Goal: Task Accomplishment & Management: Use online tool/utility

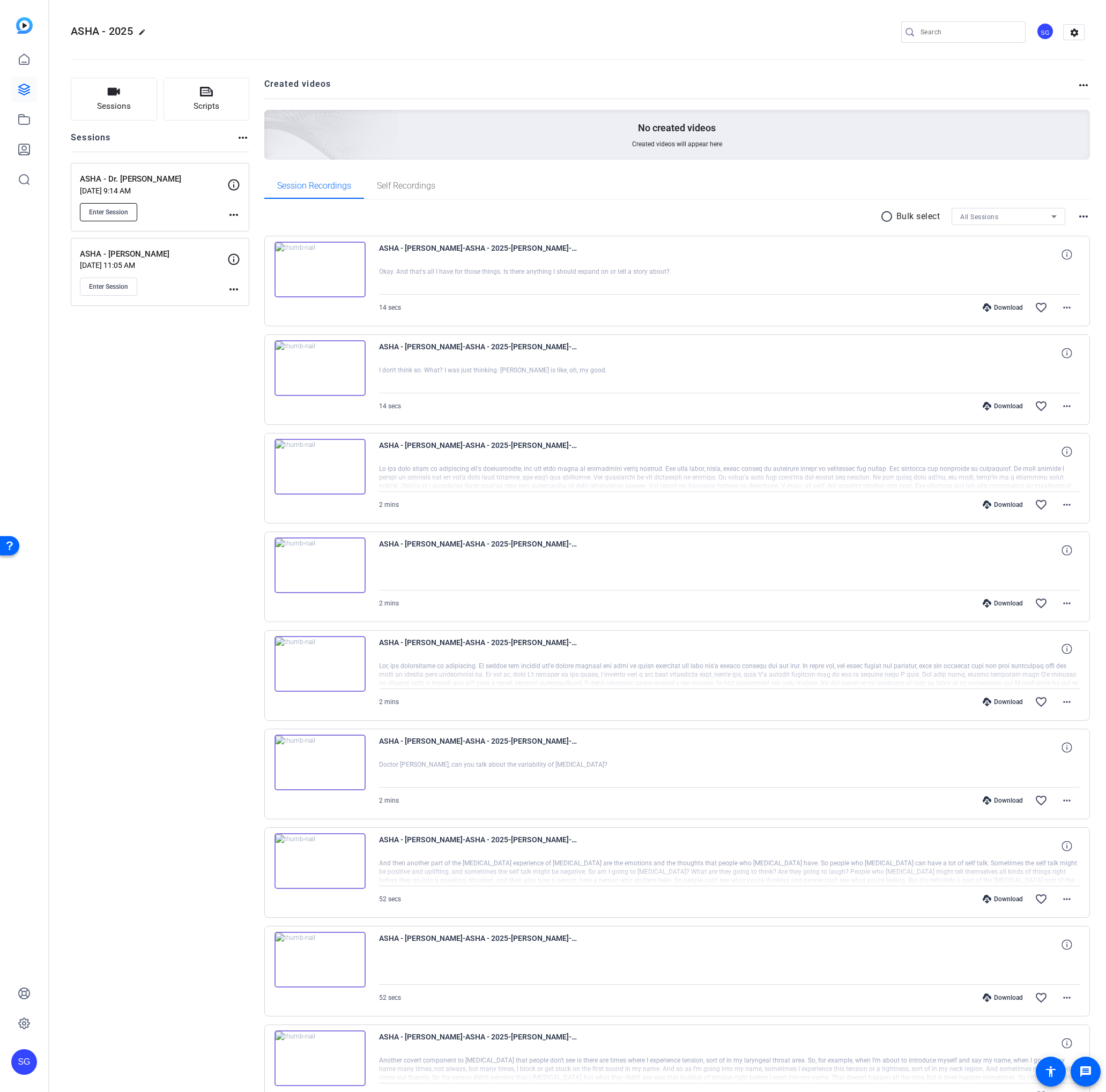
click at [113, 214] on span "Enter Session" at bounding box center [108, 212] width 39 height 9
click at [114, 284] on span "Enter Session" at bounding box center [108, 287] width 39 height 9
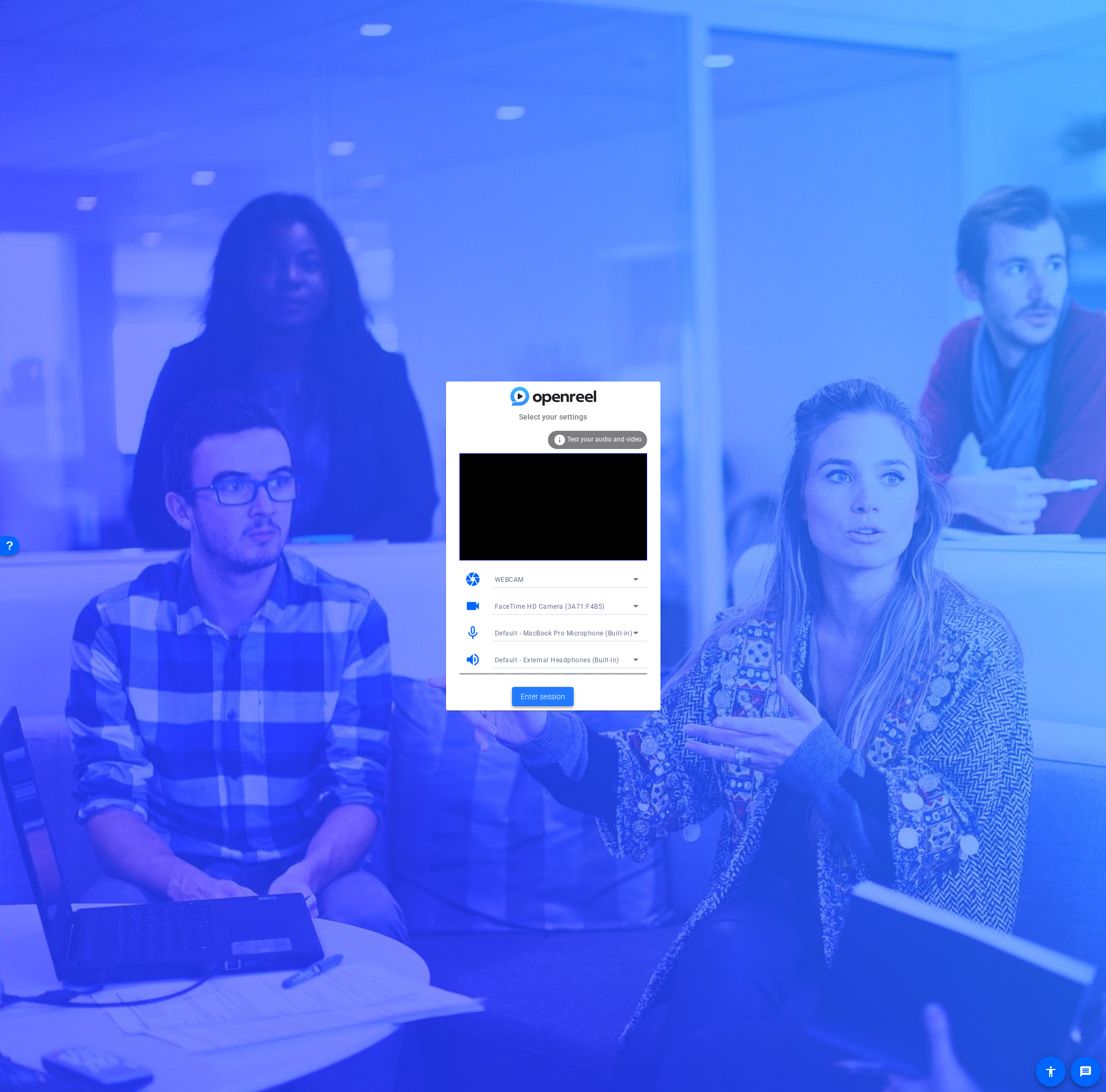
click at [542, 687] on span at bounding box center [543, 697] width 62 height 26
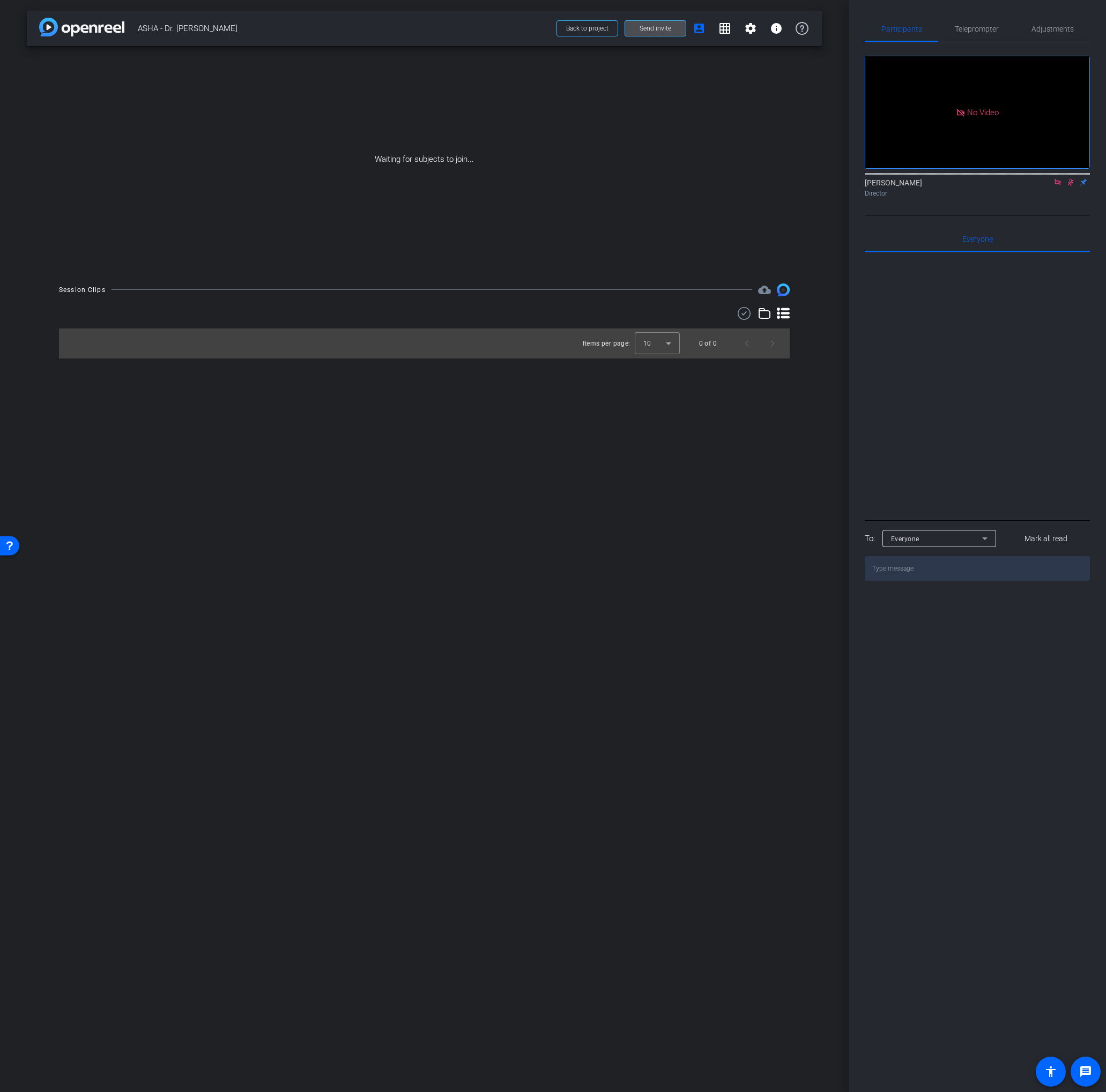
click at [650, 32] on span "Send invite" at bounding box center [655, 28] width 32 height 9
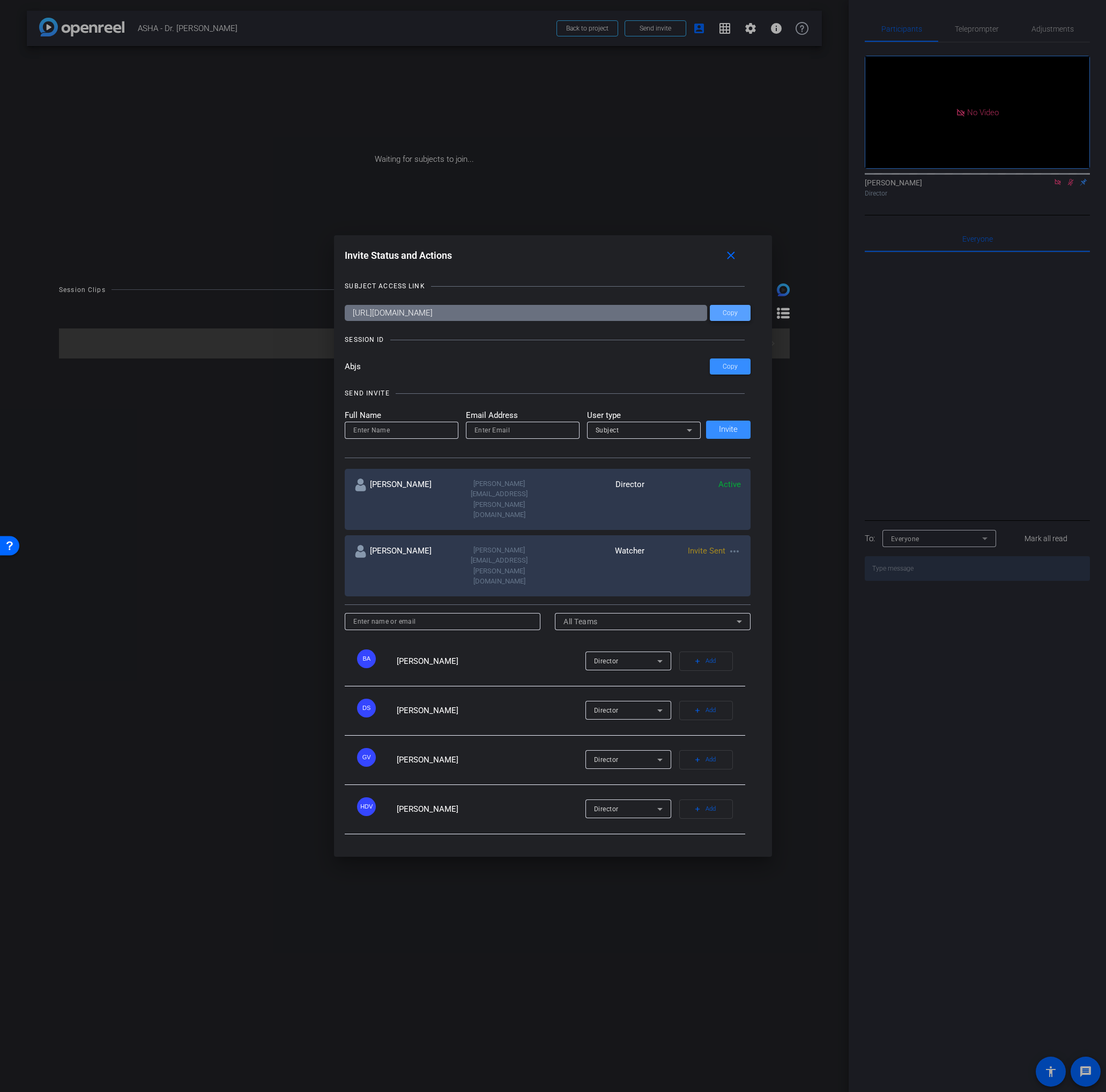
click at [726, 326] on span at bounding box center [730, 313] width 41 height 26
click at [736, 263] on mat-icon "close" at bounding box center [730, 256] width 14 height 14
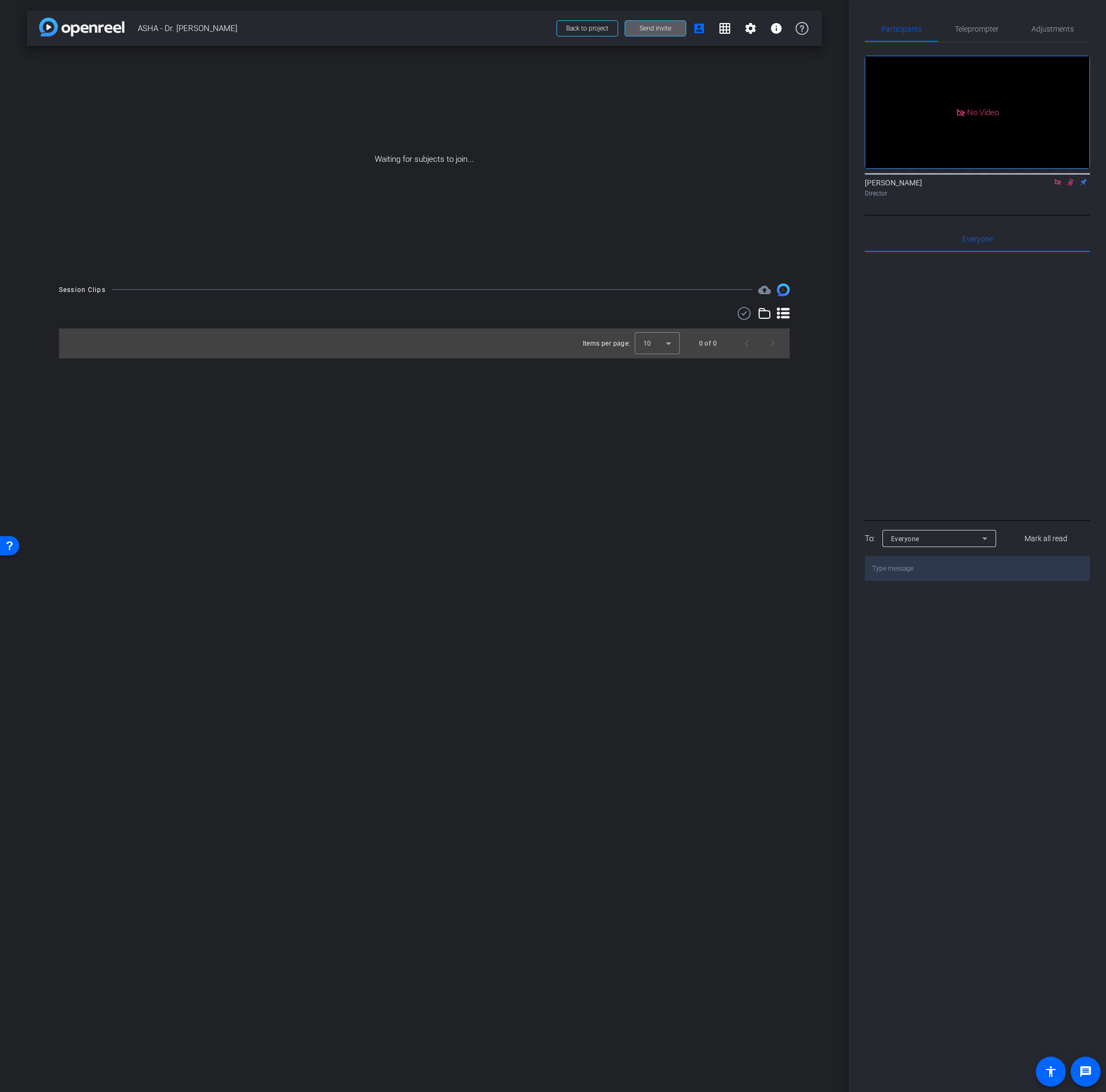
click at [647, 32] on span "Send invite" at bounding box center [655, 28] width 32 height 9
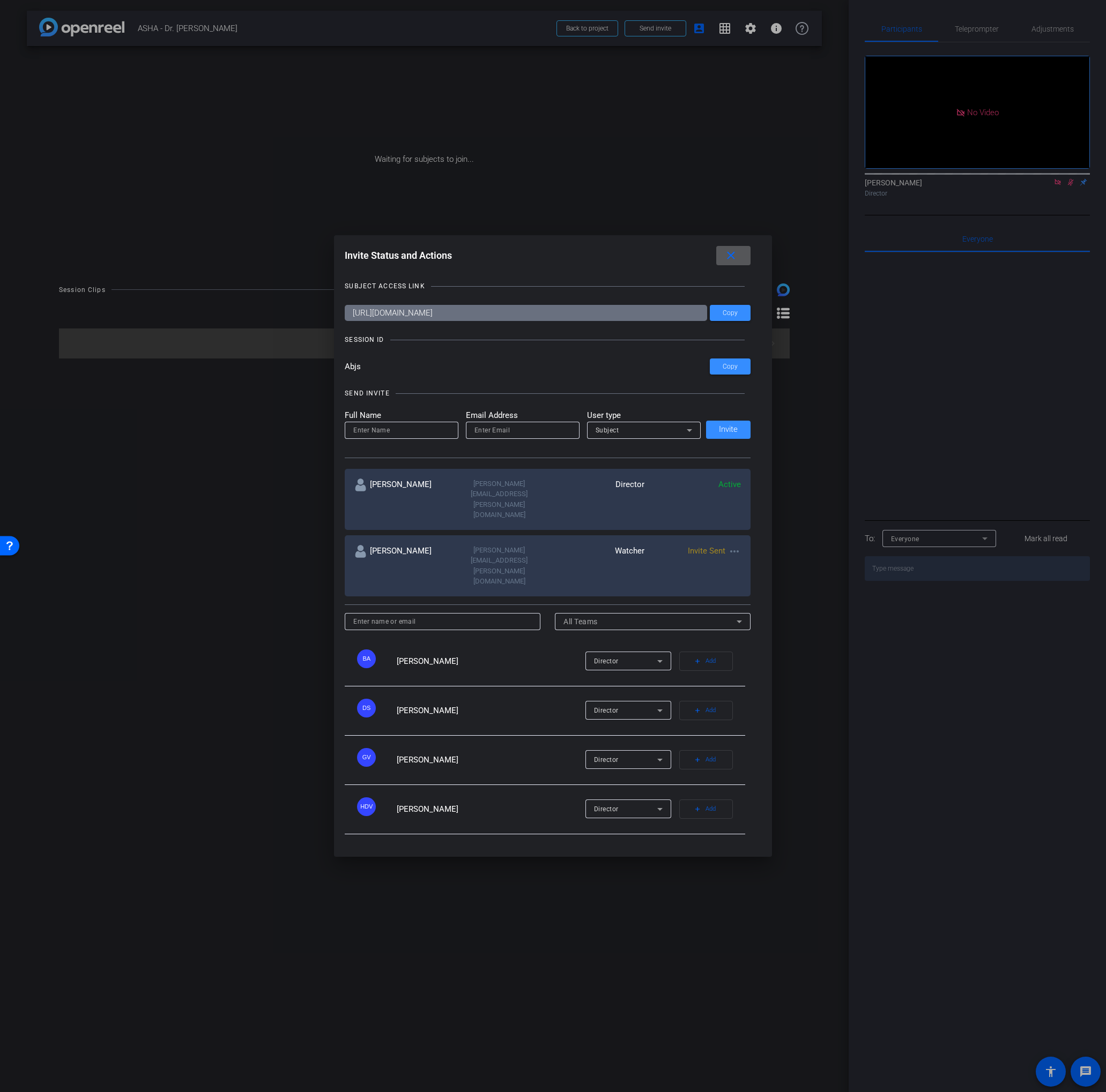
click at [734, 263] on mat-icon "close" at bounding box center [730, 256] width 14 height 14
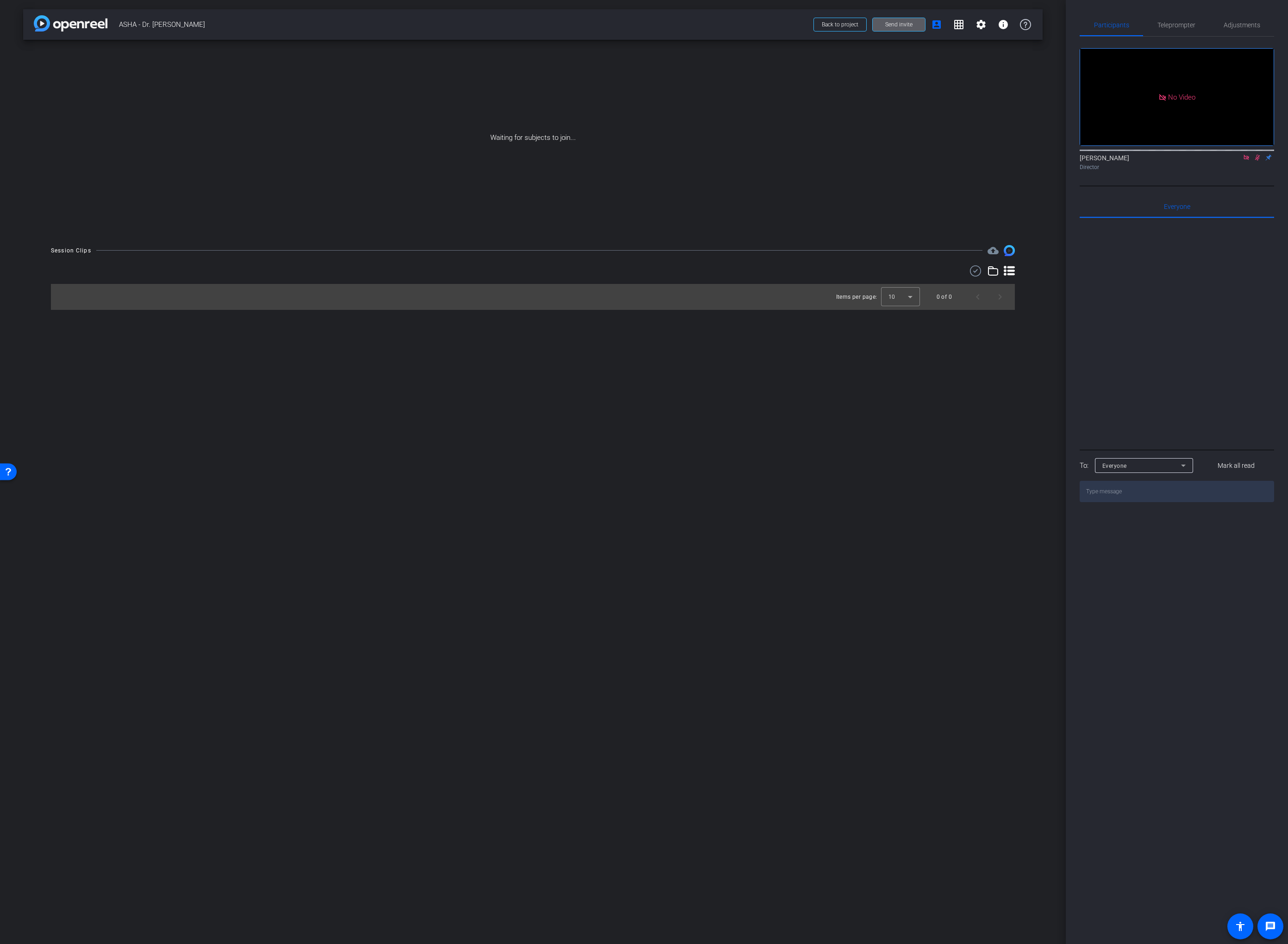
click at [142, 620] on div "arrow_back ASHA - Dr. Soo-Eun Chang Back to project Send invite account_box gri…" at bounding box center [533, 472] width 1066 height 944
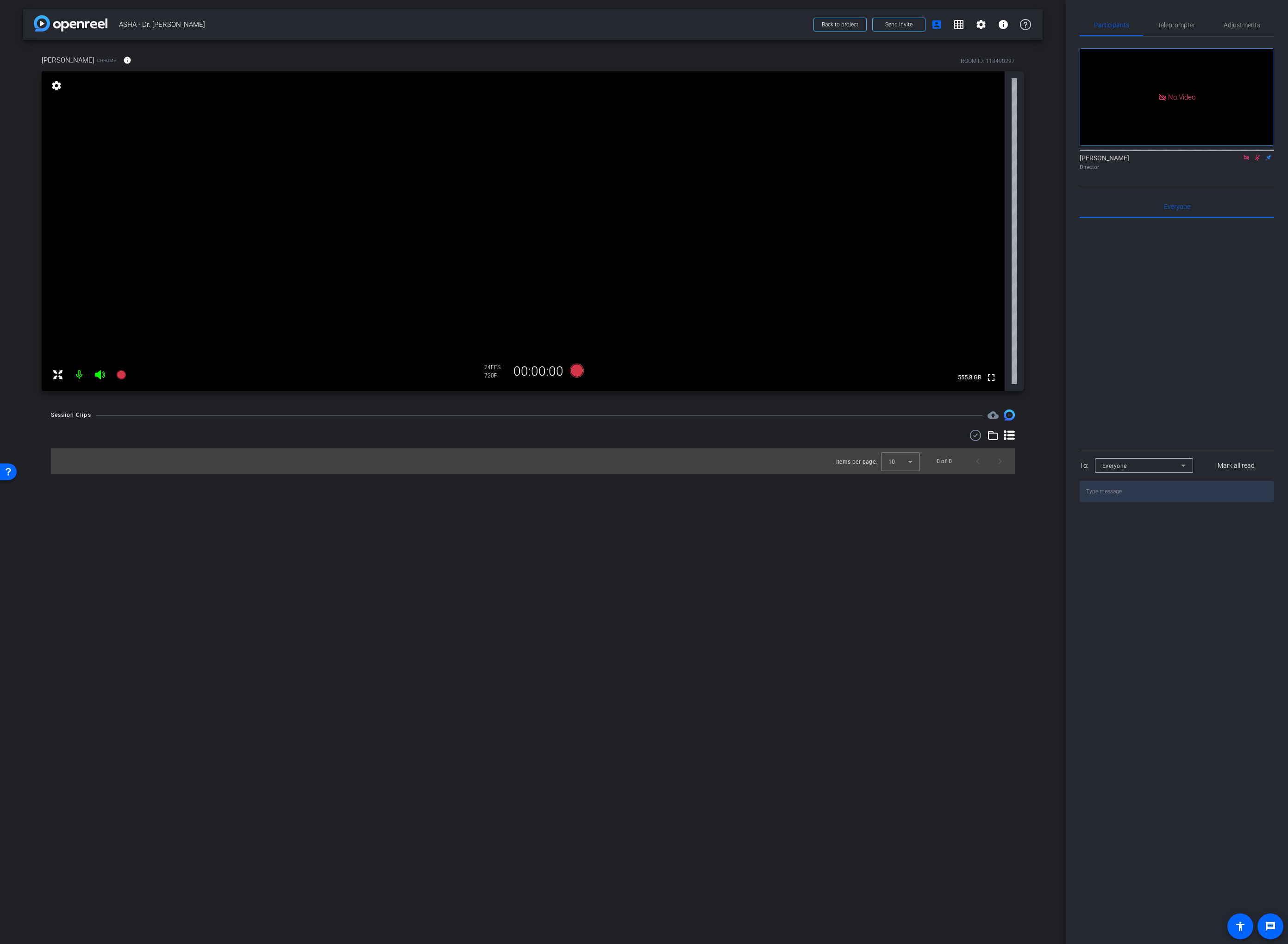
click at [79, 375] on mat-icon at bounding box center [79, 374] width 19 height 19
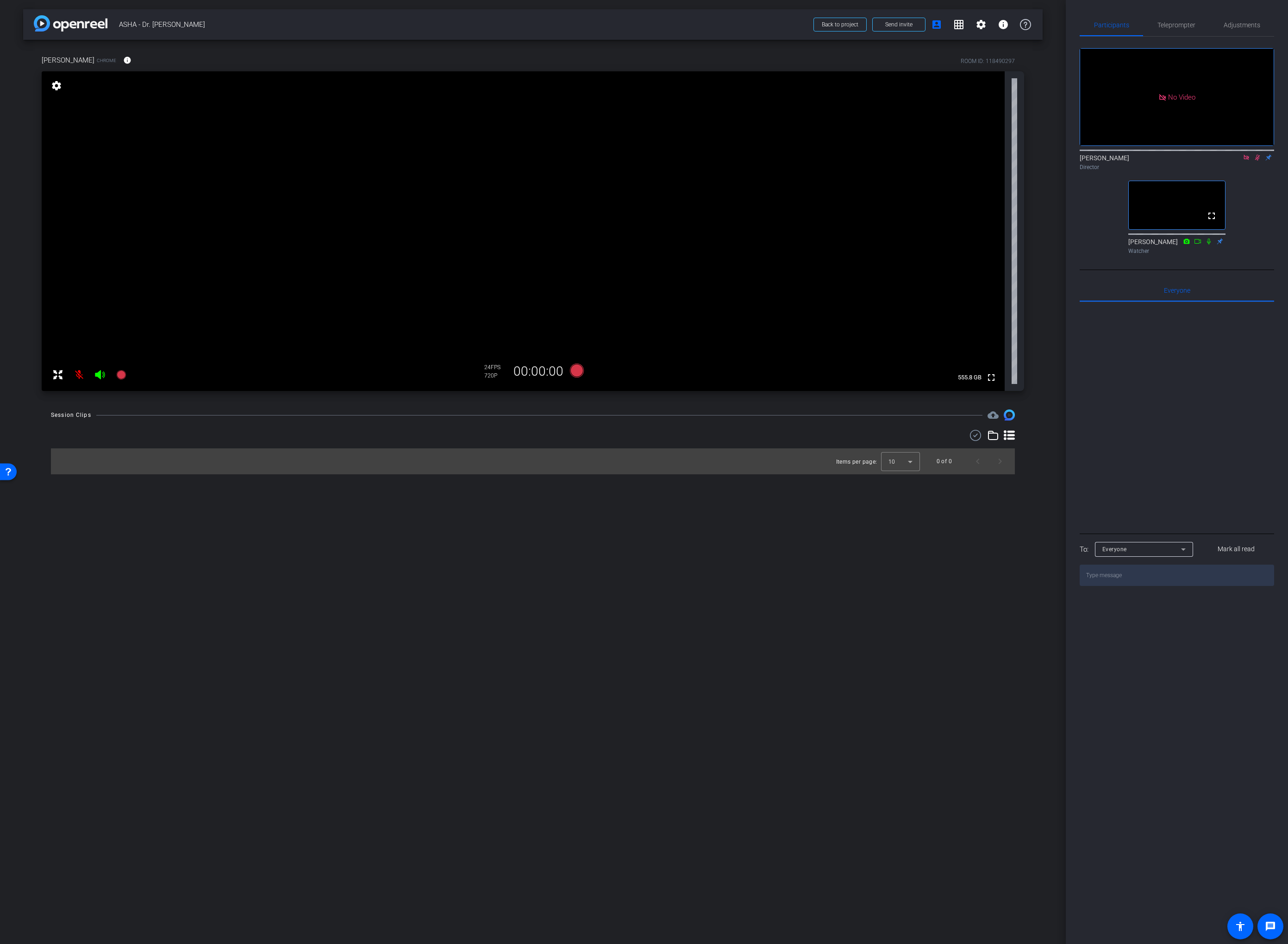
click at [955, 244] on icon at bounding box center [1209, 241] width 3 height 6
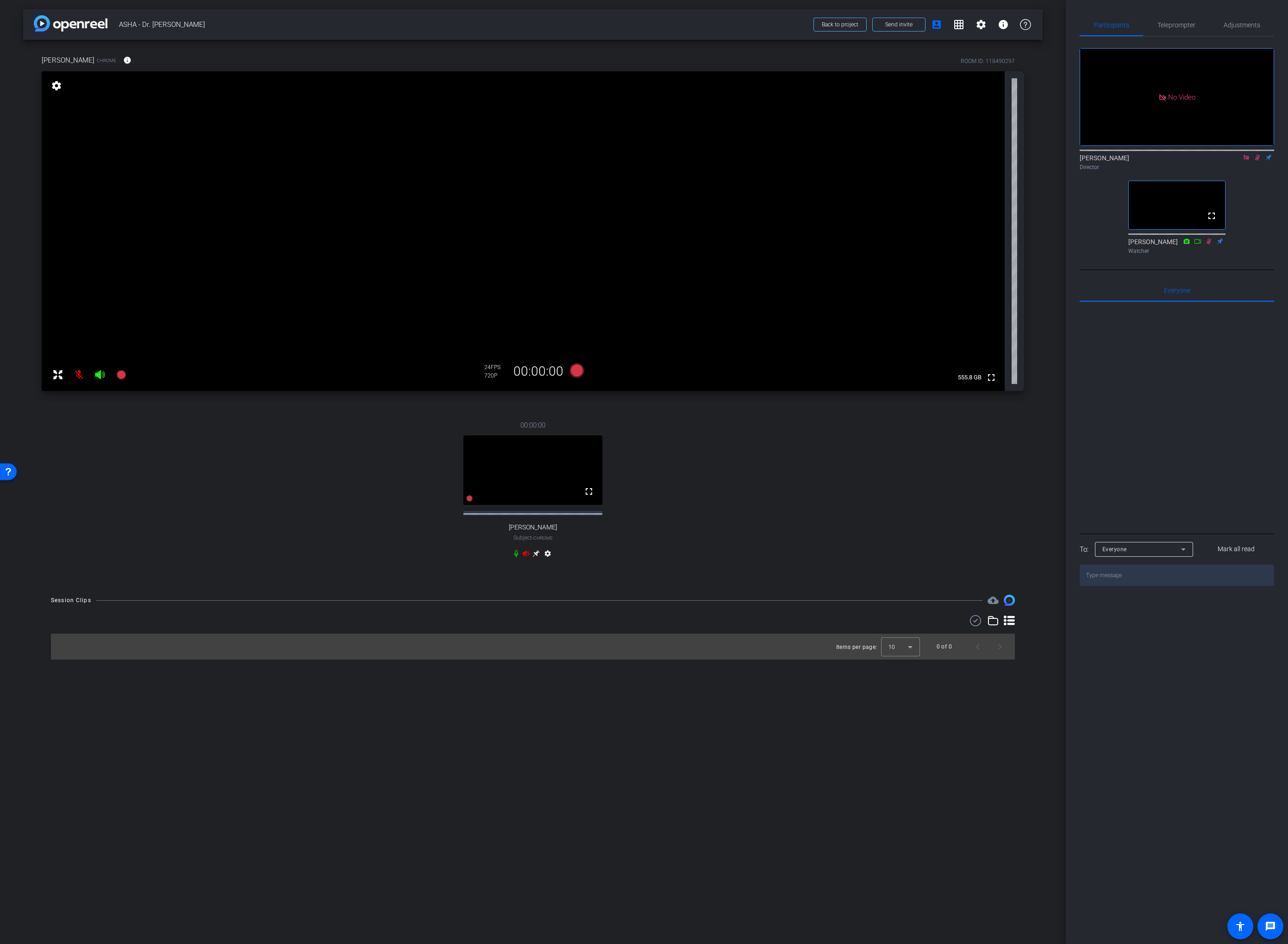
click at [955, 244] on icon at bounding box center [1209, 241] width 8 height 6
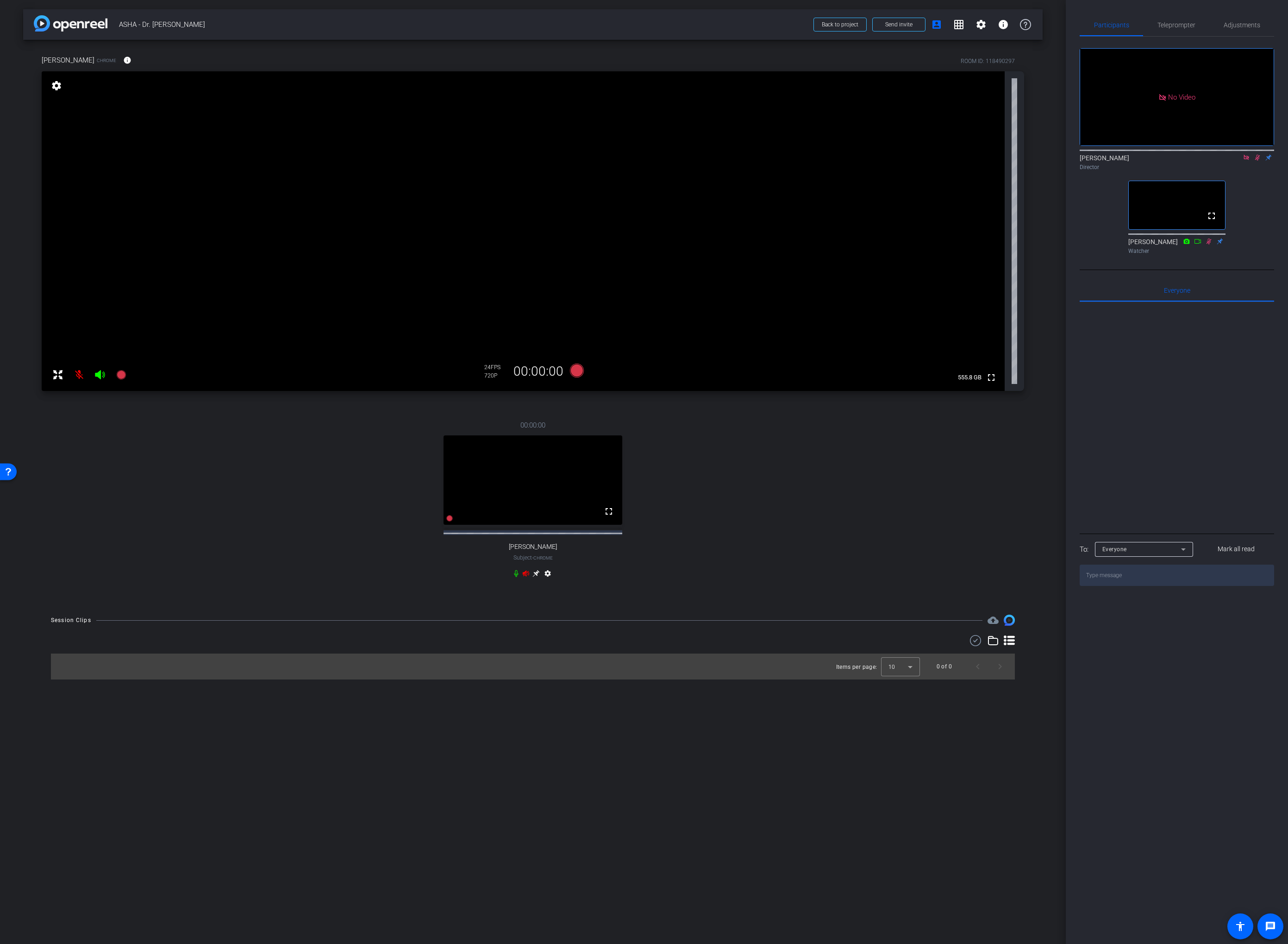
drag, startPoint x: 77, startPoint y: 379, endPoint x: 25, endPoint y: 436, distance: 77.2
click at [77, 379] on mat-icon at bounding box center [79, 374] width 19 height 19
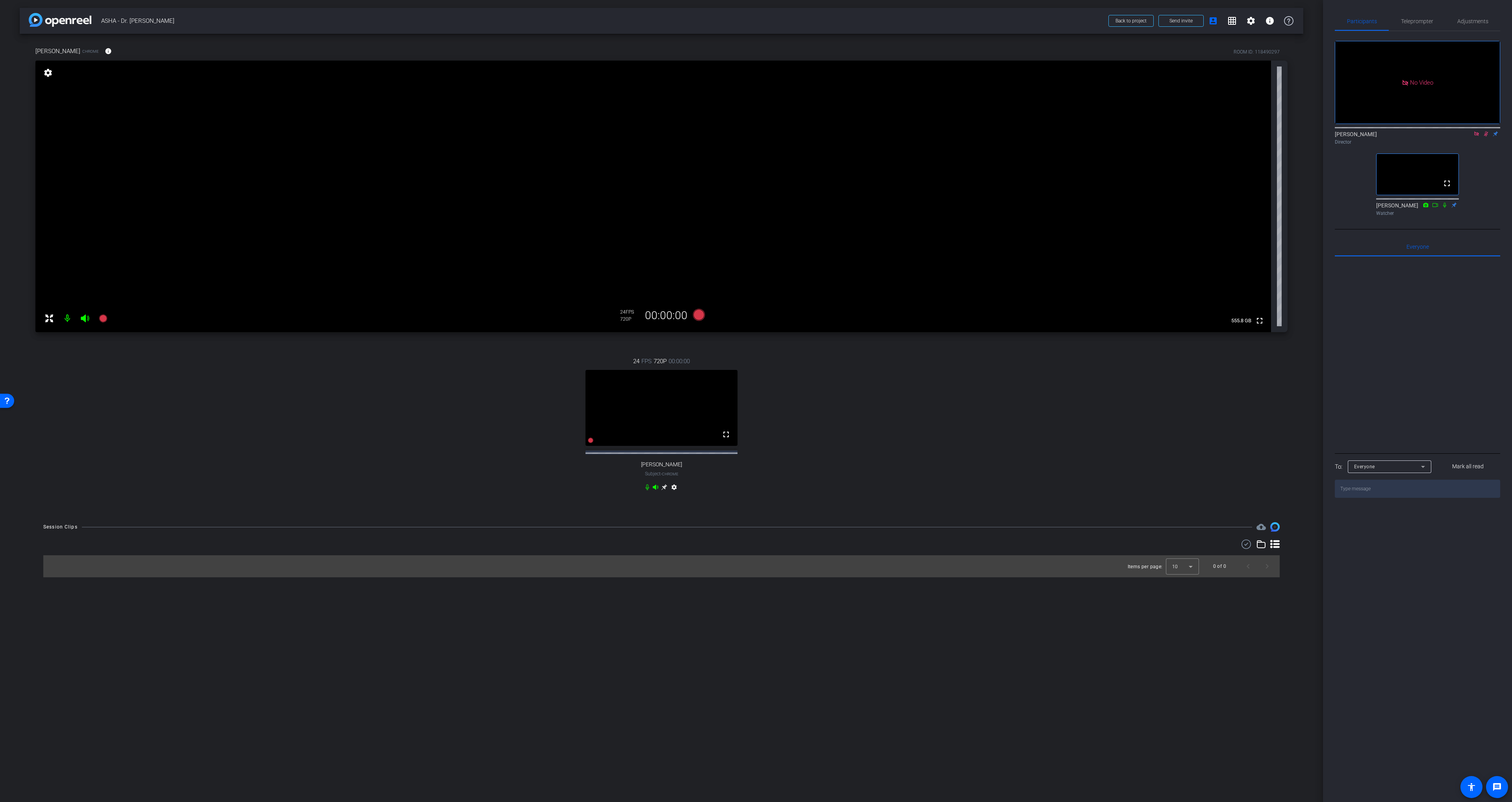
click at [812, 137] on icon at bounding box center [1476, 133] width 6 height 5
click at [812, 21] on span "Adjustments" at bounding box center [1473, 21] width 31 height 5
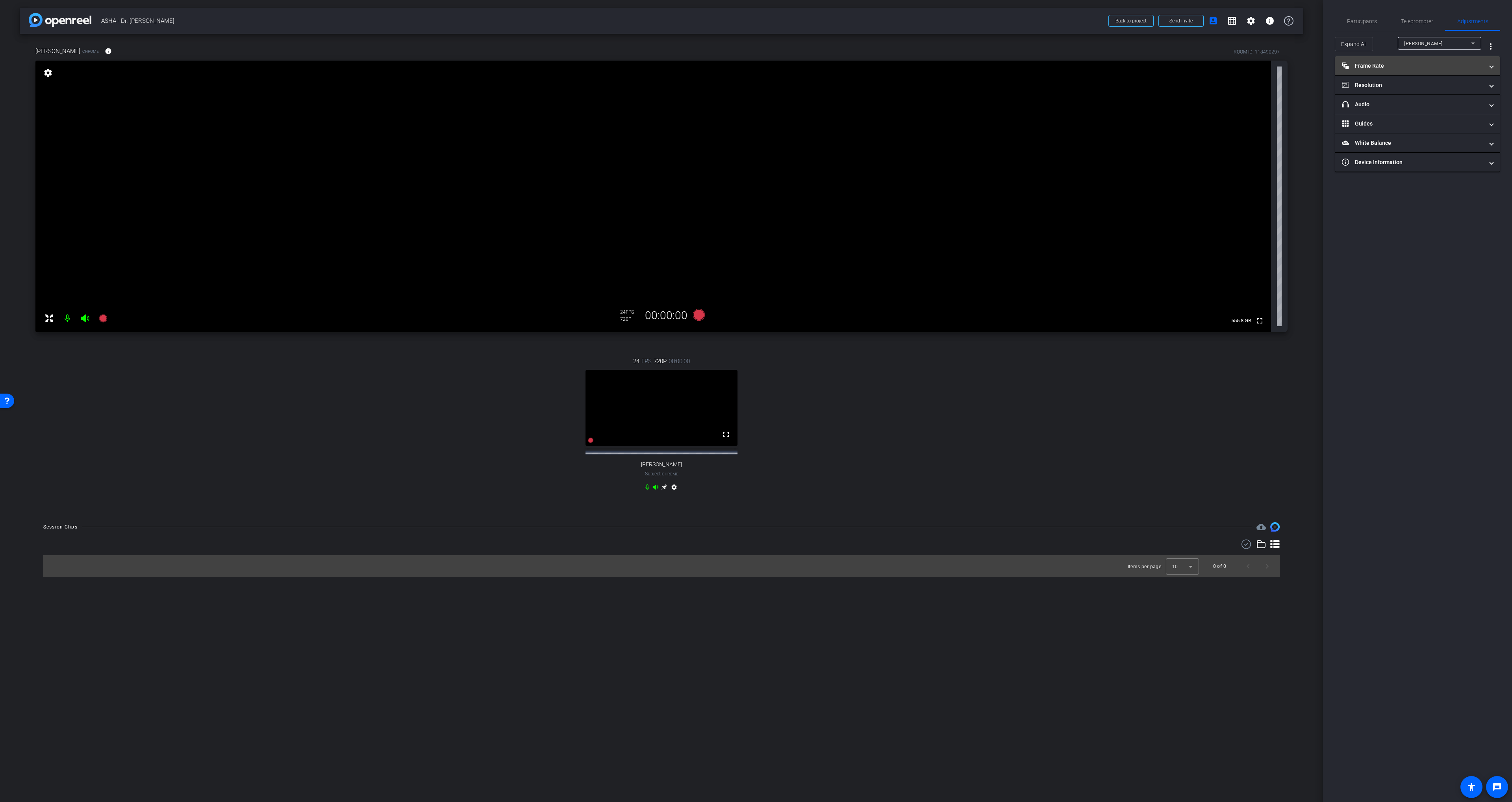
click at [812, 65] on mat-panel-title "Frame Rate Frame Rate" at bounding box center [1412, 66] width 141 height 8
click at [812, 113] on mat-expansion-panel-header "Resolution" at bounding box center [1418, 119] width 166 height 19
click at [812, 143] on div "1080" at bounding box center [1425, 142] width 29 height 13
click at [812, 19] on span "Participants" at bounding box center [1362, 21] width 30 height 5
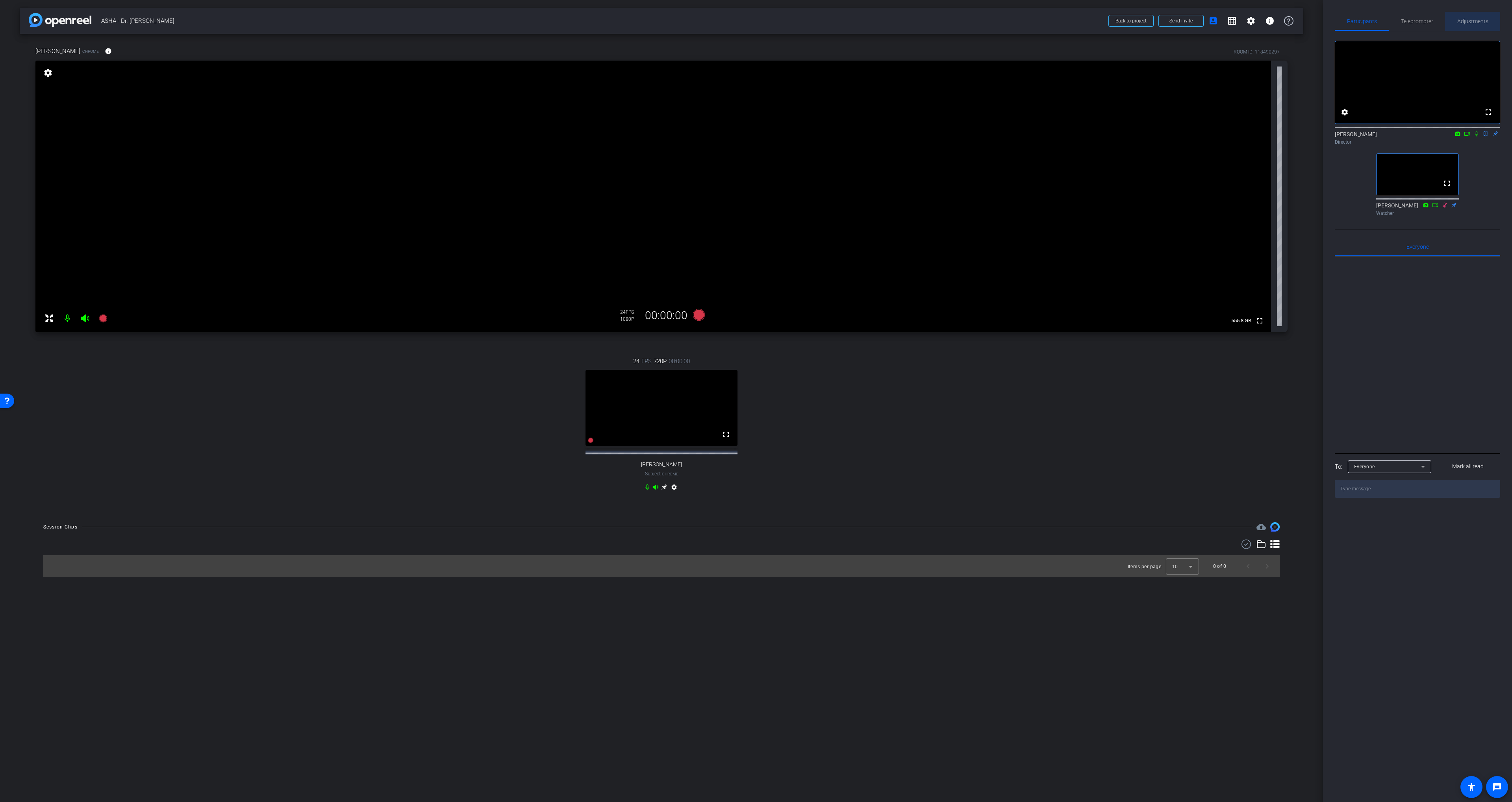
click at [812, 22] on span "Adjustments" at bounding box center [1473, 21] width 31 height 5
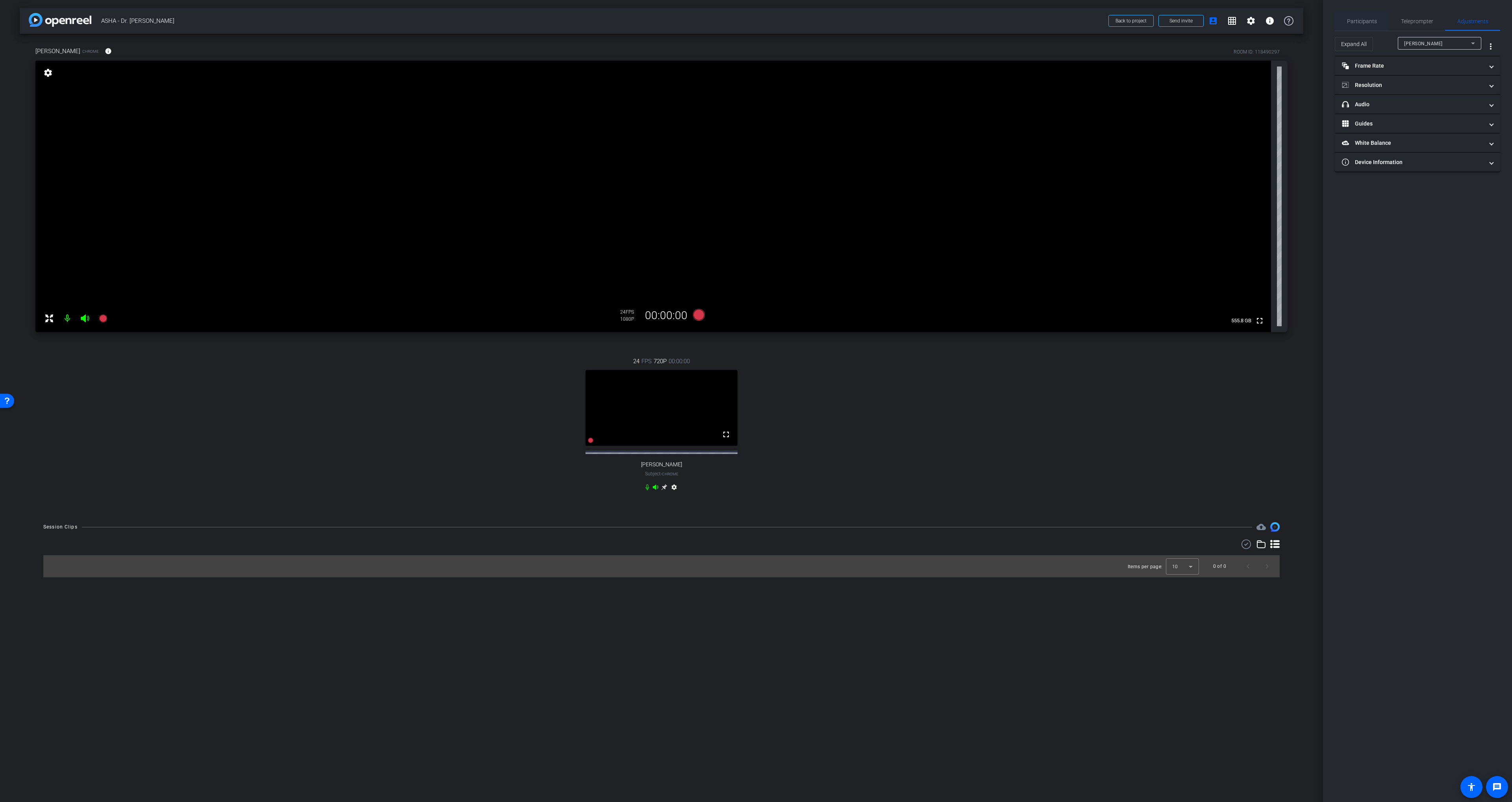
click at [812, 21] on span "Participants" at bounding box center [1362, 21] width 30 height 5
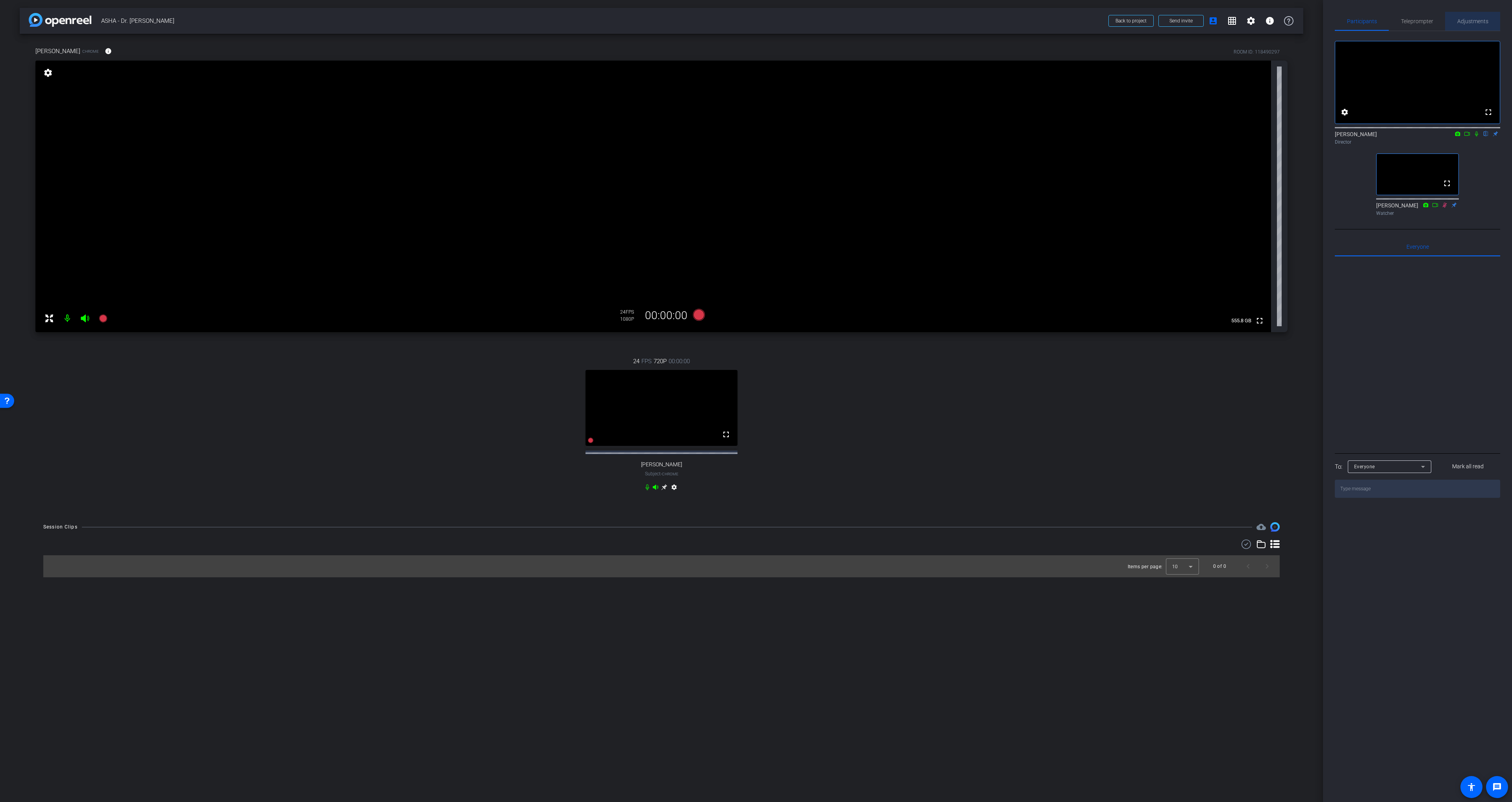
click at [812, 17] on span "Adjustments" at bounding box center [1473, 21] width 31 height 19
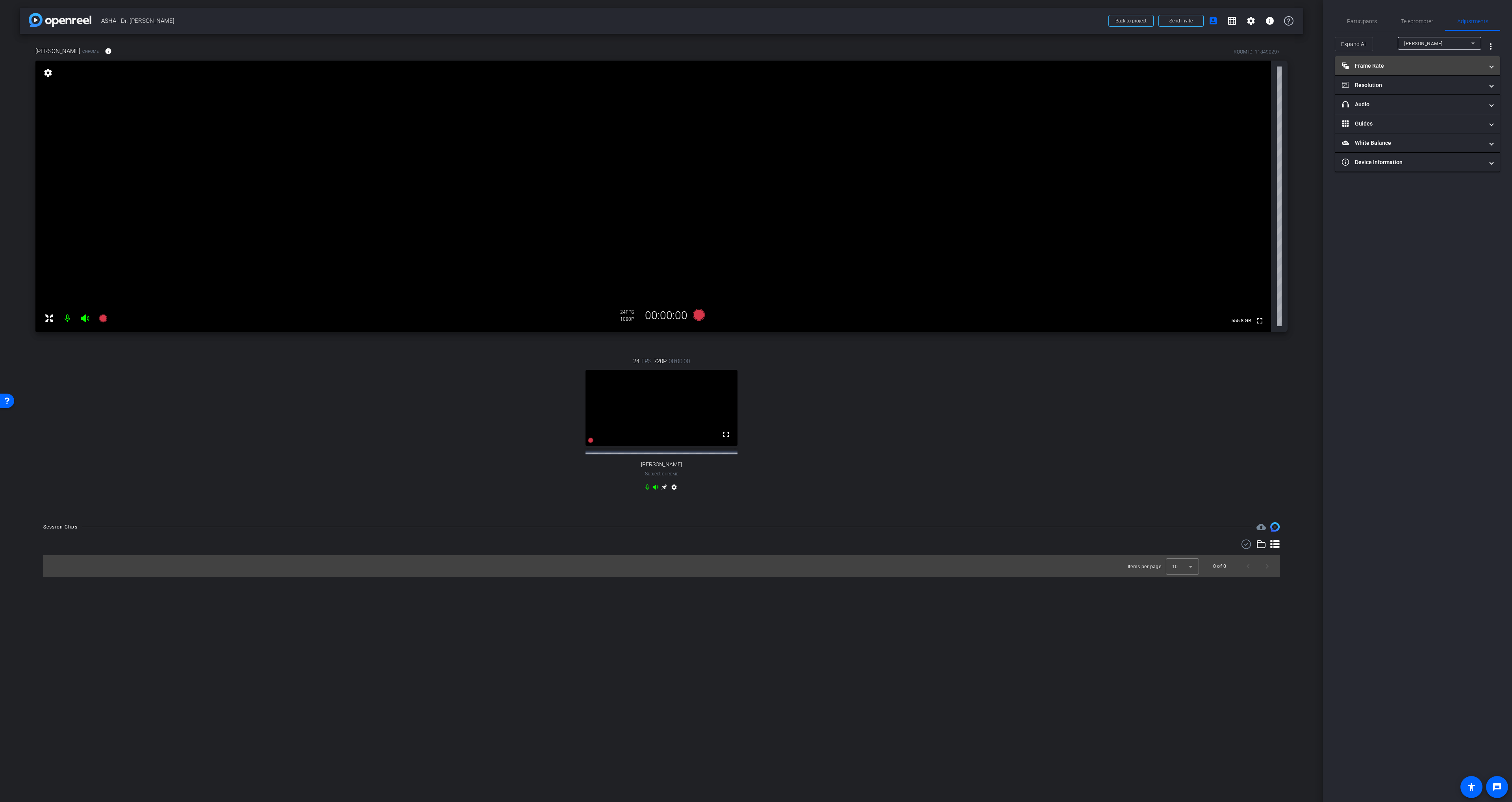
click at [812, 66] on mat-panel-title "Frame Rate Frame Rate" at bounding box center [1412, 66] width 141 height 8
click at [812, 69] on mat-panel-title "Frame Rate Frame Rate" at bounding box center [1412, 69] width 141 height 8
click at [812, 87] on mat-panel-title "Resolution" at bounding box center [1412, 85] width 141 height 8
click at [812, 87] on mat-expansion-panel-header "Resolution" at bounding box center [1418, 94] width 166 height 25
click at [812, 20] on span "Participants" at bounding box center [1362, 21] width 30 height 5
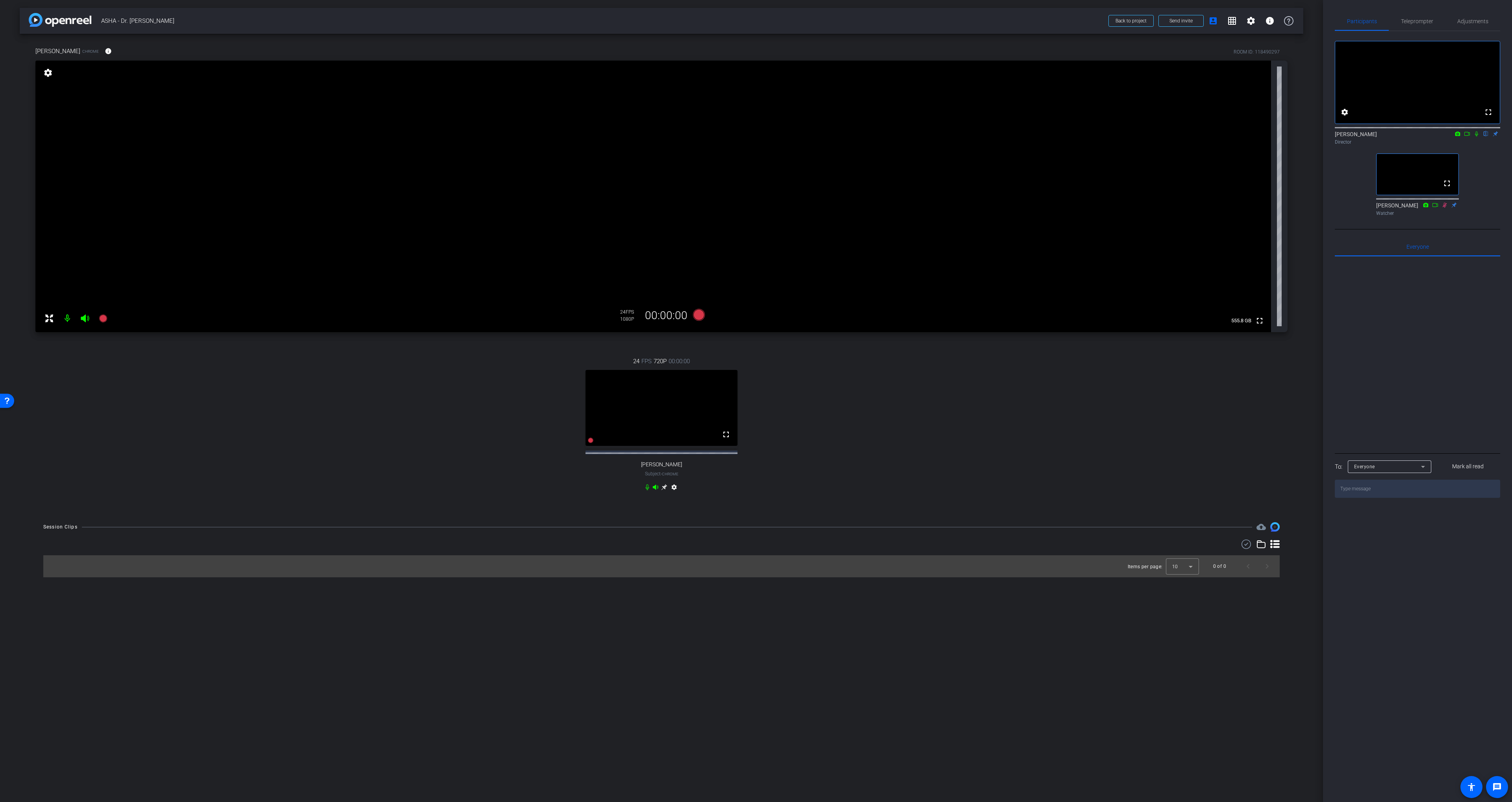
click at [812, 373] on div "24 FPS 720P 00:00:00 fullscreen Diane Paul Subject - Chrome settings" at bounding box center [661, 425] width 1252 height 163
click at [812, 346] on div "24 FPS 720P 00:00:00 fullscreen Diane Paul Subject - Chrome settings" at bounding box center [661, 425] width 1252 height 163
click at [812, 19] on span "Teleprompter" at bounding box center [1417, 21] width 32 height 5
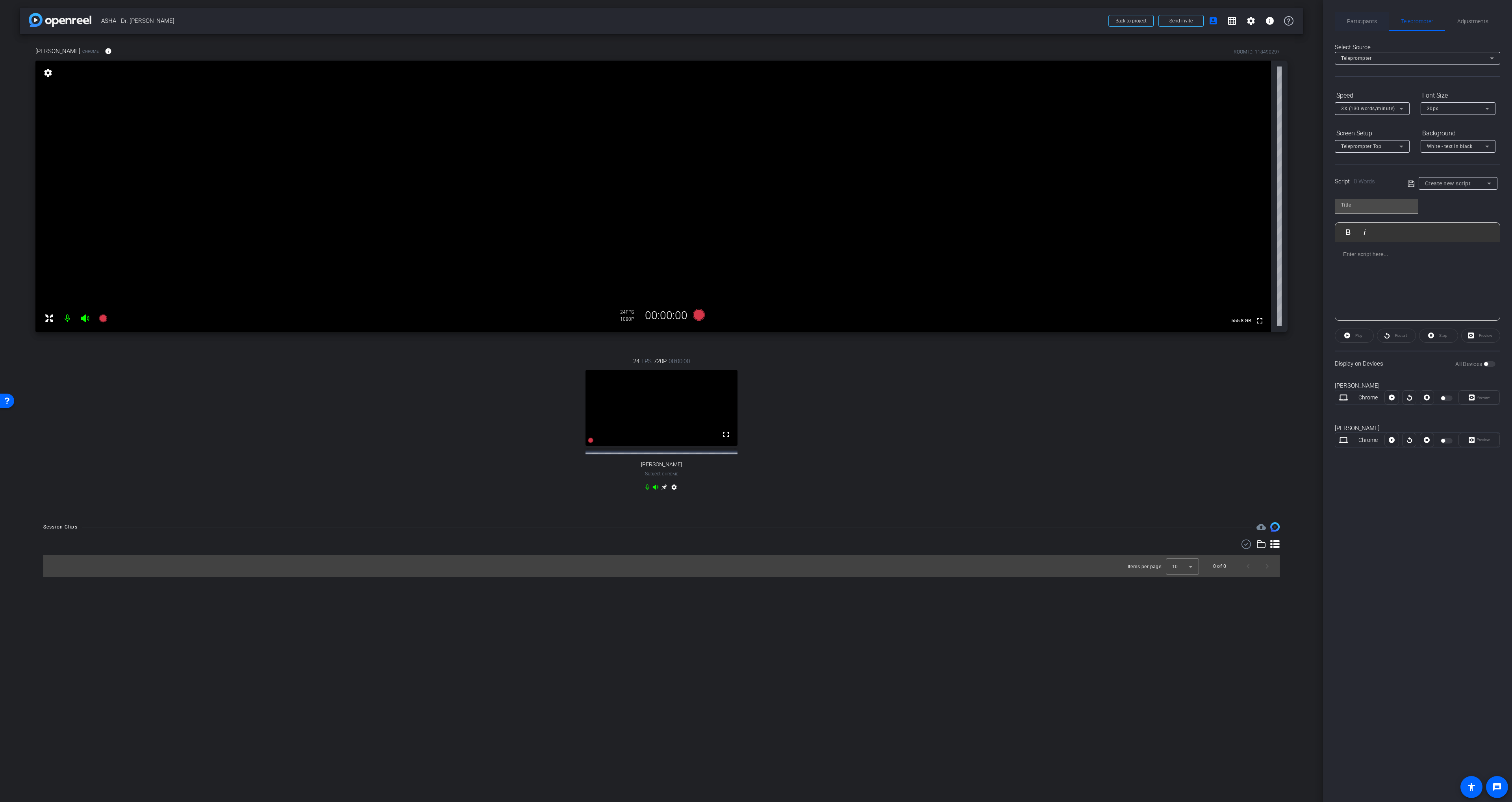
click at [812, 19] on span "Participants" at bounding box center [1362, 21] width 30 height 5
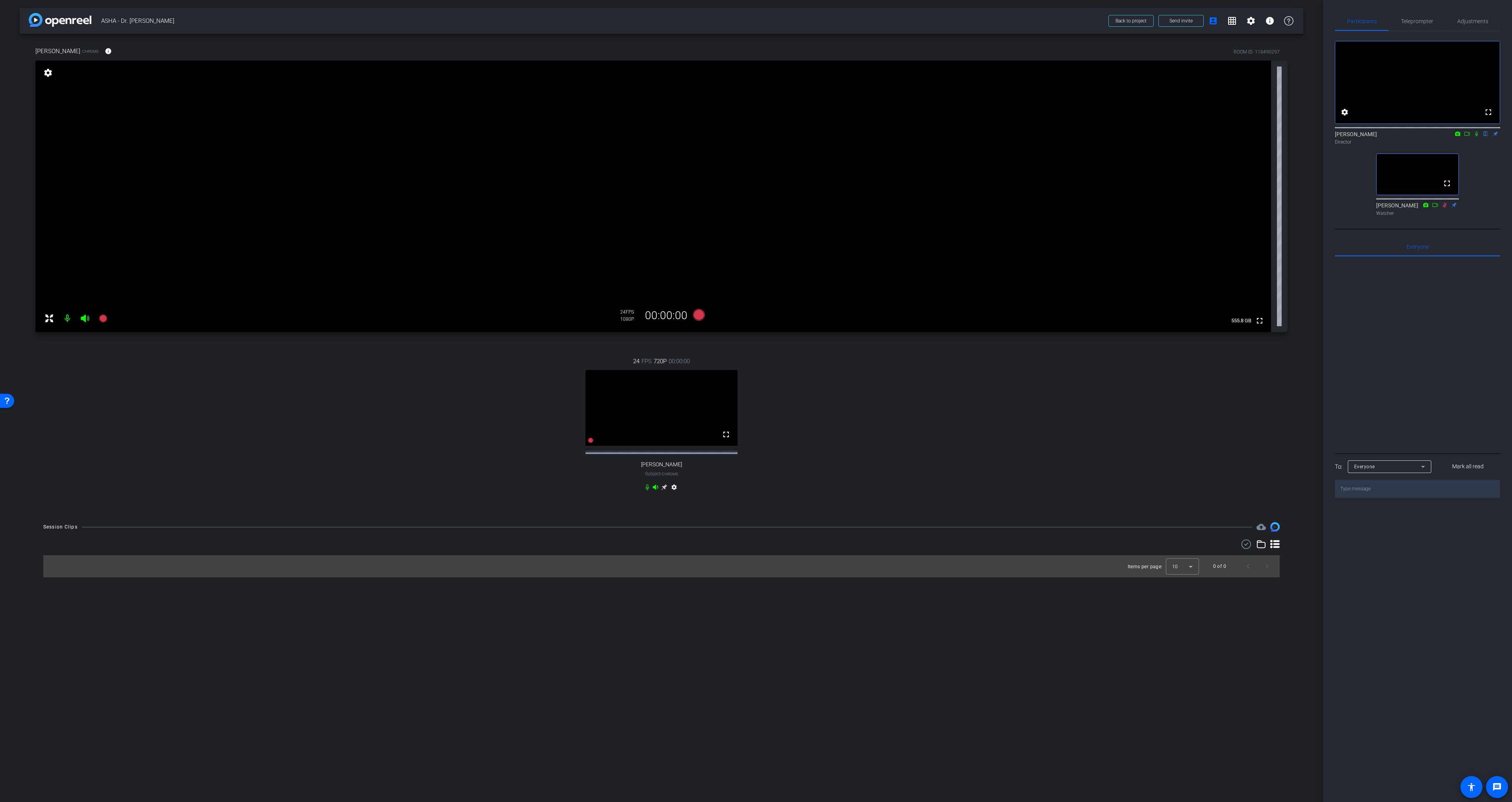
click at [812, 498] on textarea "To enrich screen reader interactions, please activate Accessibility in Grammarl…" at bounding box center [1418, 489] width 166 height 18
click at [812, 20] on span "Teleprompter" at bounding box center [1417, 21] width 32 height 5
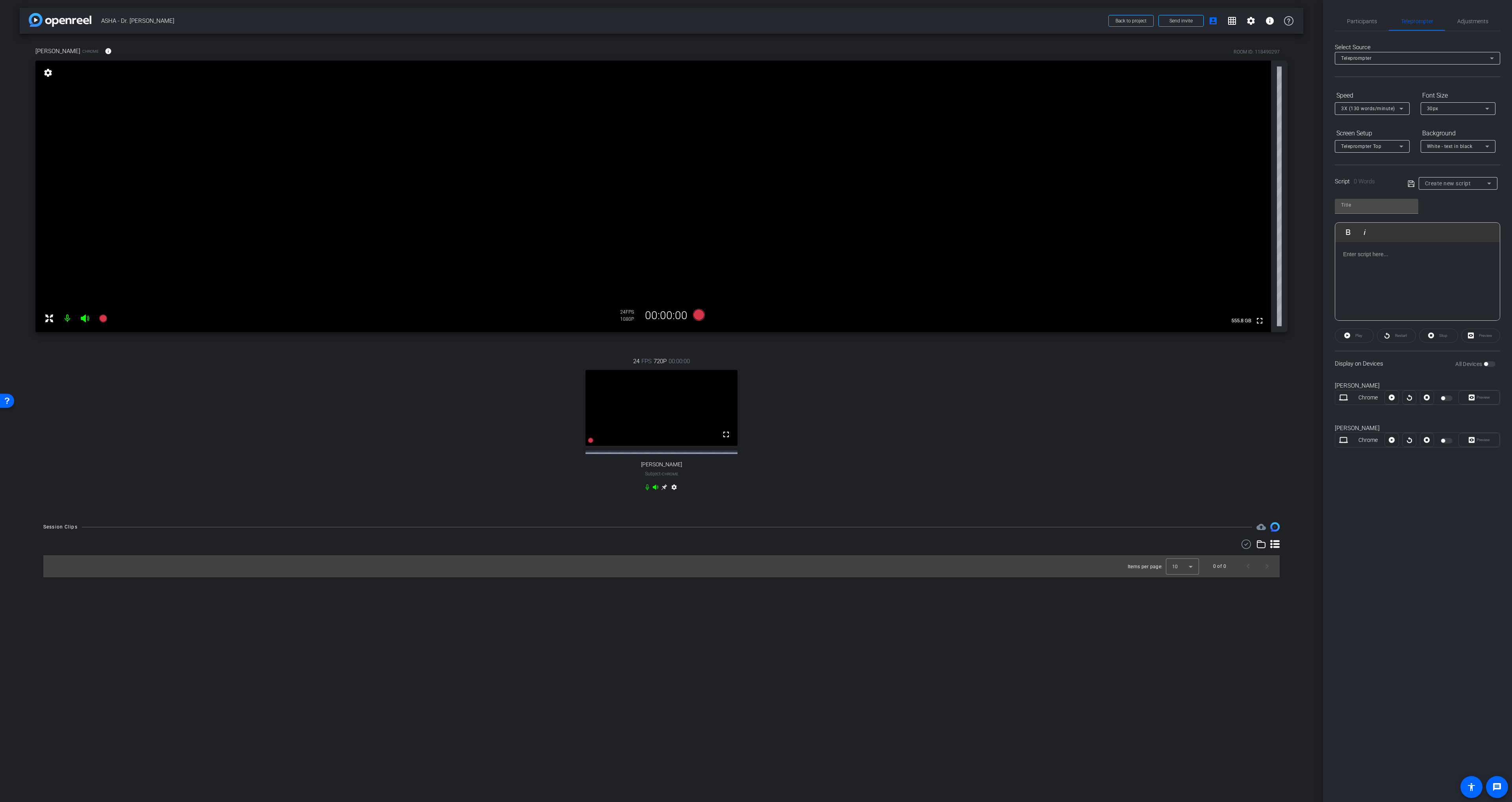
click at [812, 271] on div at bounding box center [1418, 282] width 164 height 79
click at [812, 271] on div "To enrich screen reader interactions, please activate Accessibility in Grammarl…" at bounding box center [1418, 282] width 164 height 79
click at [812, 262] on div "To enrich screen reader interactions, please activate Accessibility in Grammarl…" at bounding box center [1418, 282] width 164 height 79
click at [812, 398] on div at bounding box center [1447, 398] width 14 height 5
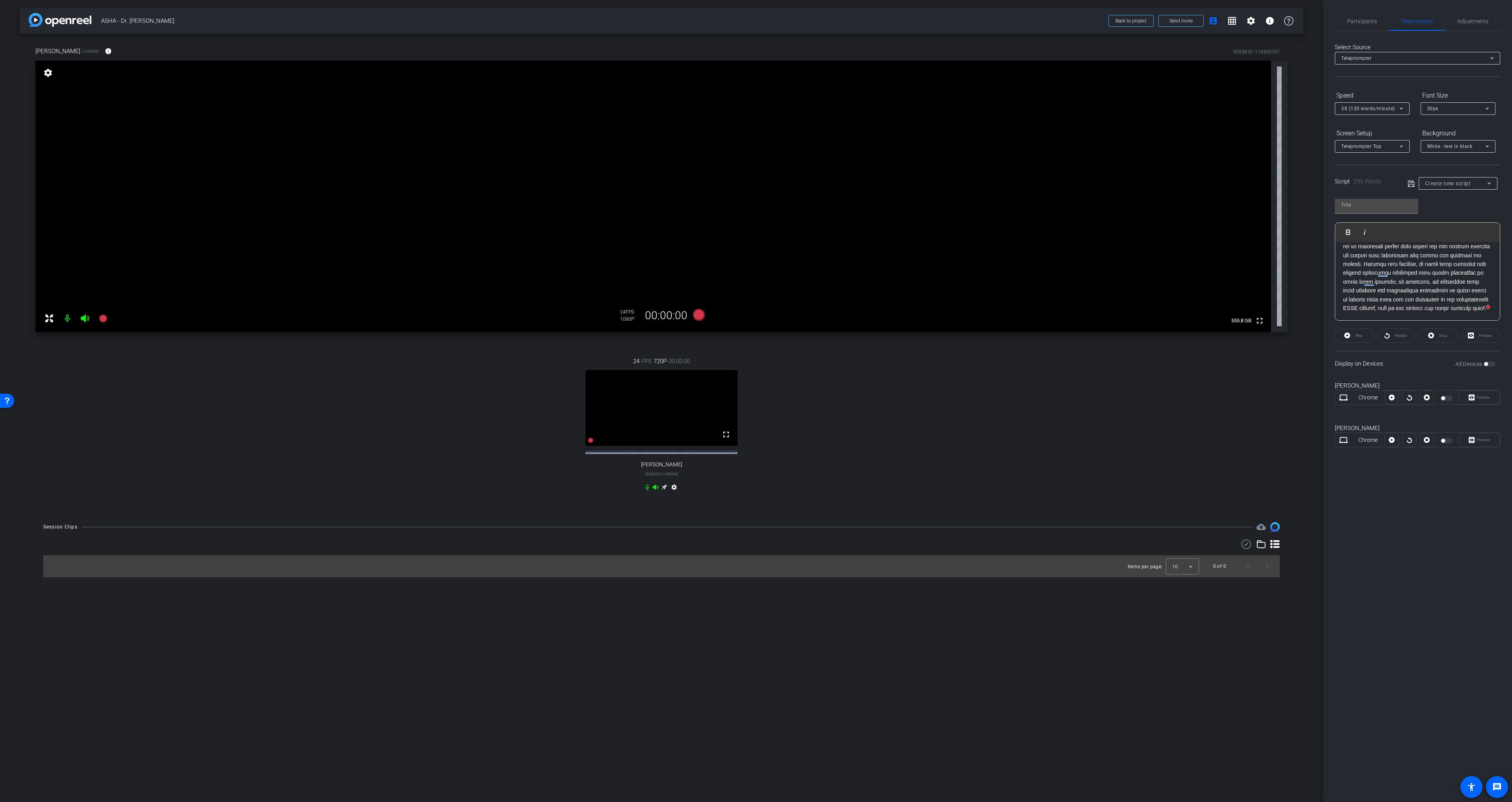
click at [812, 400] on div at bounding box center [1447, 398] width 14 height 5
click at [812, 184] on icon at bounding box center [1410, 183] width 6 height 6
type input "Default title 7785"
click at [812, 400] on span "button" at bounding box center [1447, 398] width 12 height 5
click at [812, 398] on icon at bounding box center [1392, 398] width 6 height 6
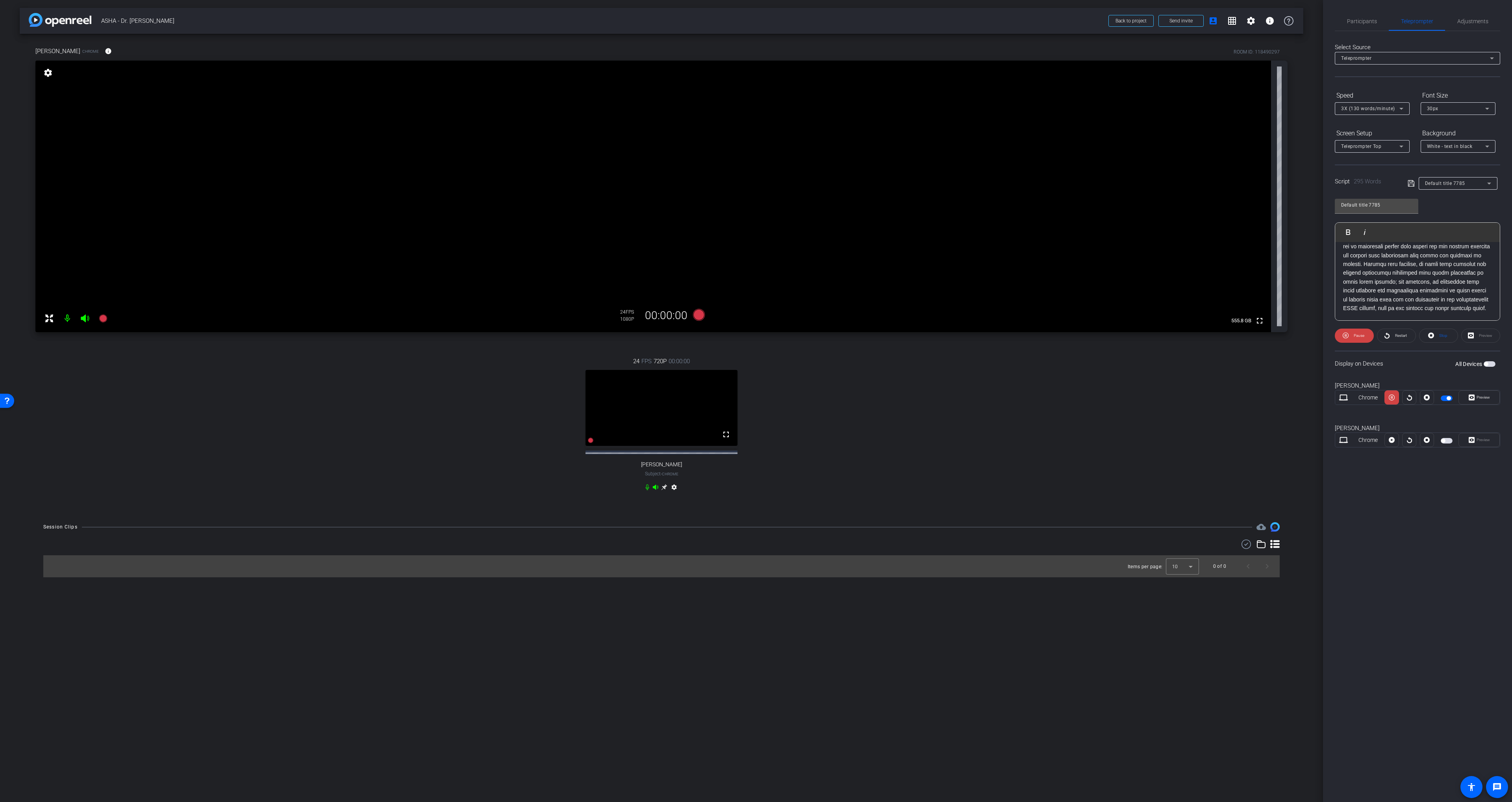
click at [812, 338] on div "Preview" at bounding box center [1480, 336] width 39 height 14
click at [812, 399] on span "Preview" at bounding box center [1483, 397] width 14 height 4
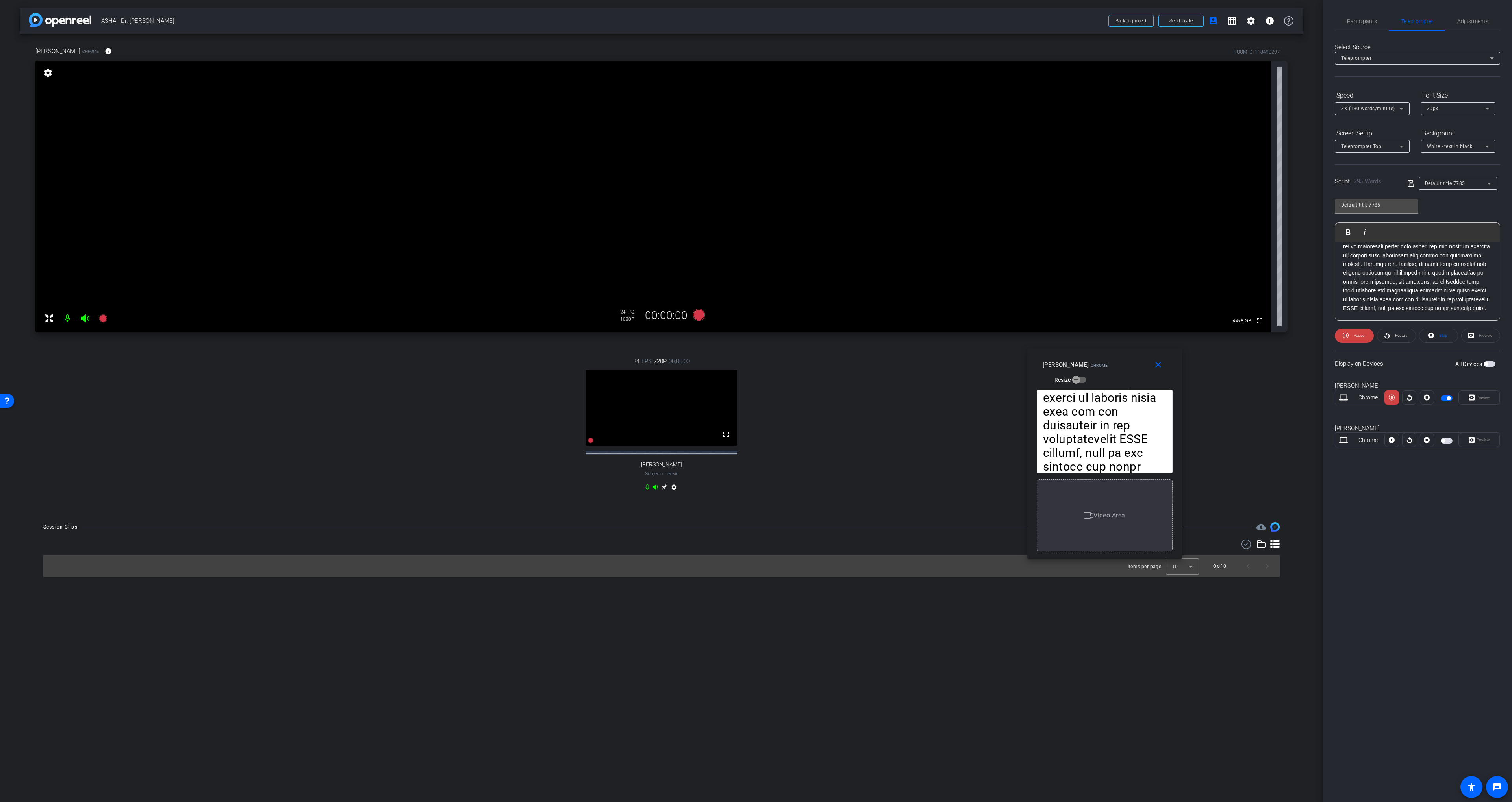
drag, startPoint x: 774, startPoint y: 307, endPoint x: 1122, endPoint y: 359, distance: 351.9
click at [812, 359] on div "Soo-Eun Chang Chrome Resize" at bounding box center [1107, 372] width 130 height 28
click at [812, 106] on div "3X (130 words/minute)" at bounding box center [1370, 108] width 58 height 10
click at [812, 125] on div at bounding box center [756, 401] width 1512 height 802
click at [812, 111] on icon at bounding box center [1401, 109] width 9 height 9
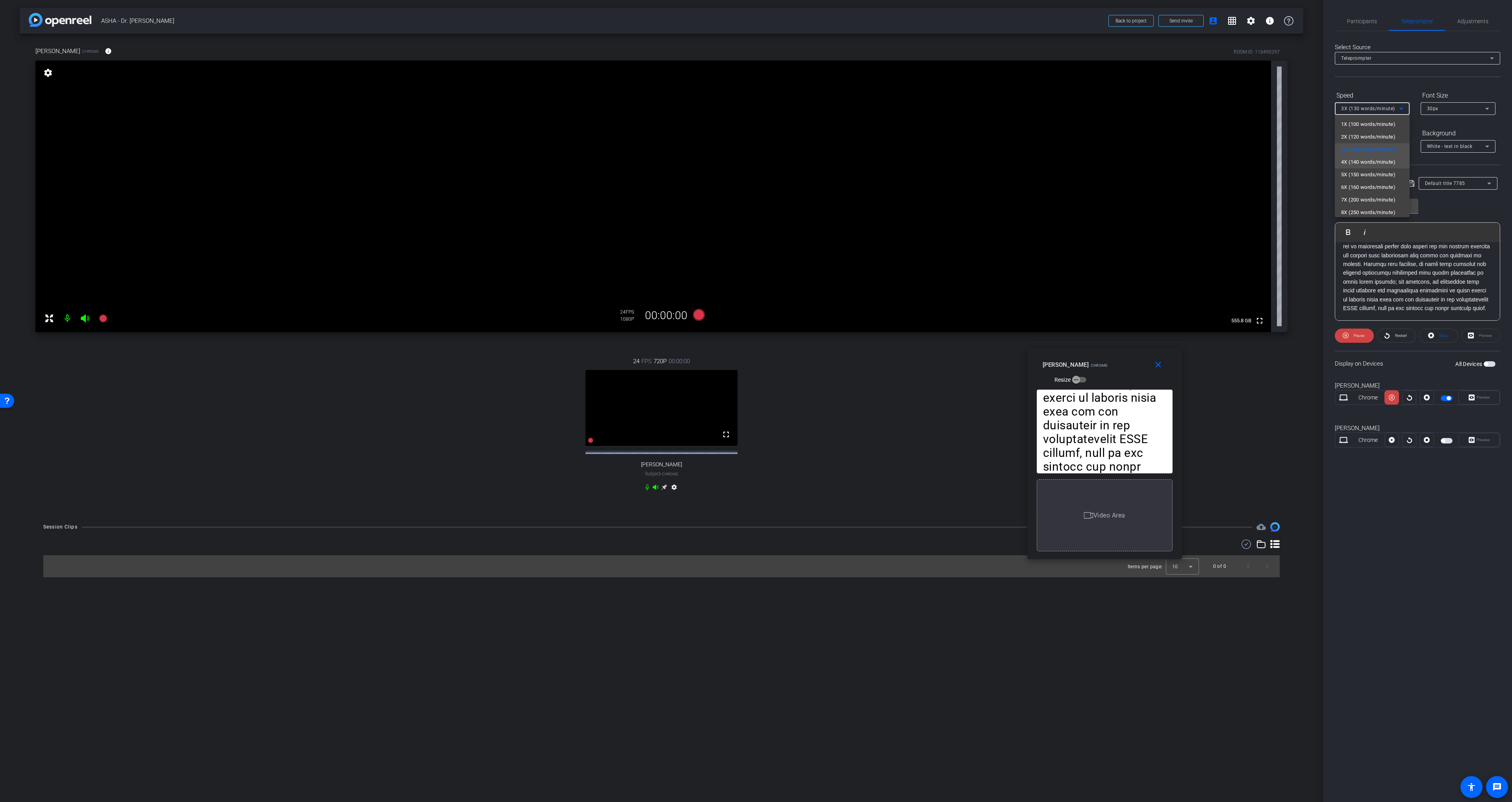
click at [812, 162] on span "4X (140 words/minute)" at bounding box center [1368, 162] width 55 height 9
click at [812, 398] on icon at bounding box center [1409, 397] width 6 height 12
click at [812, 399] on icon at bounding box center [1392, 397] width 6 height 12
click at [812, 22] on span "Participants" at bounding box center [1362, 21] width 30 height 5
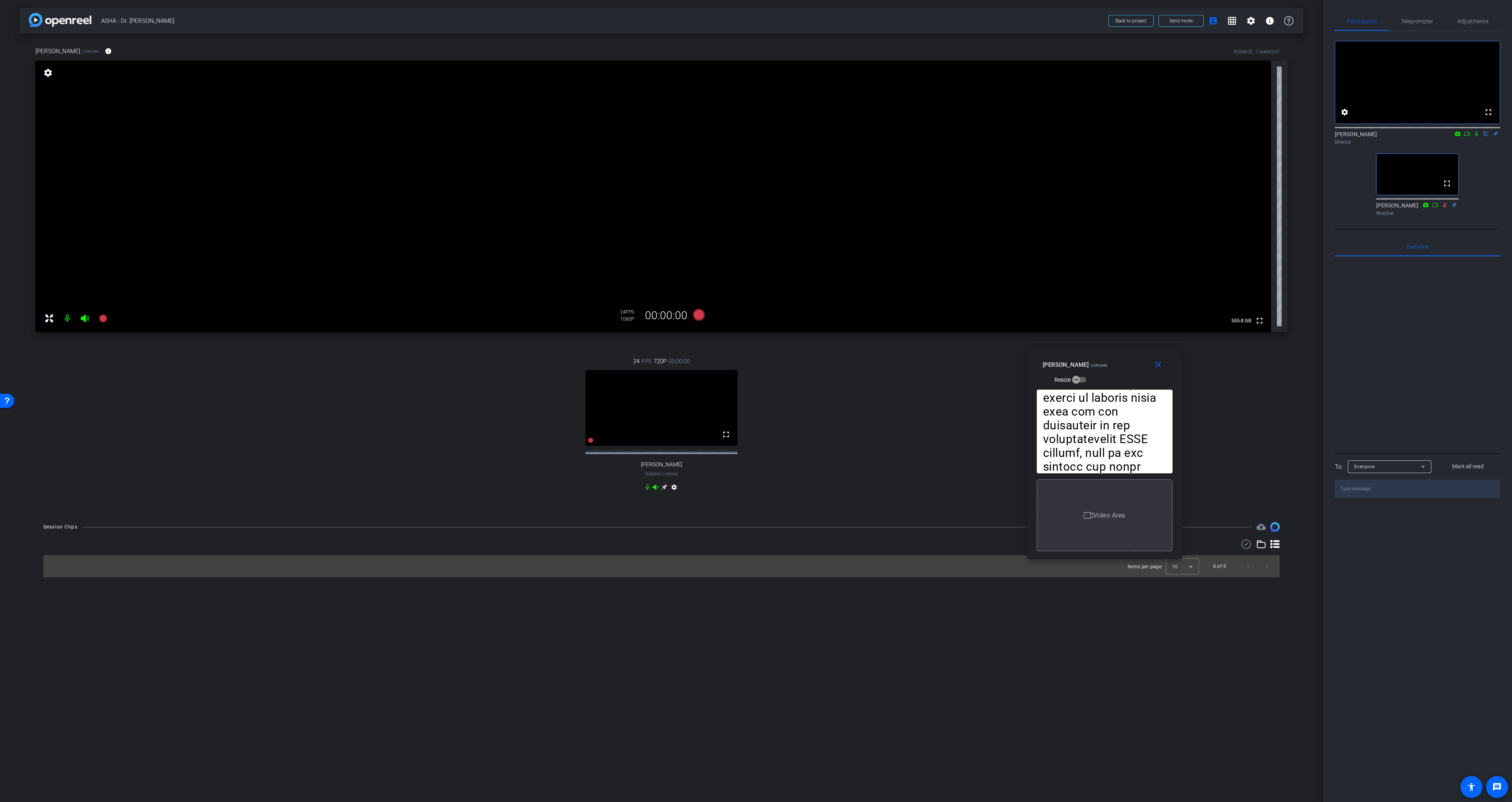
click at [812, 336] on div "Soo-Eun Chang Chrome info ROOM ID: 118490297 fullscreen settings 555.8 GB 24 FP…" at bounding box center [662, 274] width 1284 height 480
click at [706, 310] on icon at bounding box center [699, 315] width 19 height 14
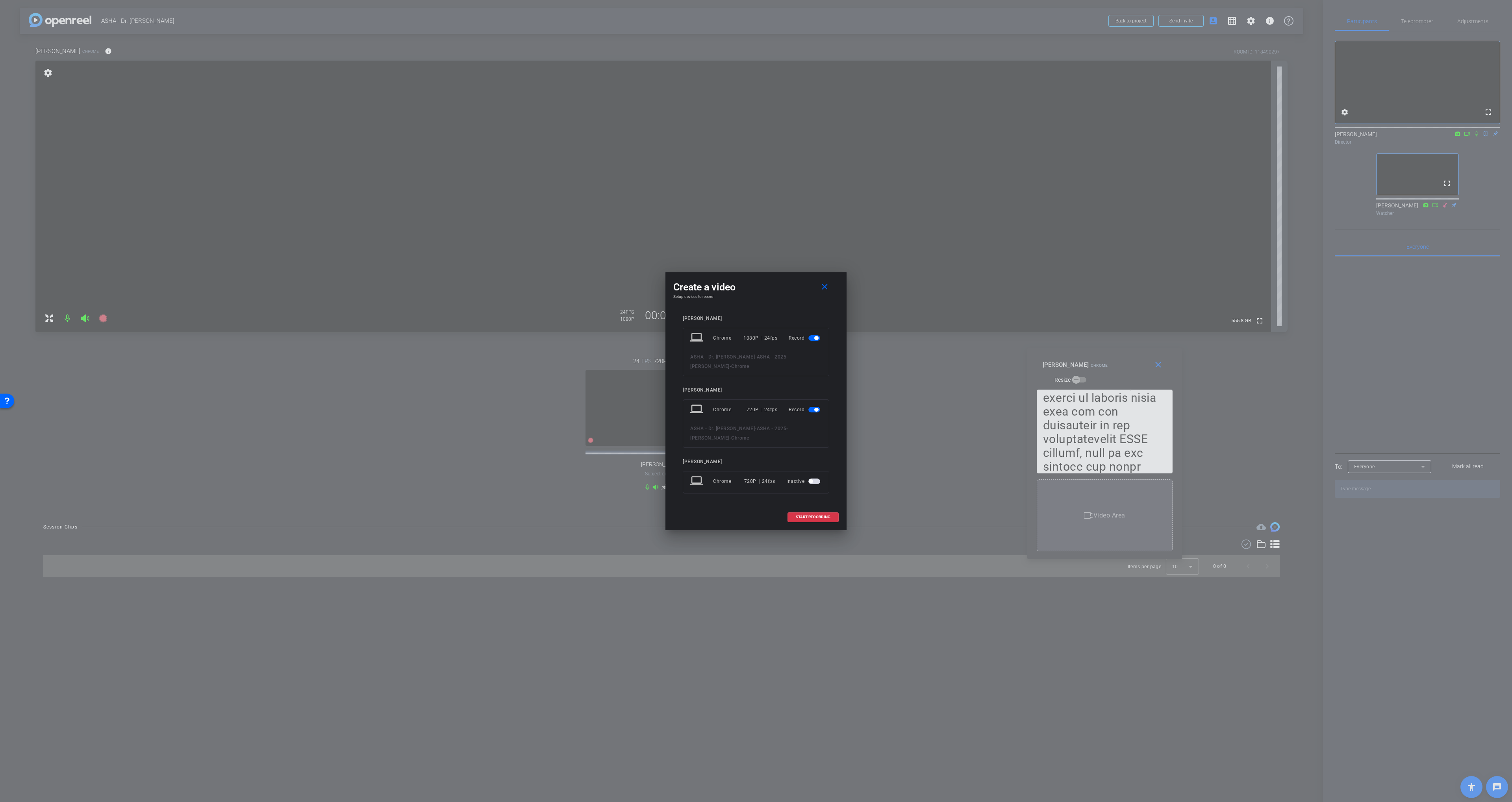
click at [812, 412] on span "button" at bounding box center [814, 410] width 12 height 5
click at [812, 505] on span "START RECORDING" at bounding box center [813, 504] width 35 height 4
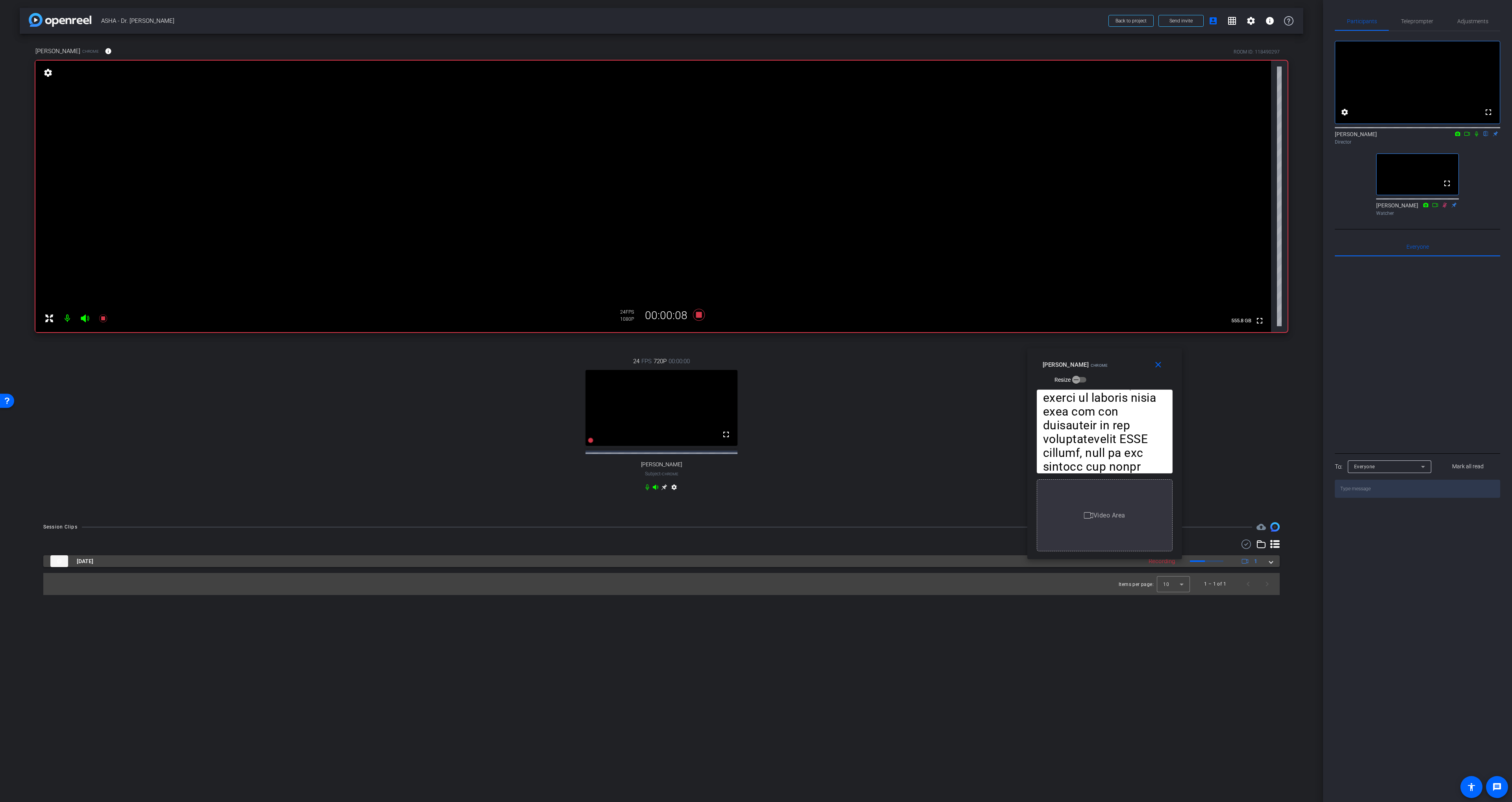
click at [631, 567] on mat-panel-title "[DATE]" at bounding box center [595, 561] width 1088 height 12
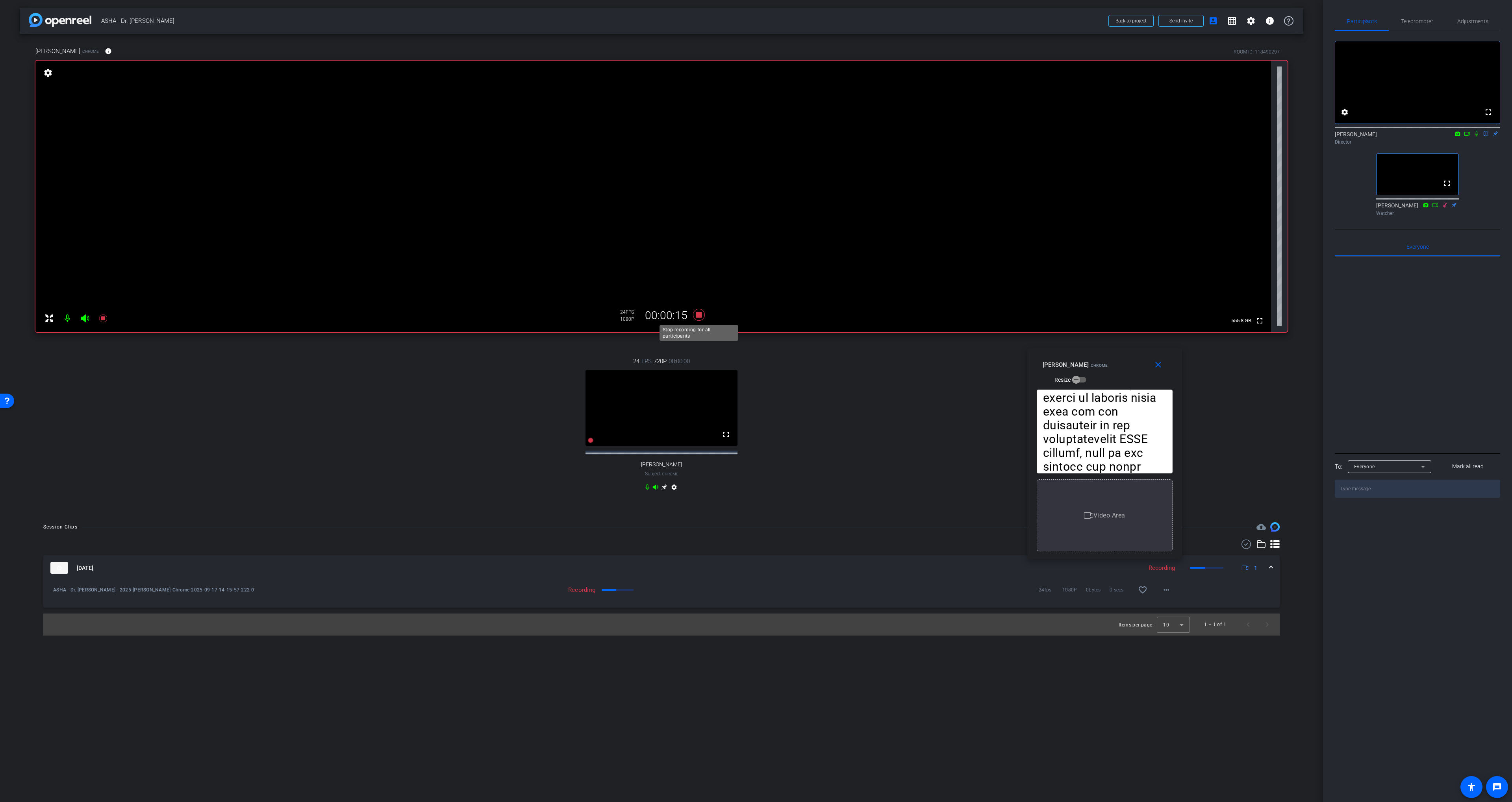
click at [700, 317] on icon at bounding box center [699, 315] width 12 height 12
click at [789, 574] on mat-panel-title "[DATE]" at bounding box center [595, 568] width 1088 height 12
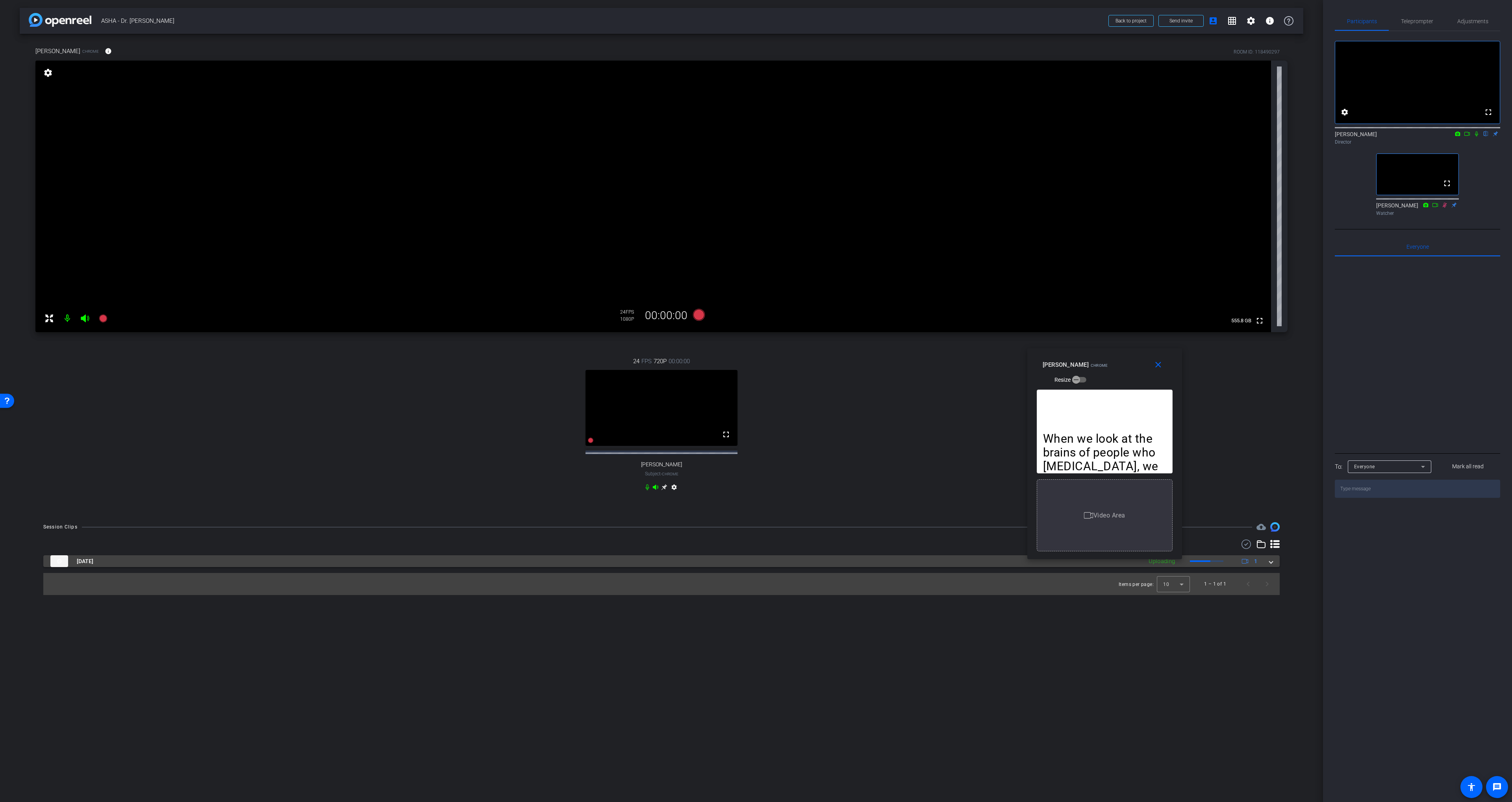
click at [795, 567] on mat-panel-title "[DATE]" at bounding box center [595, 561] width 1088 height 12
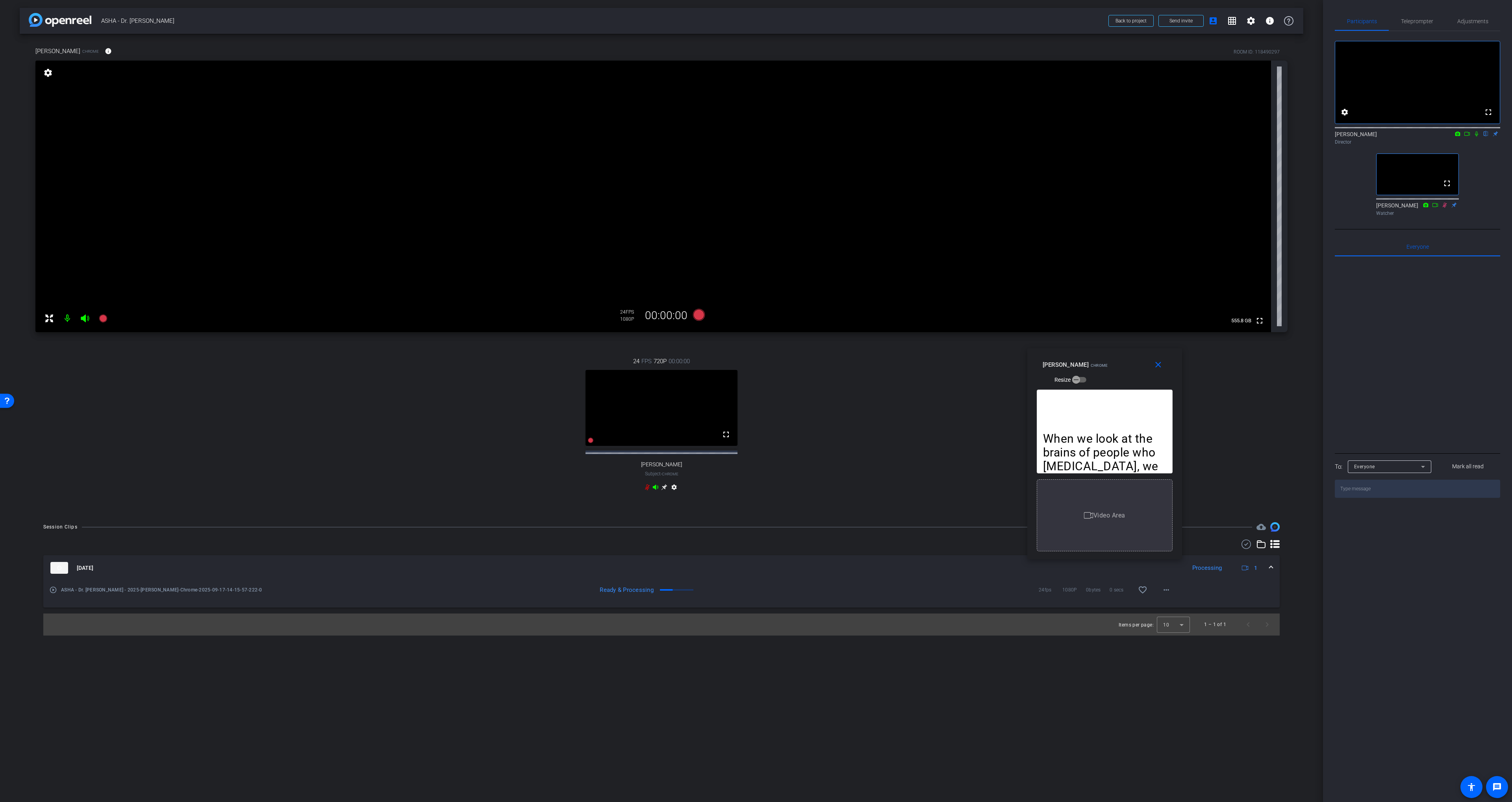
click at [54, 594] on mat-icon "play_circle_outline" at bounding box center [53, 590] width 8 height 8
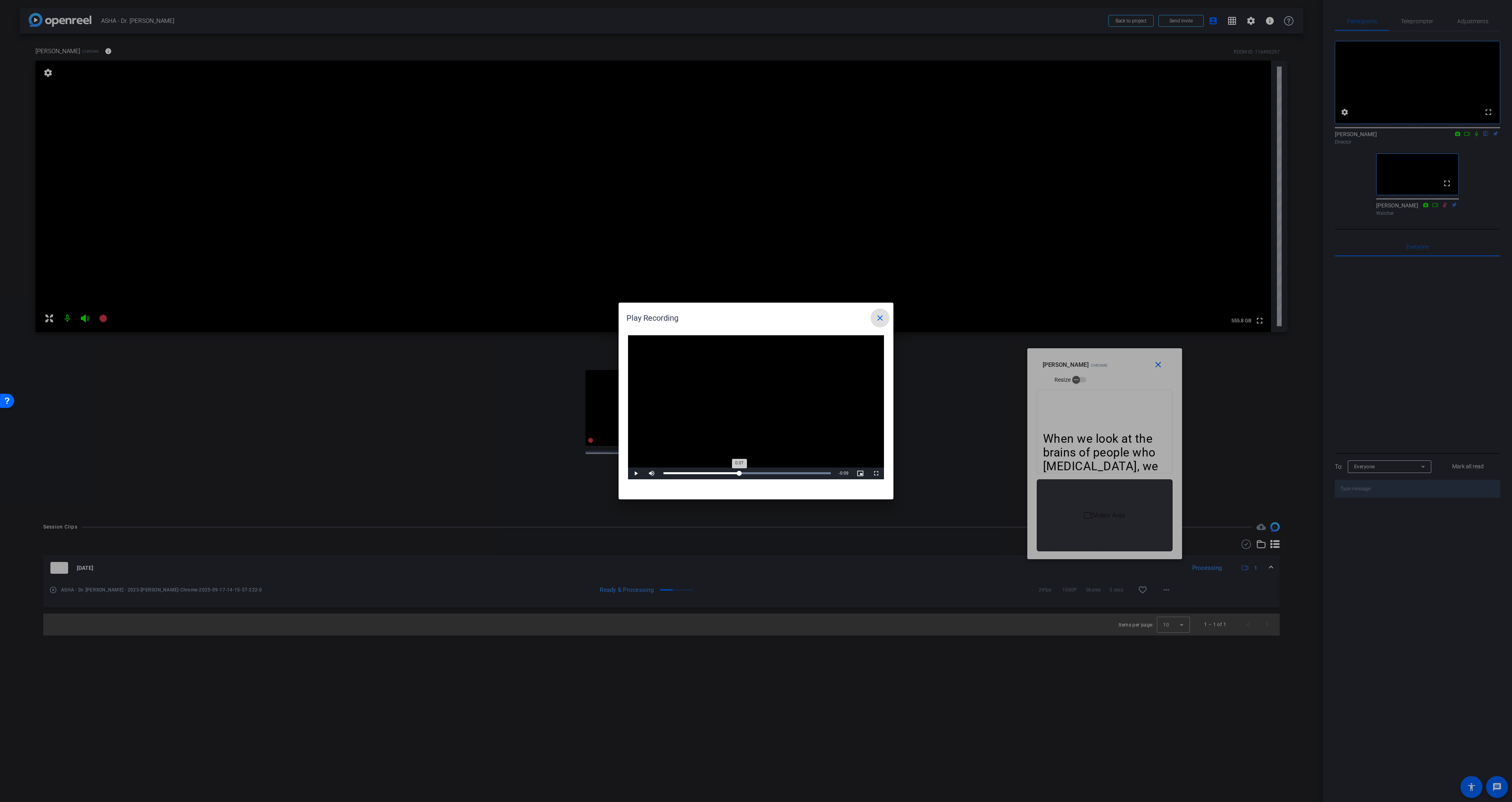
click at [740, 473] on div "Loaded : 100.00% 0:07 0:07" at bounding box center [747, 473] width 167 height 2
click at [812, 310] on span at bounding box center [880, 318] width 19 height 19
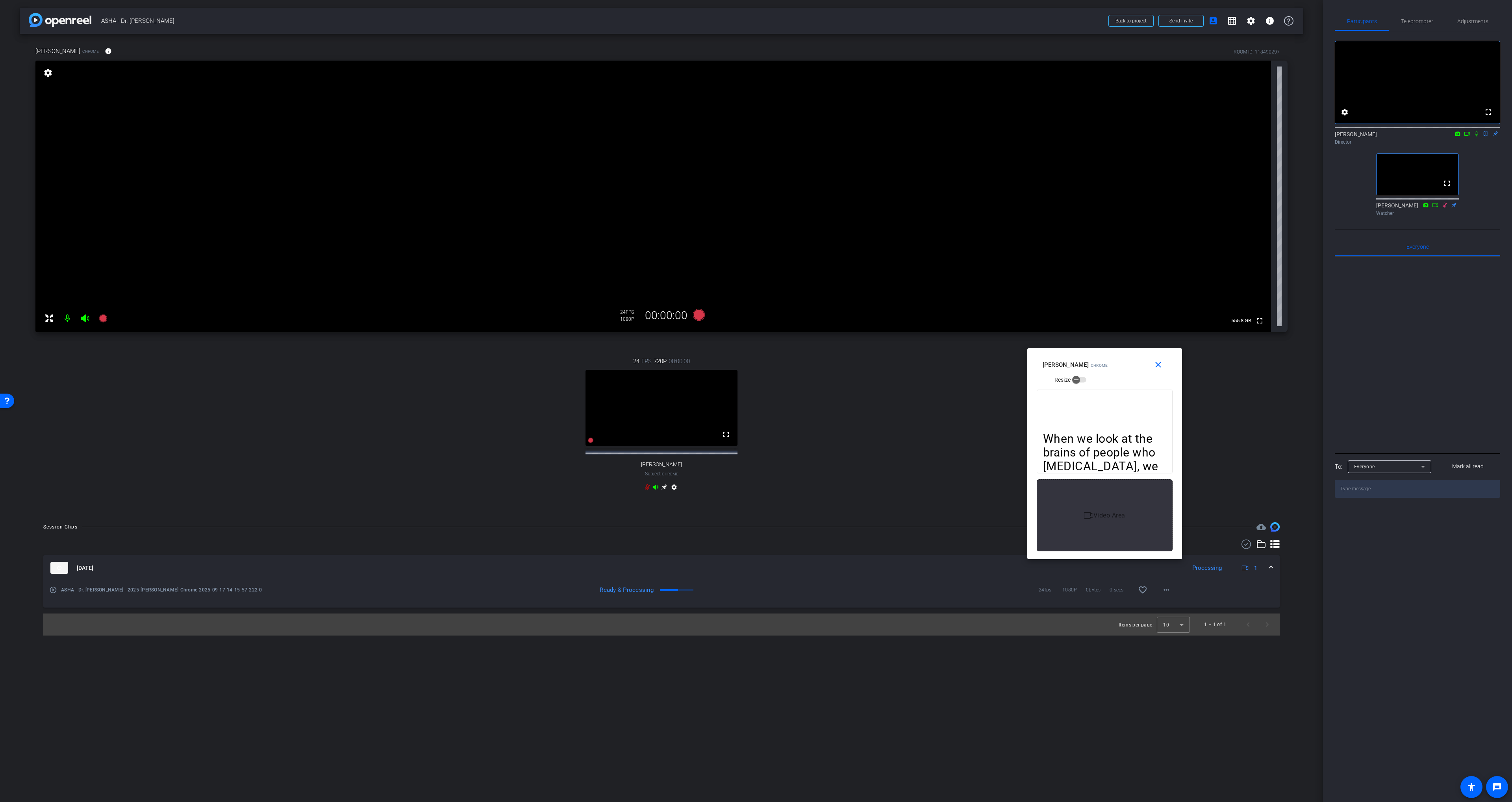
click at [812, 415] on div "24 FPS 720P 00:00:00 fullscreen Diane Paul Subject - Chrome settings" at bounding box center [661, 425] width 1252 height 163
click at [812, 430] on div "24 FPS 720P 00:00:00 fullscreen Diane Paul Subject - Chrome settings" at bounding box center [661, 425] width 1252 height 163
click at [812, 383] on div "24 FPS 720P 00:00:00 fullscreen Diane Paul Subject - Chrome settings" at bounding box center [661, 425] width 1252 height 163
drag, startPoint x: 737, startPoint y: 338, endPoint x: 704, endPoint y: 324, distance: 35.8
click at [737, 338] on div "Soo-Eun Chang Chrome info ROOM ID: 118490297 fullscreen settings 555.8 GB 24 FP…" at bounding box center [662, 274] width 1284 height 480
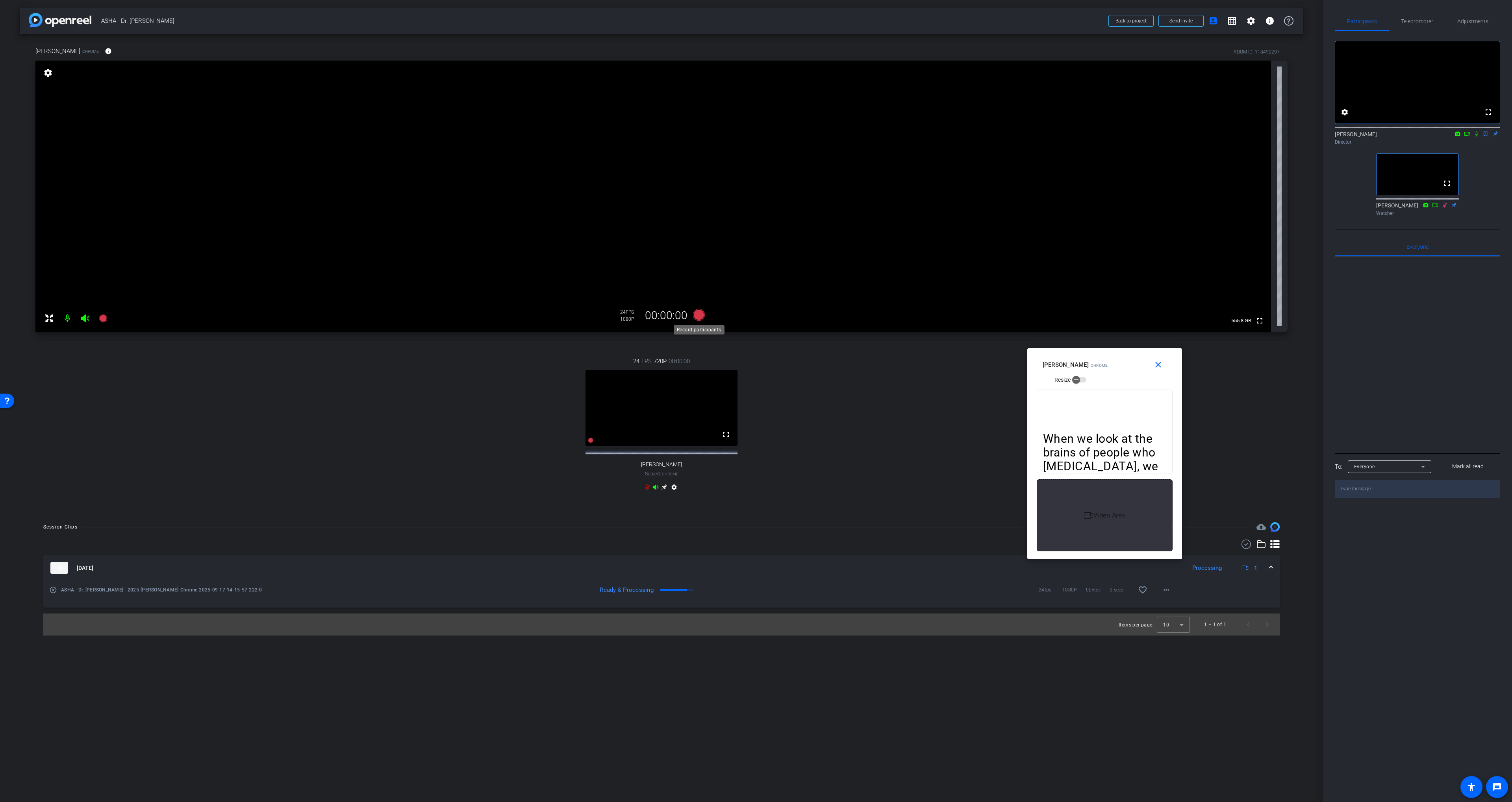
click at [698, 317] on icon at bounding box center [699, 315] width 12 height 12
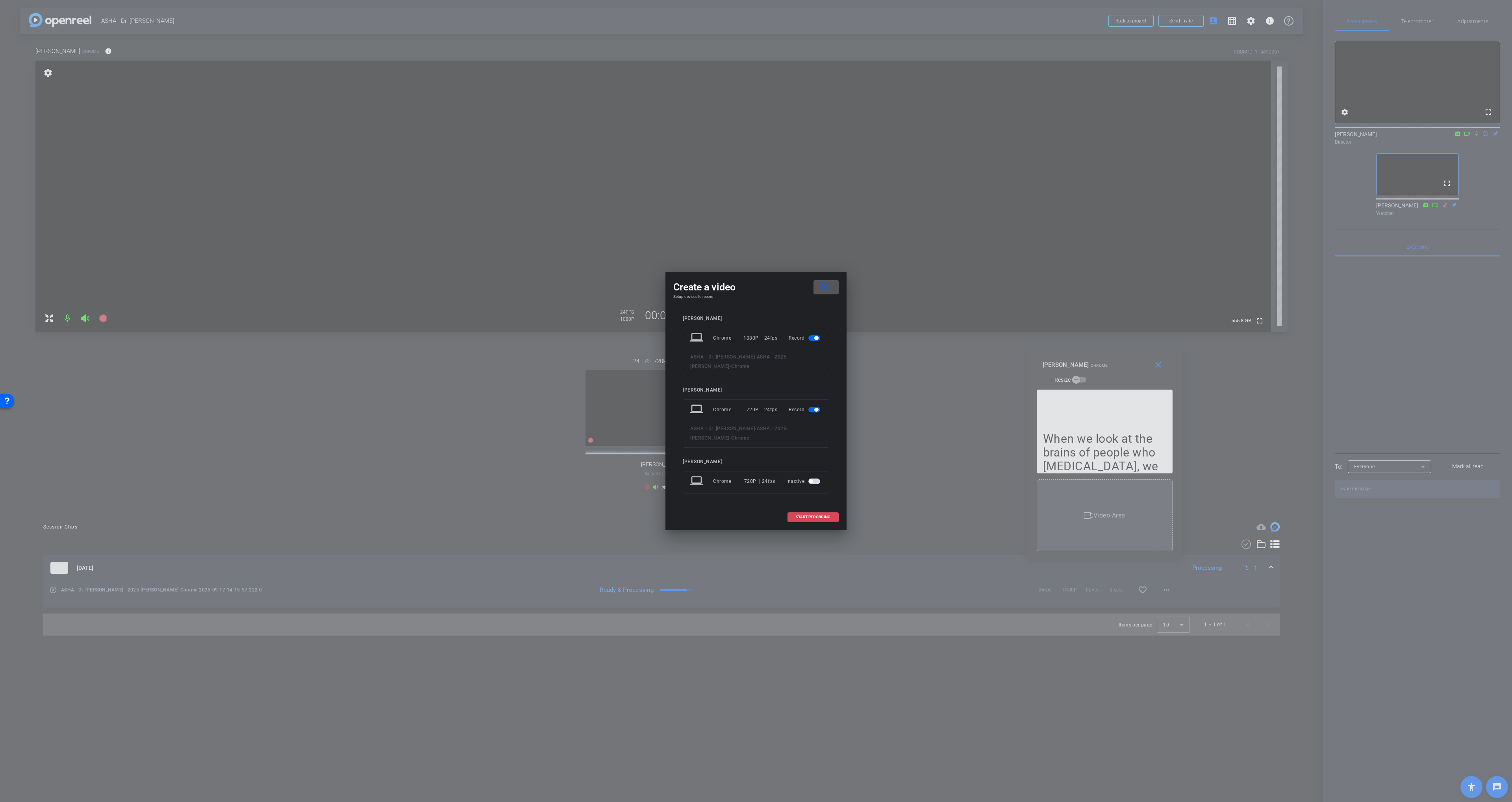
drag, startPoint x: 799, startPoint y: 516, endPoint x: 804, endPoint y: 516, distance: 5.0
click at [799, 516] on span "START RECORDING" at bounding box center [813, 517] width 35 height 4
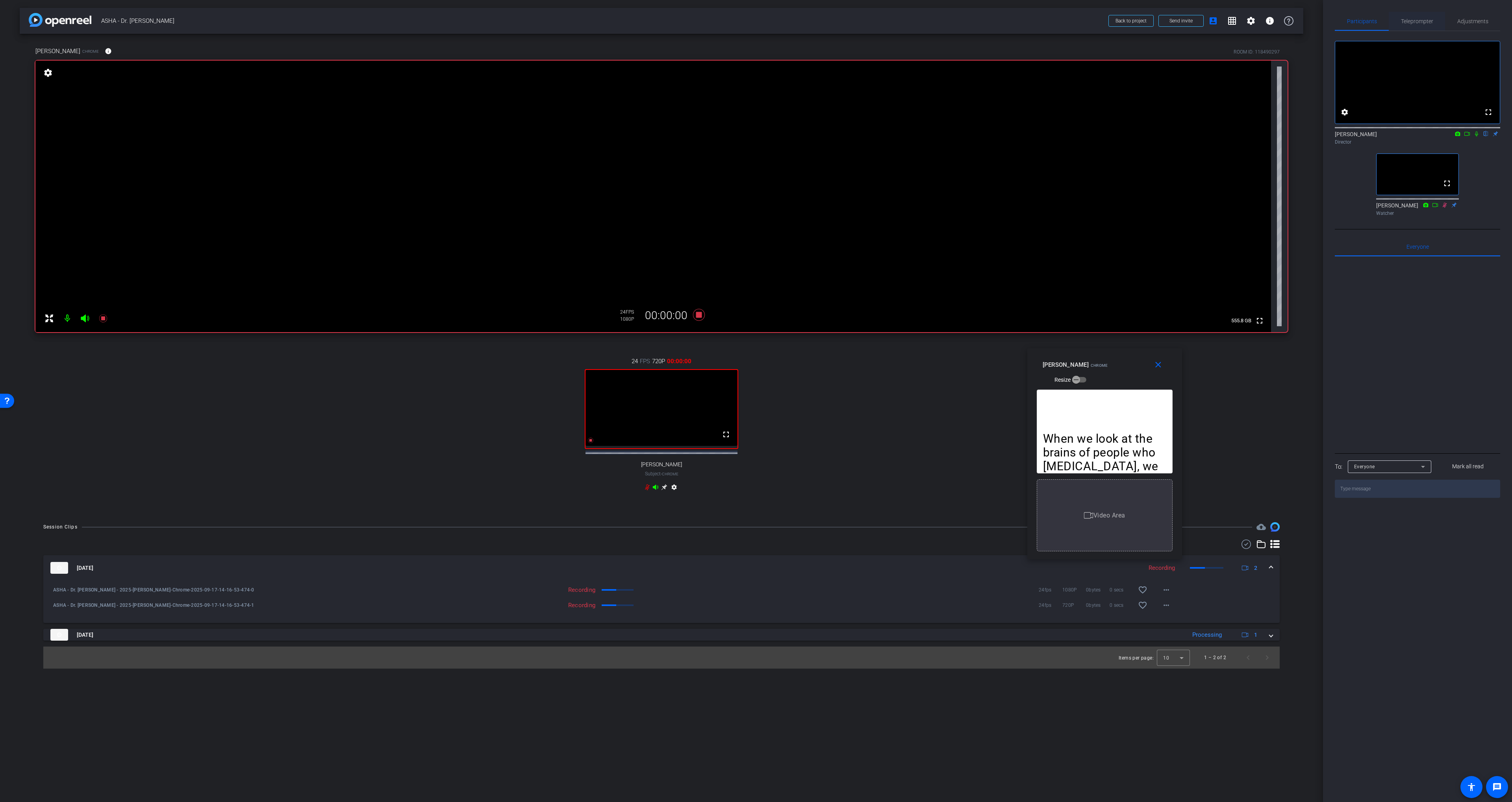
click at [812, 21] on span "Teleprompter" at bounding box center [1417, 21] width 32 height 5
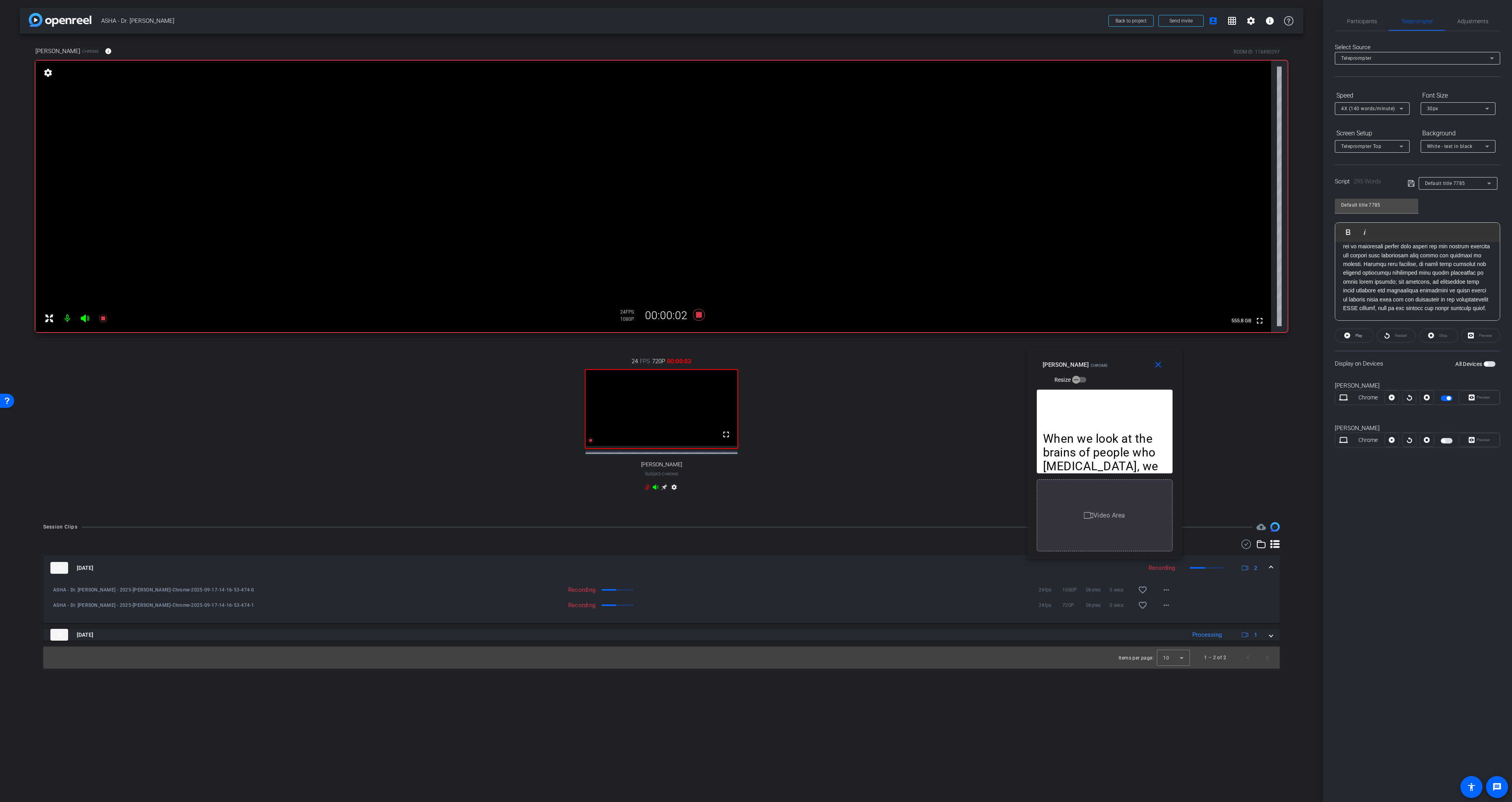
click at [812, 398] on div at bounding box center [1409, 397] width 14 height 14
click at [812, 400] on div at bounding box center [1409, 397] width 14 height 14
click at [812, 399] on div at bounding box center [1409, 397] width 14 height 14
click at [812, 398] on icon at bounding box center [1392, 398] width 6 height 6
drag, startPoint x: 1362, startPoint y: 15, endPoint x: 1376, endPoint y: 25, distance: 17.2
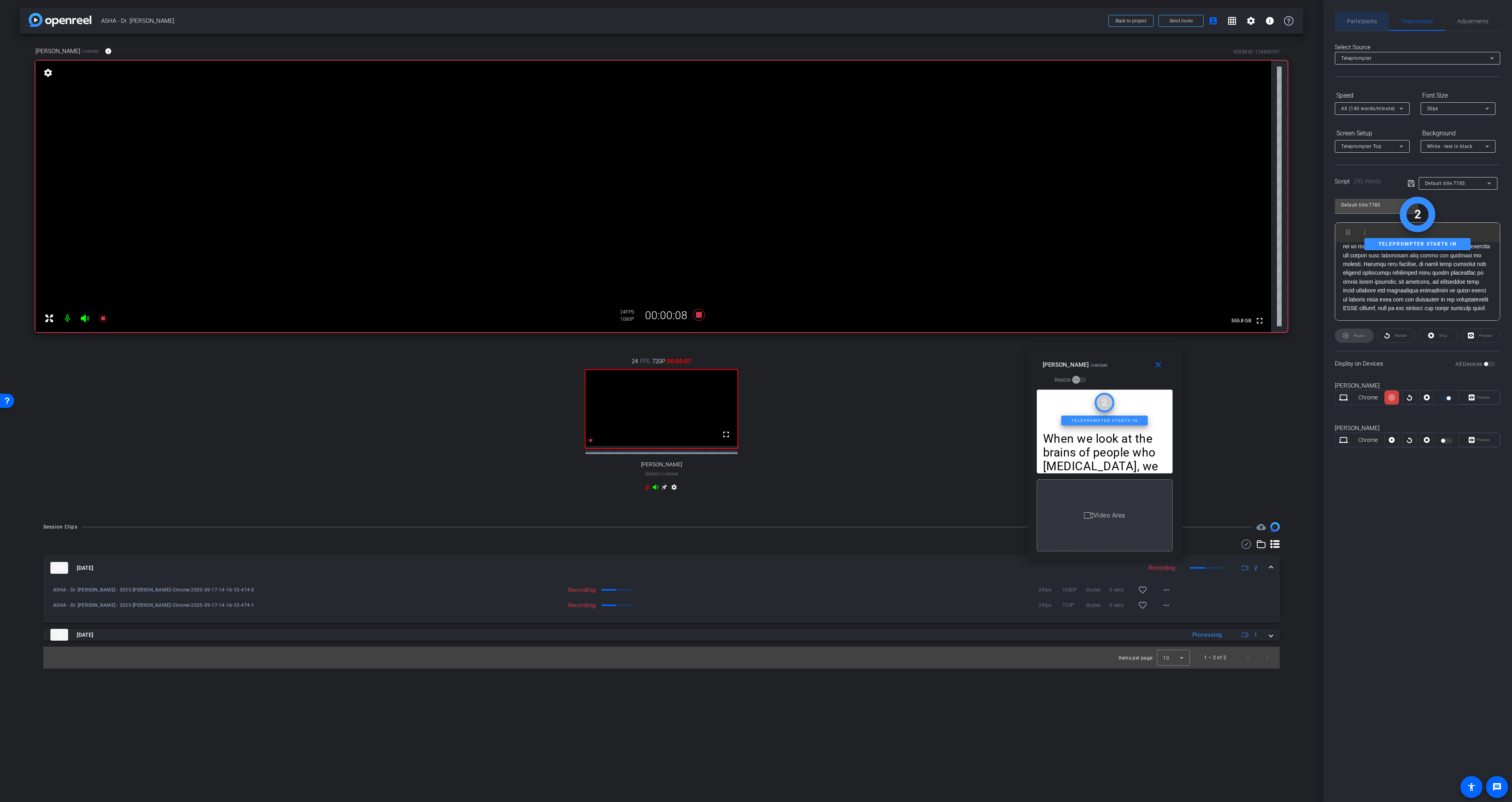
click at [812, 15] on span "Participants" at bounding box center [1362, 21] width 30 height 19
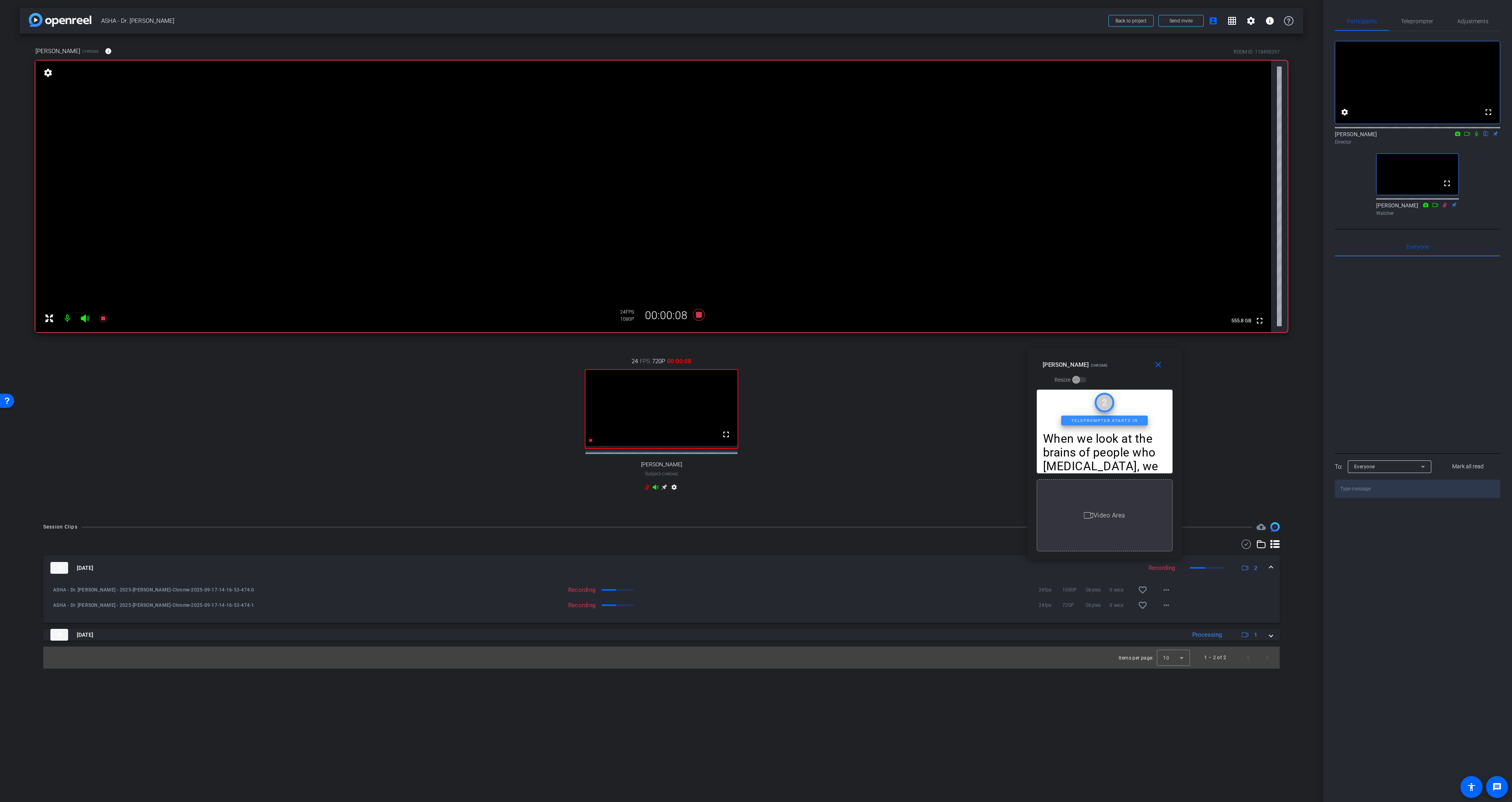
click at [812, 137] on icon at bounding box center [1476, 133] width 6 height 5
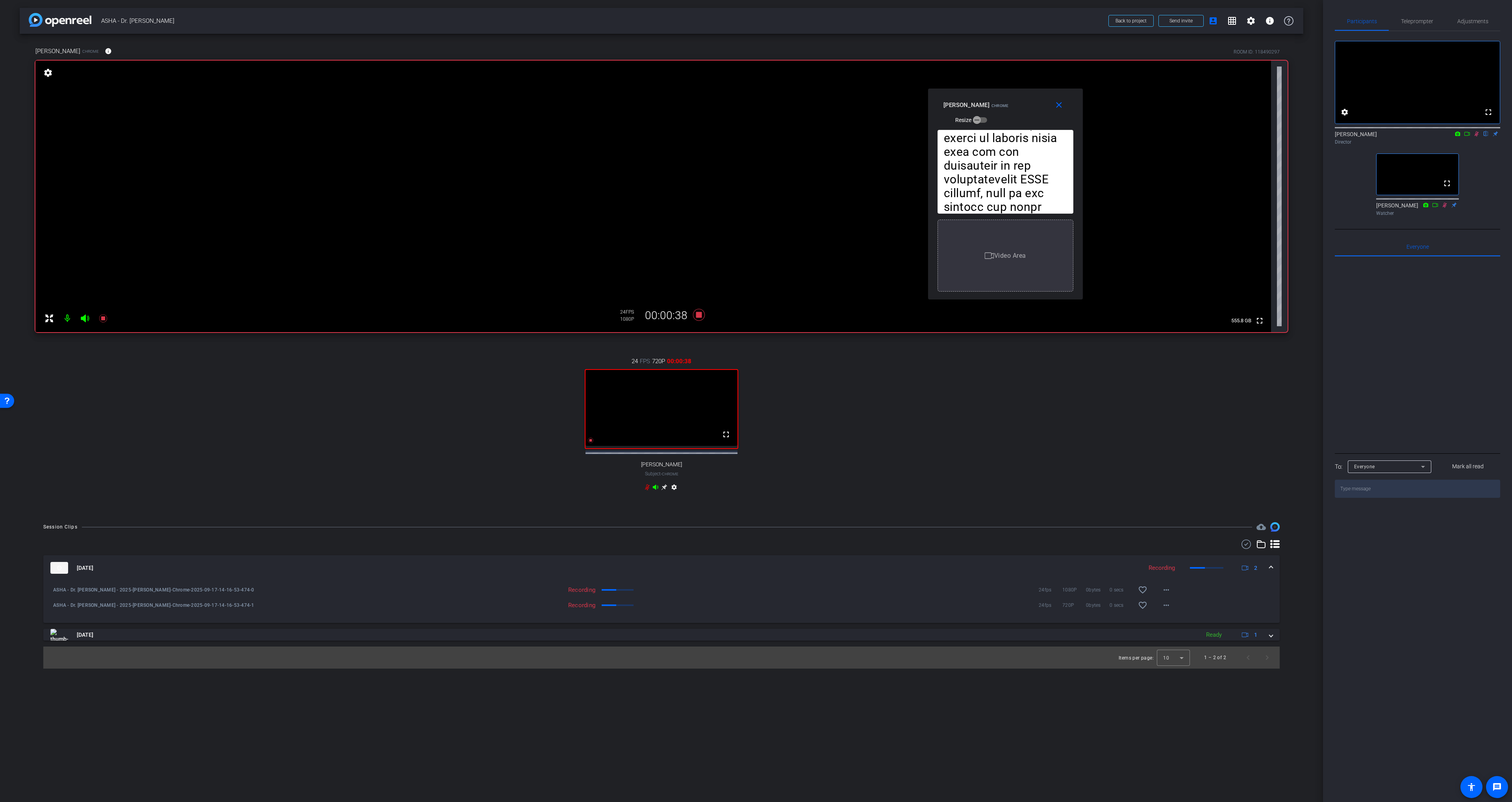
drag, startPoint x: 1119, startPoint y: 347, endPoint x: 1020, endPoint y: 104, distance: 262.4
click at [812, 104] on div "Soo-Eun Chang Chrome Resize" at bounding box center [1008, 112] width 130 height 28
drag, startPoint x: 787, startPoint y: 483, endPoint x: 784, endPoint y: 412, distance: 71.1
click at [787, 483] on div "24 FPS 720P 00:02:17 fullscreen Diane Paul Subject - Chrome settings" at bounding box center [661, 425] width 1252 height 163
click at [699, 314] on icon at bounding box center [699, 315] width 12 height 12
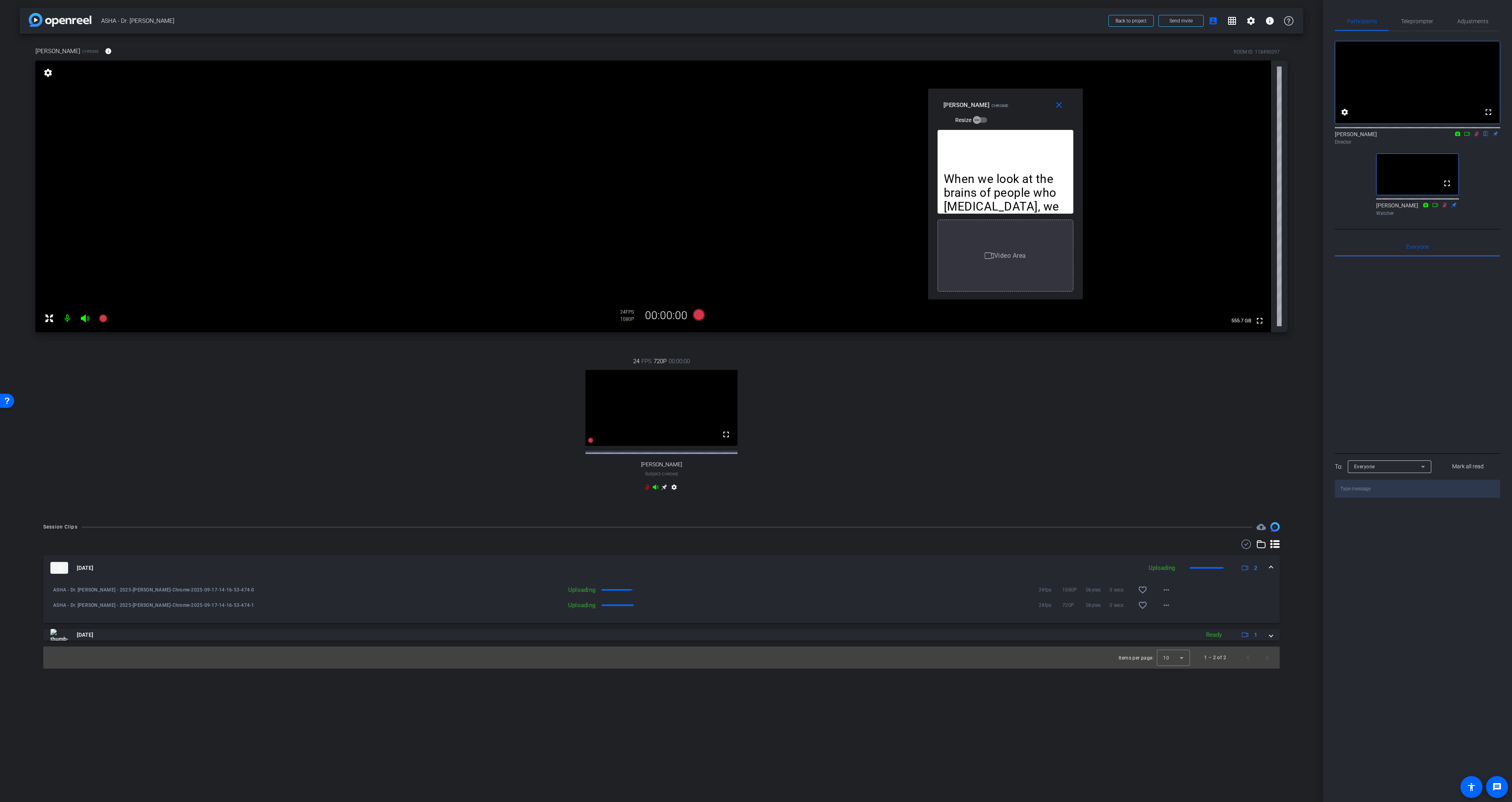
click at [812, 137] on icon at bounding box center [1476, 134] width 4 height 5
click at [53, 609] on mat-icon "play_circle_outline" at bounding box center [53, 605] width 8 height 8
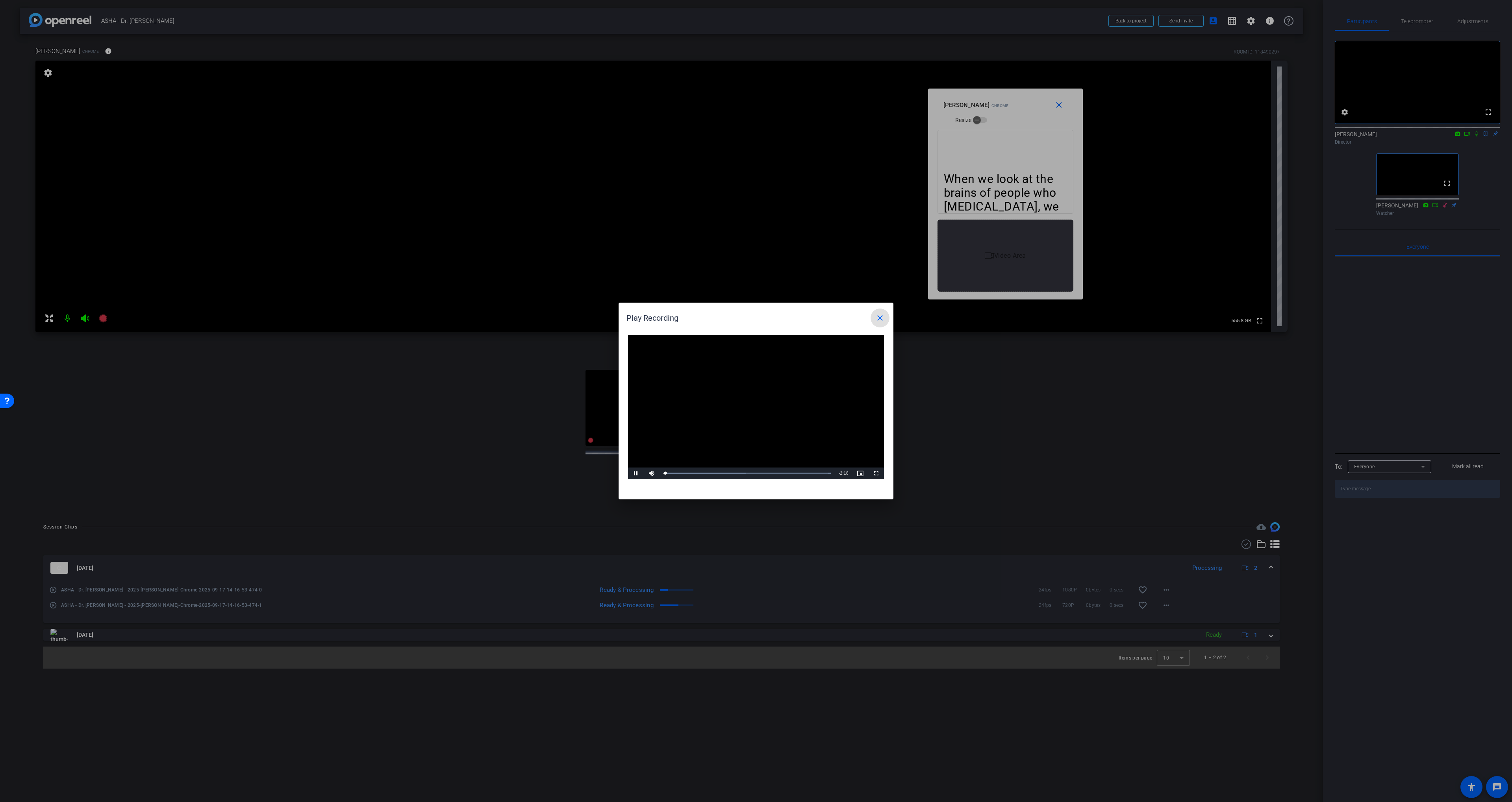
click at [812, 313] on span at bounding box center [880, 318] width 19 height 19
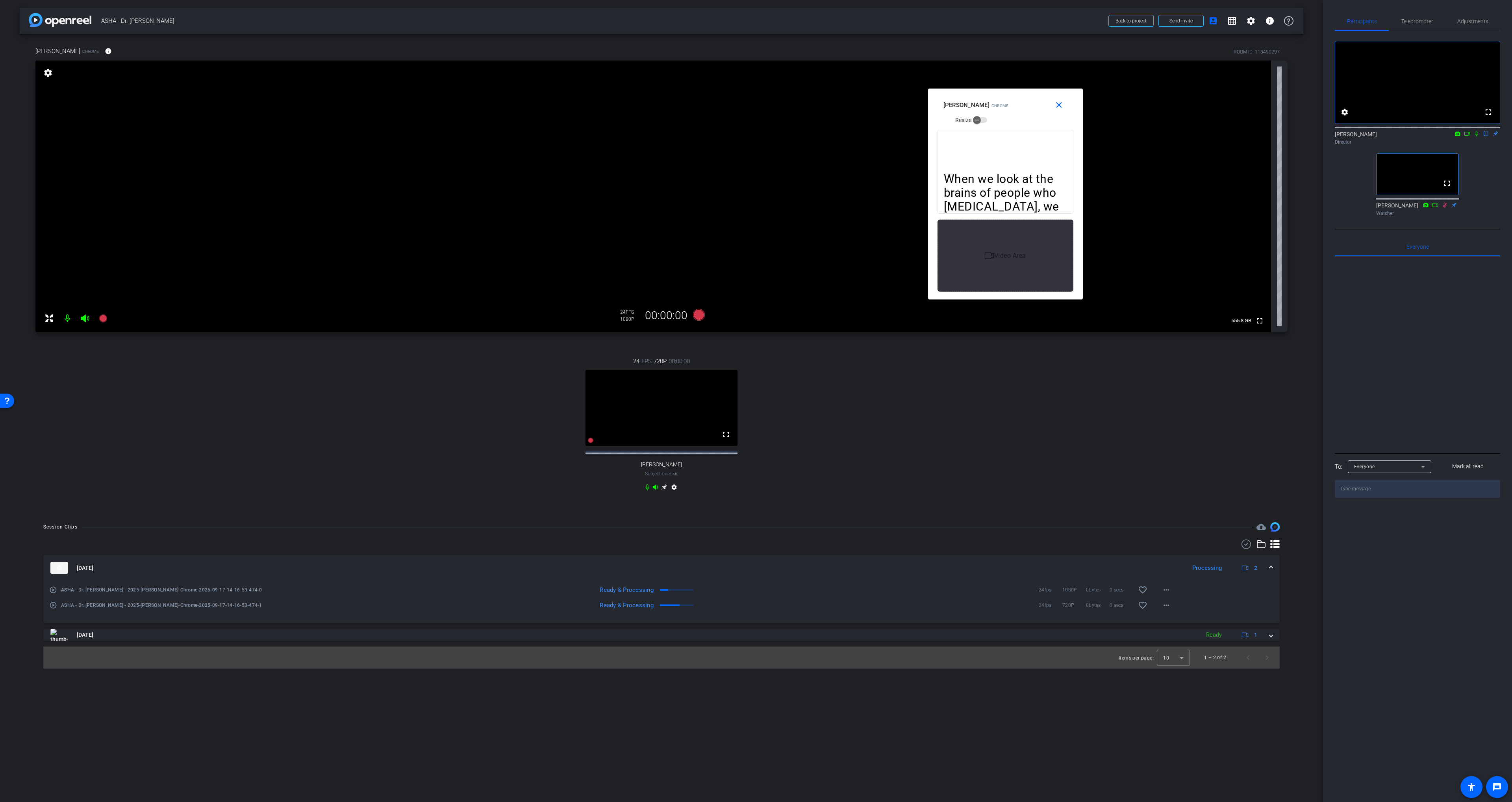
click at [51, 594] on mat-icon "play_circle_outline" at bounding box center [53, 590] width 8 height 8
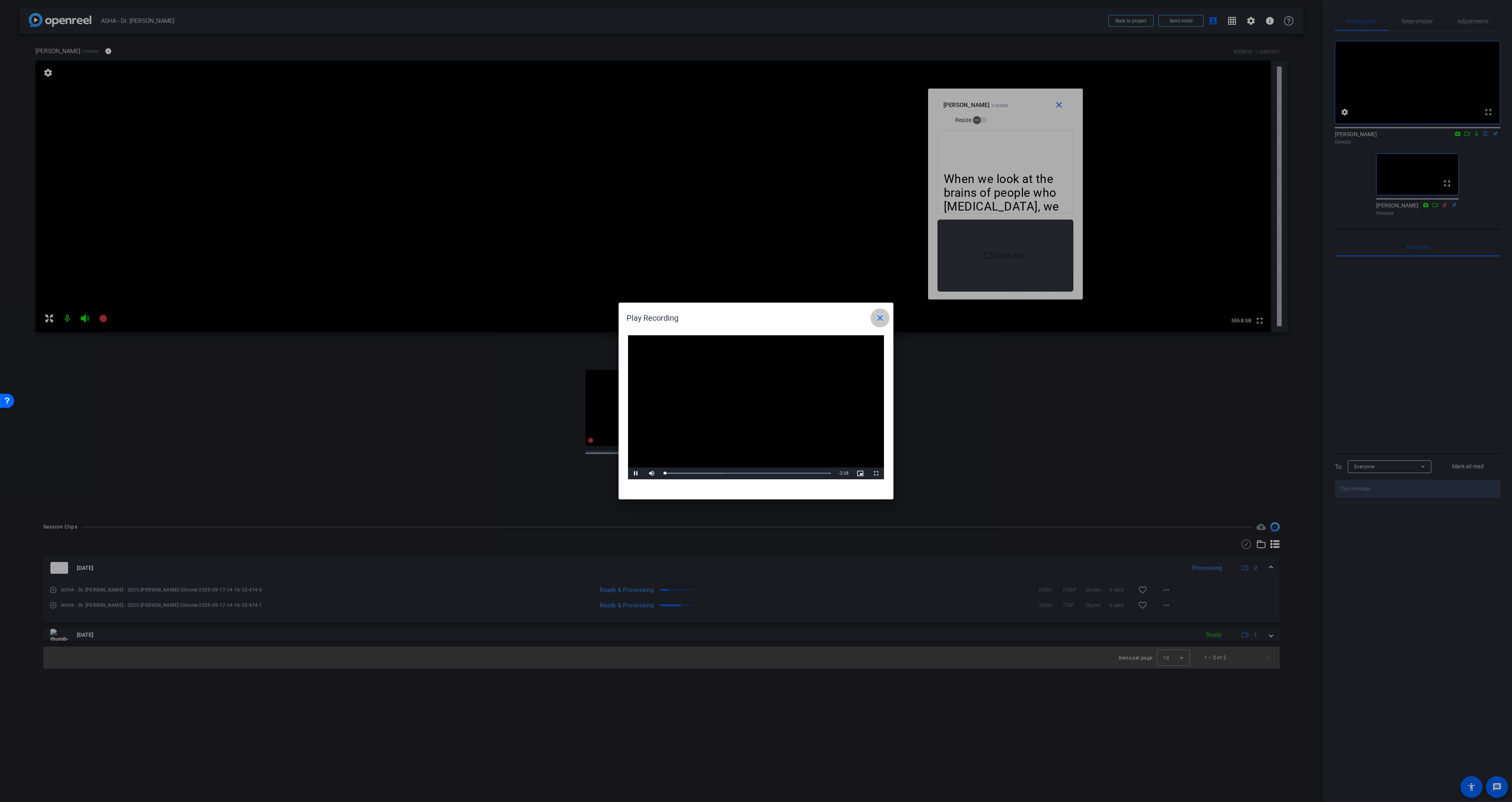
click at [812, 316] on mat-icon "close" at bounding box center [880, 318] width 9 height 9
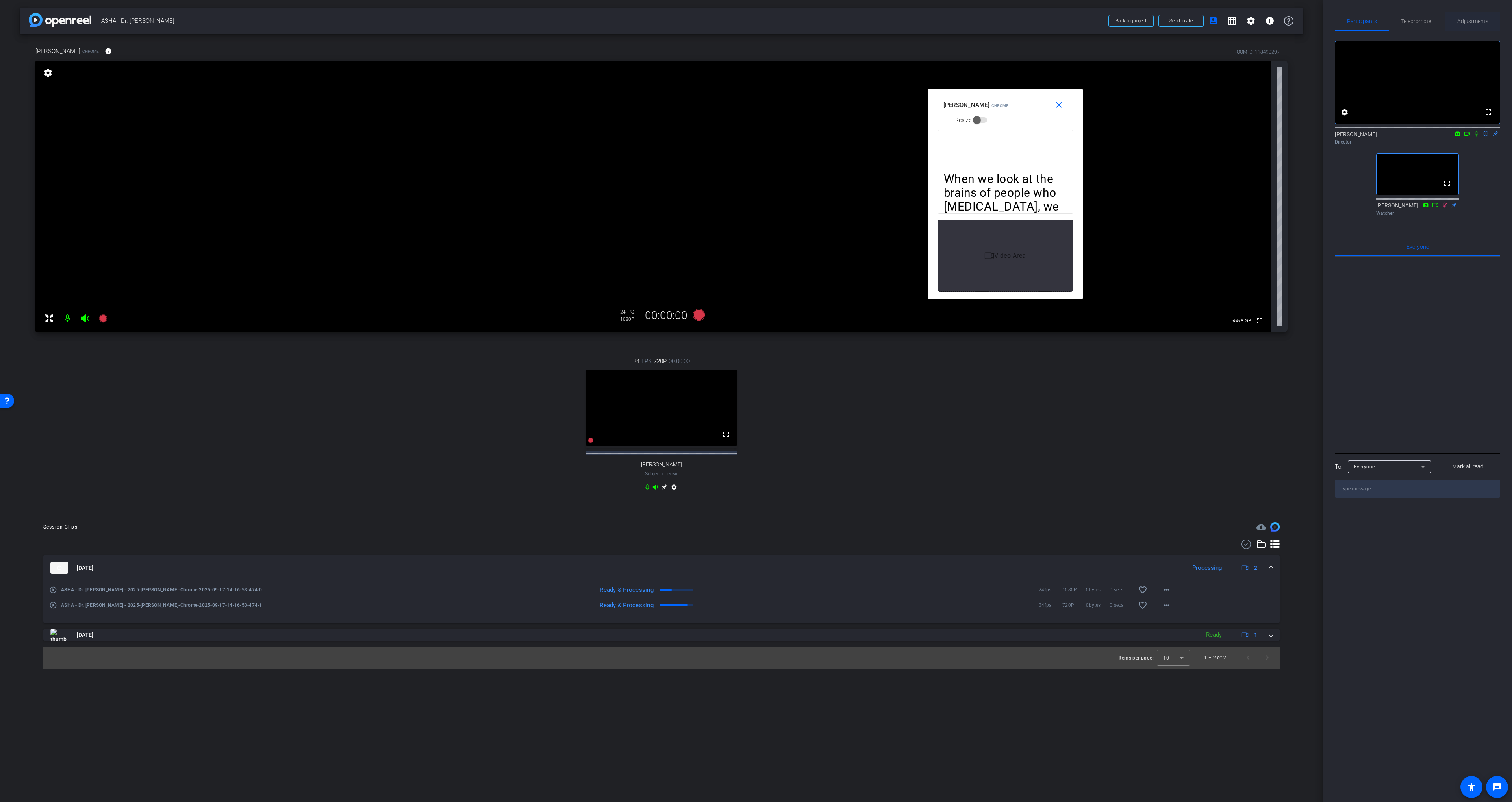
click at [812, 23] on span "Adjustments" at bounding box center [1473, 21] width 31 height 5
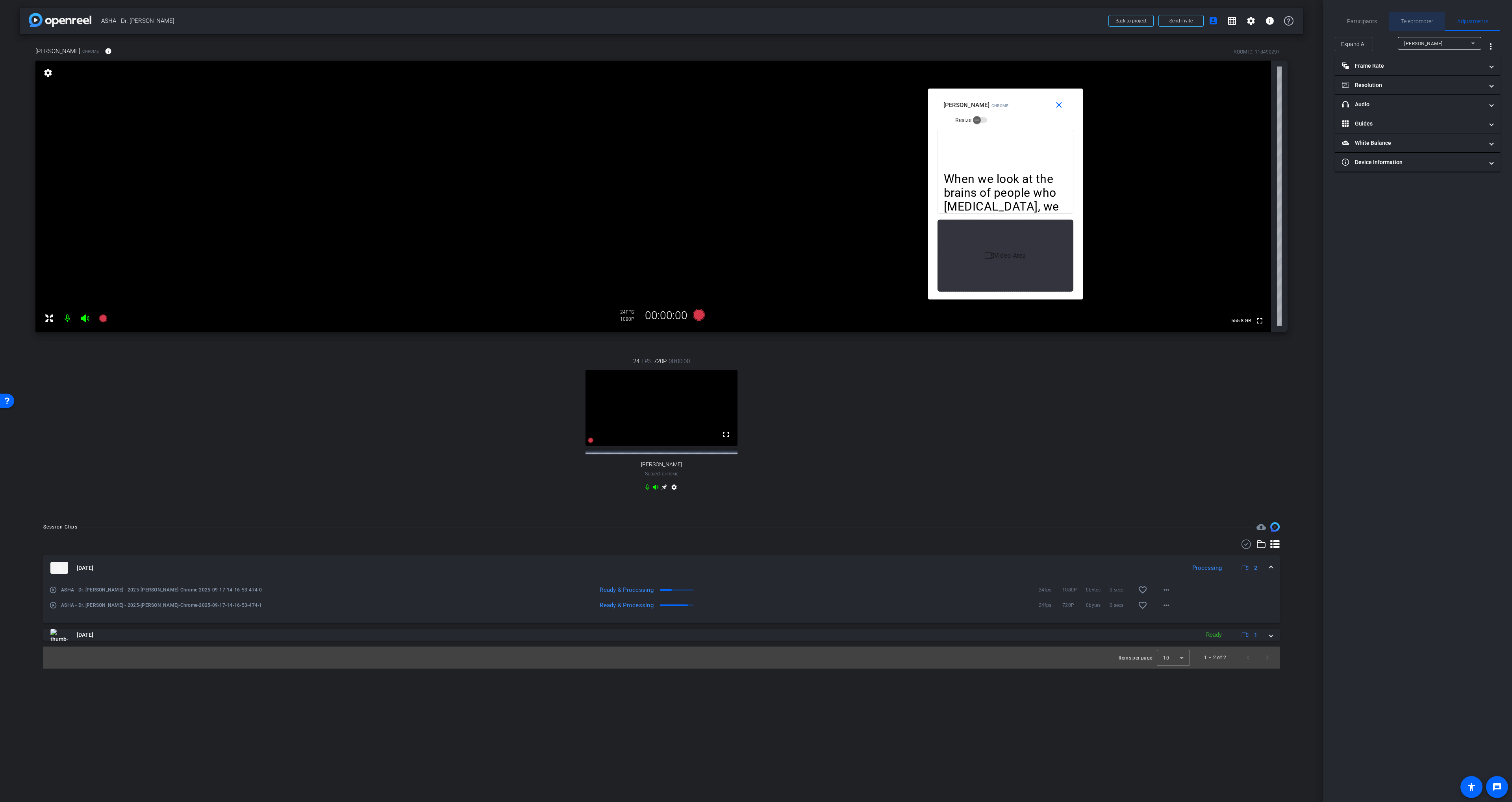
click at [812, 22] on span "Teleprompter" at bounding box center [1417, 21] width 32 height 5
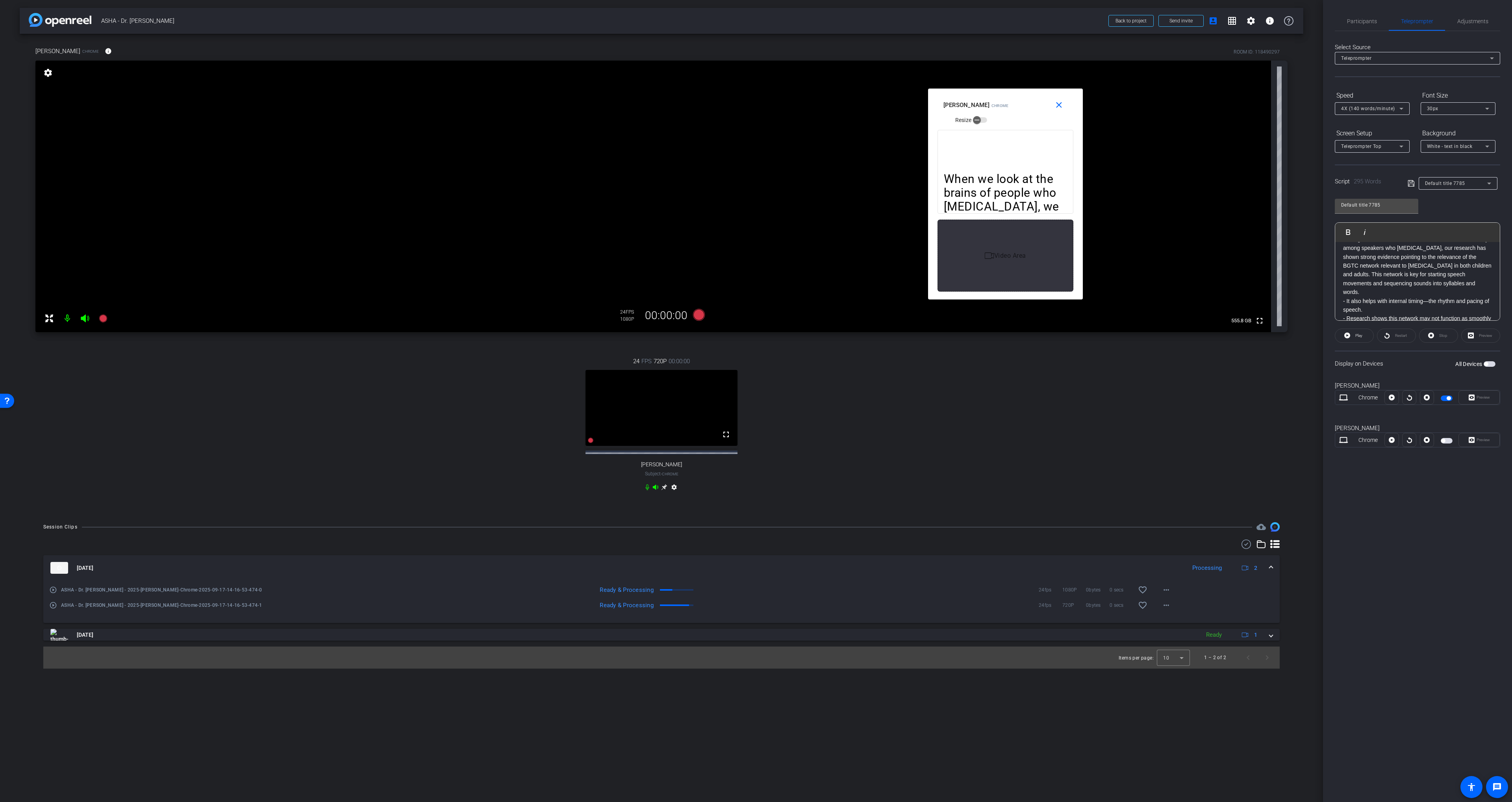
scroll to position [65, 0]
click at [812, 26] on span "Participants" at bounding box center [1362, 21] width 30 height 19
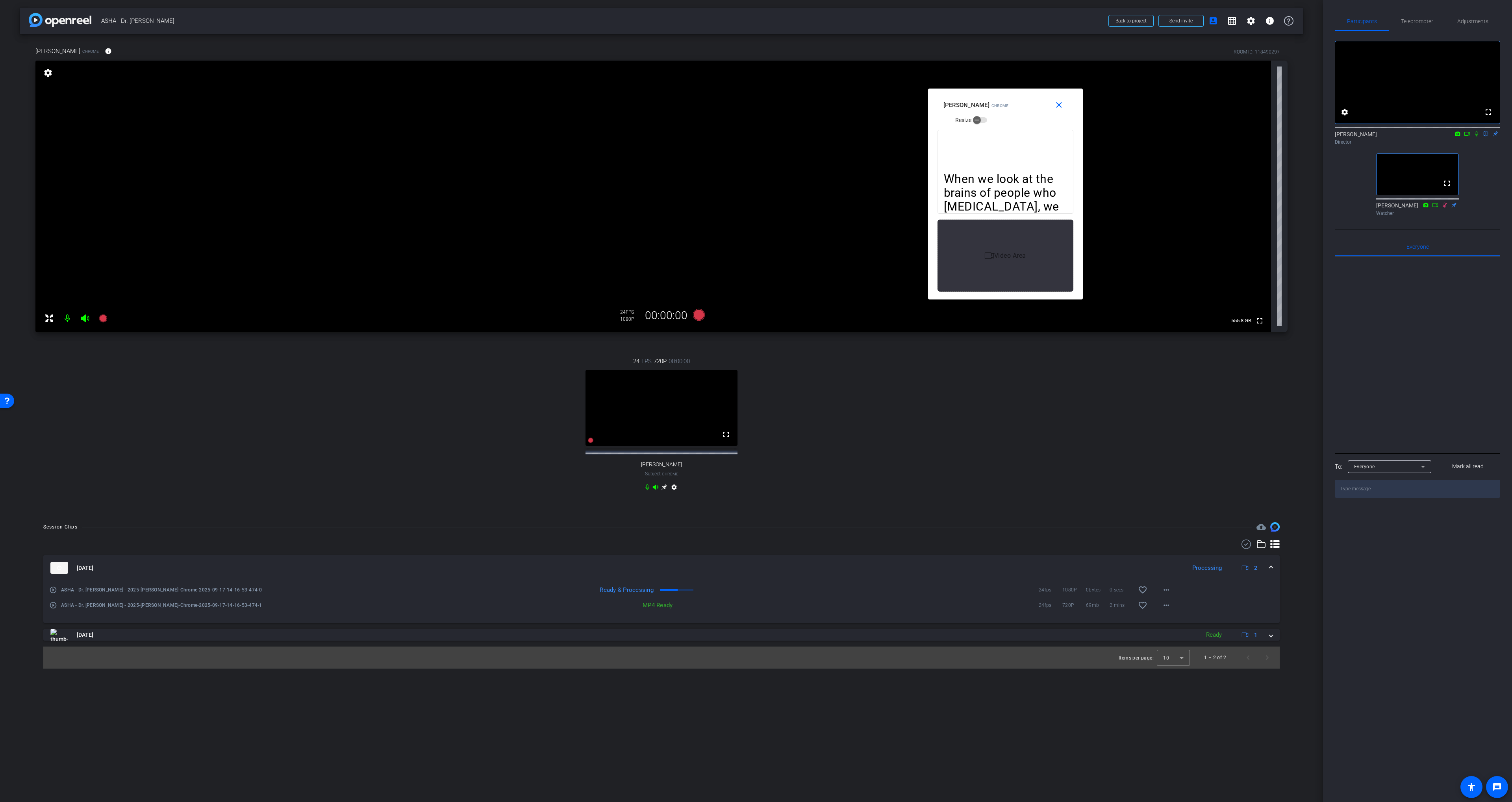
click at [53, 594] on mat-icon "play_circle_outline" at bounding box center [53, 590] width 8 height 8
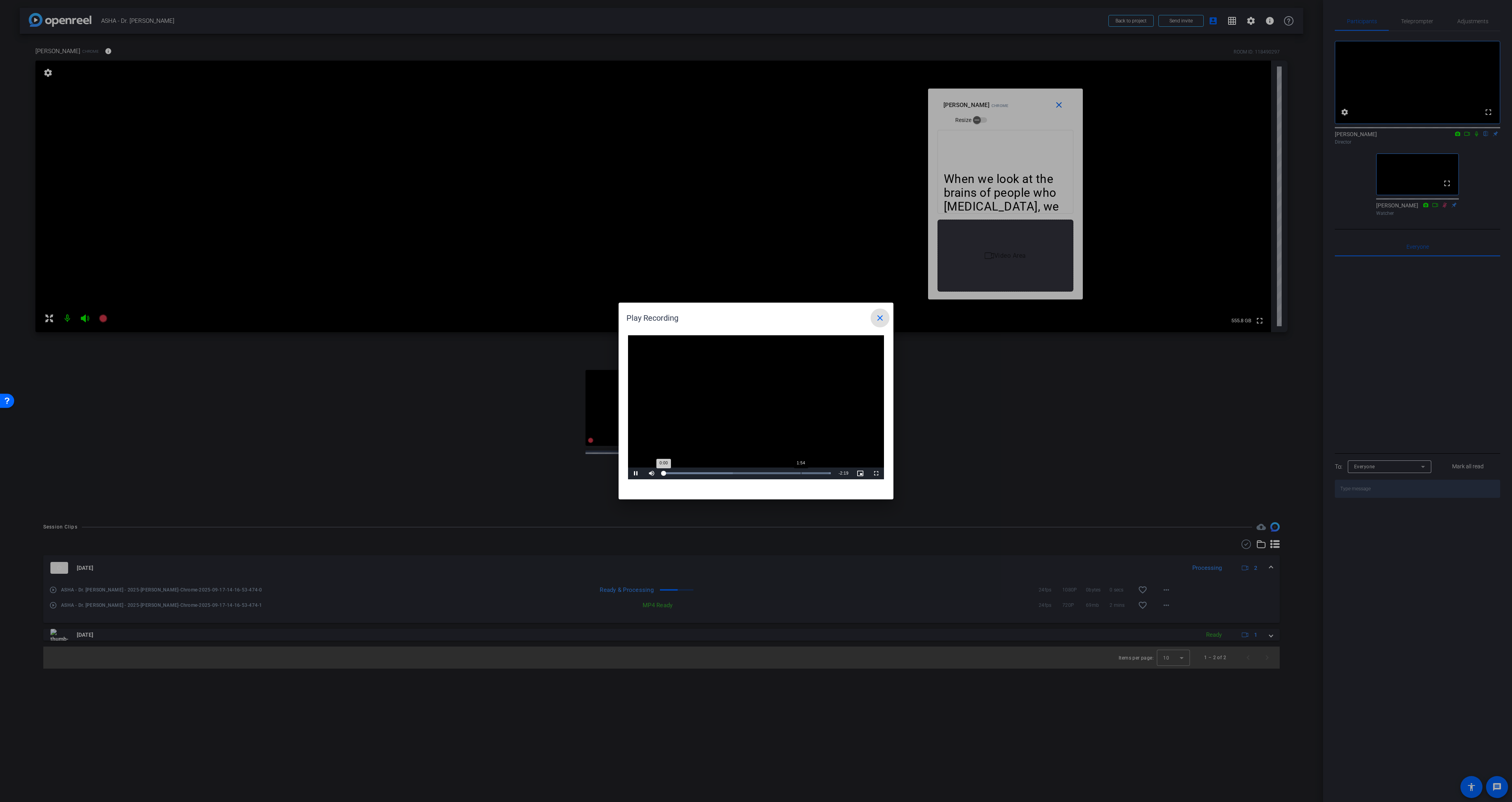
click at [801, 471] on div "Loaded : 100.00% 1:54 0:00" at bounding box center [747, 473] width 176 height 12
click at [634, 473] on span "Video Player" at bounding box center [636, 473] width 16 height 0
click at [812, 316] on mat-icon "close" at bounding box center [880, 318] width 9 height 9
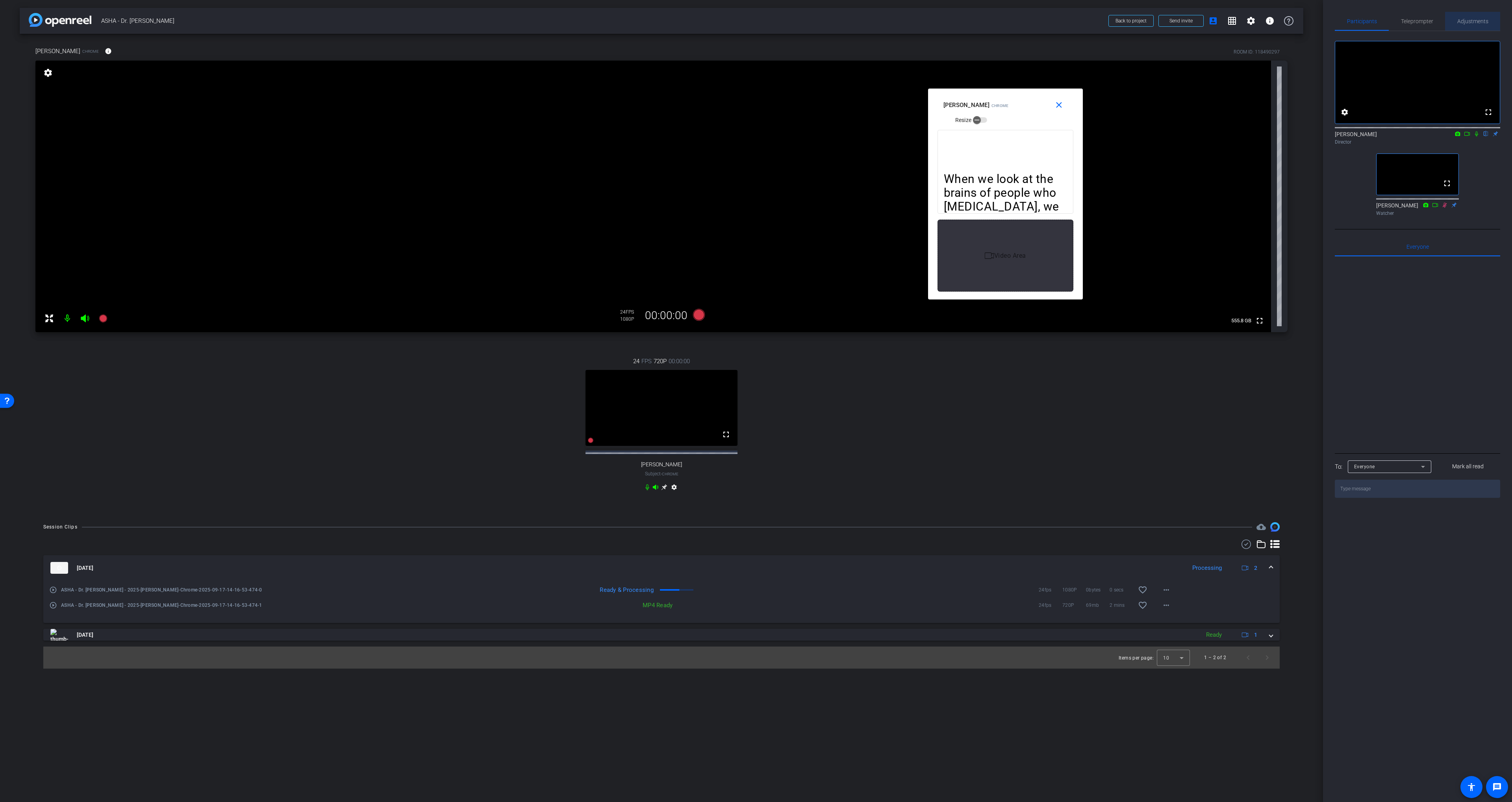
click at [812, 21] on span "Adjustments" at bounding box center [1473, 21] width 31 height 5
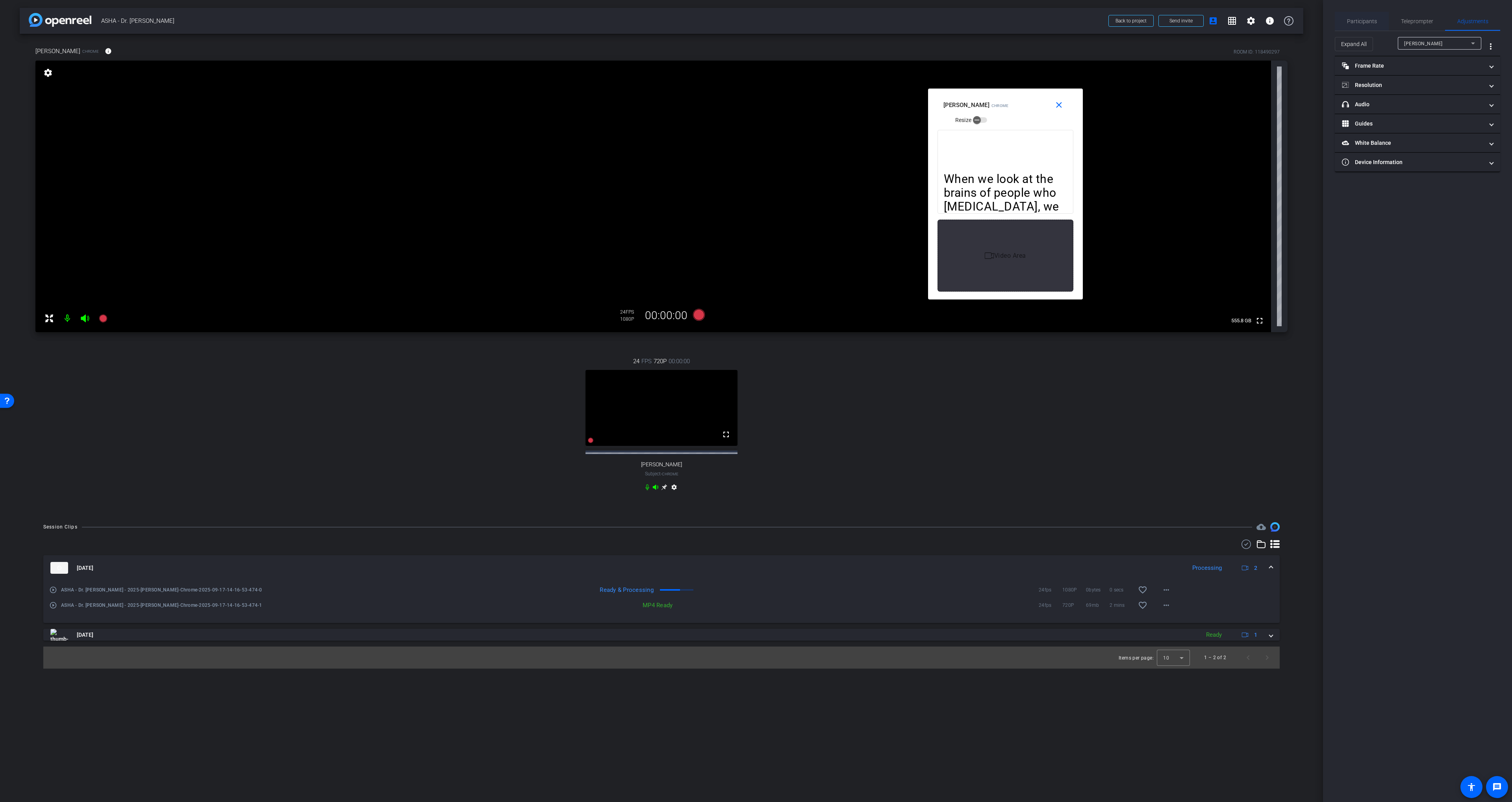
click at [812, 19] on span "Participants" at bounding box center [1362, 21] width 30 height 5
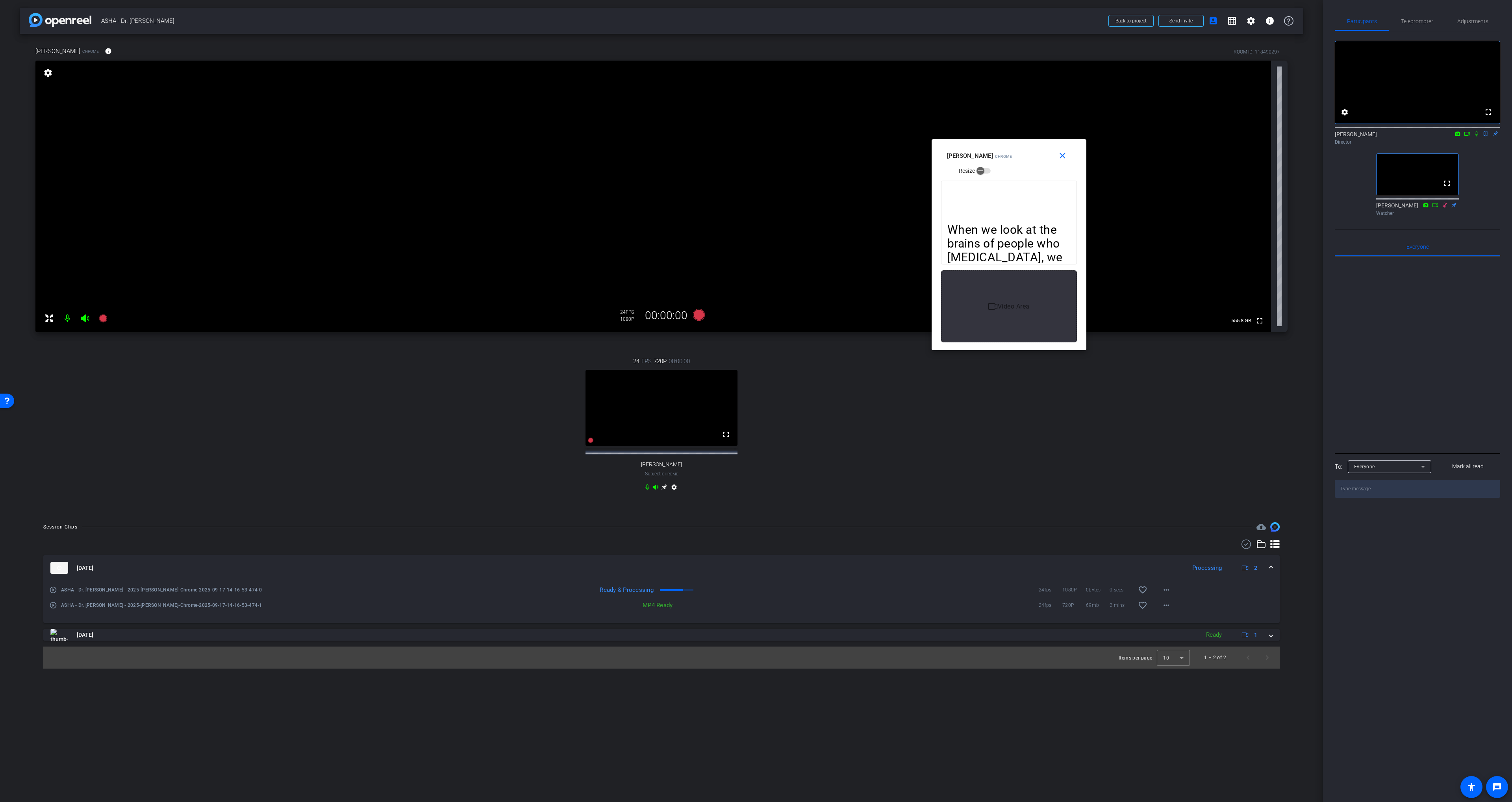
drag, startPoint x: 1078, startPoint y: 297, endPoint x: 1081, endPoint y: 346, distance: 49.1
click at [812, 347] on div "When we look at the brains of people who stutter, we don’t see one single “prob…" at bounding box center [1009, 262] width 155 height 175
click at [812, 168] on div "fullscreen settings [PERSON_NAME] flip Director fullscreen [PERSON_NAME] Watcher" at bounding box center [1418, 125] width 166 height 188
click at [812, 595] on mat-icon "more_horiz" at bounding box center [1166, 590] width 9 height 9
click at [812, 583] on div at bounding box center [756, 401] width 1512 height 802
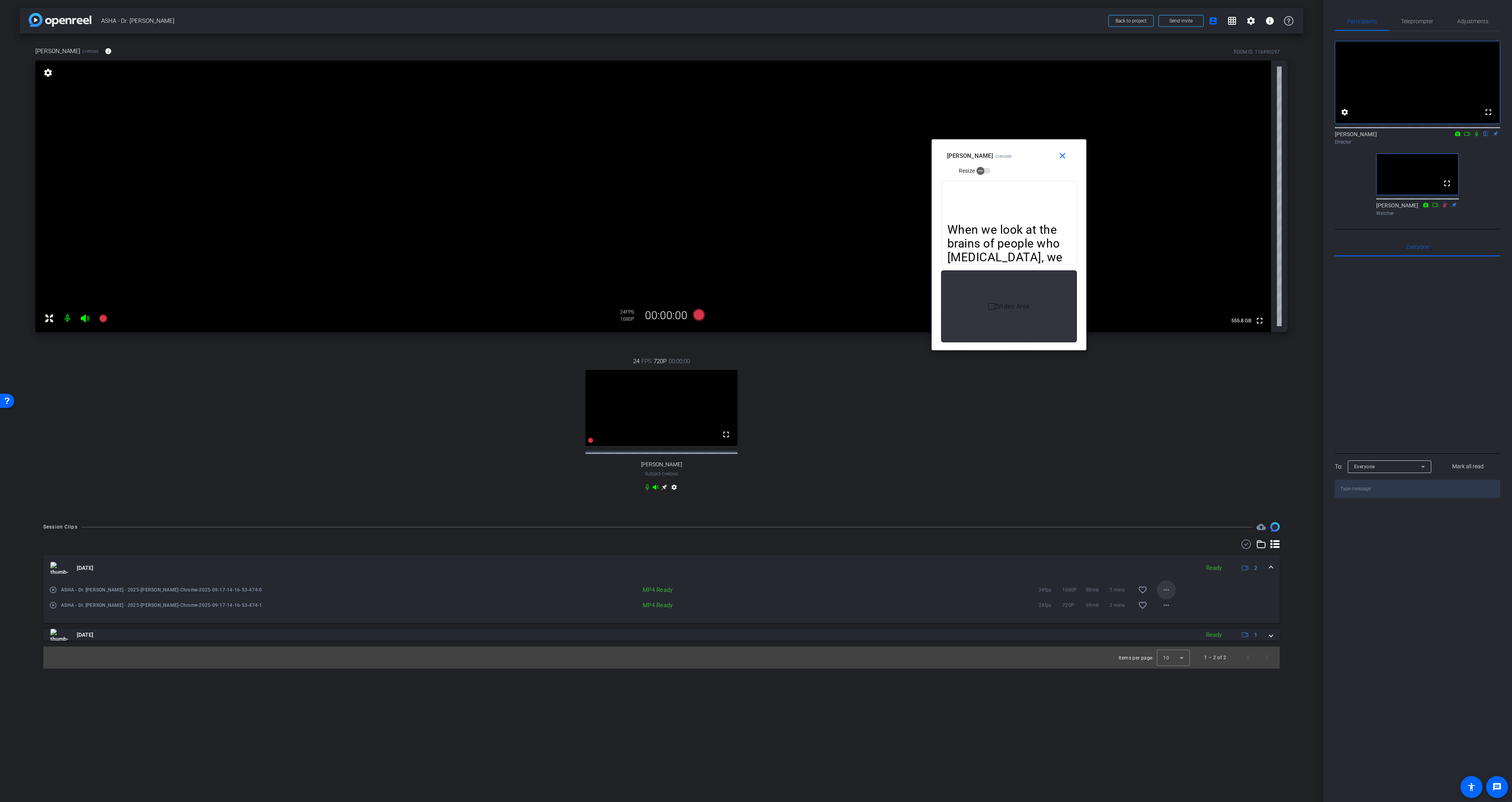
click at [812, 595] on mat-icon "more_horiz" at bounding box center [1166, 590] width 9 height 9
click at [812, 633] on span "Download MP4" at bounding box center [1187, 633] width 47 height 9
click at [812, 153] on mat-icon "close" at bounding box center [1062, 156] width 10 height 10
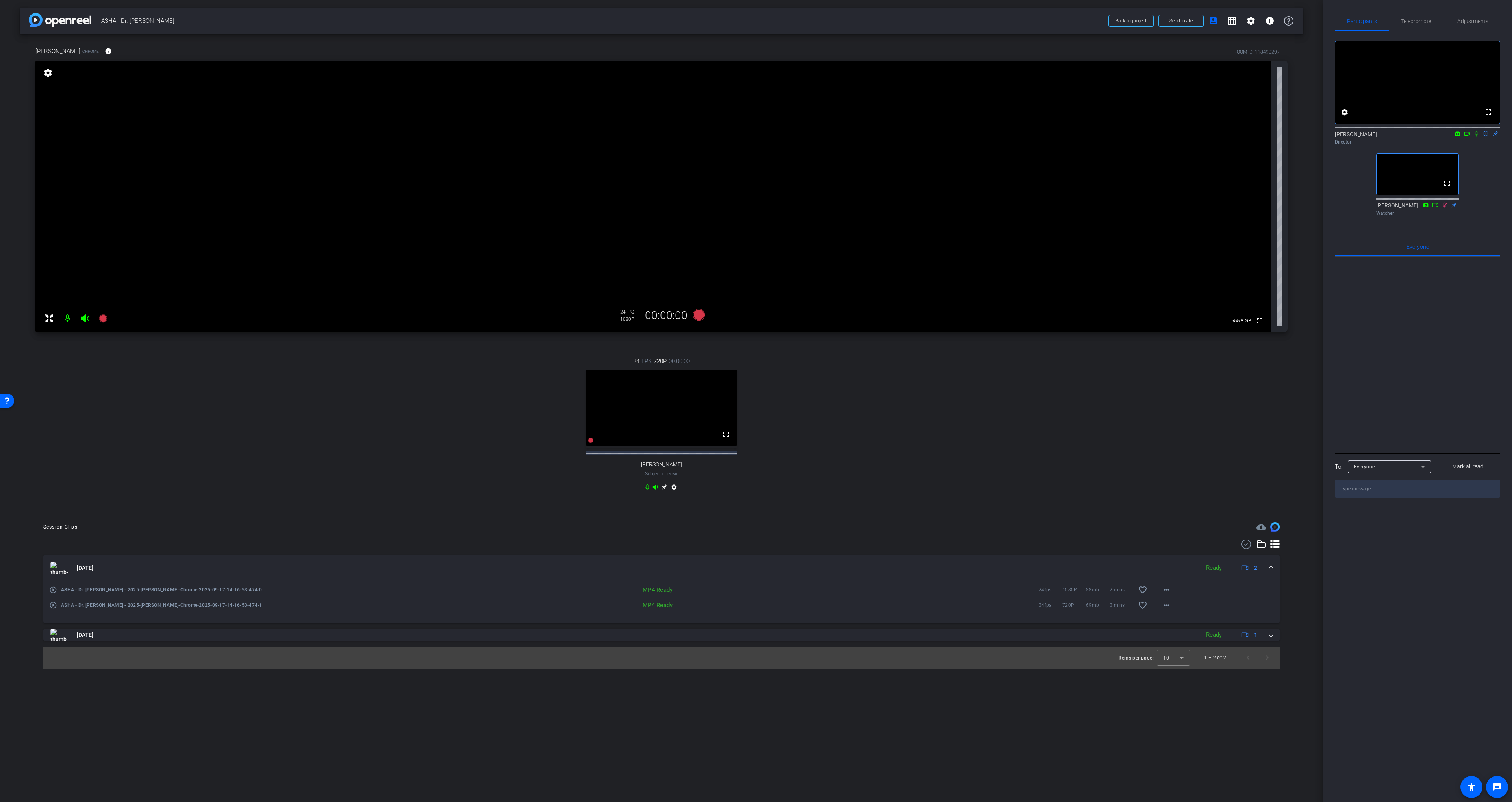
click at [812, 137] on icon at bounding box center [1476, 134] width 3 height 5
drag, startPoint x: 1479, startPoint y: 155, endPoint x: 1478, endPoint y: 147, distance: 8.1
click at [812, 145] on div "Director" at bounding box center [1418, 142] width 166 height 7
click at [812, 137] on icon at bounding box center [1476, 134] width 4 height 5
click at [812, 13] on span "Adjustments" at bounding box center [1473, 21] width 31 height 19
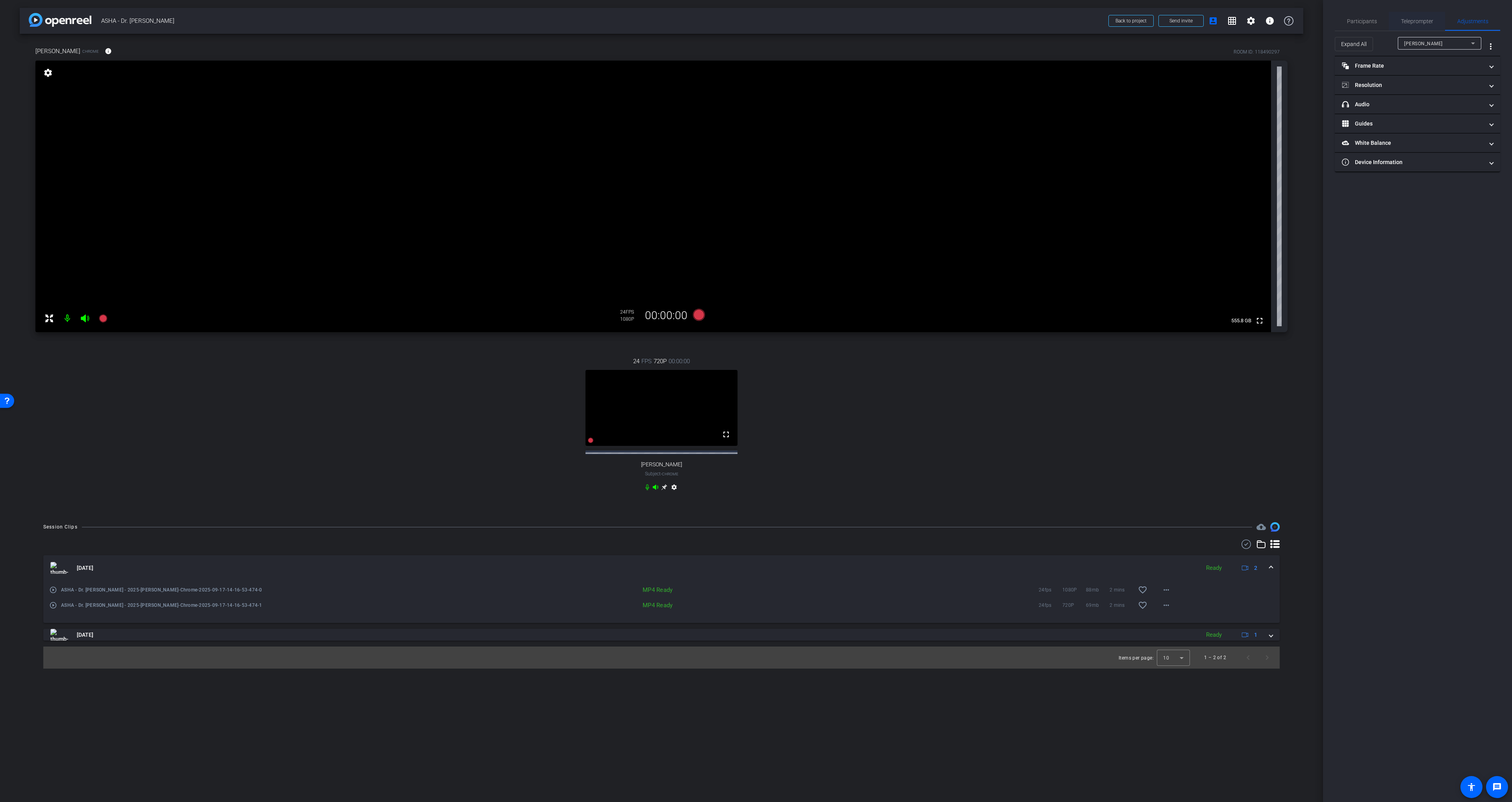
click at [812, 24] on span "Teleprompter" at bounding box center [1417, 21] width 32 height 5
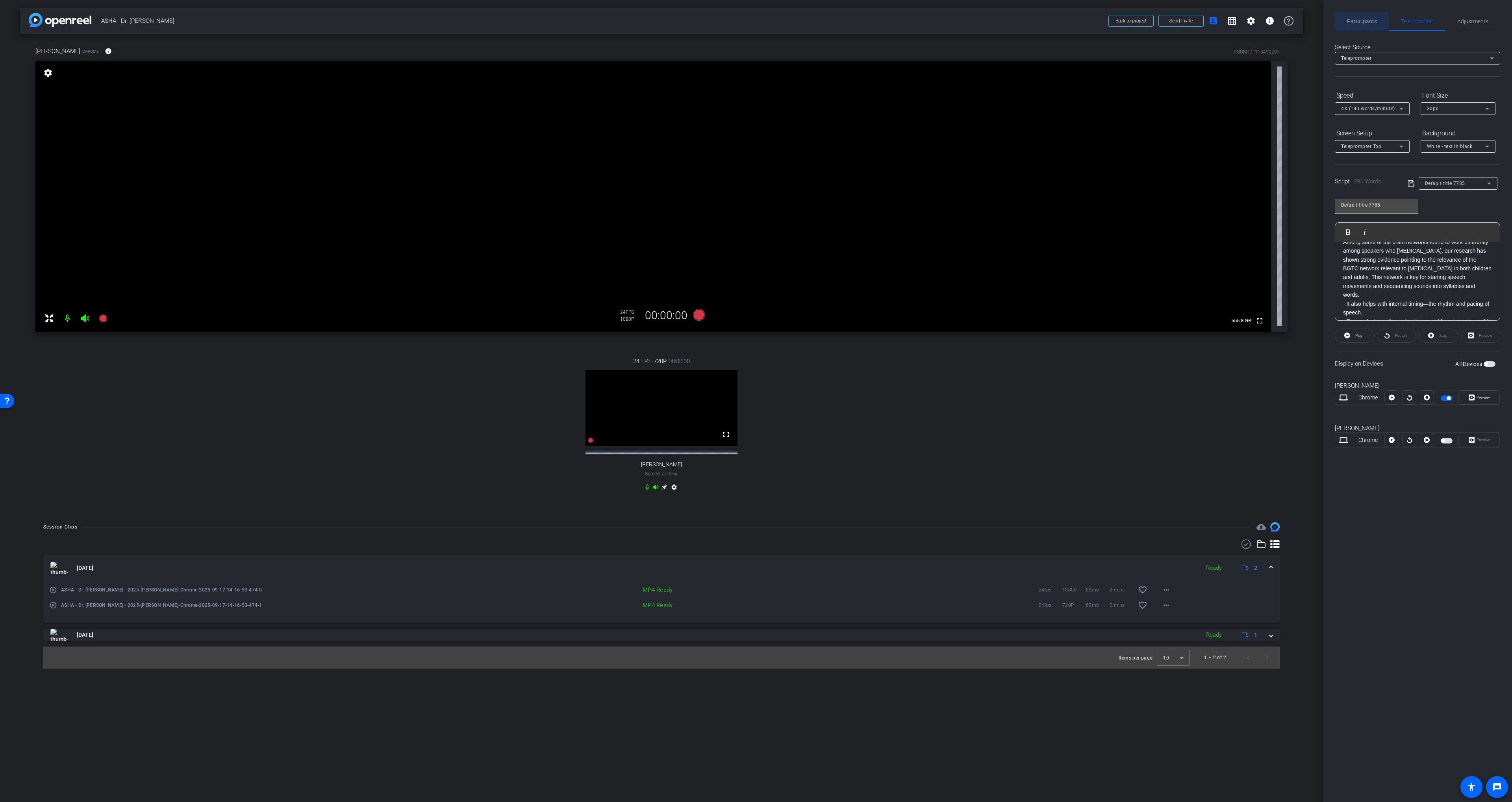
click at [812, 21] on div "Participants" at bounding box center [1362, 21] width 54 height 19
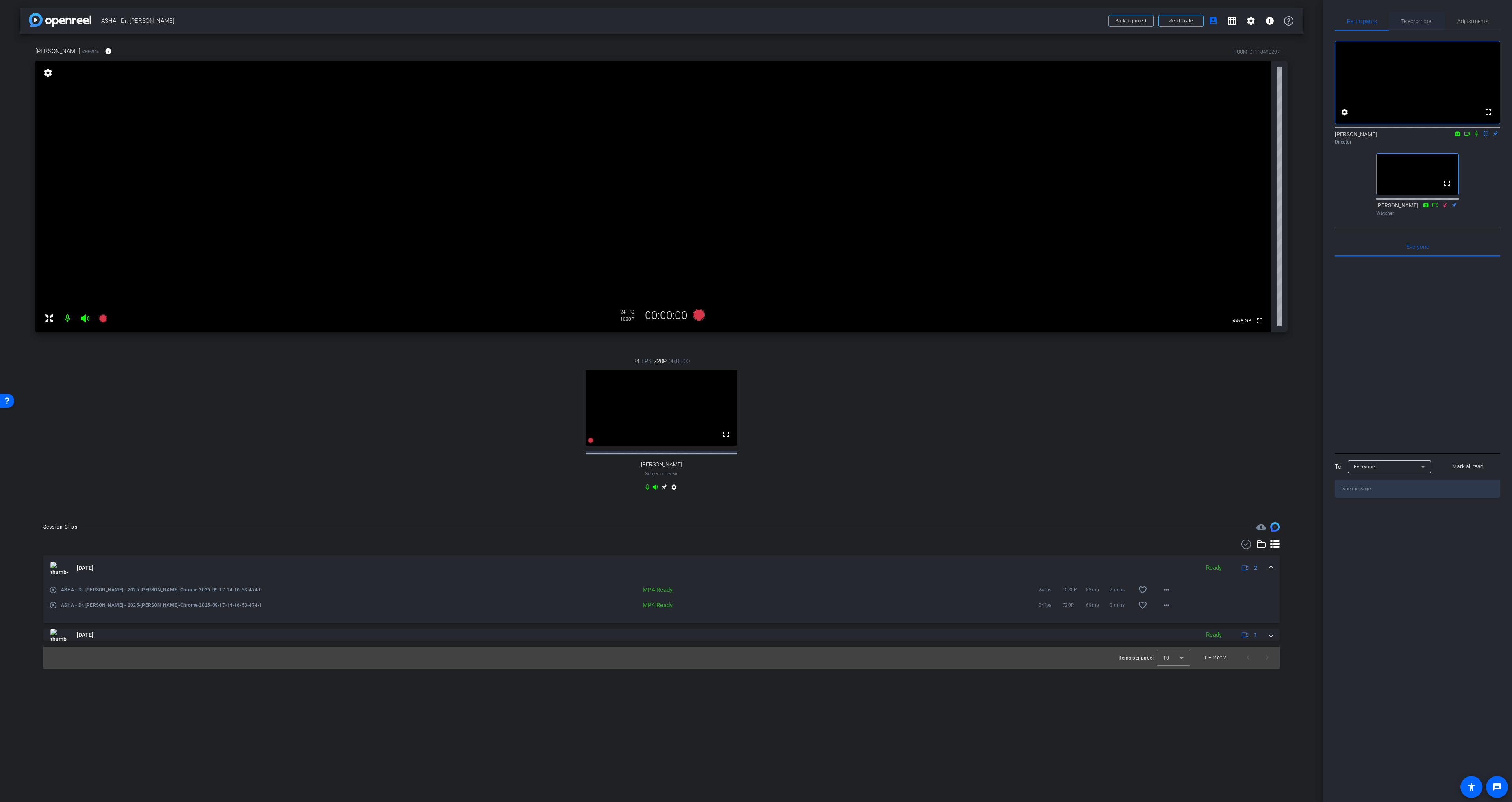
click at [812, 22] on span "Teleprompter" at bounding box center [1417, 21] width 32 height 5
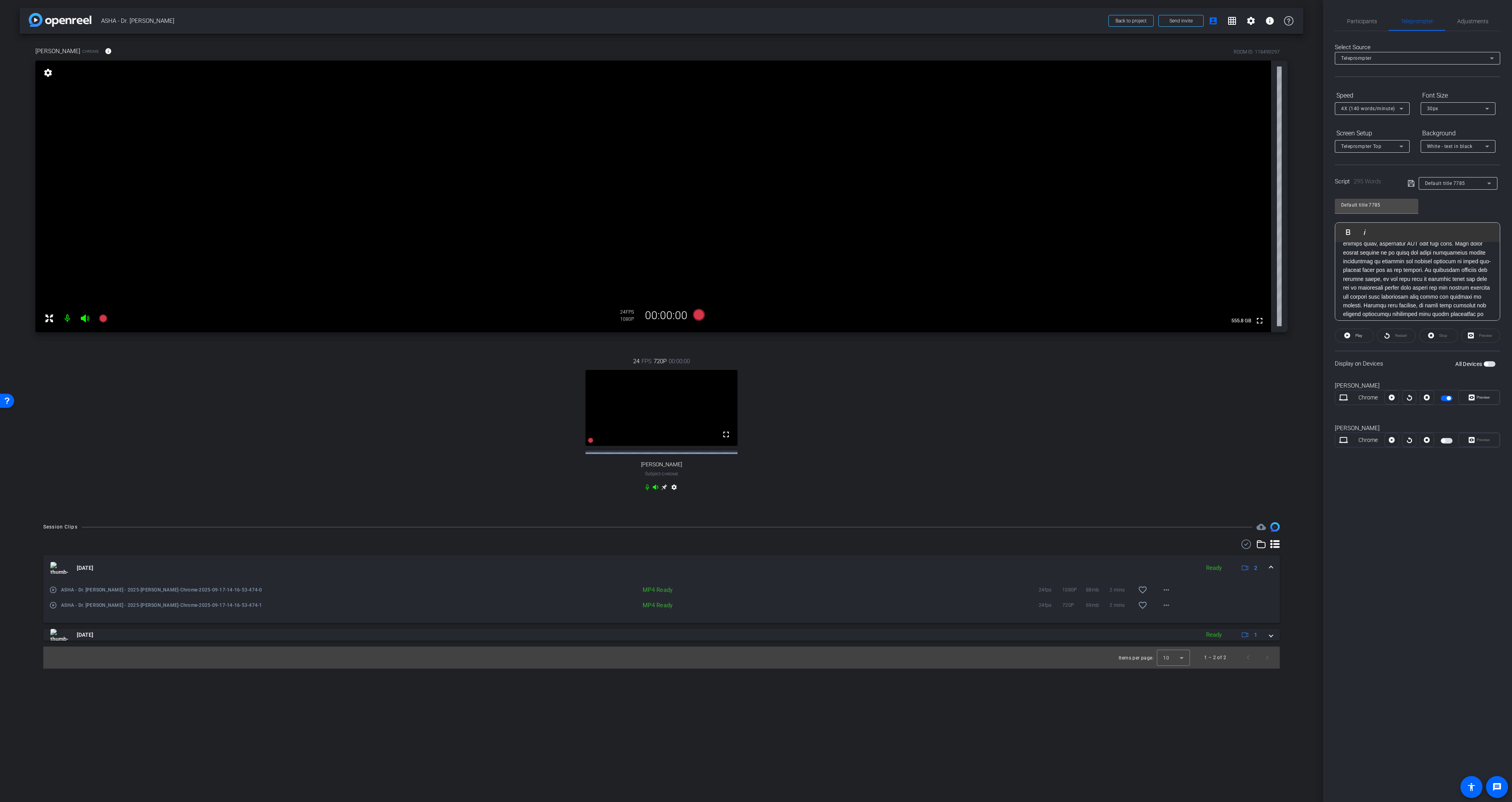
scroll to position [209, 0]
click at [812, 17] on span "Participants" at bounding box center [1362, 21] width 30 height 19
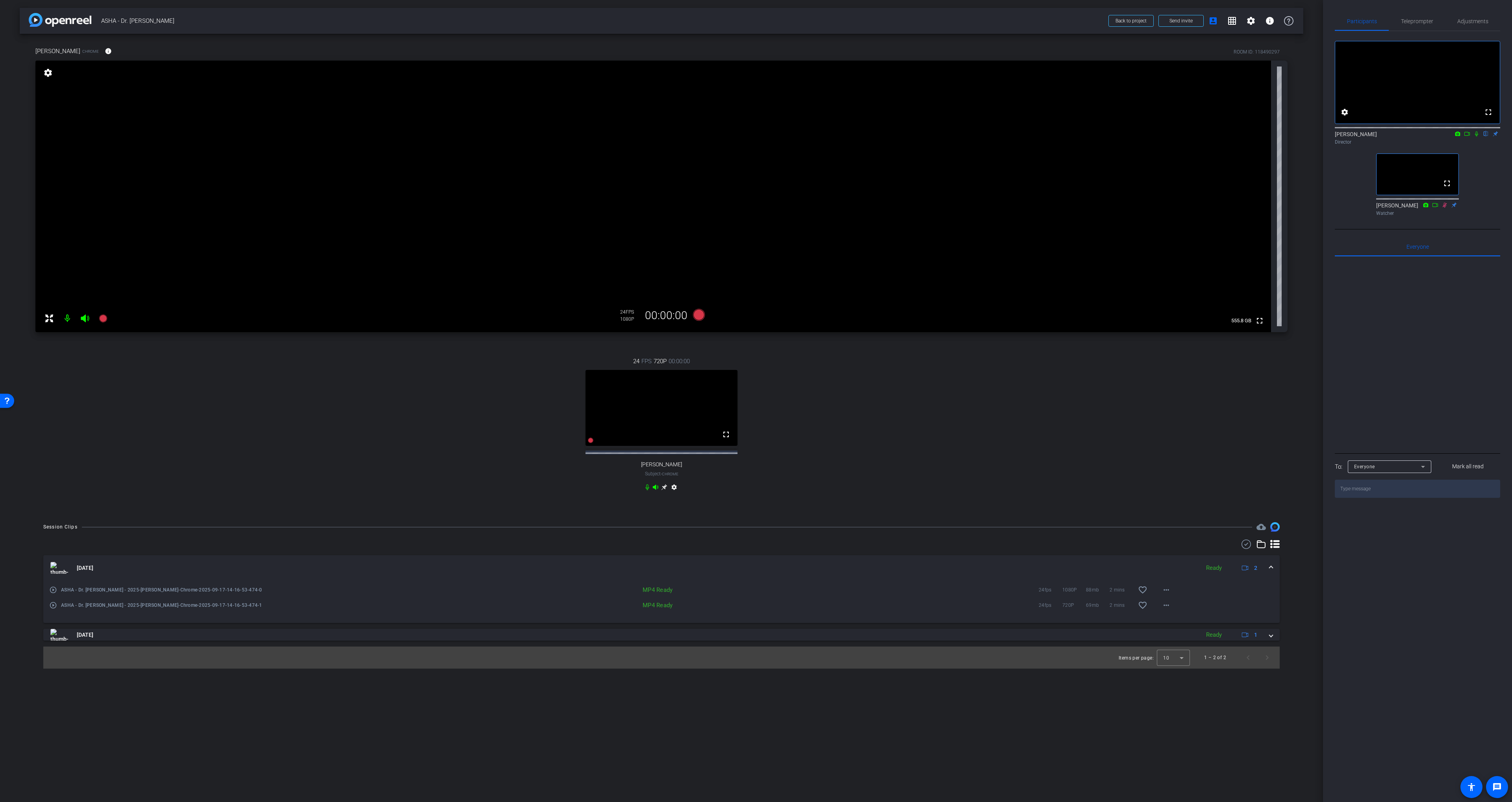
click at [812, 137] on icon at bounding box center [1476, 133] width 6 height 5
click at [812, 425] on div "24 FPS 720P 00:00:00 fullscreen Diane Paul Subject - Chrome settings" at bounding box center [661, 425] width 1252 height 163
click at [812, 137] on icon at bounding box center [1476, 133] width 6 height 5
click at [812, 21] on div "Teleprompter" at bounding box center [1417, 21] width 56 height 19
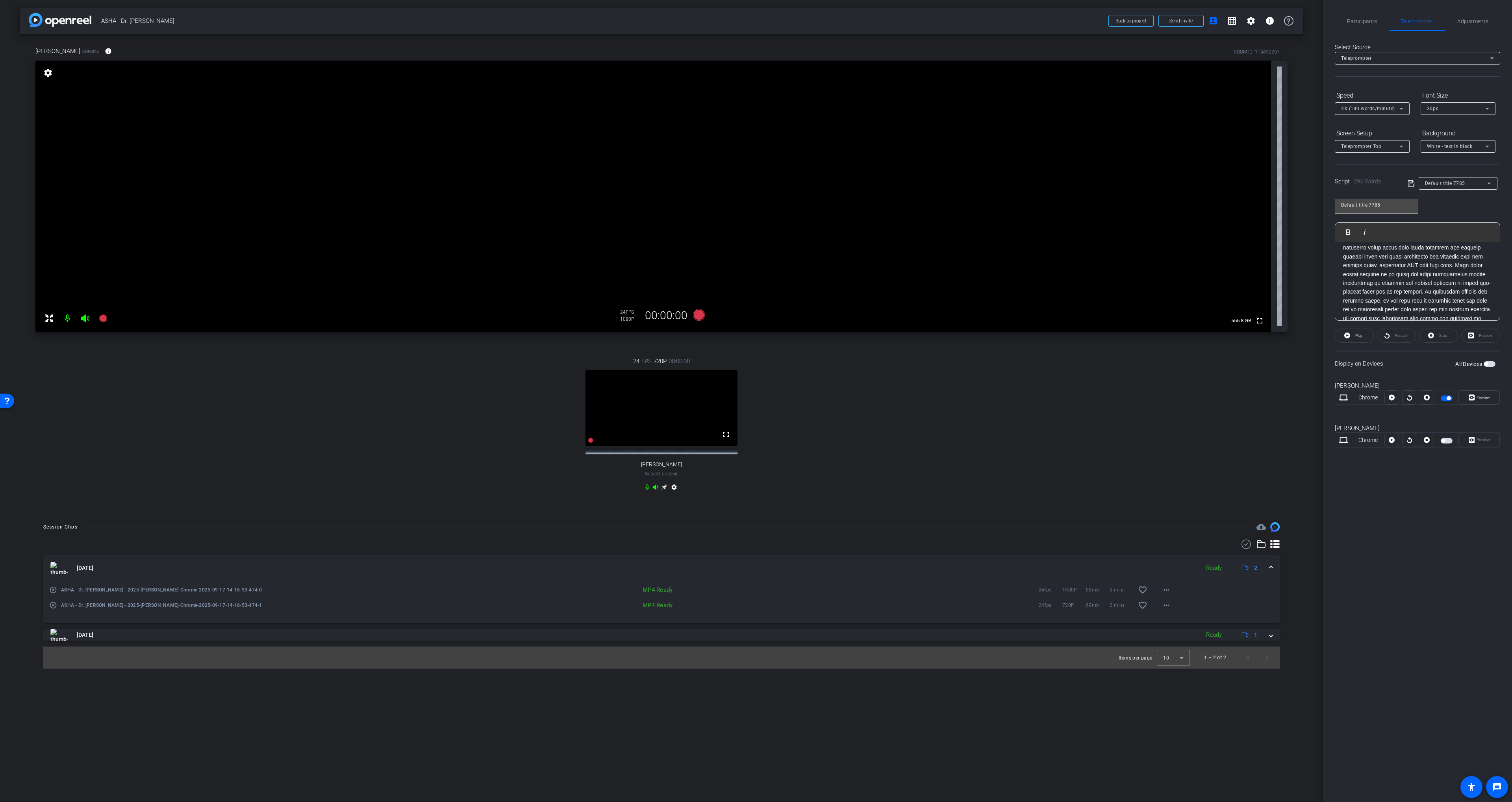
click at [812, 260] on p "To enrich screen reader interactions, please activate Accessibility in Grammarl…" at bounding box center [1418, 287] width 149 height 177
drag, startPoint x: 1346, startPoint y: 22, endPoint x: 1341, endPoint y: 22, distance: 5.0
click at [812, 22] on div "Participants" at bounding box center [1362, 21] width 54 height 19
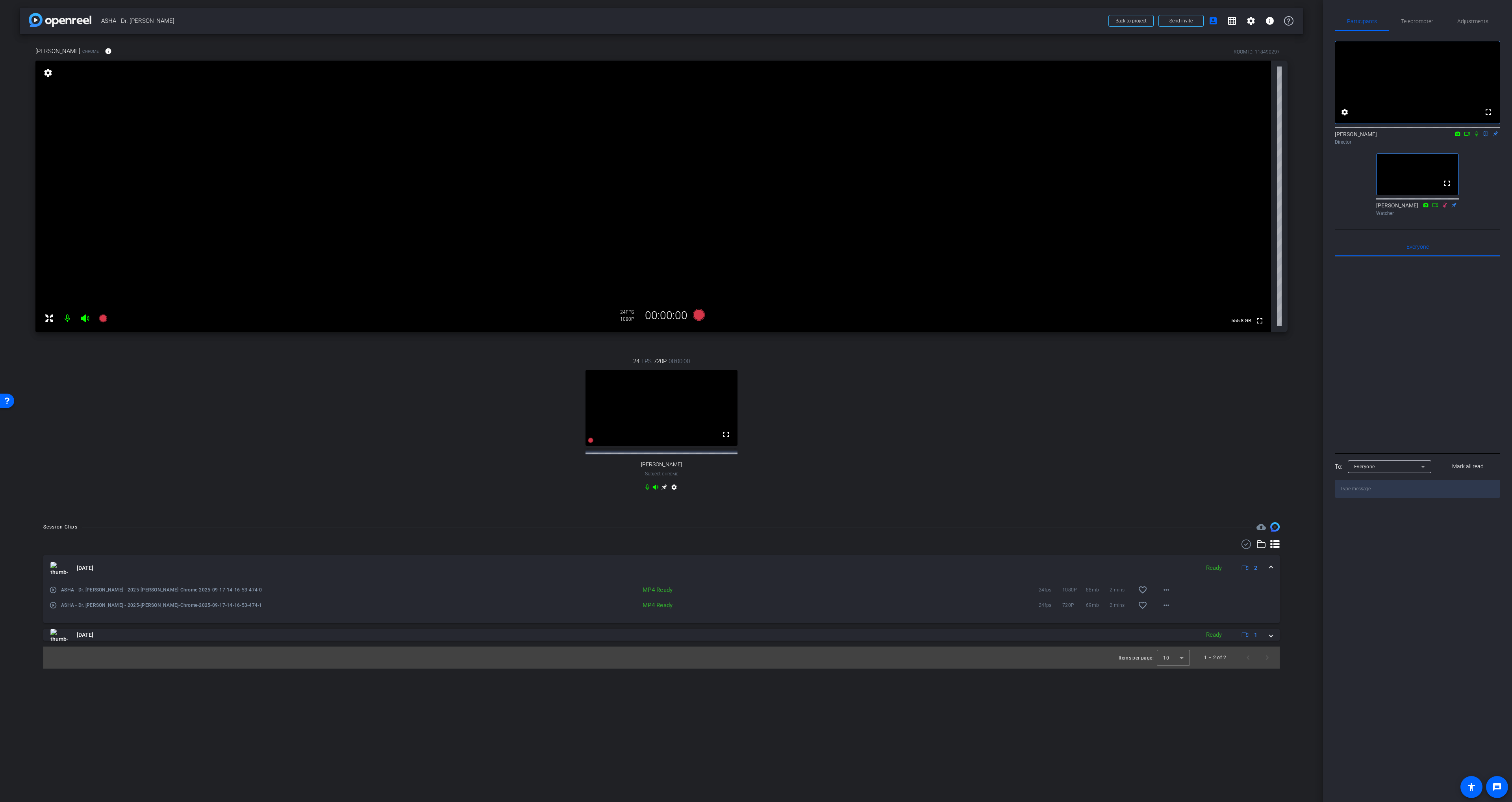
click at [812, 180] on div "fullscreen settings [PERSON_NAME] flip Director fullscreen [PERSON_NAME] Watcher" at bounding box center [1418, 125] width 166 height 188
click at [812, 23] on span "Teleprompter" at bounding box center [1417, 21] width 32 height 5
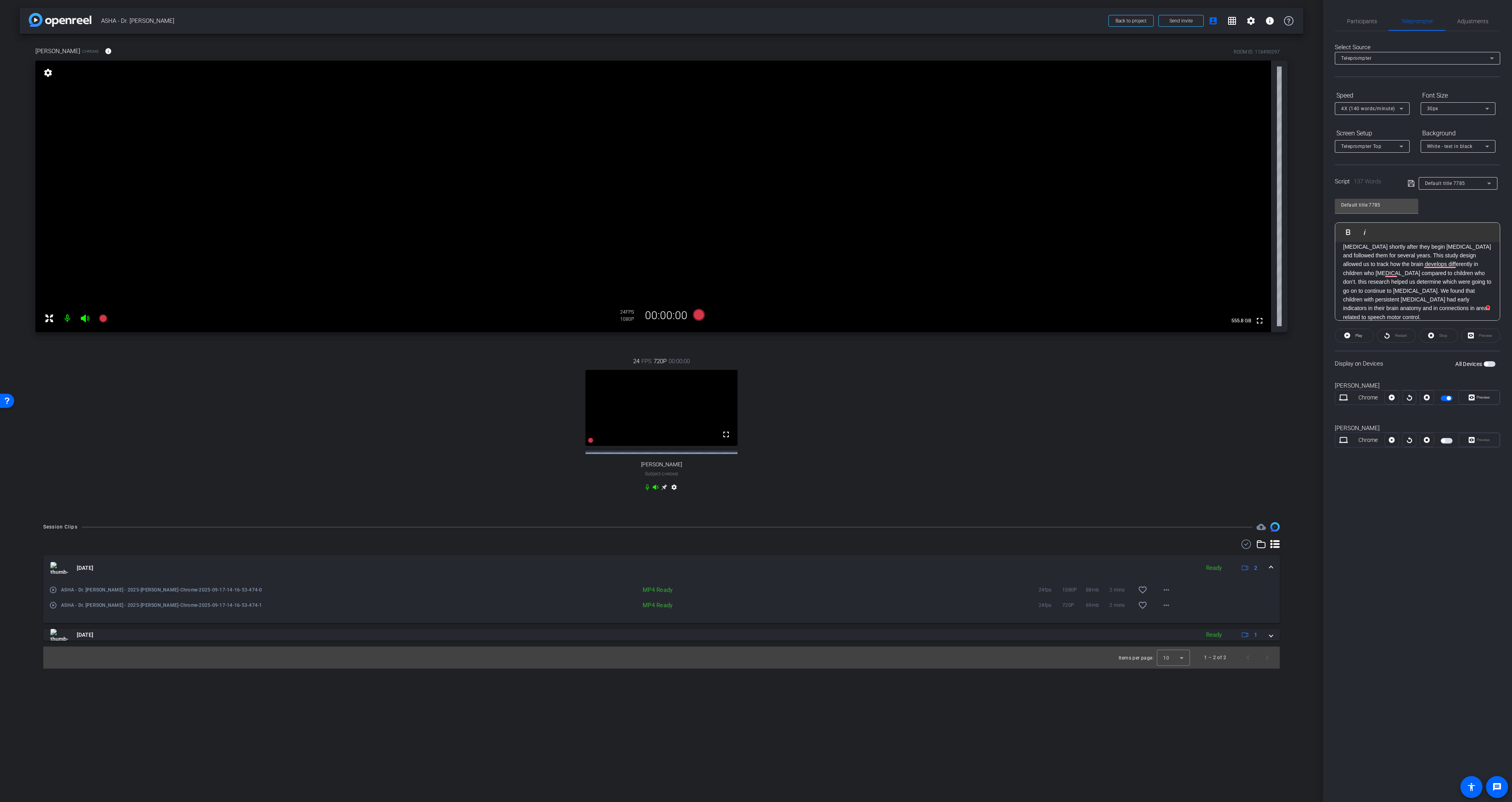
click at [812, 184] on icon at bounding box center [1410, 183] width 6 height 6
click at [812, 19] on span "Participants" at bounding box center [1362, 21] width 30 height 5
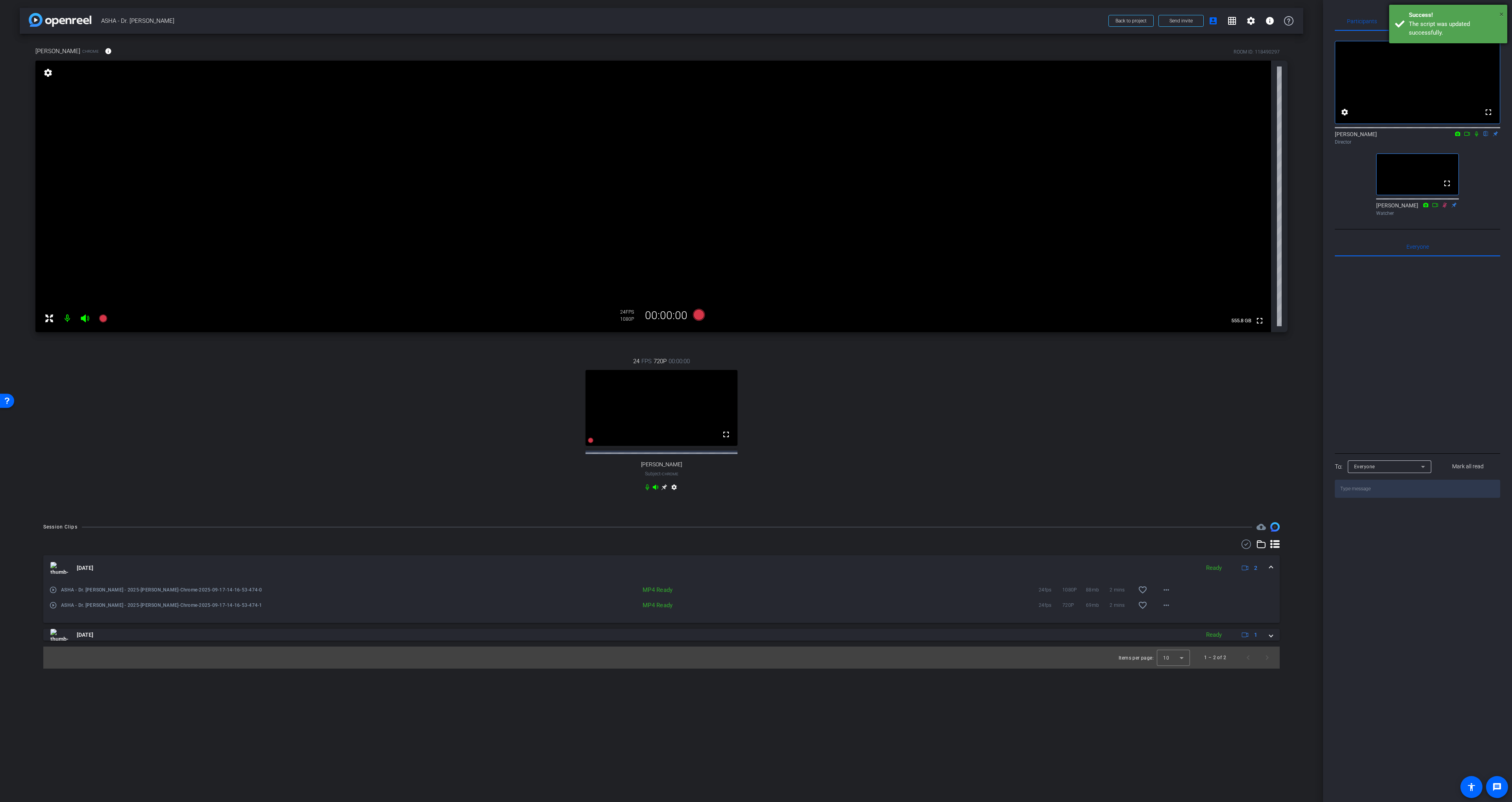
drag, startPoint x: 1500, startPoint y: 14, endPoint x: 1494, endPoint y: 13, distance: 6.1
click at [812, 14] on span "×" at bounding box center [1501, 14] width 4 height 9
click at [812, 22] on span "Teleprompter" at bounding box center [1417, 21] width 32 height 5
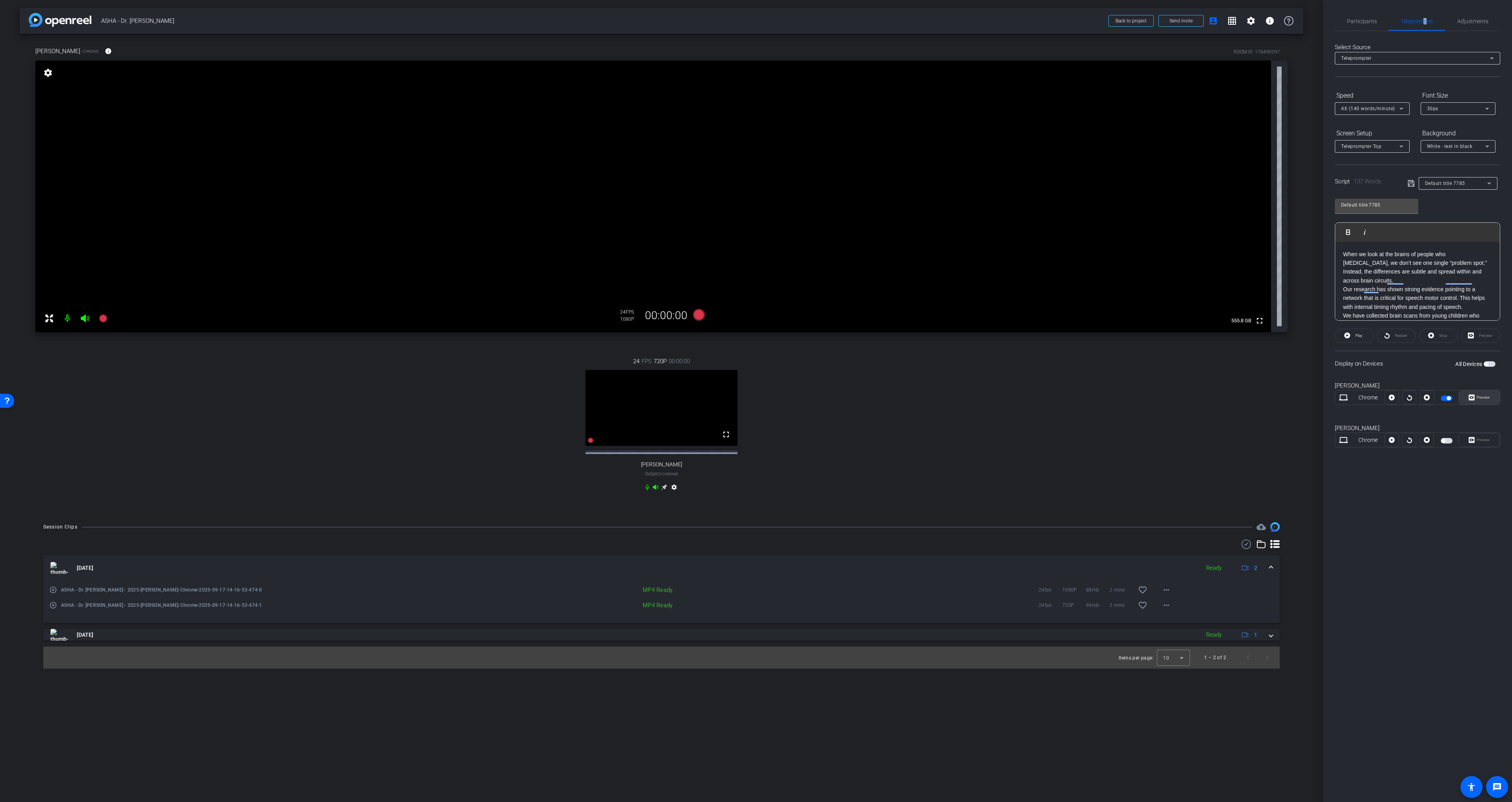
click at [812, 401] on icon at bounding box center [1472, 397] width 6 height 12
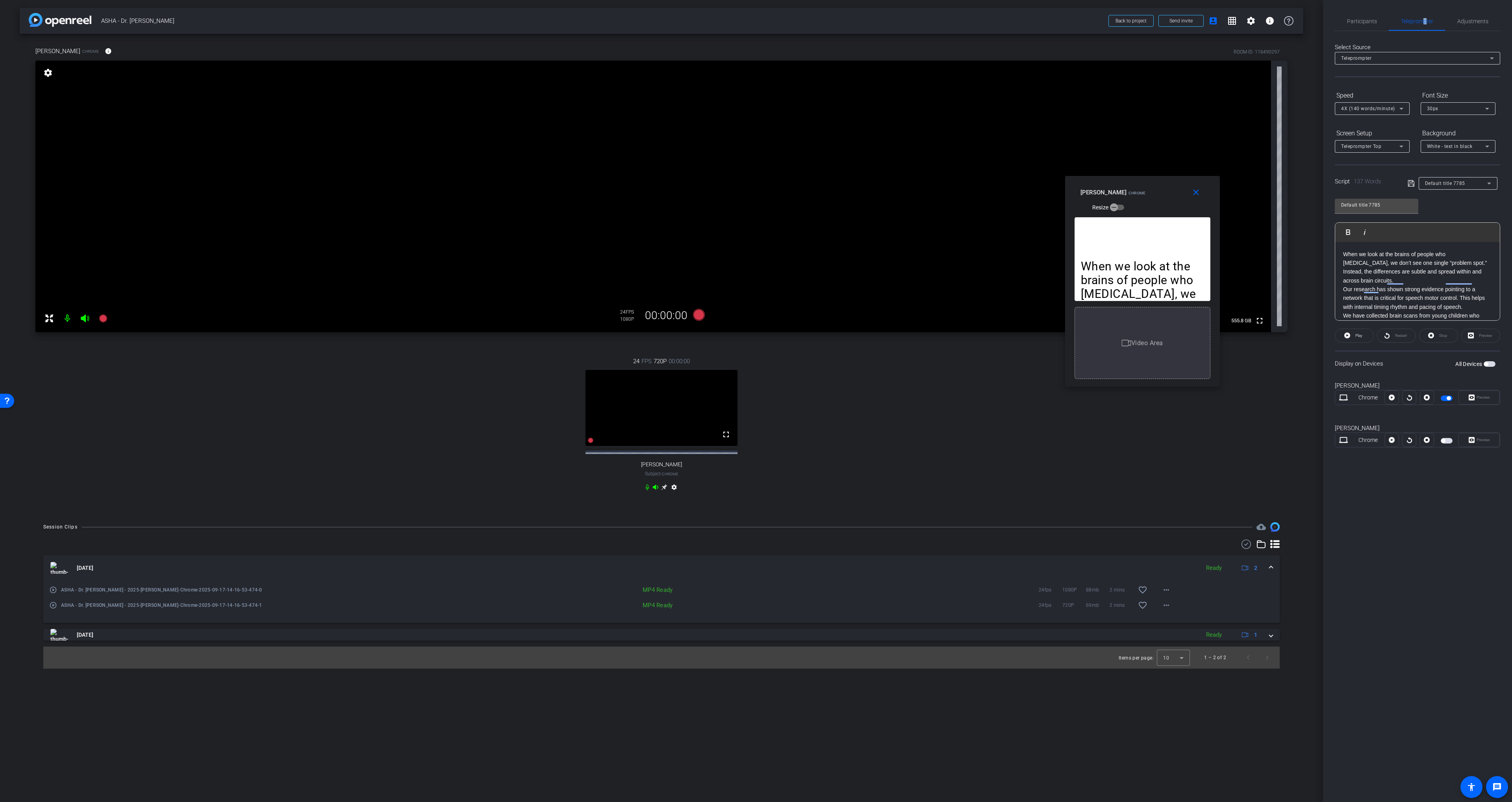
drag, startPoint x: 771, startPoint y: 304, endPoint x: 1156, endPoint y: 184, distance: 403.3
click at [812, 185] on div "Soo-Eun Chang Chrome Resize" at bounding box center [1145, 199] width 130 height 28
click at [812, 12] on span "Participants" at bounding box center [1362, 21] width 30 height 19
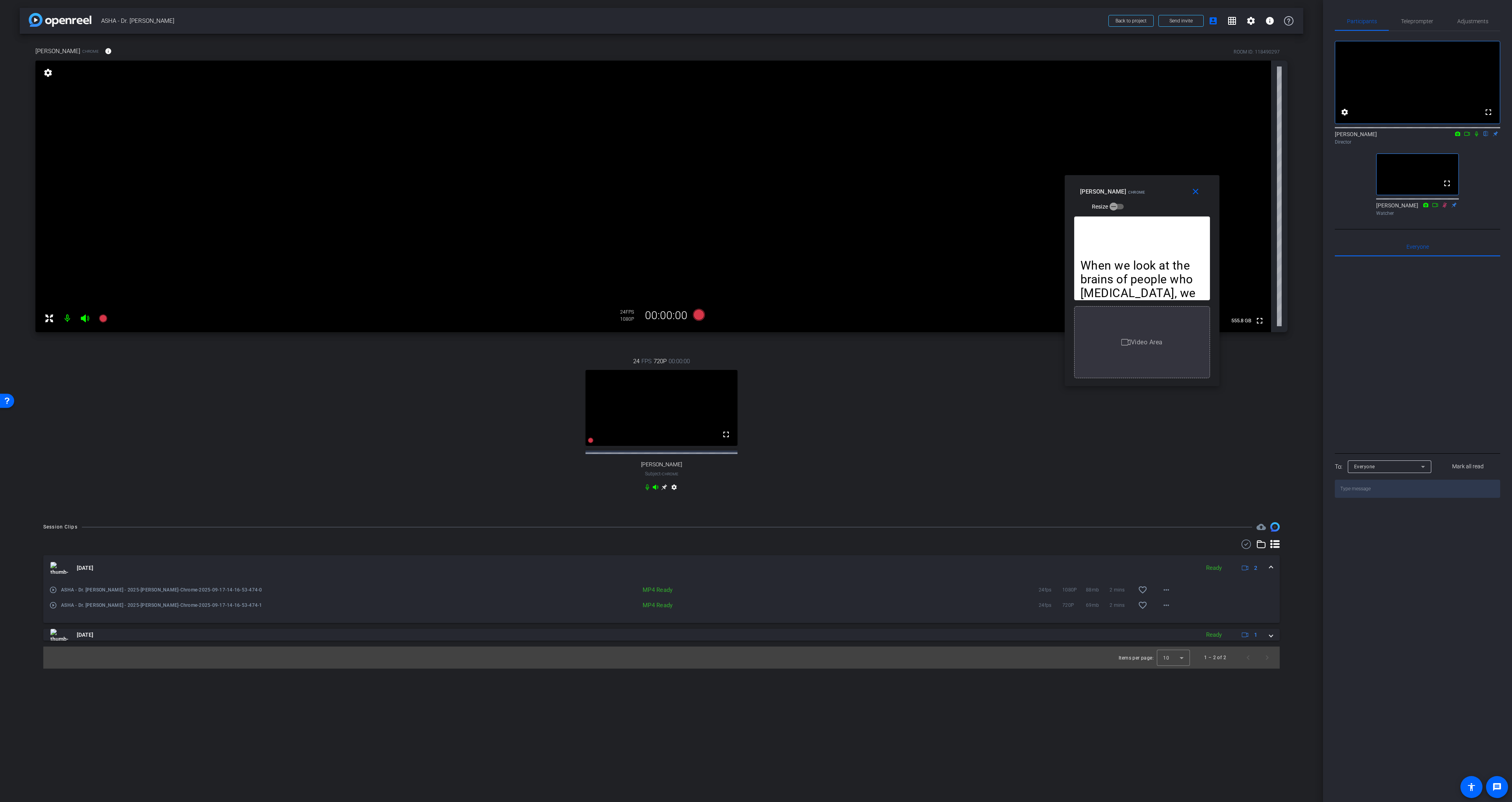
drag, startPoint x: 1477, startPoint y: 143, endPoint x: 1463, endPoint y: 136, distance: 15.7
click at [812, 137] on icon at bounding box center [1476, 133] width 6 height 5
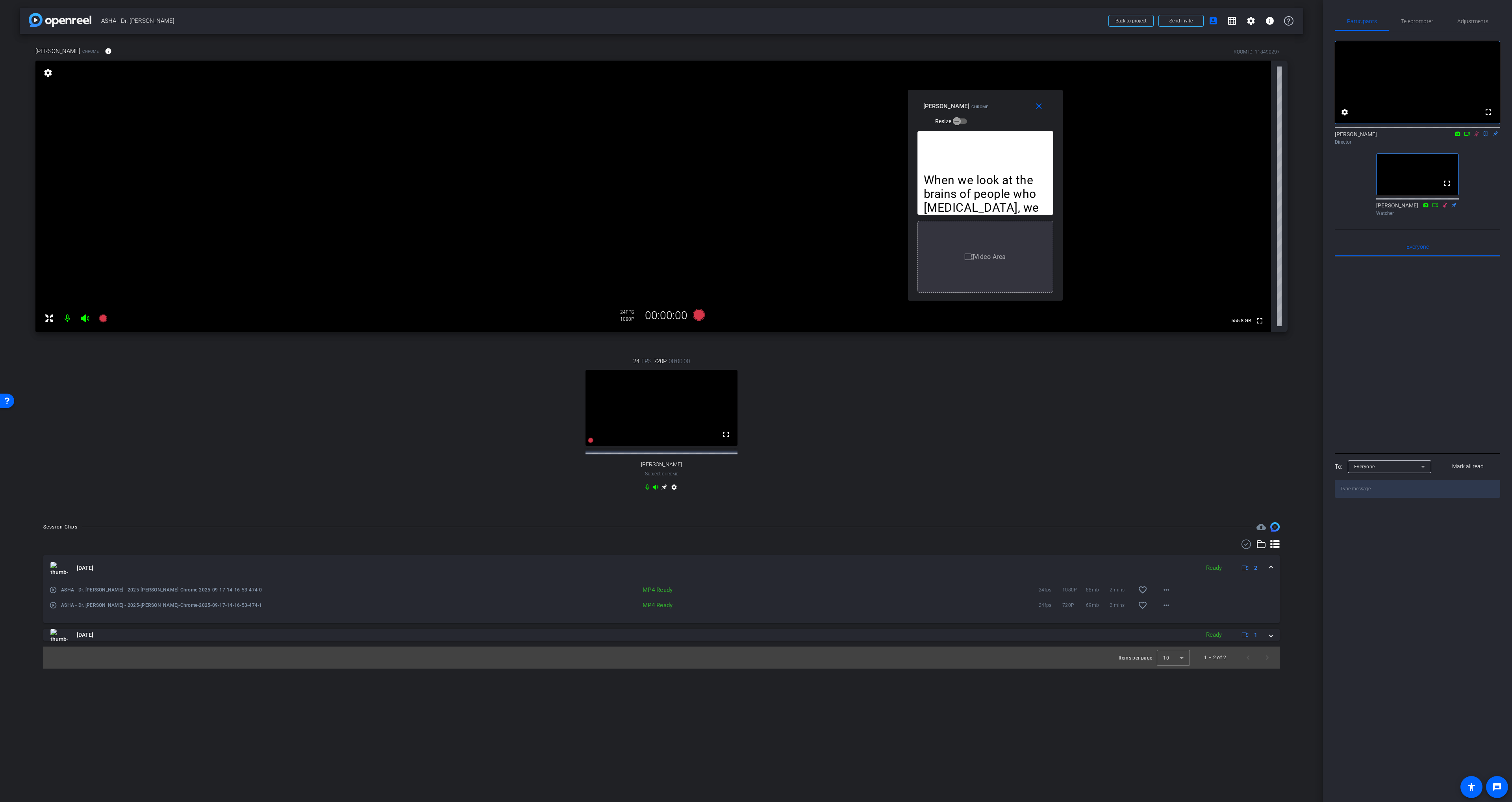
drag, startPoint x: 1136, startPoint y: 182, endPoint x: 1020, endPoint y: 106, distance: 138.7
click at [812, 99] on div "Soo-Eun Chang Chrome Resize" at bounding box center [988, 113] width 130 height 28
click at [812, 137] on icon at bounding box center [1476, 133] width 6 height 5
click at [812, 16] on span at bounding box center [1181, 21] width 45 height 19
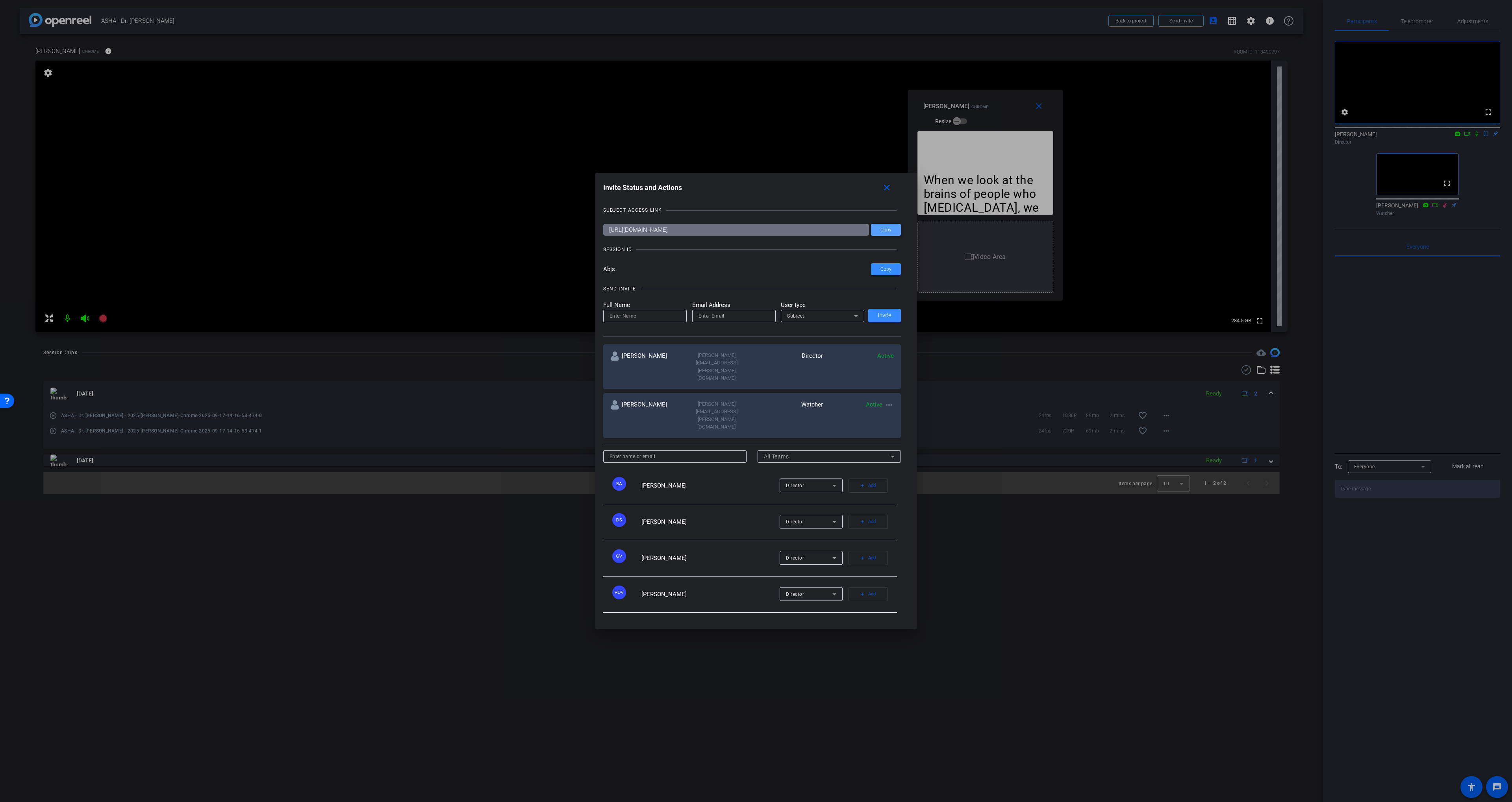
click at [812, 233] on span "Copy" at bounding box center [886, 230] width 11 height 6
click at [812, 193] on mat-icon "close" at bounding box center [887, 188] width 10 height 10
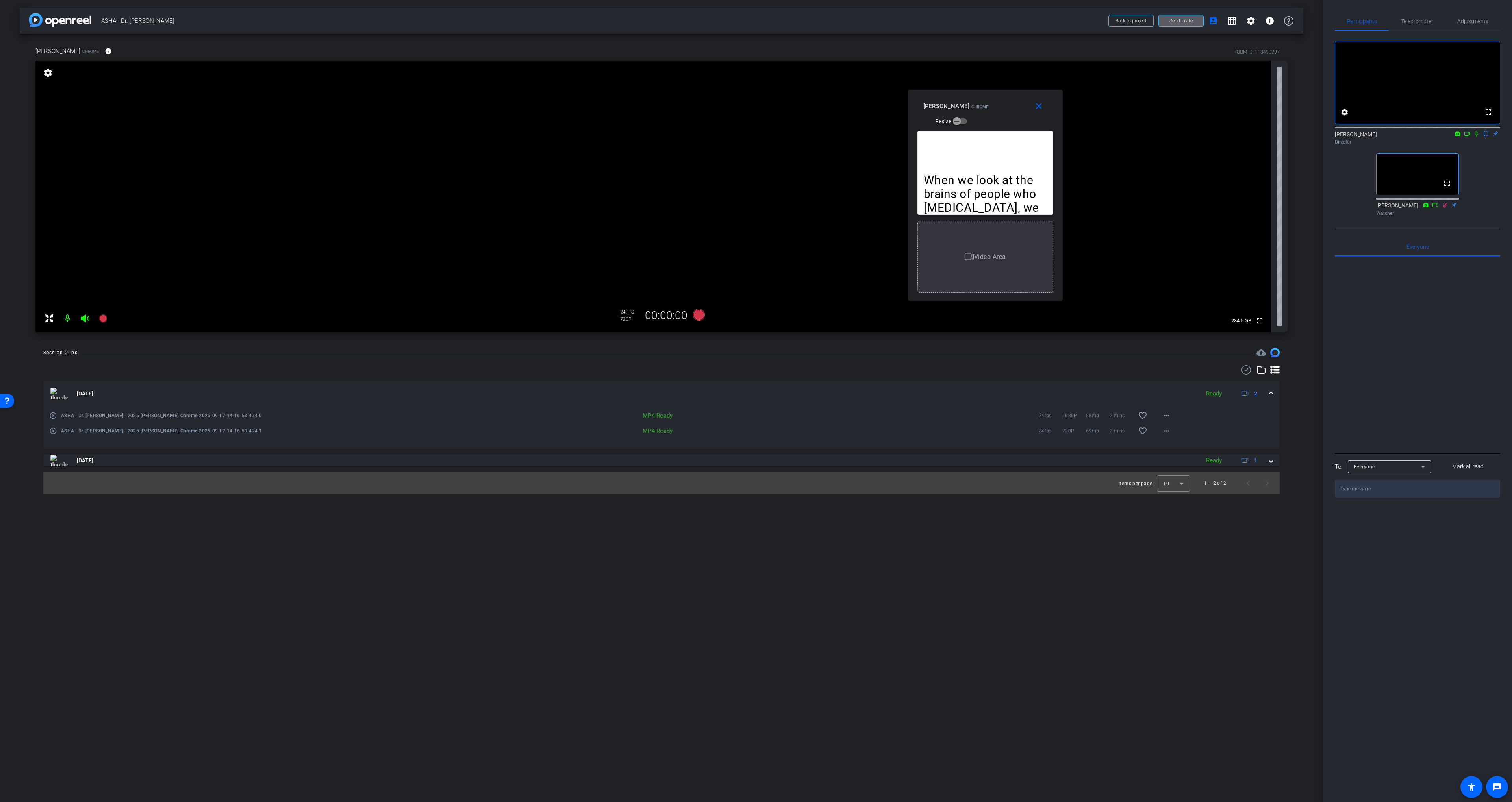
click at [812, 137] on icon at bounding box center [1476, 133] width 6 height 5
click at [812, 137] on icon at bounding box center [1476, 134] width 4 height 5
click at [812, 22] on span at bounding box center [1181, 21] width 45 height 19
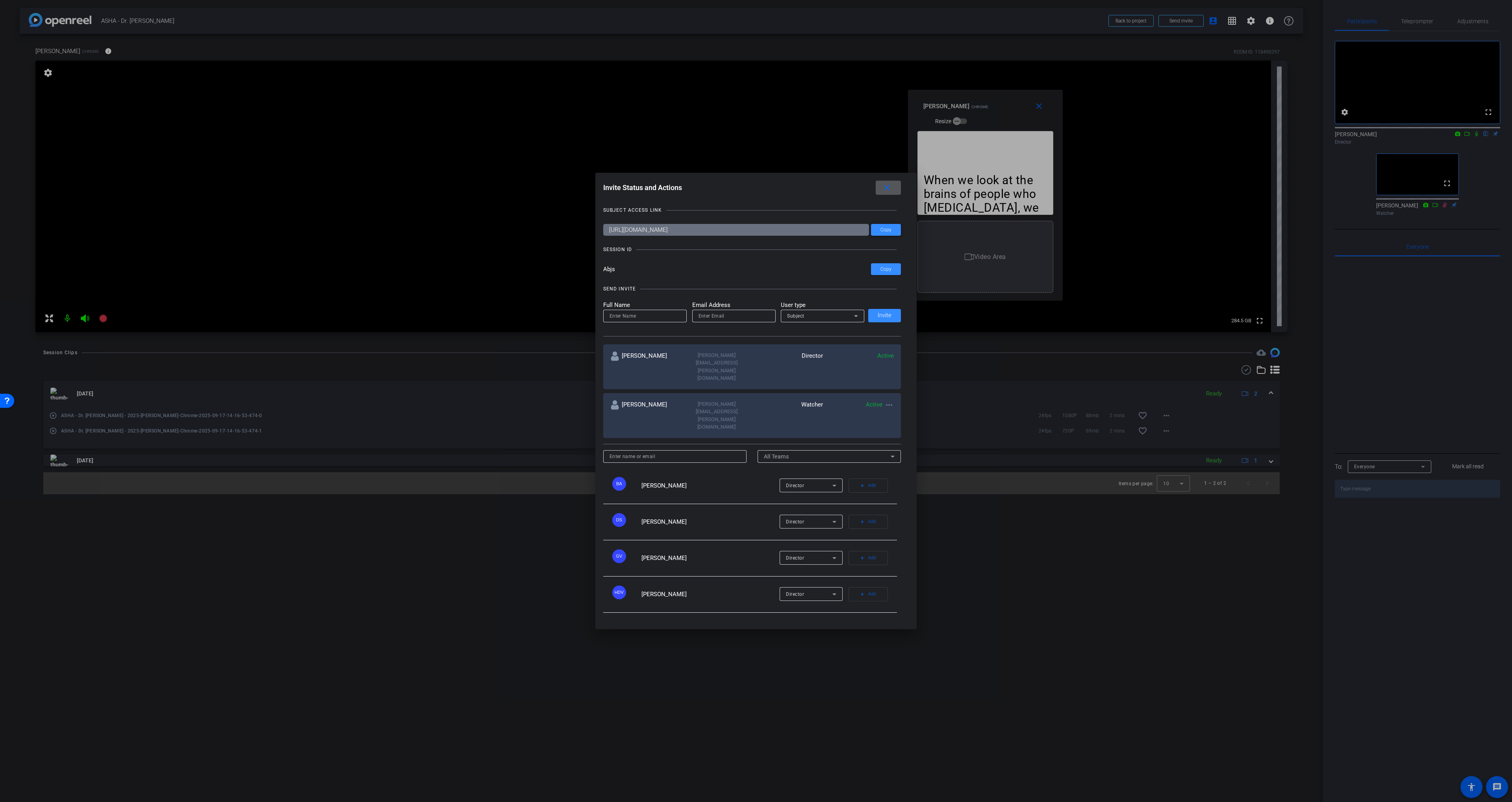
drag, startPoint x: 885, startPoint y: 251, endPoint x: 882, endPoint y: 211, distance: 40.1
click at [812, 233] on span "Copy" at bounding box center [886, 230] width 11 height 6
drag, startPoint x: 882, startPoint y: 211, endPoint x: 869, endPoint y: 210, distance: 13.0
click at [812, 193] on mat-icon "close" at bounding box center [887, 188] width 10 height 10
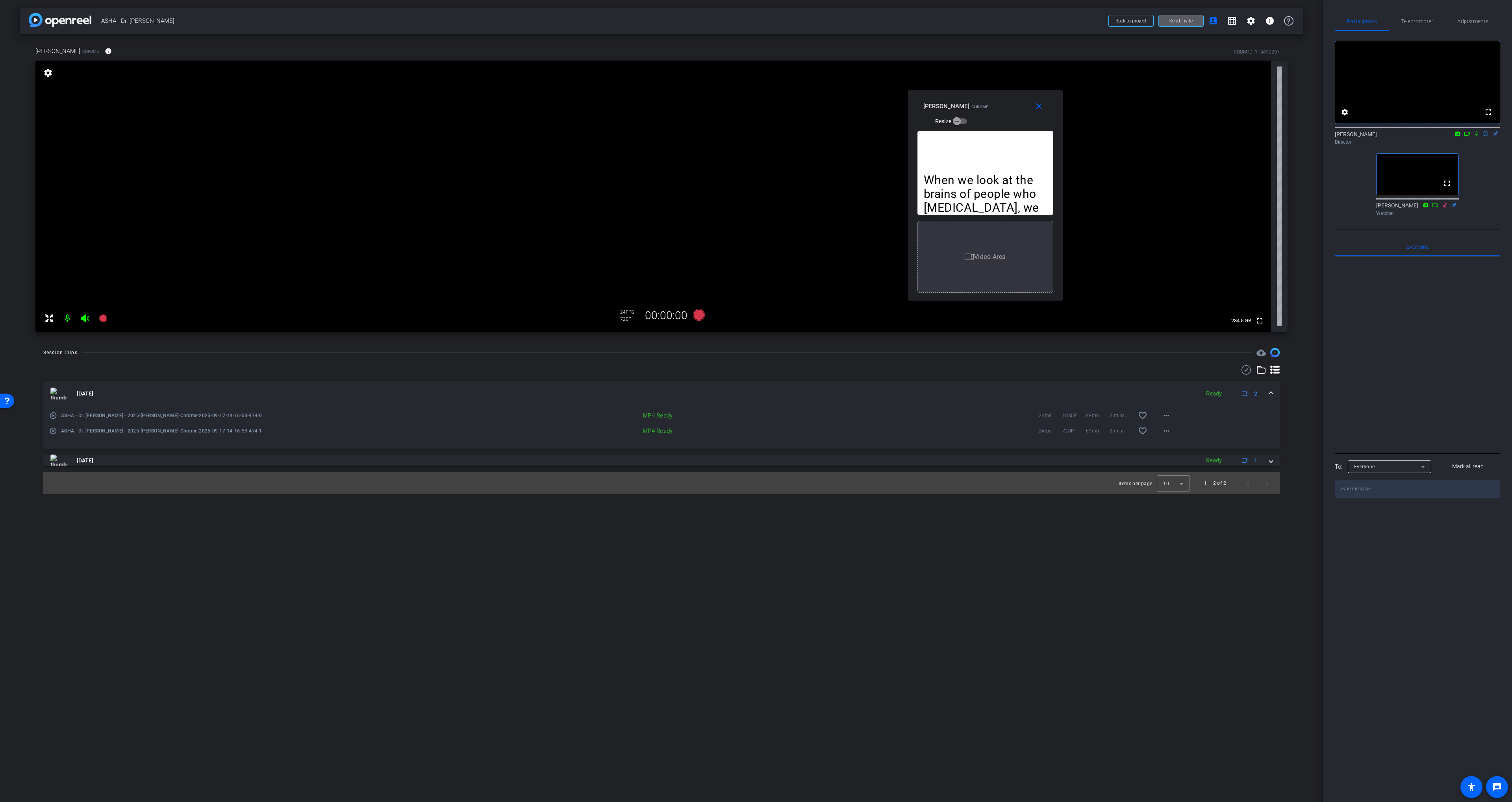
click at [812, 137] on icon at bounding box center [1476, 133] width 6 height 5
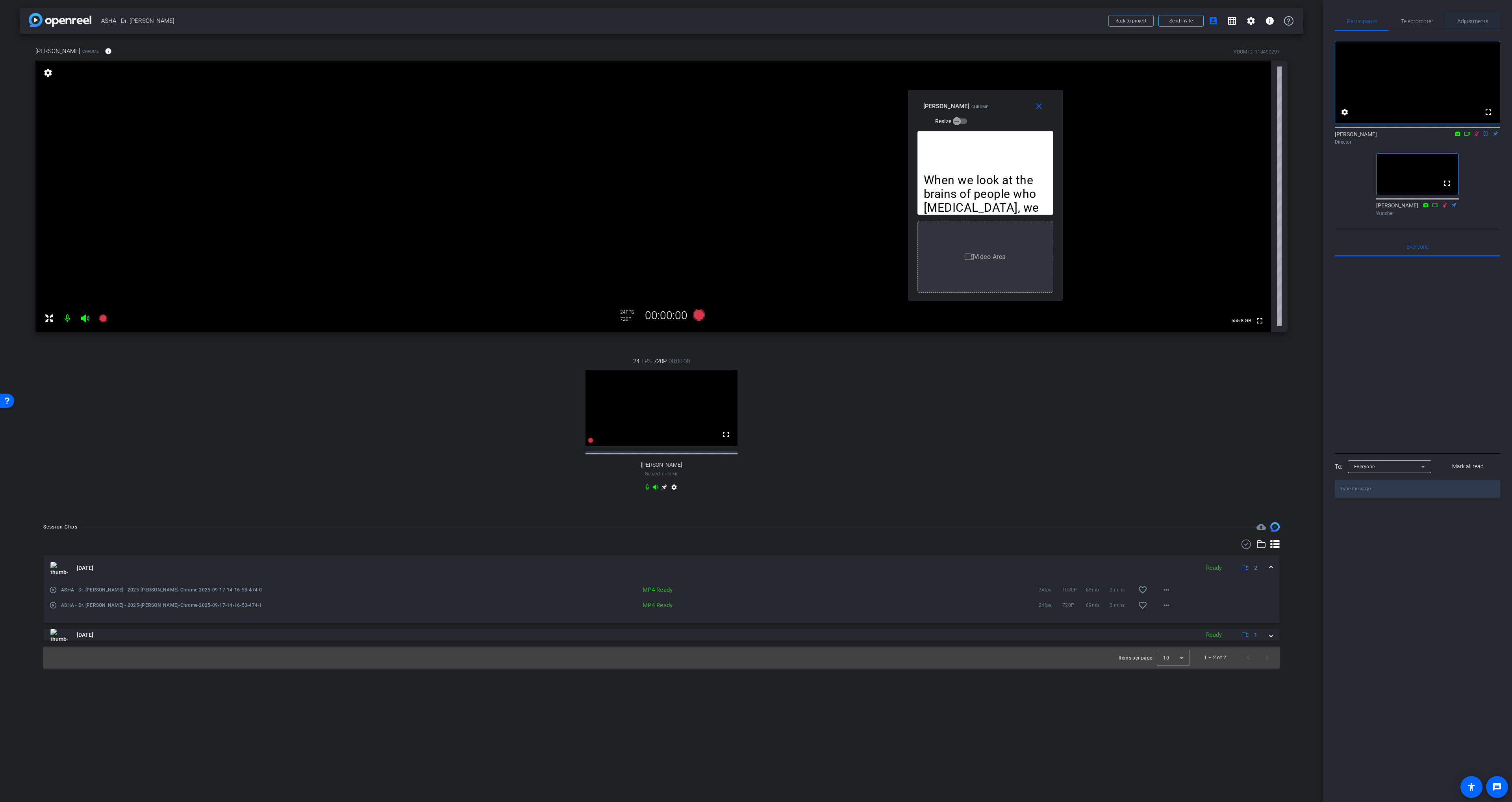
click at [812, 19] on span "Adjustments" at bounding box center [1473, 21] width 31 height 5
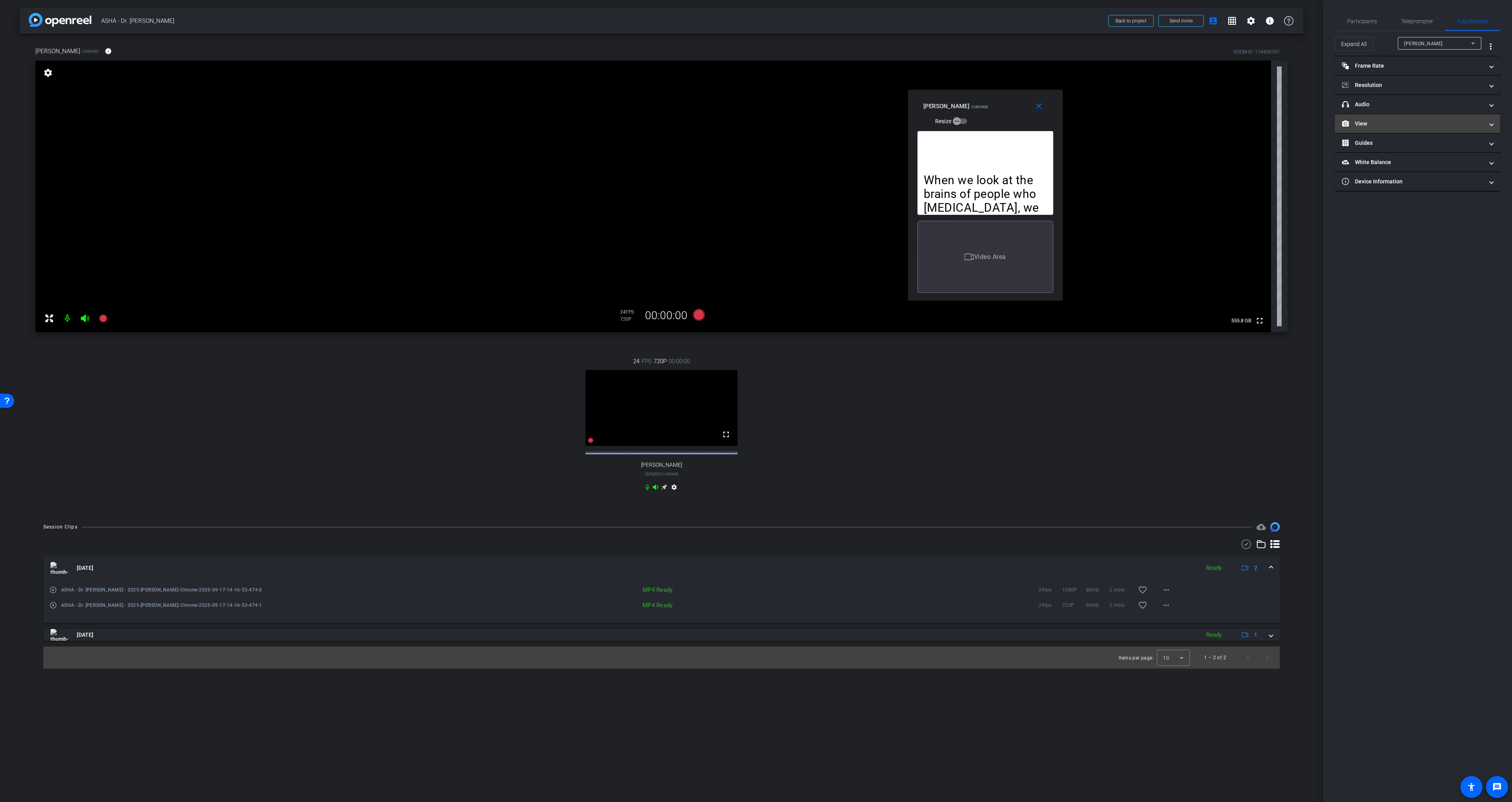
drag, startPoint x: 1381, startPoint y: 125, endPoint x: 1408, endPoint y: 127, distance: 27.1
click at [812, 125] on mat-panel-title "View" at bounding box center [1412, 124] width 141 height 8
click at [812, 150] on rect at bounding box center [1425, 149] width 4 height 3
click at [812, 21] on span "Participants" at bounding box center [1362, 21] width 30 height 5
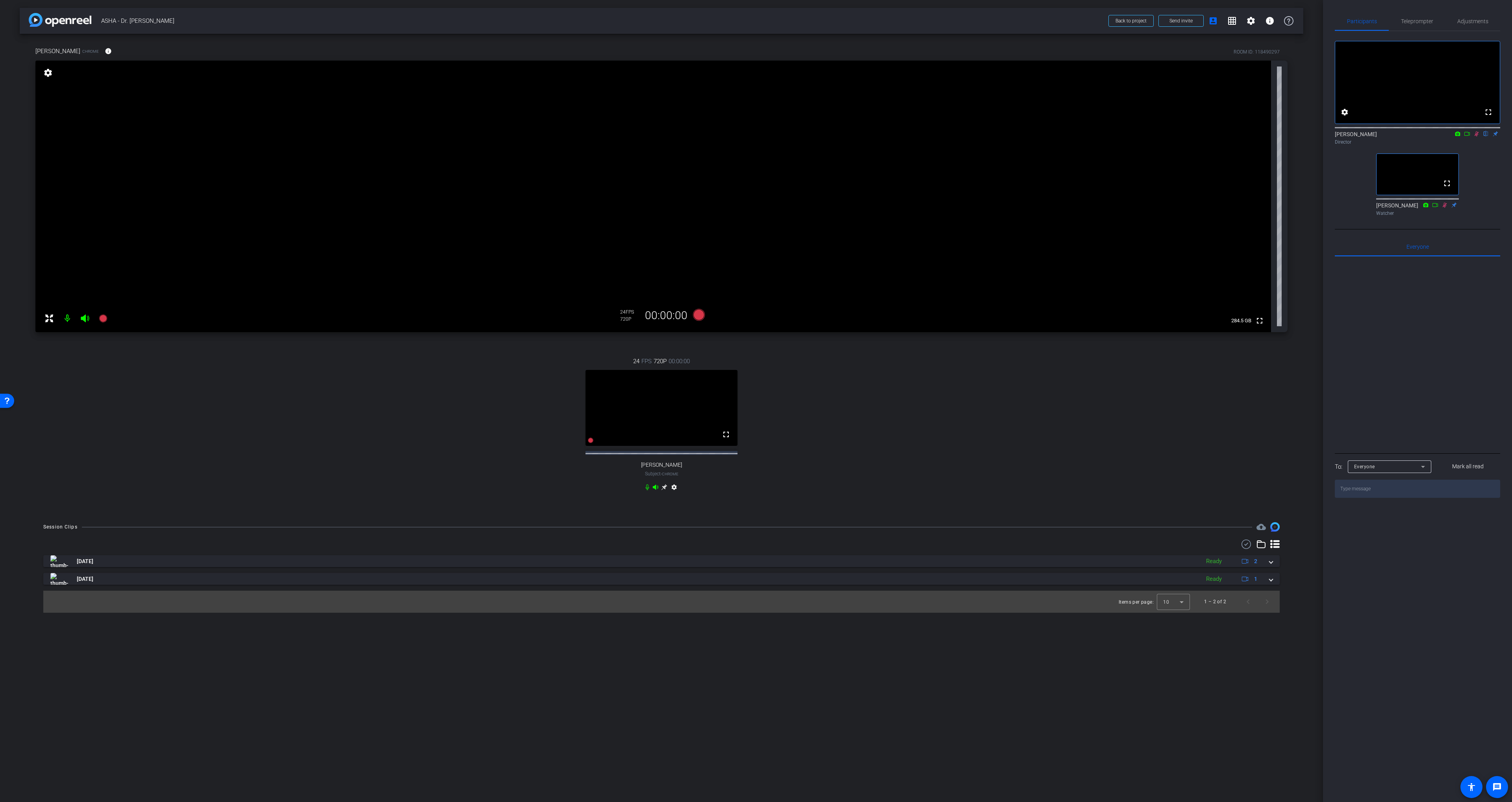
click at [664, 490] on icon at bounding box center [664, 488] width 6 height 6
click at [812, 23] on span "Adjustments" at bounding box center [1473, 21] width 31 height 5
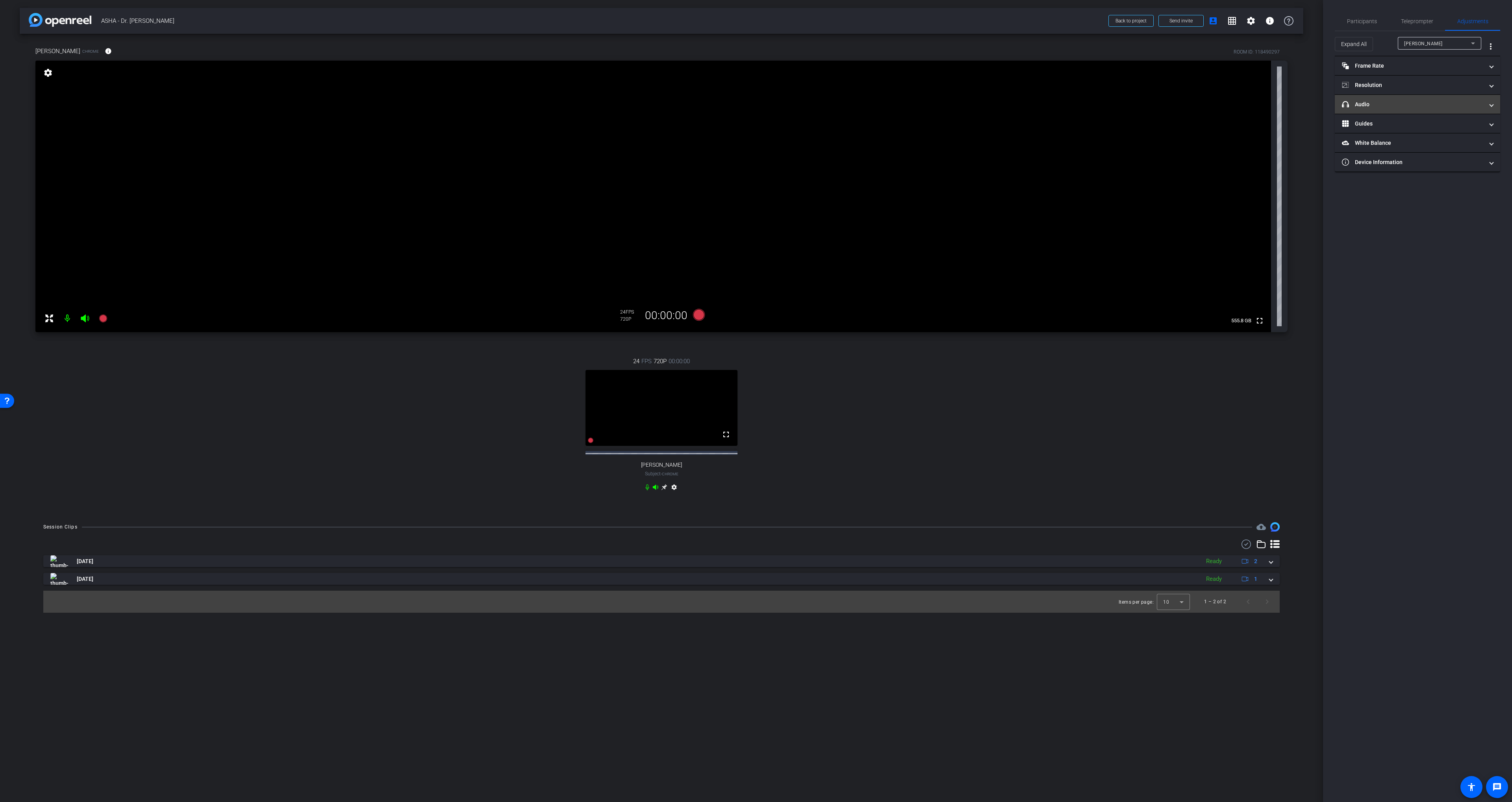
click at [812, 100] on mat-panel-title "headphone icon Audio" at bounding box center [1412, 104] width 141 height 8
click at [812, 39] on div "[PERSON_NAME]" at bounding box center [1437, 43] width 67 height 10
click at [812, 69] on span "[PERSON_NAME]" at bounding box center [1424, 72] width 40 height 9
click at [812, 19] on span "Participants" at bounding box center [1362, 21] width 30 height 5
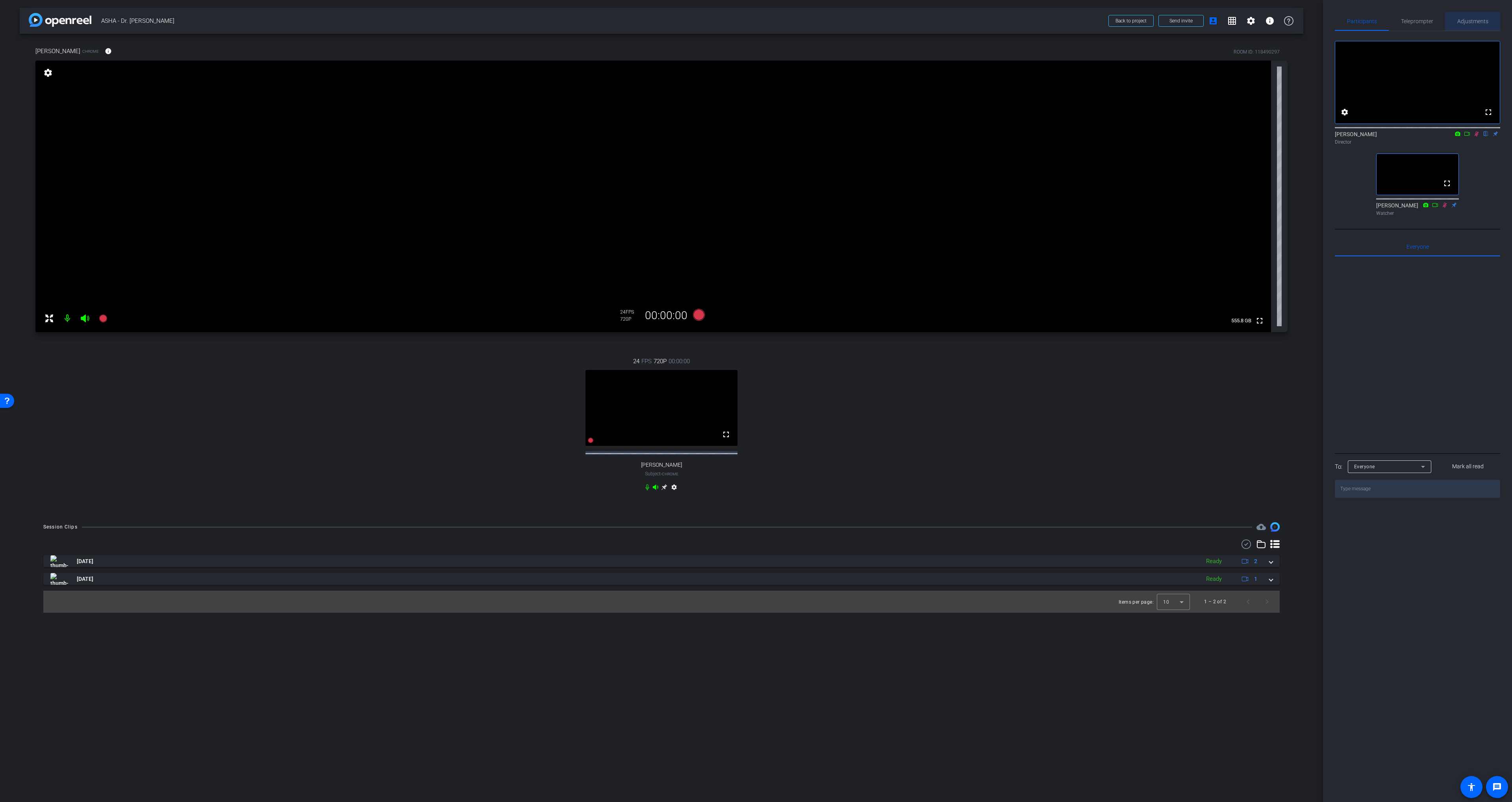
click at [812, 24] on span "Adjustments" at bounding box center [1473, 21] width 31 height 5
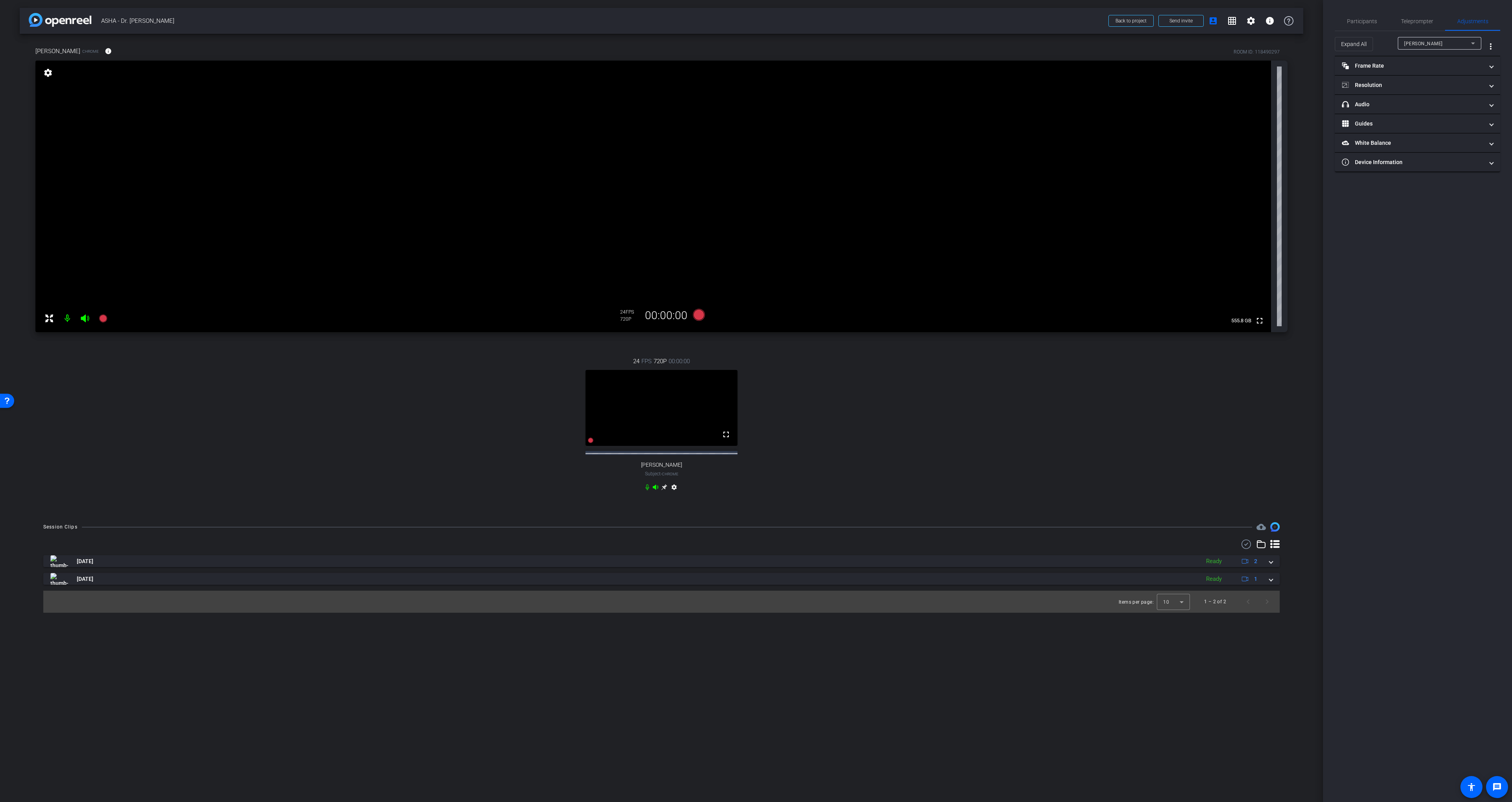
click at [812, 38] on div "[PERSON_NAME]" at bounding box center [1439, 43] width 71 height 12
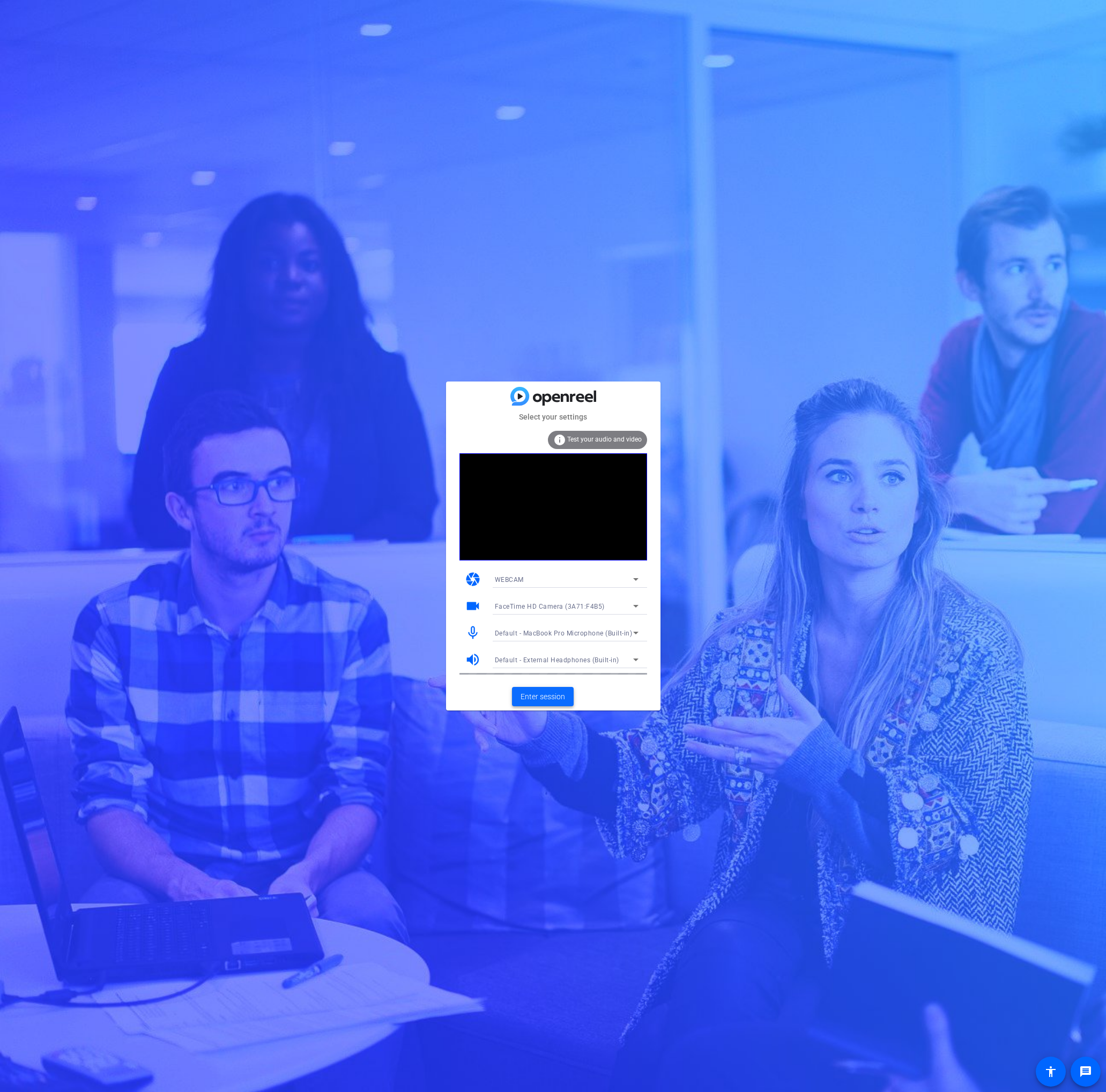
click at [550, 690] on span at bounding box center [543, 697] width 62 height 26
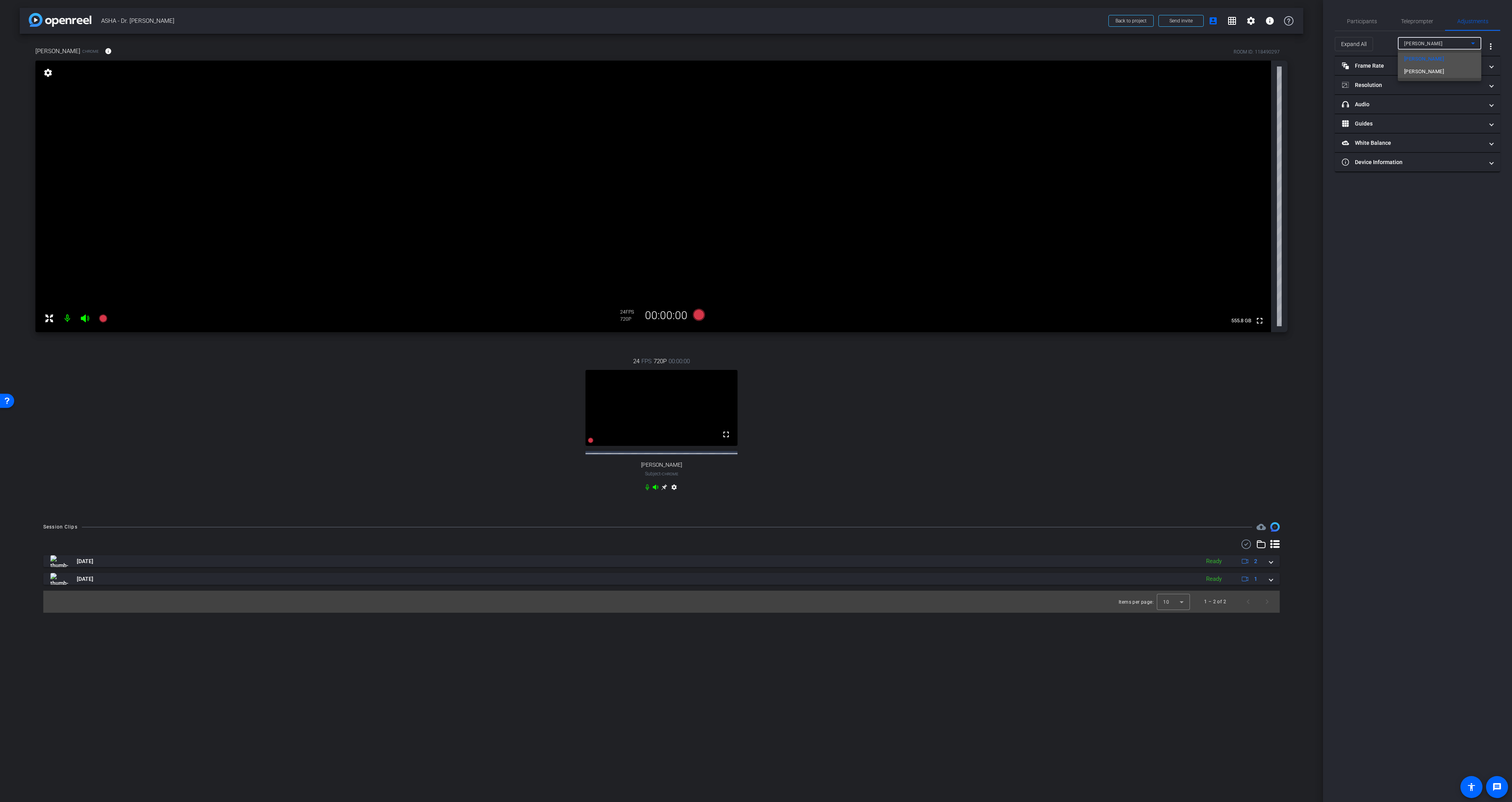
click at [1414, 70] on span "[PERSON_NAME]" at bounding box center [1424, 72] width 40 height 9
click at [1364, 12] on span "Participants" at bounding box center [1362, 21] width 30 height 19
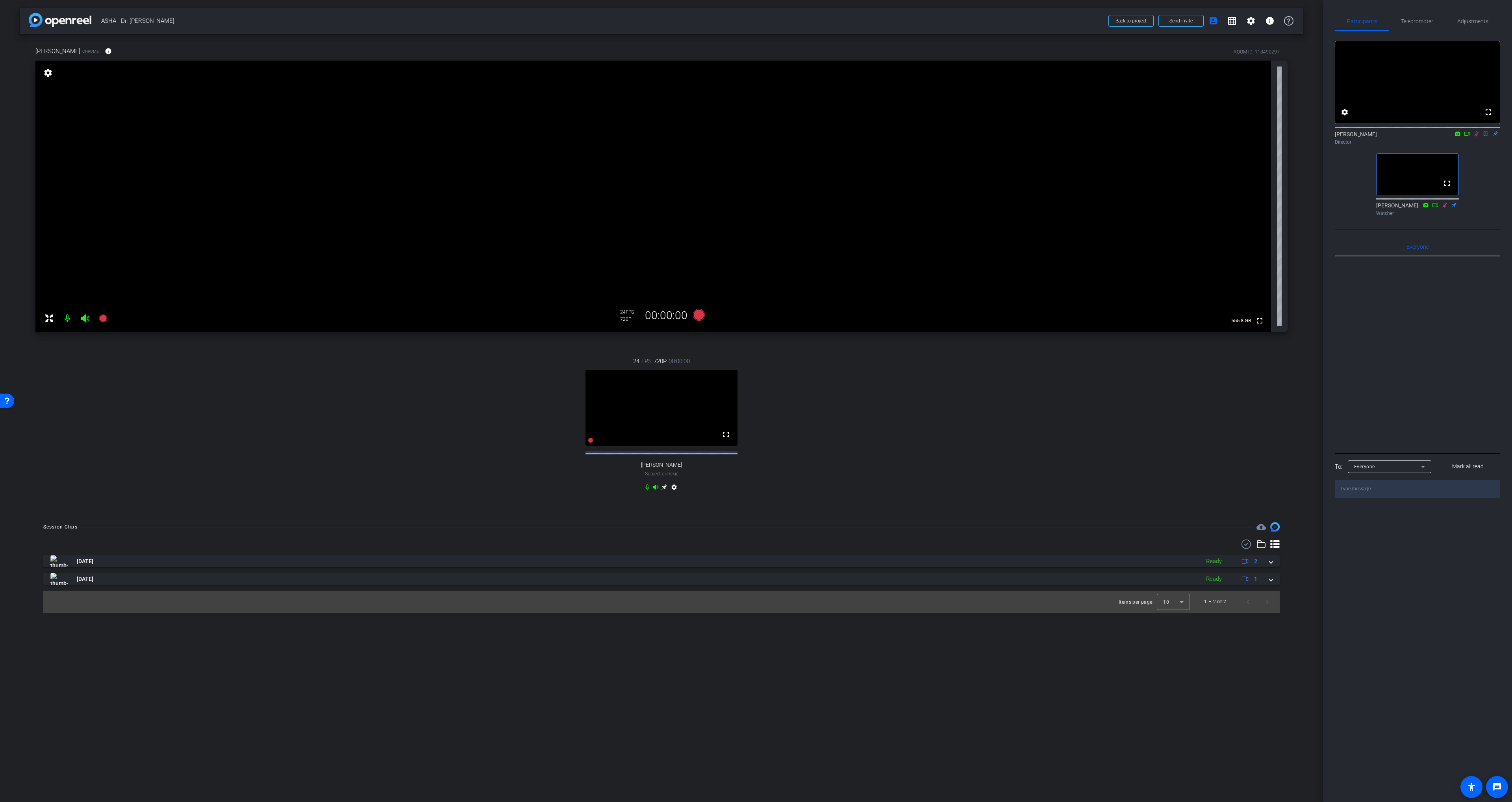
click at [1476, 137] on icon at bounding box center [1476, 134] width 4 height 5
click at [1462, 21] on span "Adjustments" at bounding box center [1473, 21] width 31 height 5
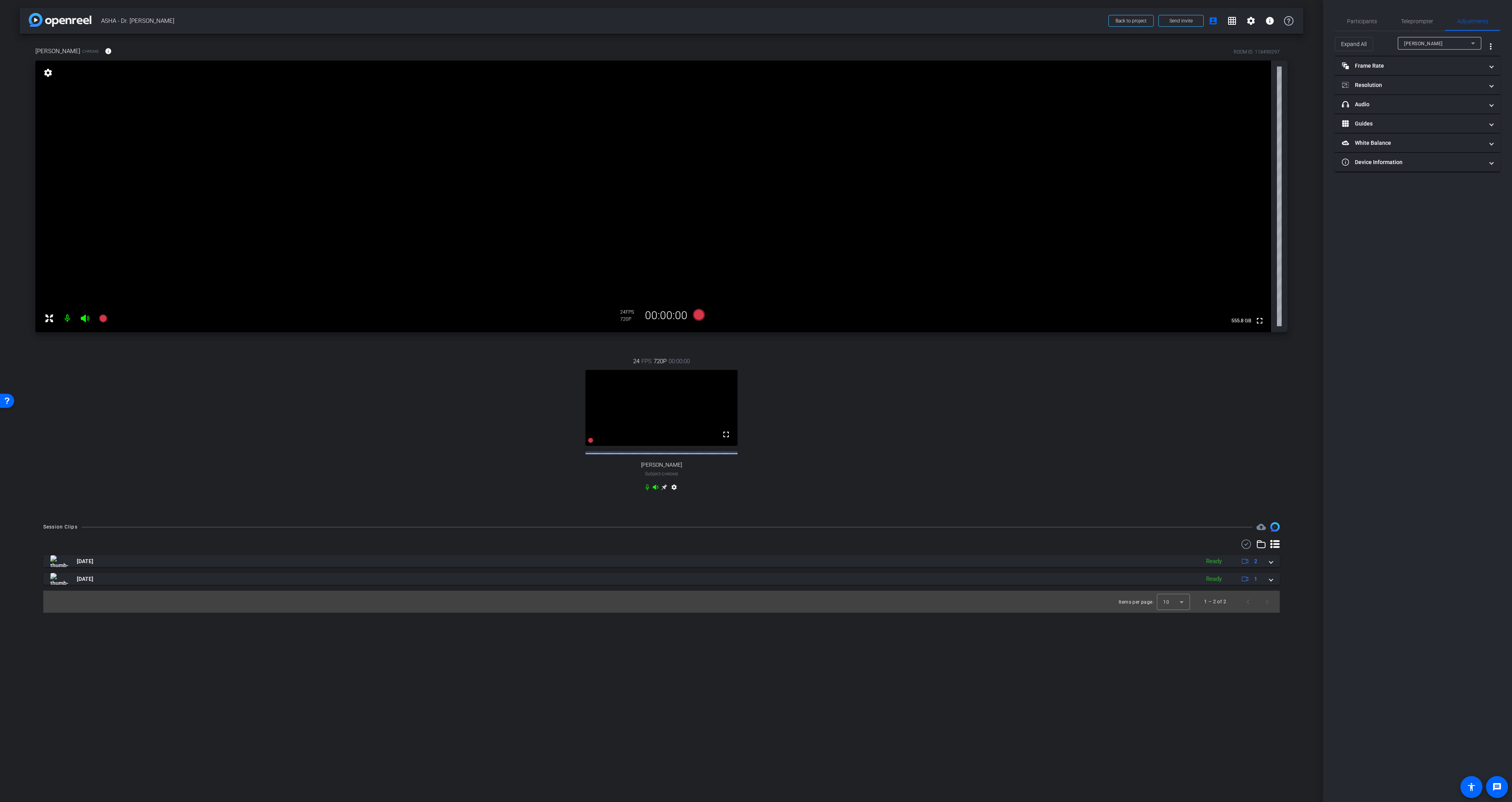
click at [1448, 48] on div "[PERSON_NAME]" at bounding box center [1439, 43] width 71 height 12
click at [1439, 70] on span "[PERSON_NAME]" at bounding box center [1424, 72] width 40 height 9
drag, startPoint x: 1375, startPoint y: 125, endPoint x: 1434, endPoint y: 152, distance: 64.9
click at [1376, 125] on mat-panel-title "View" at bounding box center [1412, 124] width 141 height 8
click at [1422, 150] on icon at bounding box center [1425, 150] width 6 height 6
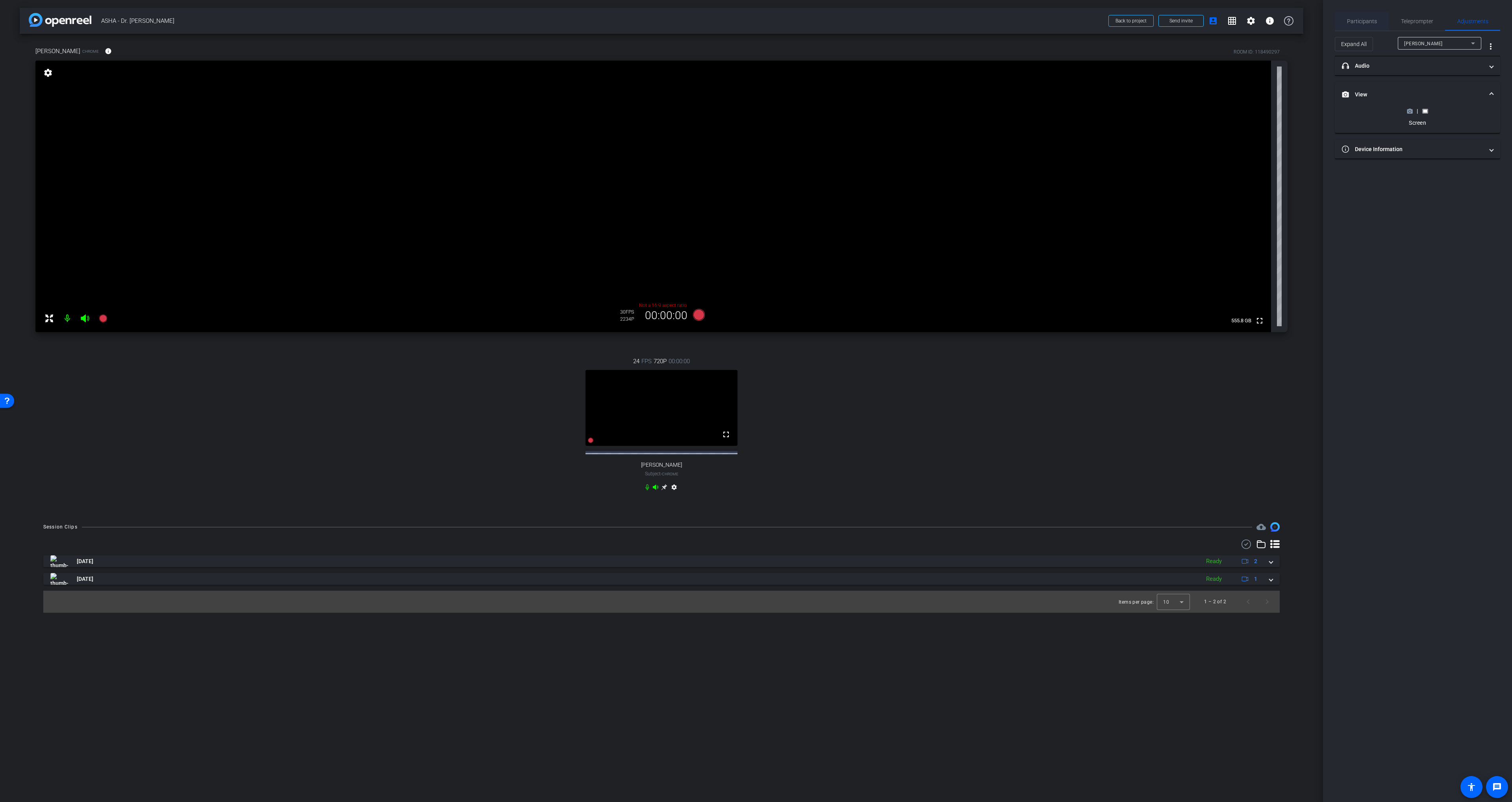
click at [1370, 20] on span "Participants" at bounding box center [1362, 21] width 30 height 5
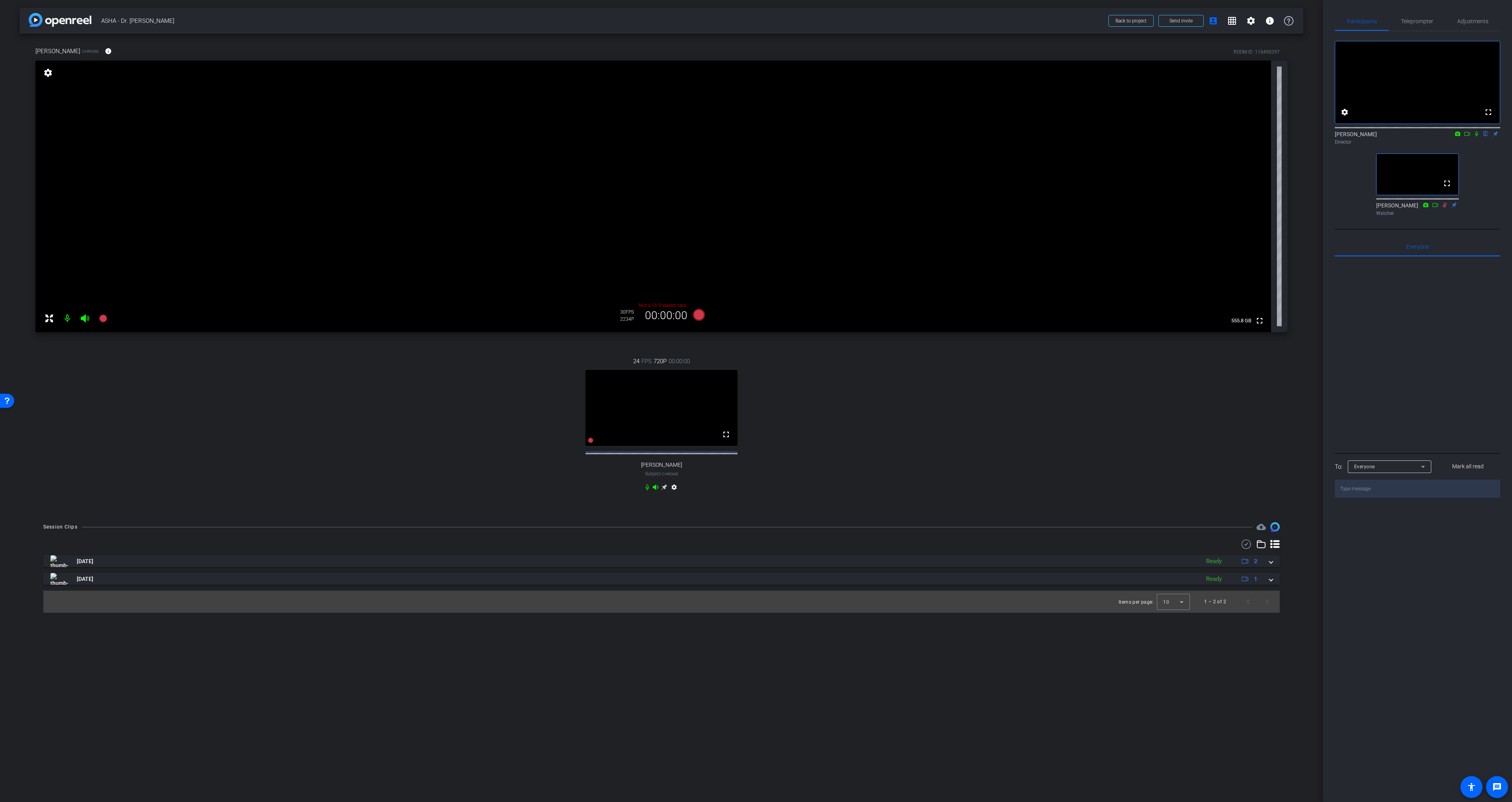
click at [1477, 137] on icon at bounding box center [1476, 134] width 3 height 5
click at [1463, 21] on span "Adjustments" at bounding box center [1473, 21] width 31 height 5
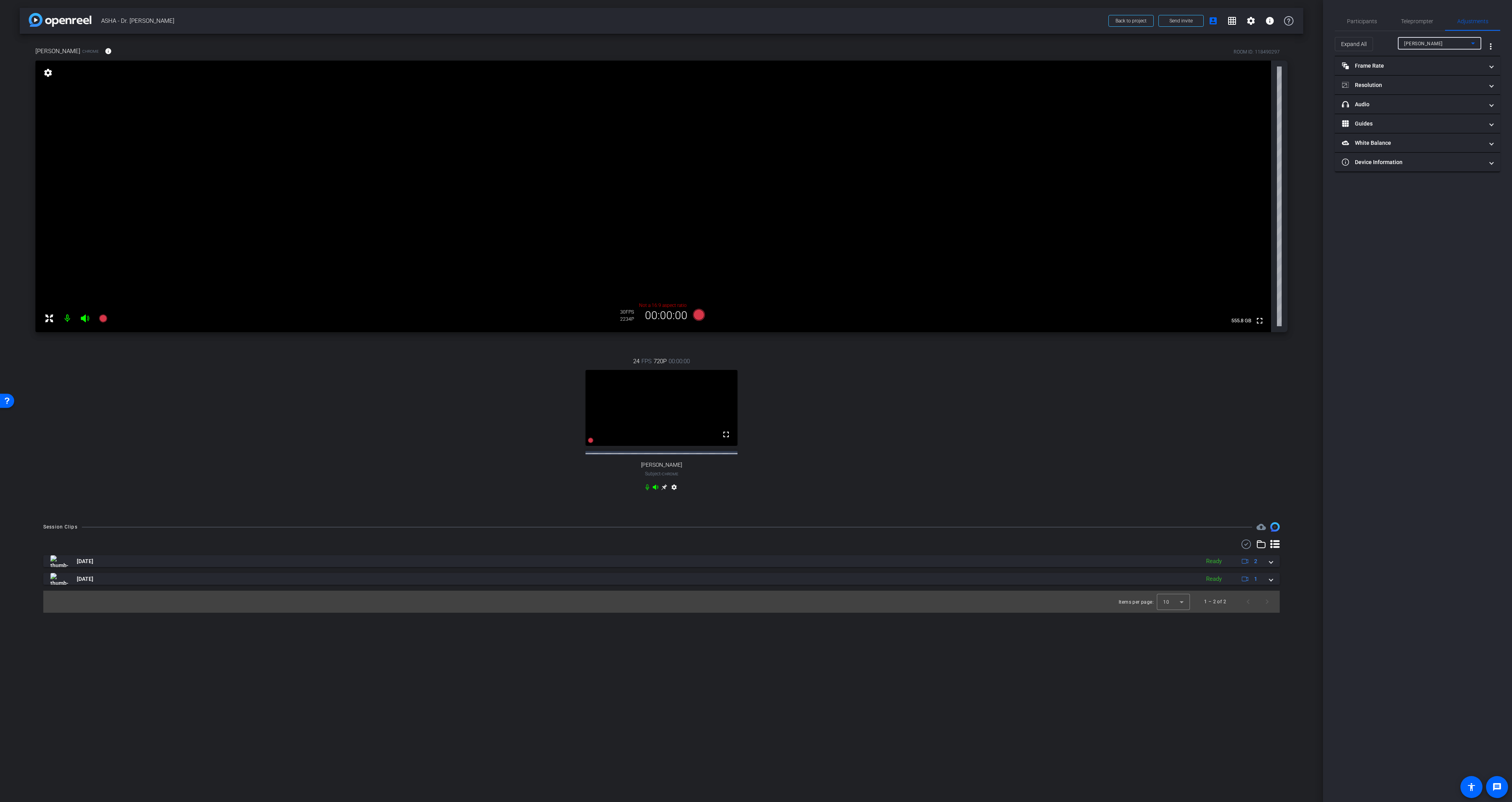
click at [1411, 42] on span "[PERSON_NAME]" at bounding box center [1423, 43] width 39 height 5
click at [1424, 73] on span "[PERSON_NAME]" at bounding box center [1424, 72] width 40 height 9
click at [1385, 87] on mat-panel-title "View" at bounding box center [1412, 85] width 141 height 8
click at [1410, 109] on icon at bounding box center [1410, 111] width 5 height 4
click at [1377, 103] on mat-panel-title "headphone icon Audio" at bounding box center [1412, 104] width 141 height 8
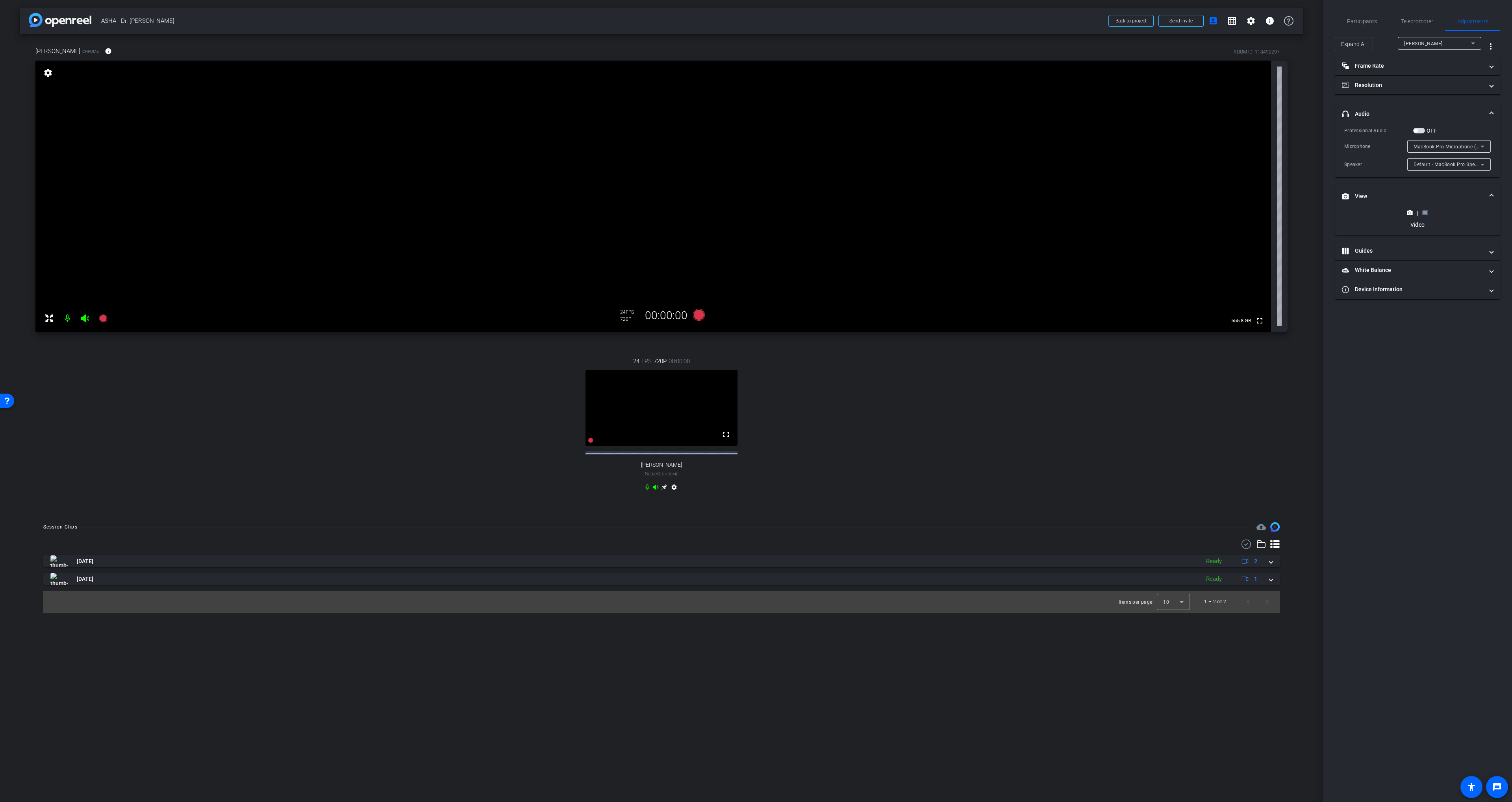
click at [1385, 103] on mat-expansion-panel-header "headphone icon Audio" at bounding box center [1418, 113] width 166 height 25
click at [1413, 21] on span "Teleprompter" at bounding box center [1417, 21] width 32 height 5
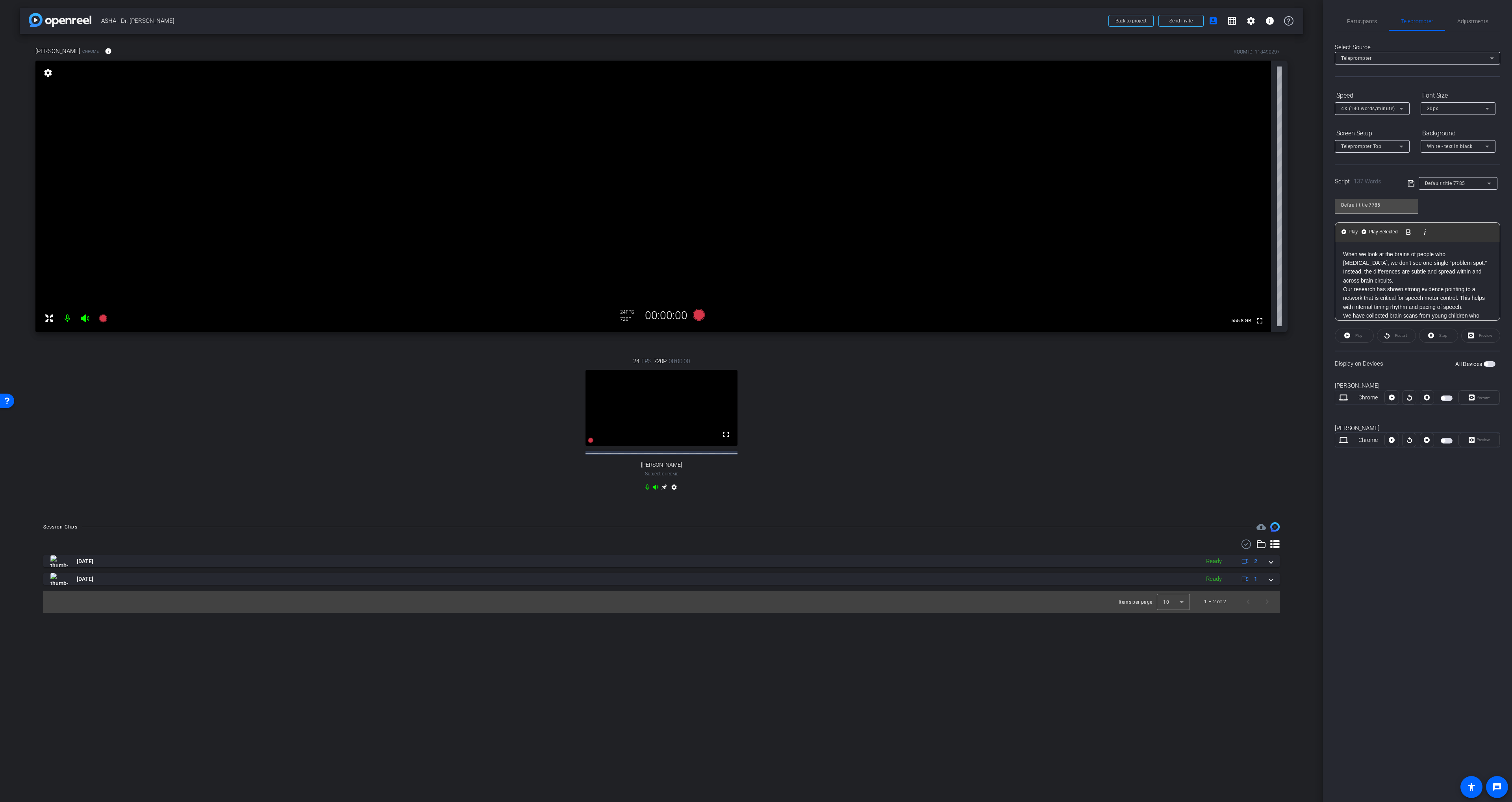
click at [1446, 398] on span "button" at bounding box center [1447, 398] width 12 height 5
click at [1449, 397] on span "button" at bounding box center [1449, 398] width 4 height 4
click at [1445, 442] on span "button" at bounding box center [1443, 441] width 4 height 4
click at [1406, 178] on div "Script 137 Words Default title 7785" at bounding box center [1418, 177] width 166 height 25
drag, startPoint x: 1411, startPoint y: 182, endPoint x: 1422, endPoint y: 236, distance: 55.1
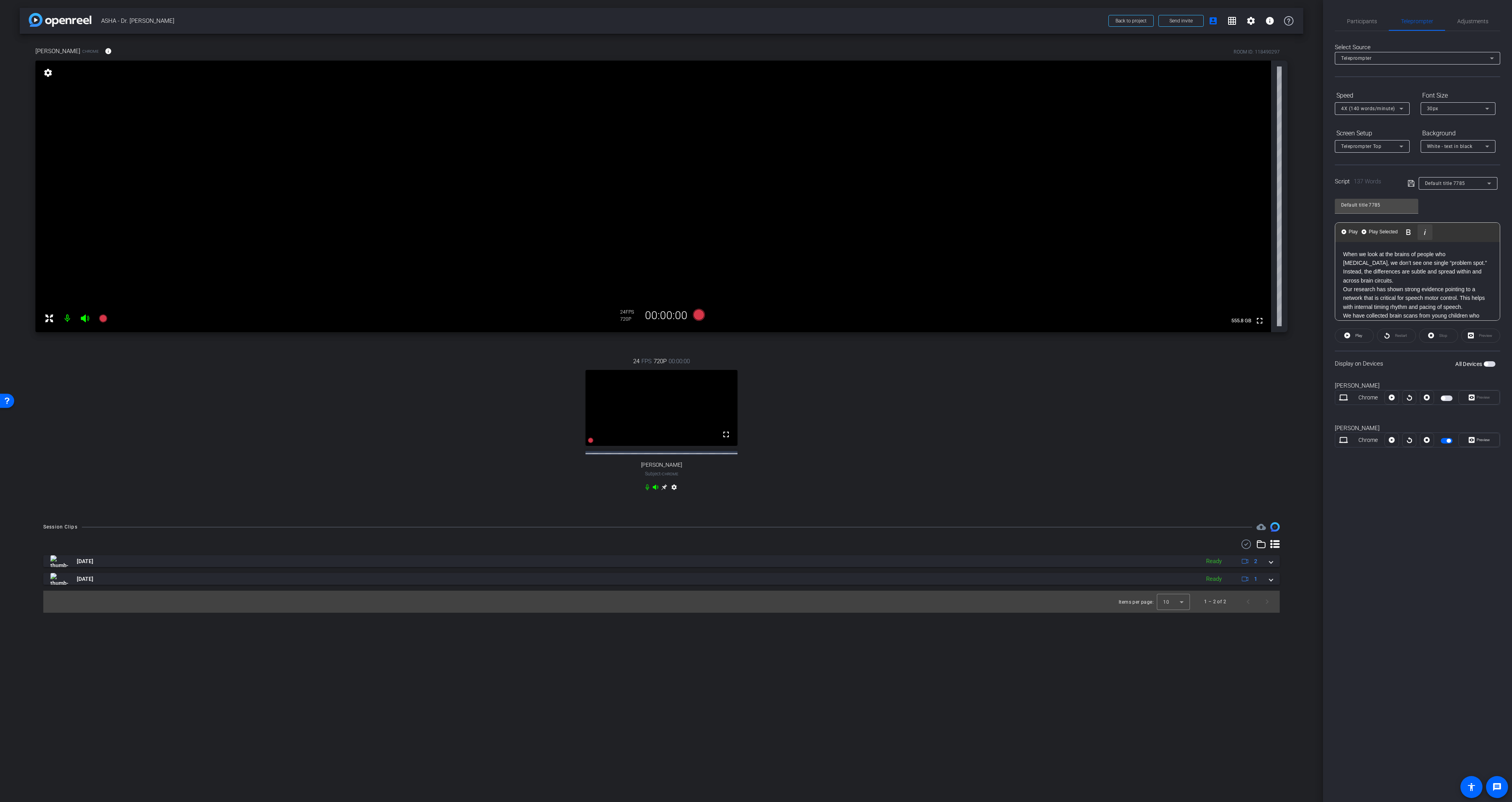
click at [1411, 182] on icon at bounding box center [1410, 183] width 6 height 6
drag, startPoint x: 1480, startPoint y: 439, endPoint x: 1478, endPoint y: 435, distance: 4.5
click at [1481, 439] on span "Preview" at bounding box center [1483, 439] width 14 height 4
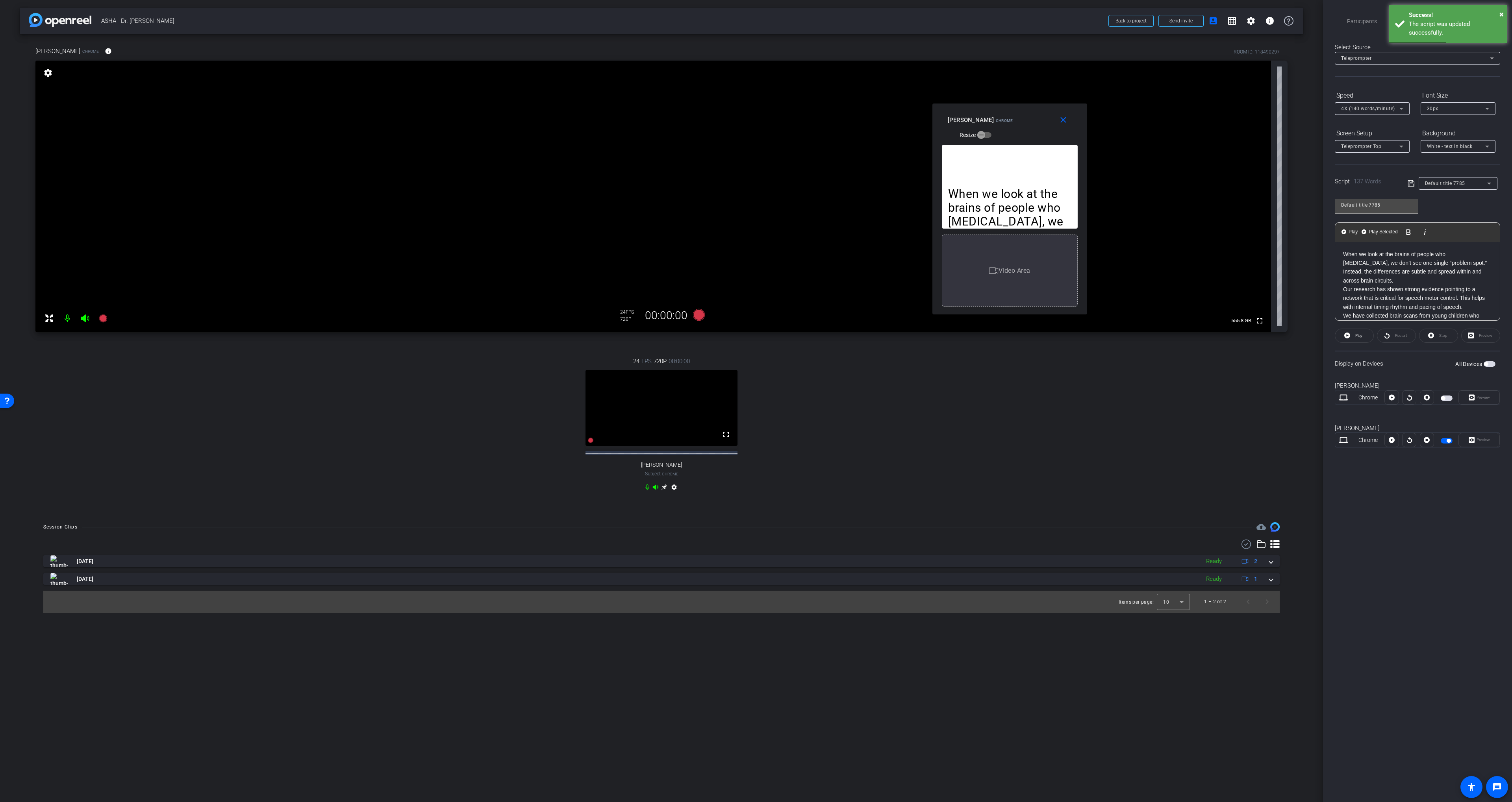
drag, startPoint x: 778, startPoint y: 296, endPoint x: 1033, endPoint y: 103, distance: 319.8
click at [986, 109] on div "close Soo-Eun Chang Chrome Resize" at bounding box center [1010, 121] width 155 height 35
click at [1359, 12] on span "Participants" at bounding box center [1362, 21] width 30 height 19
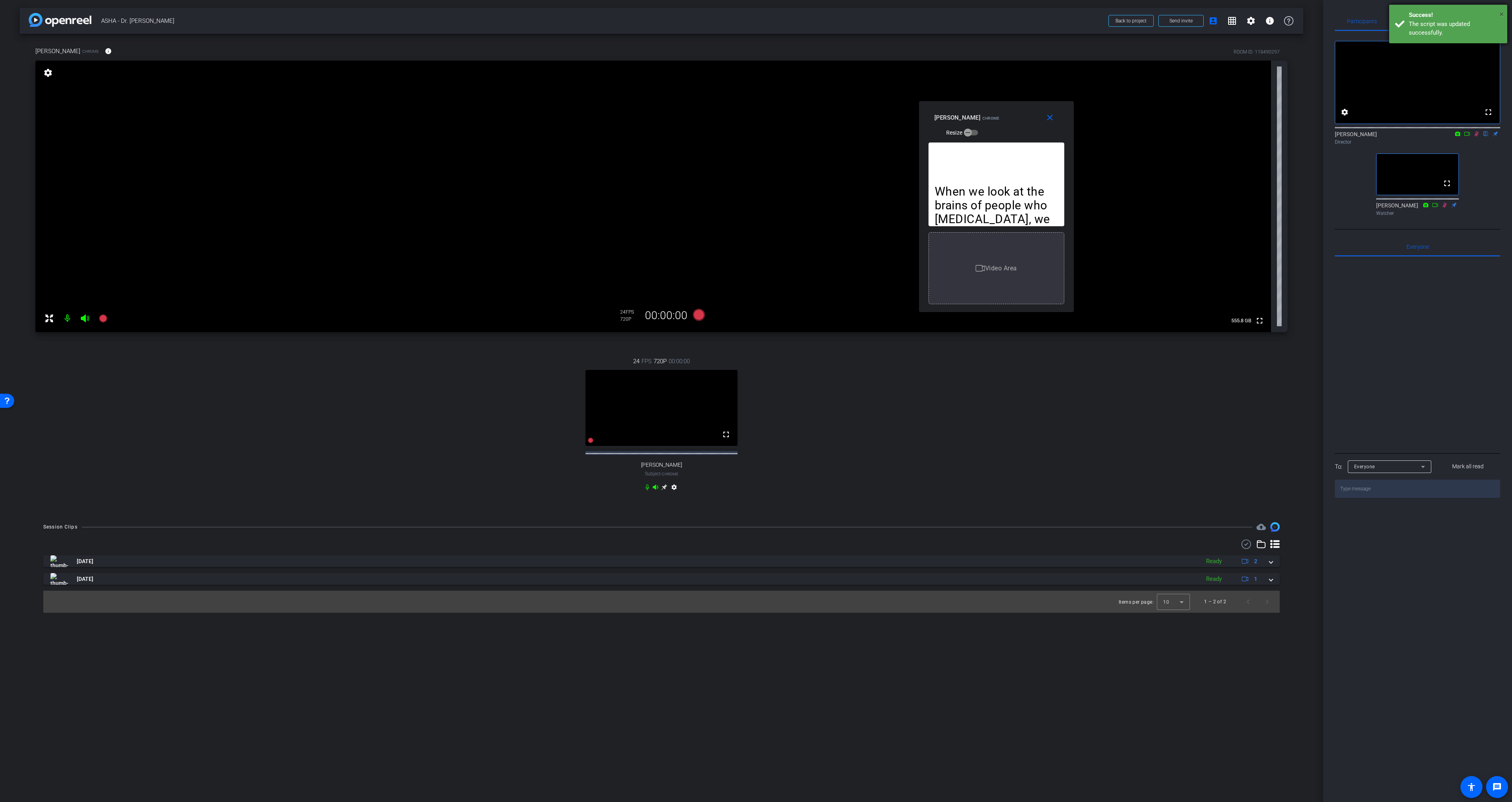
drag, startPoint x: 1501, startPoint y: 14, endPoint x: 1499, endPoint y: 20, distance: 6.3
click at [1502, 13] on span "×" at bounding box center [1501, 14] width 4 height 9
click at [1477, 137] on icon at bounding box center [1476, 133] width 6 height 5
click at [1473, 15] on span "Adjustments" at bounding box center [1473, 21] width 31 height 19
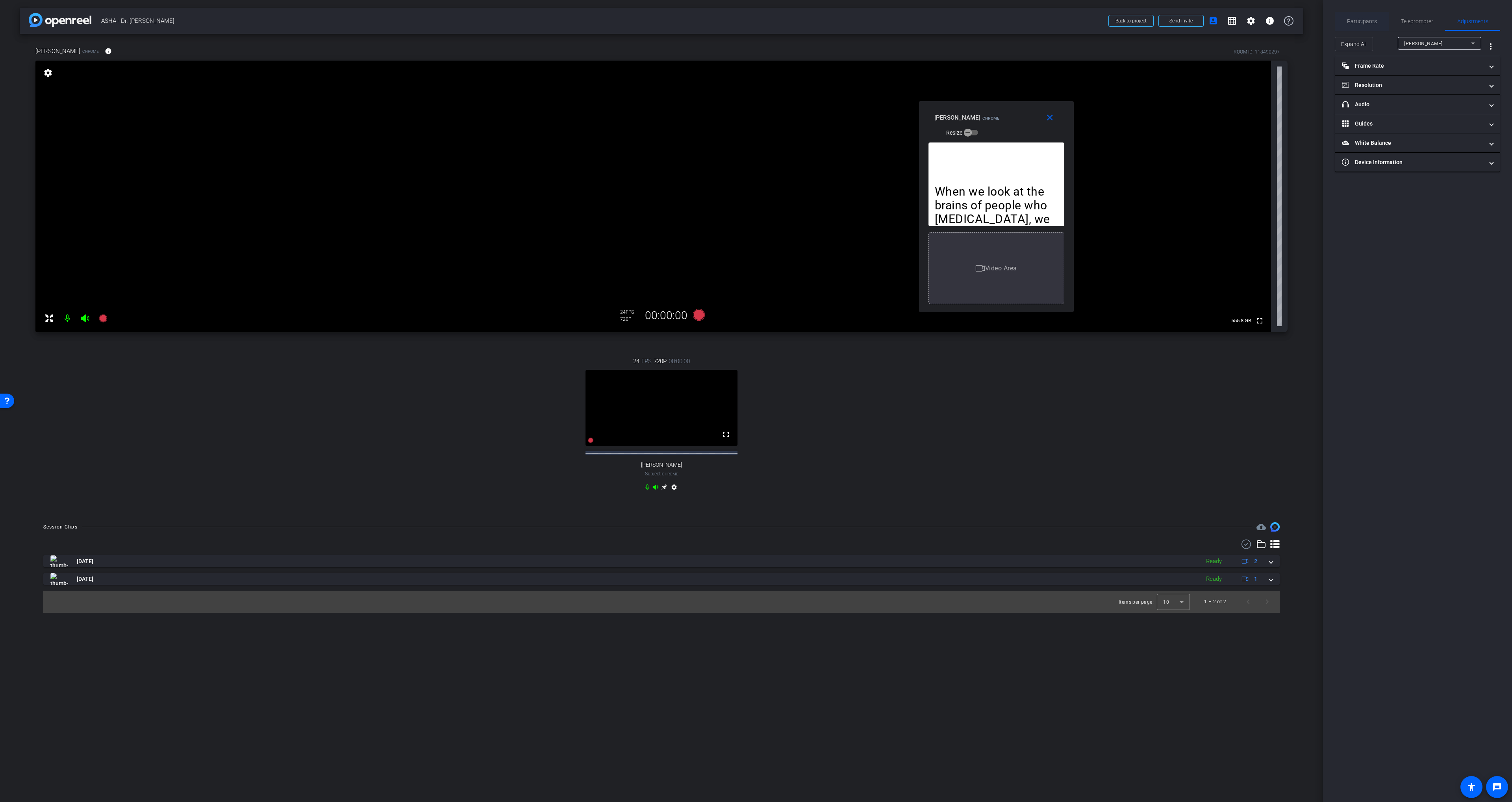
click at [1367, 23] on span "Participants" at bounding box center [1362, 21] width 30 height 5
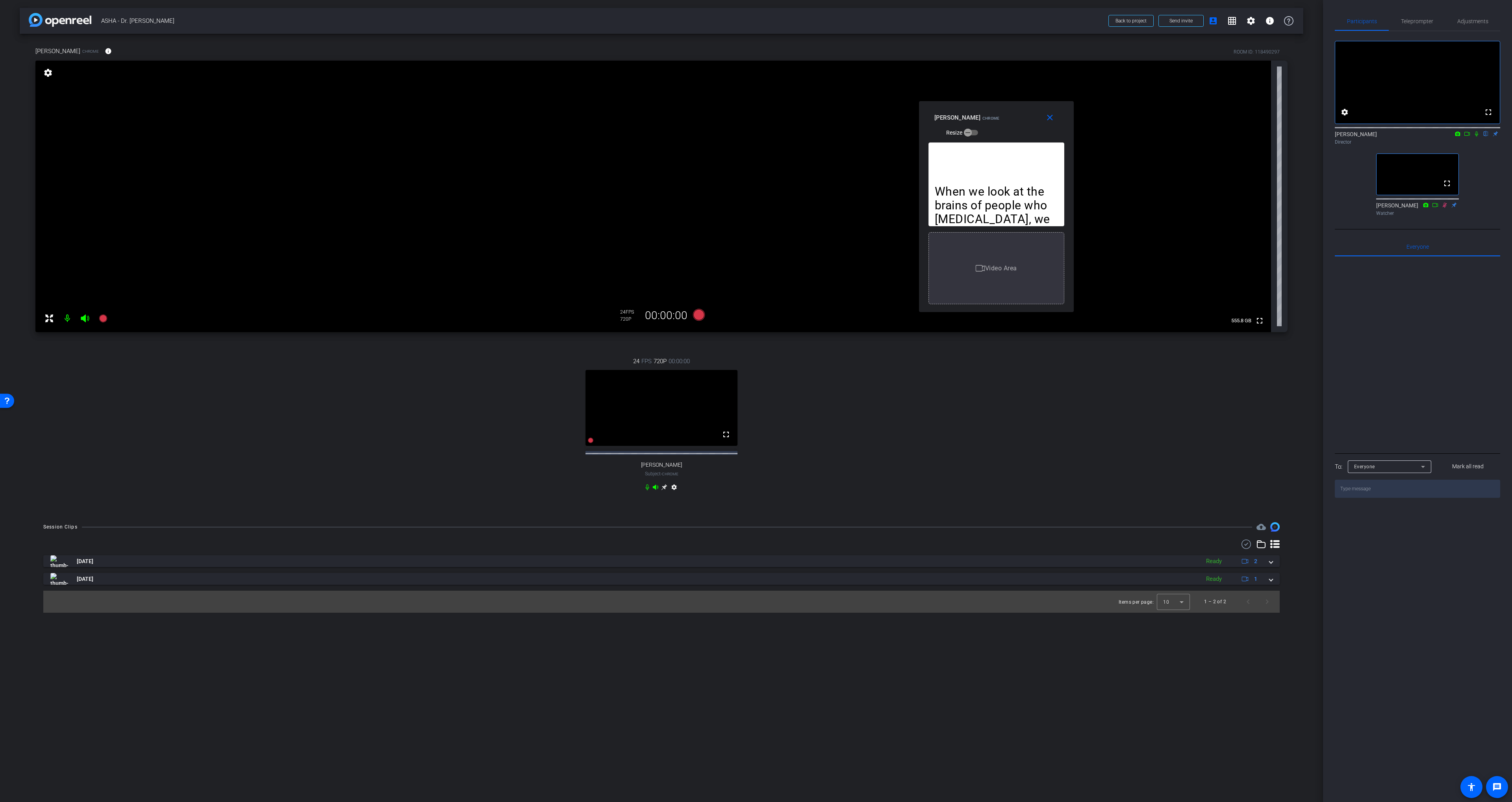
drag, startPoint x: 972, startPoint y: 428, endPoint x: 968, endPoint y: 427, distance: 4.1
click at [971, 428] on div "24 FPS 720P 00:00:00 fullscreen Diane Paul Subject - Chrome settings" at bounding box center [661, 425] width 1252 height 163
click at [697, 313] on icon at bounding box center [699, 315] width 12 height 12
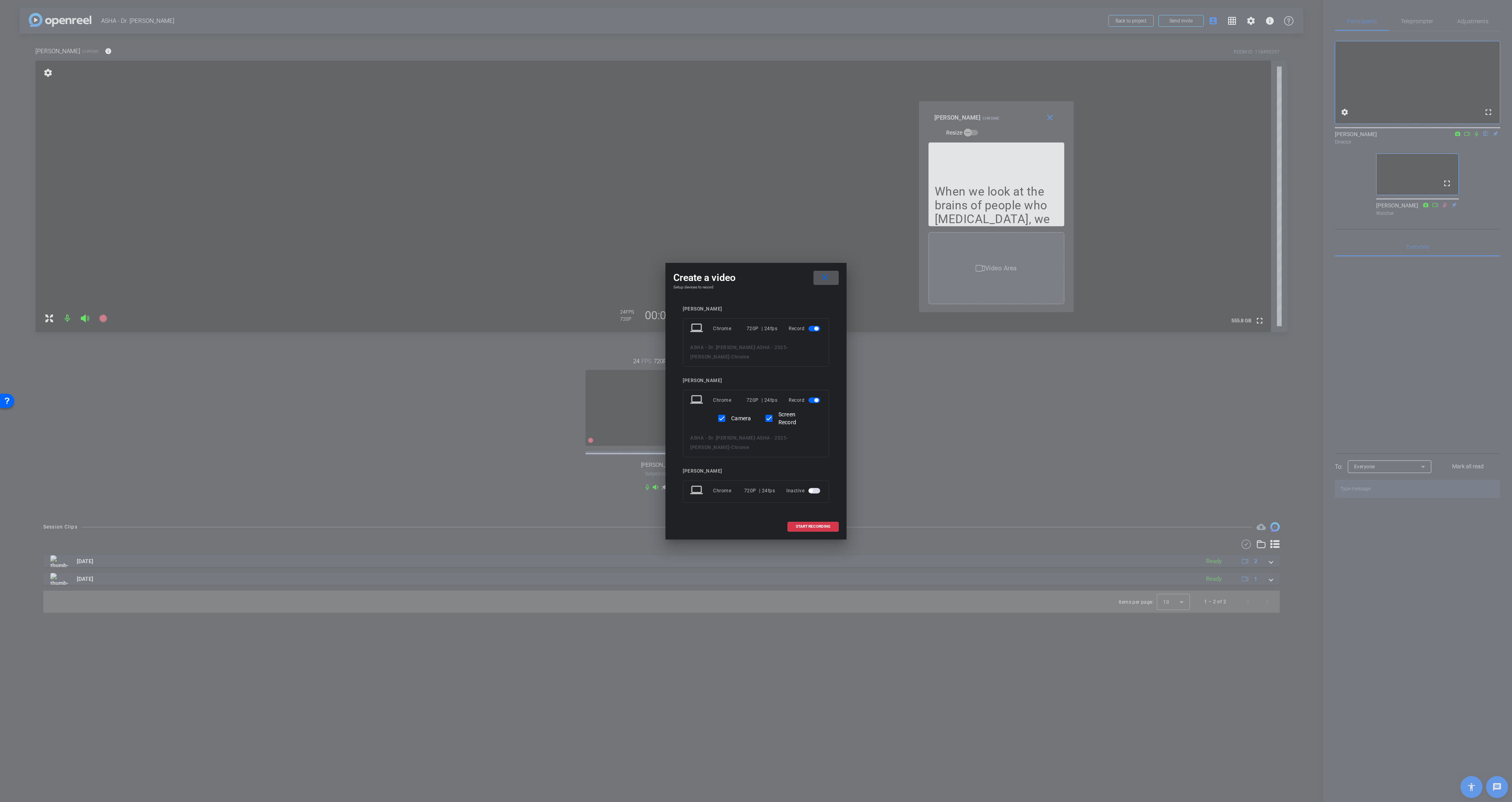
click at [813, 327] on span "button" at bounding box center [814, 328] width 12 height 5
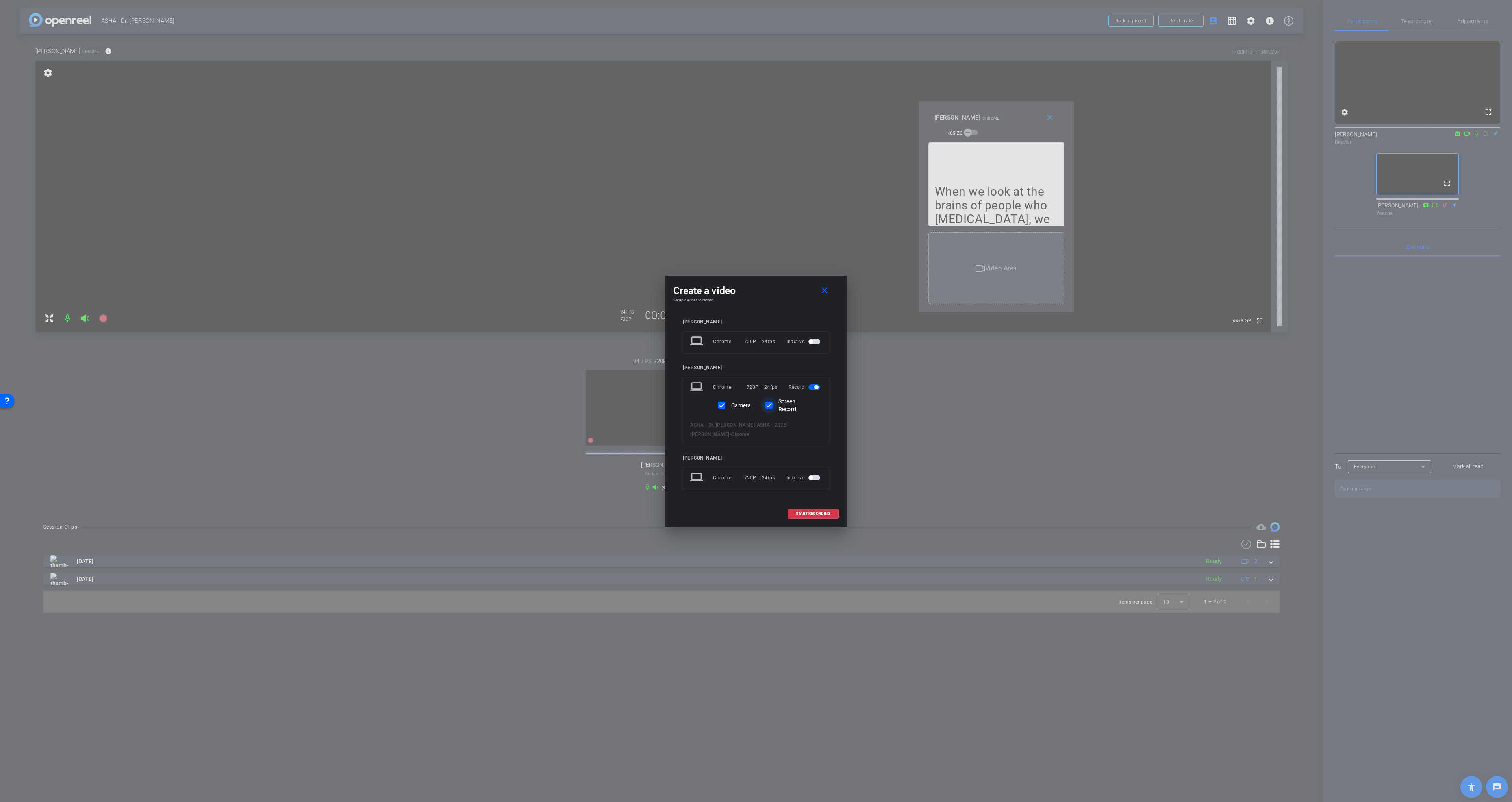
click at [770, 405] on input "Screen Record" at bounding box center [769, 405] width 16 height 16
checkbox input "false"
click at [785, 448] on div "Diane Paul laptop Chrome 720P | 24fps Inactive Soo-Eun Chang laptop Chrome 720P…" at bounding box center [756, 410] width 147 height 182
click at [810, 516] on span at bounding box center [813, 513] width 50 height 19
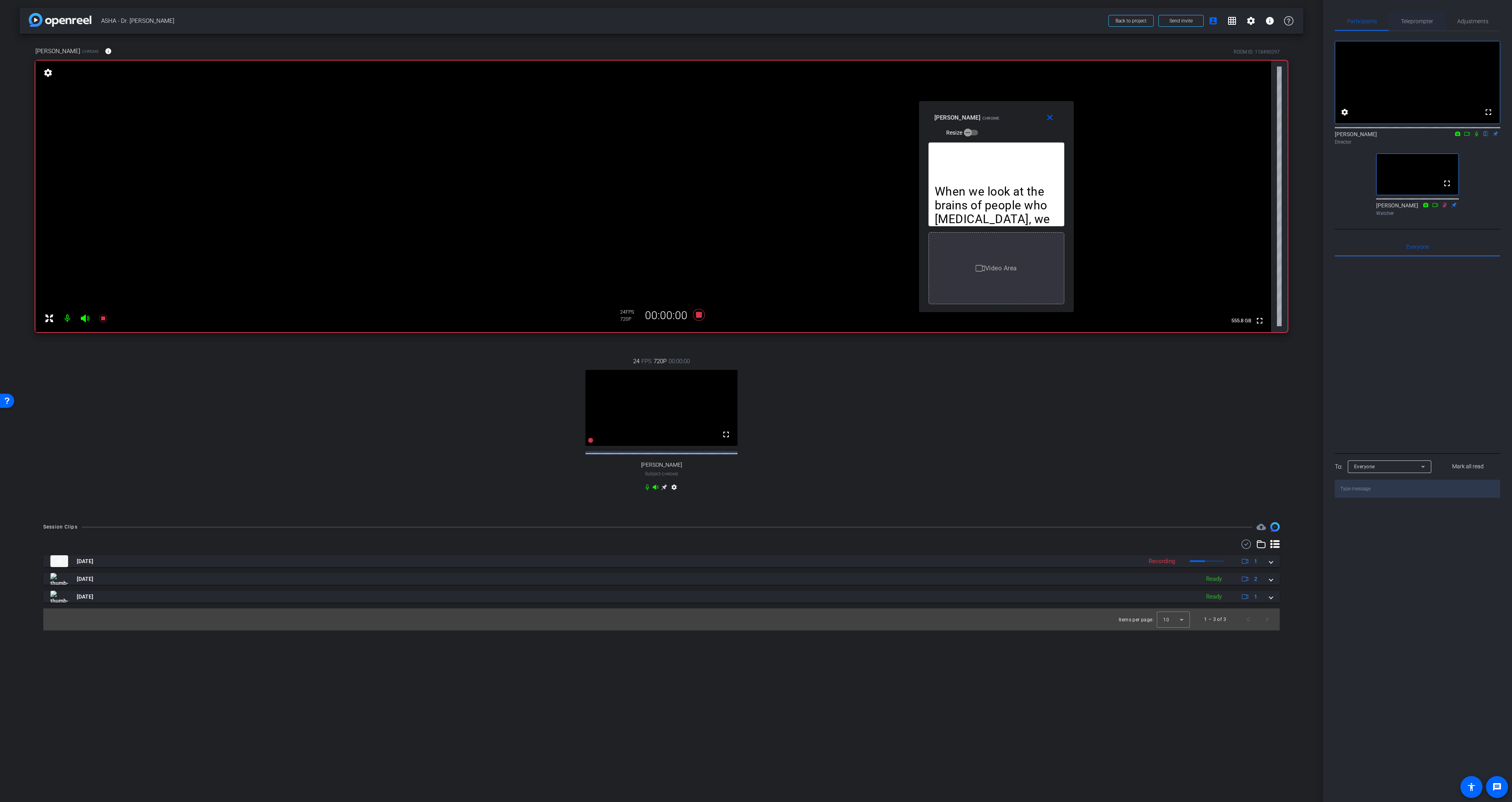
click at [1434, 20] on div "Teleprompter" at bounding box center [1417, 21] width 56 height 19
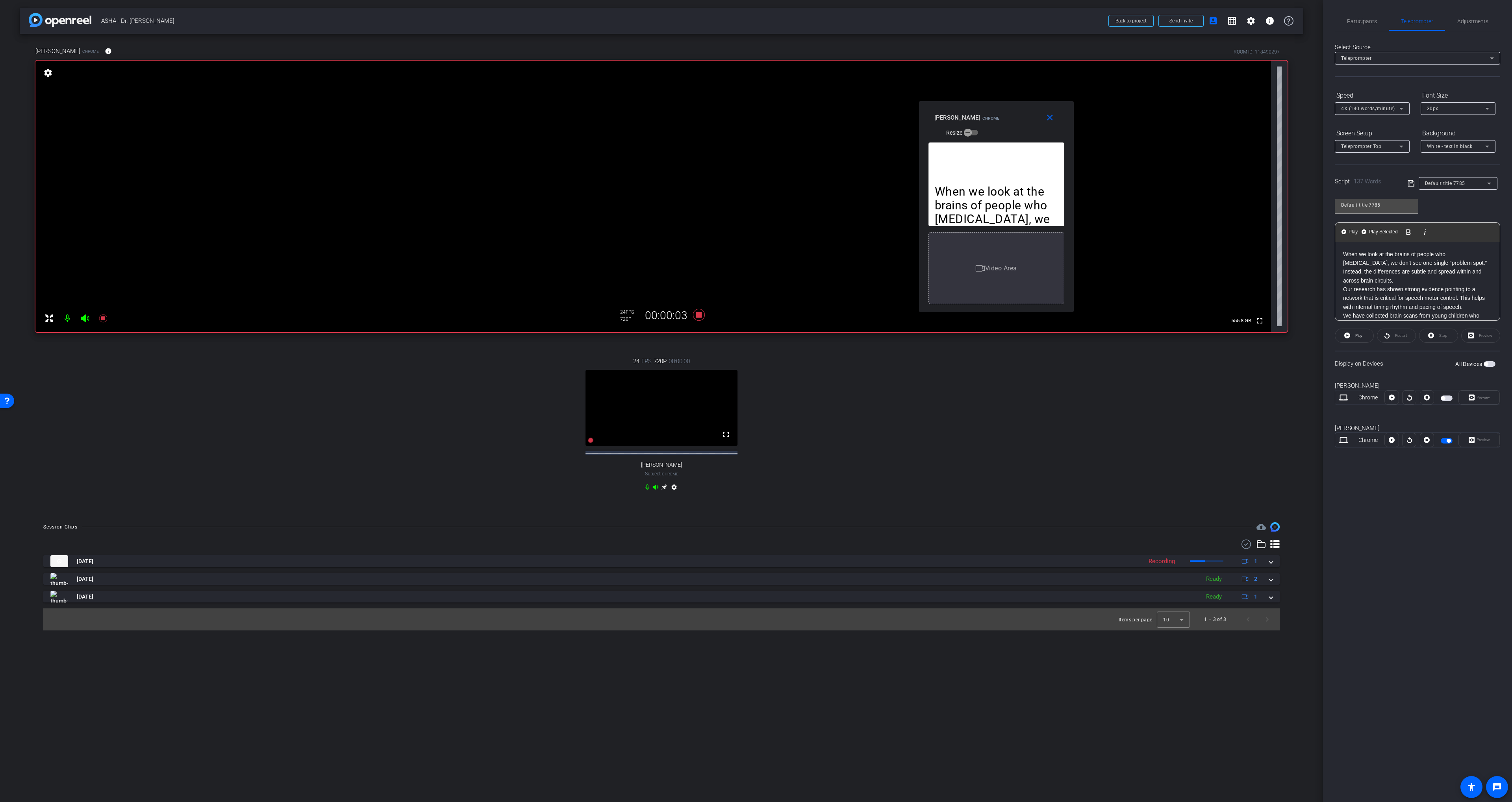
click at [1413, 441] on div at bounding box center [1409, 440] width 14 height 14
drag, startPoint x: 1410, startPoint y: 441, endPoint x: 1403, endPoint y: 441, distance: 7.0
click at [1409, 441] on div at bounding box center [1409, 440] width 14 height 14
click at [1392, 441] on icon at bounding box center [1392, 440] width 6 height 6
click at [1383, 19] on div "Participants" at bounding box center [1362, 21] width 54 height 19
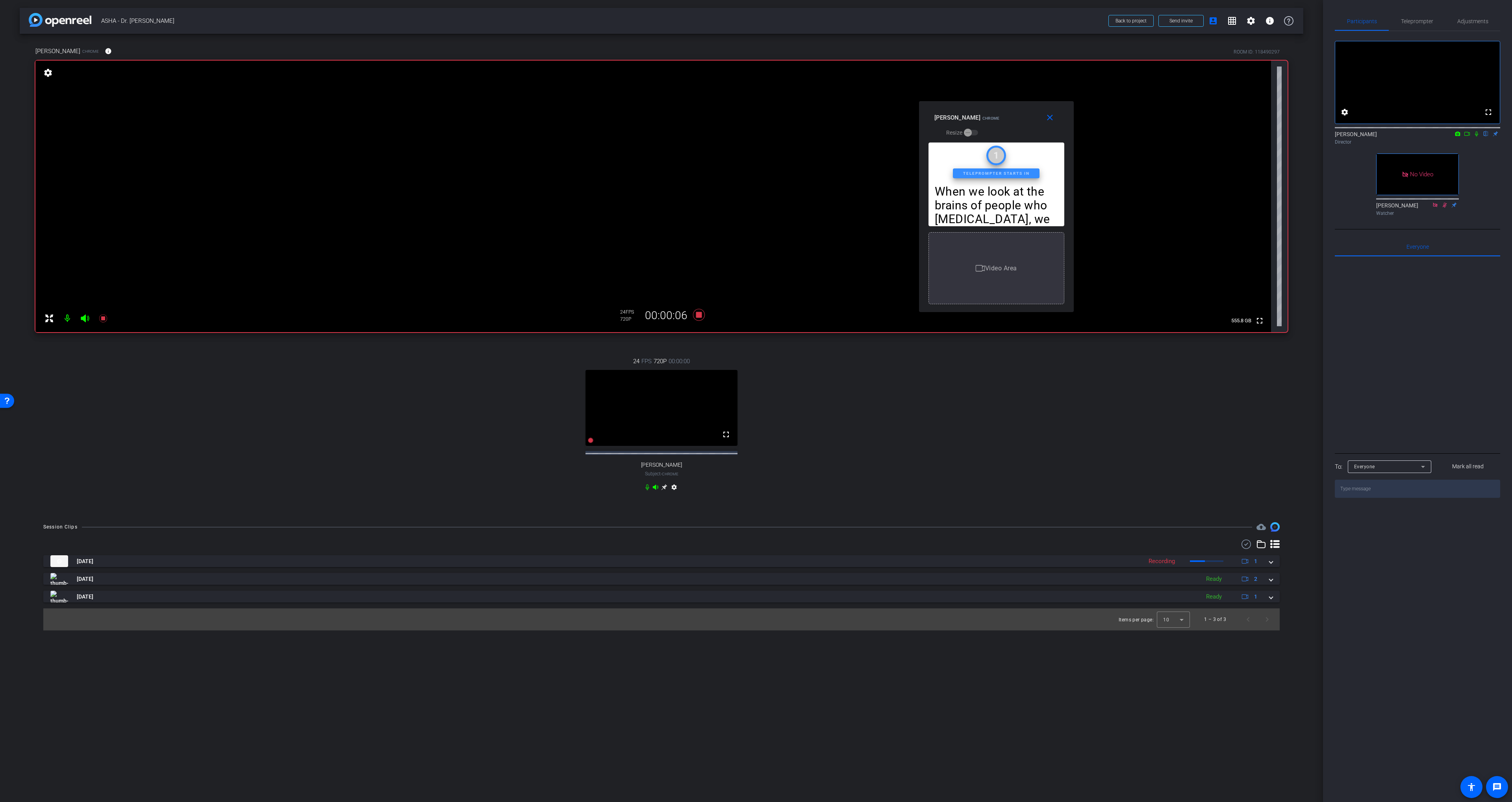
click at [1474, 137] on icon at bounding box center [1476, 133] width 6 height 5
click at [1431, 22] on span "Teleprompter" at bounding box center [1417, 21] width 32 height 5
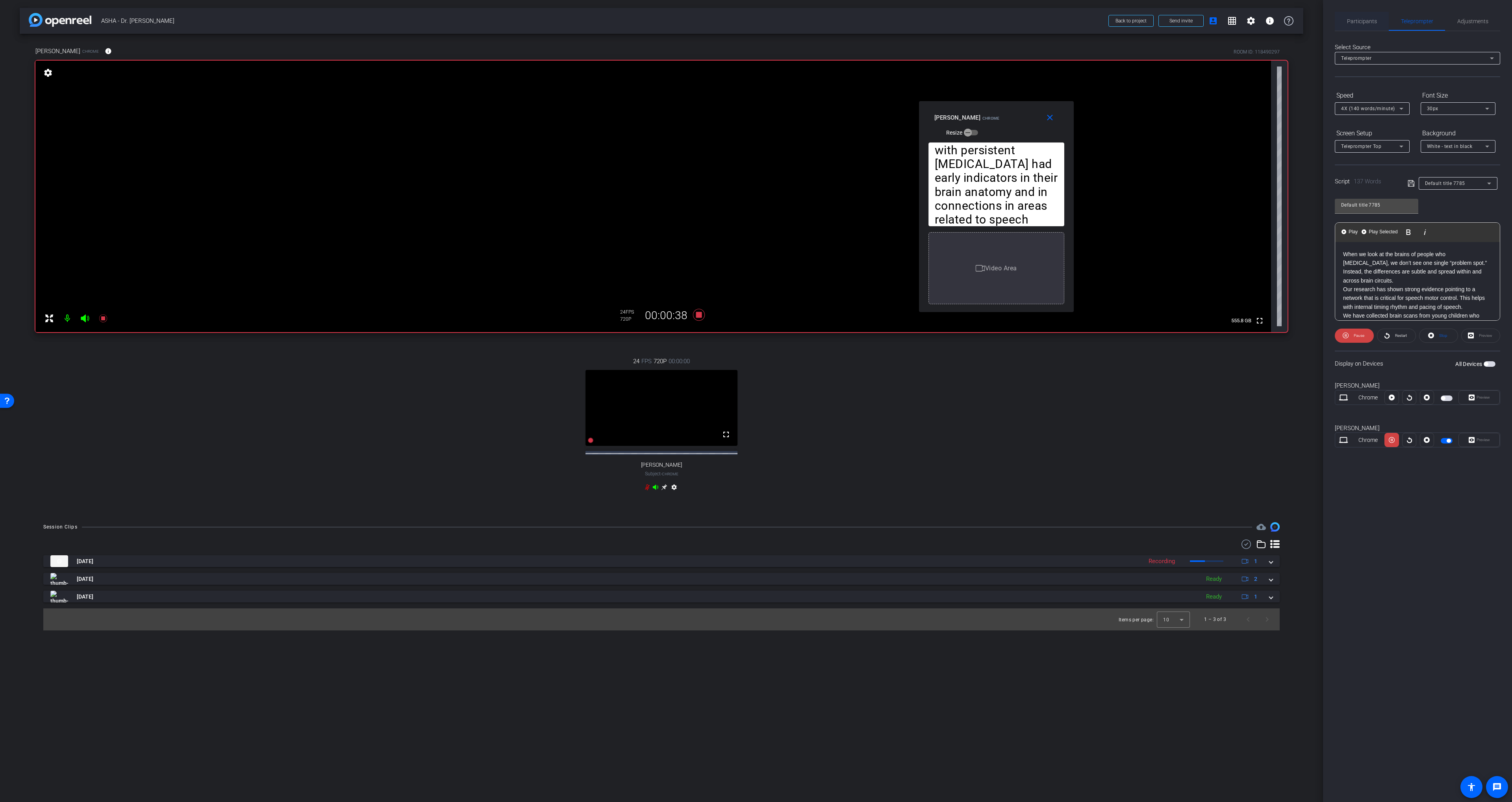
click at [1360, 27] on span "Participants" at bounding box center [1362, 21] width 30 height 19
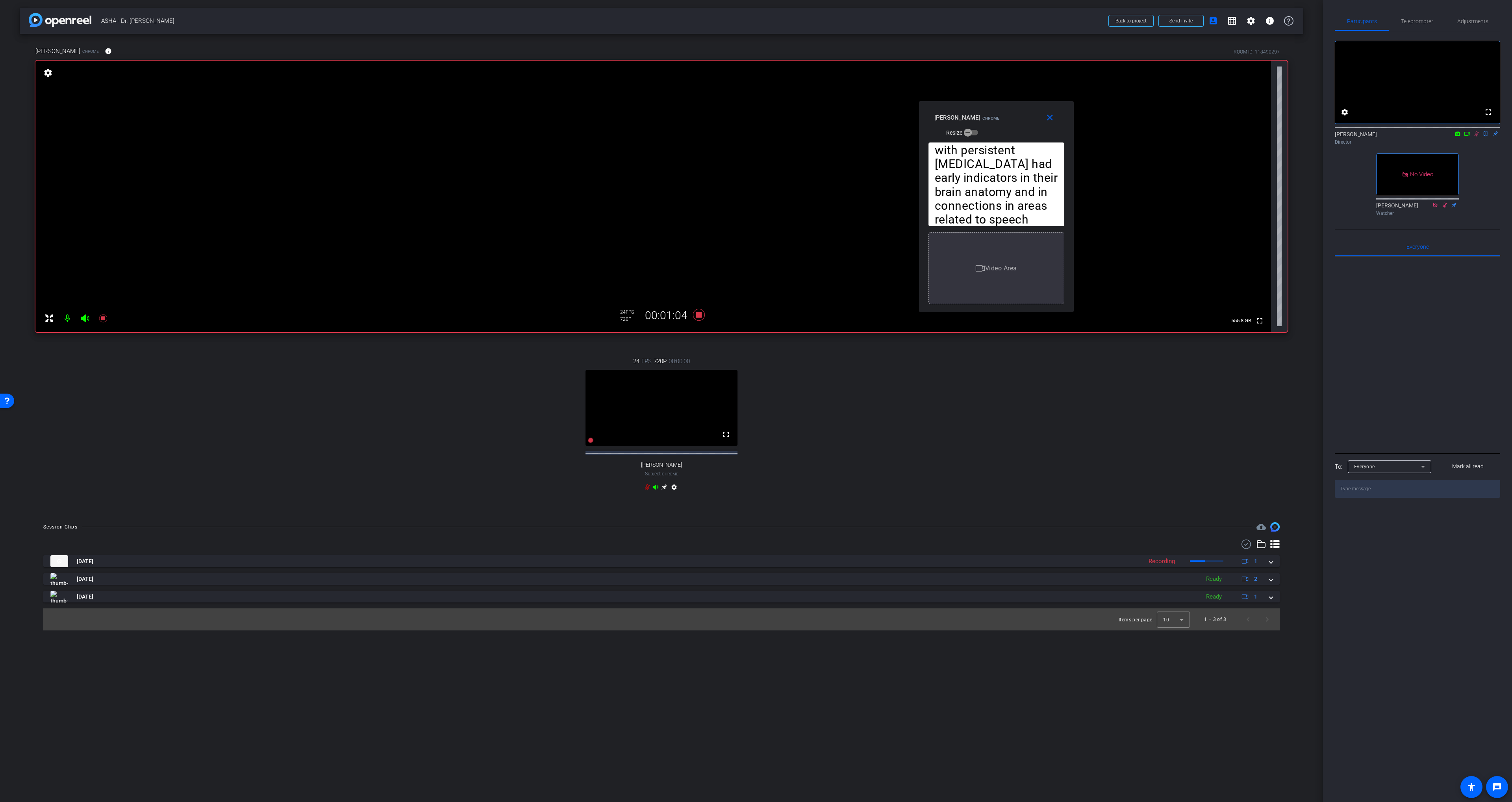
drag, startPoint x: 761, startPoint y: 337, endPoint x: 679, endPoint y: 323, distance: 83.2
click at [761, 337] on div "Soo-Eun Chang Chrome info ROOM ID: 118490297 fullscreen settings 555.8 GB 24 FP…" at bounding box center [662, 274] width 1284 height 480
click at [696, 315] on icon at bounding box center [699, 315] width 19 height 14
click at [1419, 22] on span "Teleprompter" at bounding box center [1417, 21] width 32 height 5
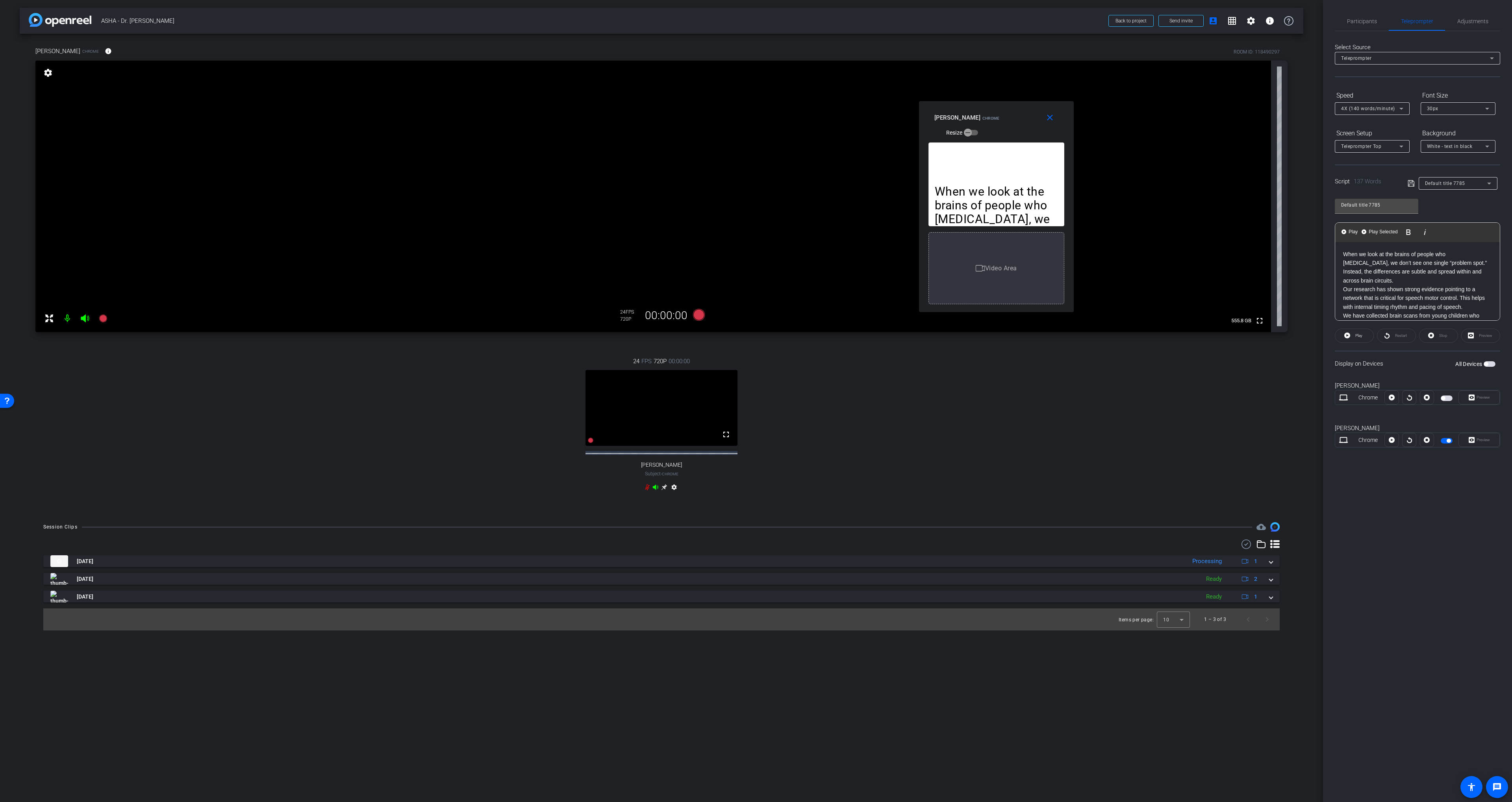
click at [1362, 106] on span "4X (140 words/minute)" at bounding box center [1368, 108] width 54 height 5
click at [1362, 12] on div at bounding box center [756, 401] width 1512 height 802
drag, startPoint x: 1367, startPoint y: 18, endPoint x: 1410, endPoint y: 29, distance: 44.4
click at [1369, 18] on span "Participants" at bounding box center [1362, 21] width 30 height 19
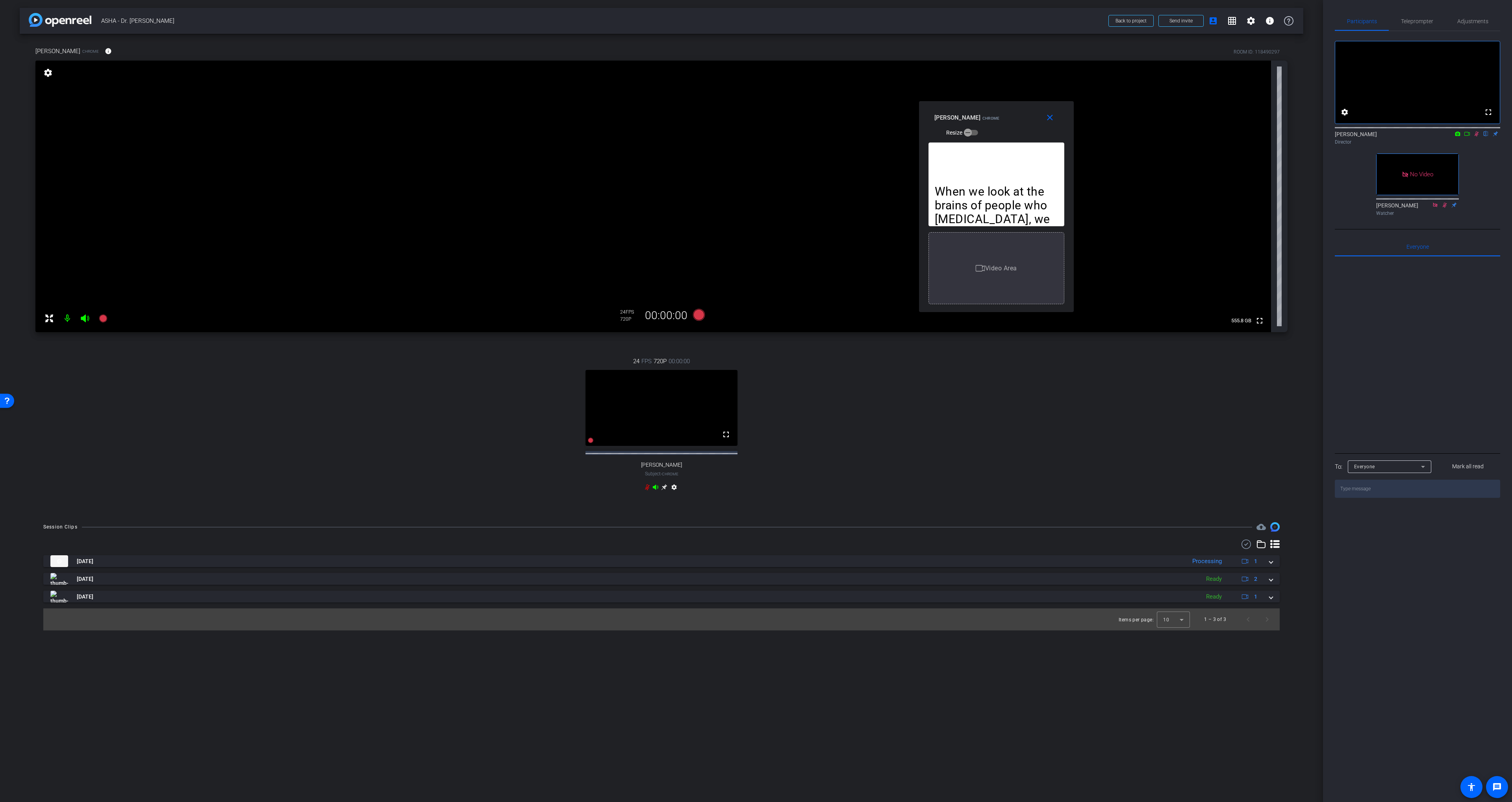
click at [1476, 137] on icon at bounding box center [1476, 134] width 4 height 5
click at [1503, 13] on span "×" at bounding box center [1501, 14] width 4 height 9
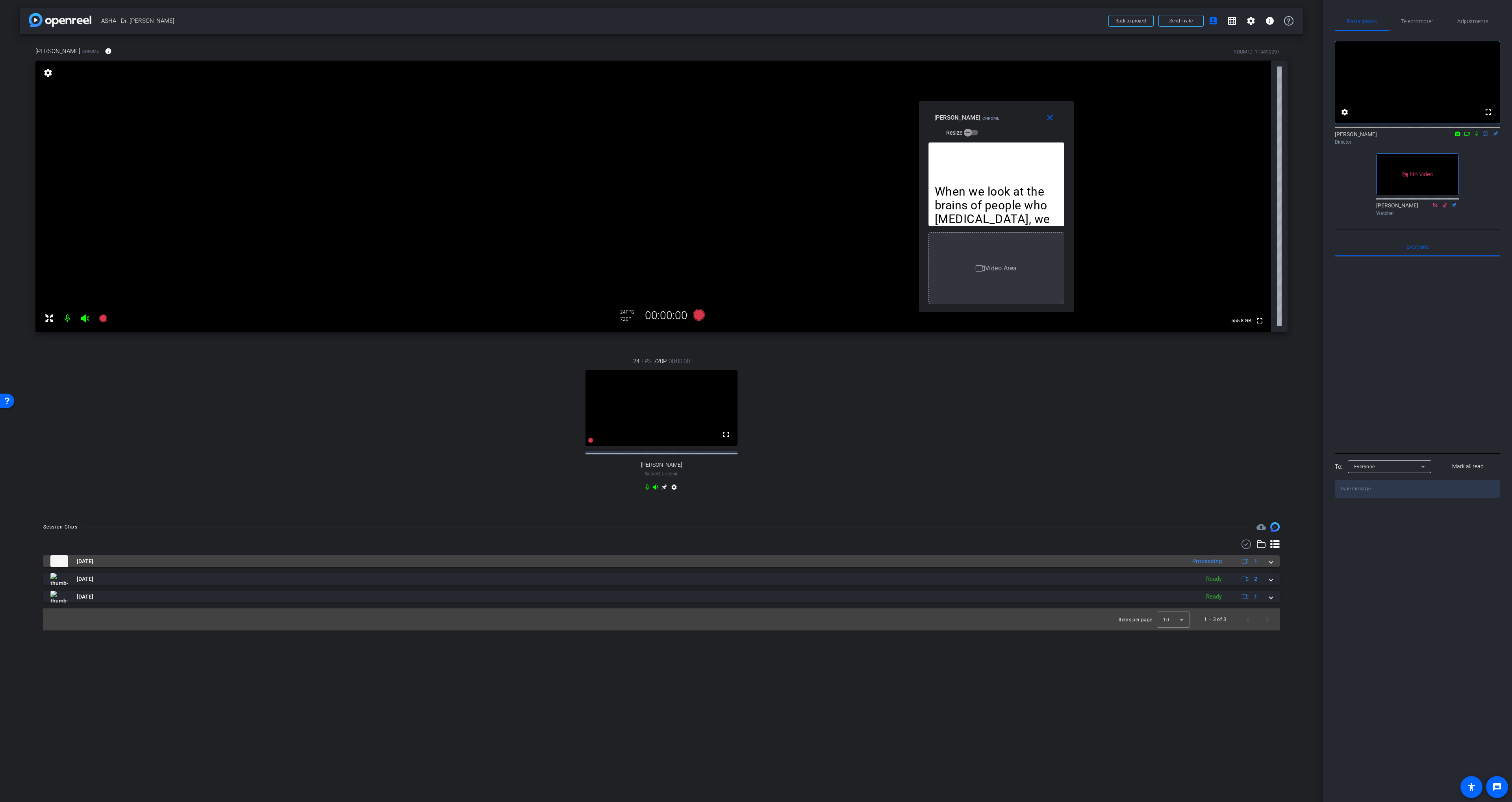
click at [1143, 567] on mat-panel-title "[DATE]" at bounding box center [616, 561] width 1132 height 12
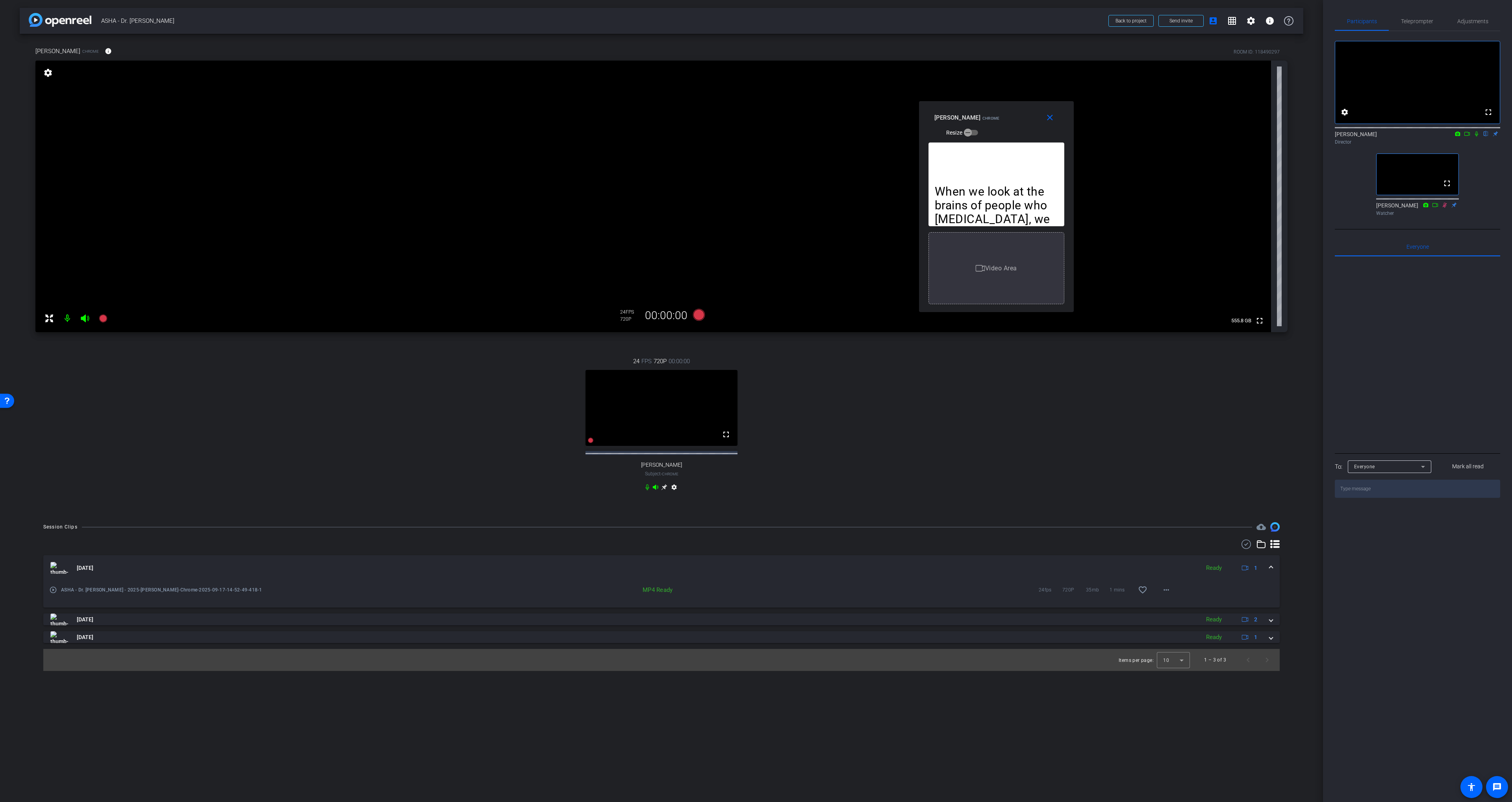
drag, startPoint x: 1413, startPoint y: 26, endPoint x: 1415, endPoint y: 67, distance: 41.0
click at [1413, 25] on span "Teleprompter" at bounding box center [1417, 21] width 32 height 19
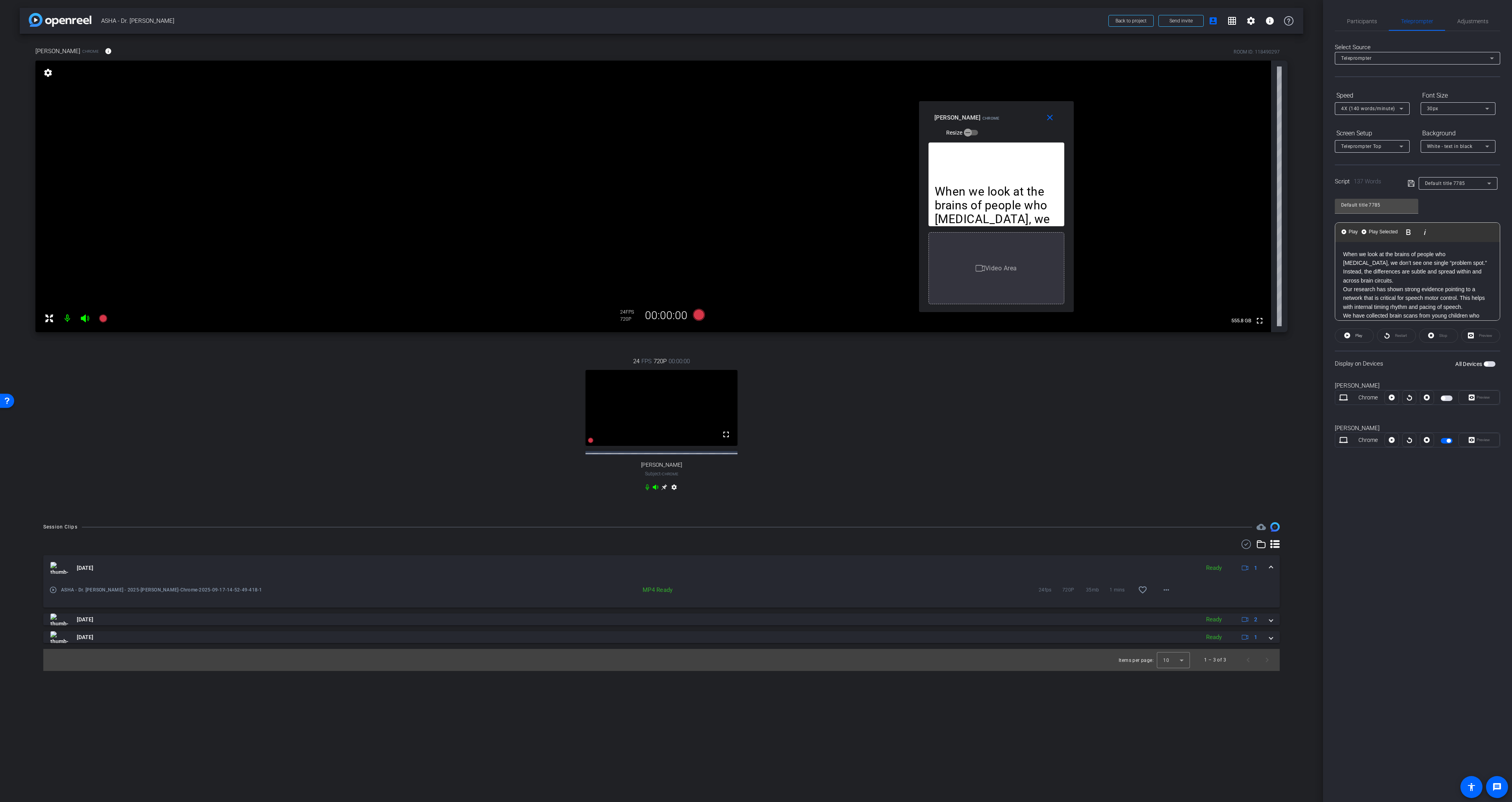
click at [1357, 268] on p "When we look at the brains of people who [MEDICAL_DATA], we don’t see one singl…" at bounding box center [1418, 268] width 149 height 35
click at [1420, 260] on p "When we look at the brains of people who [MEDICAL_DATA], we don’t see one singl…" at bounding box center [1418, 268] width 149 height 35
click at [1409, 276] on p "Instead, the differences are subtle and spread within and across brain circuits." at bounding box center [1418, 273] width 149 height 18
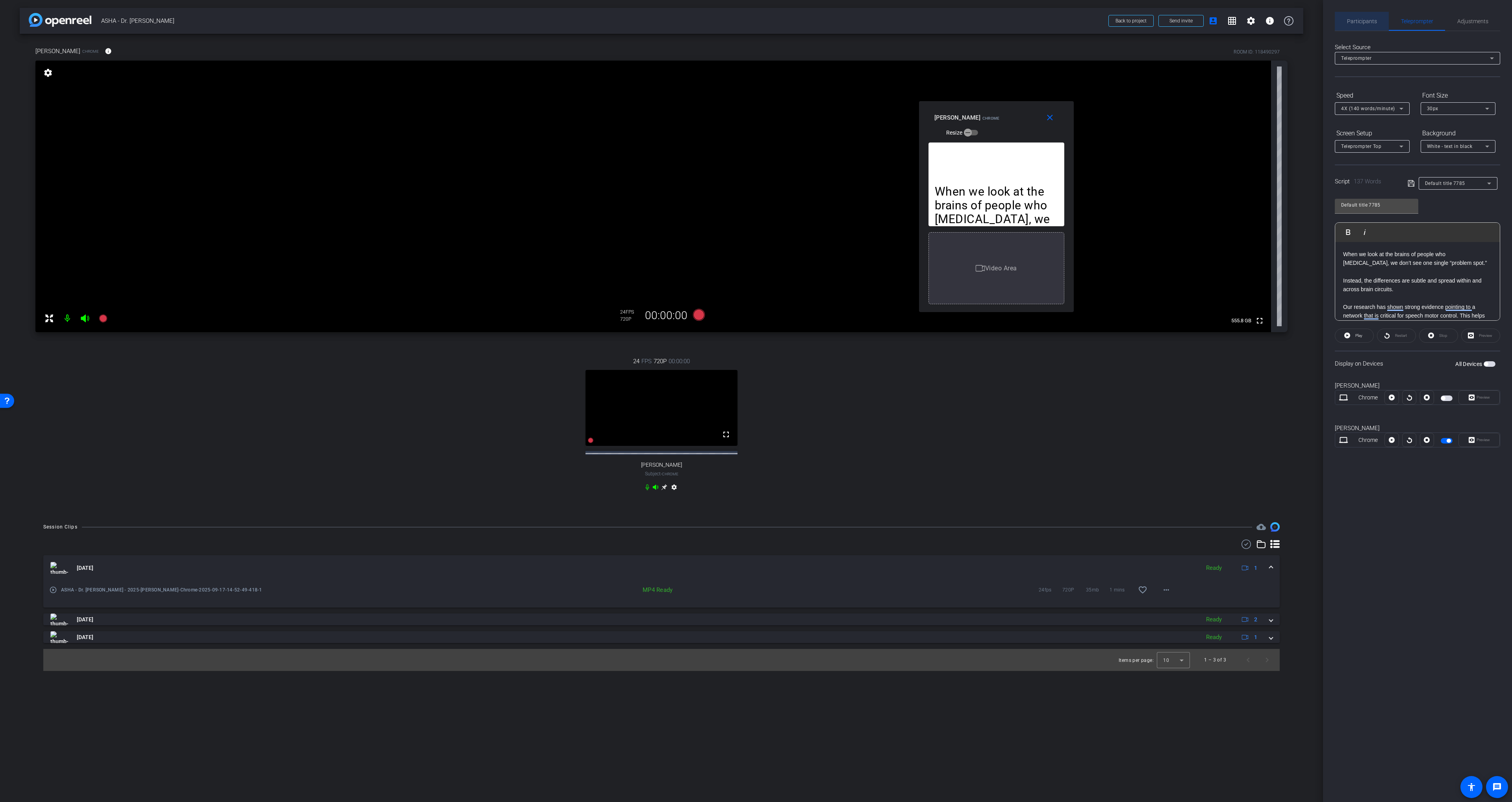
click at [1361, 20] on span "Participants" at bounding box center [1362, 21] width 30 height 5
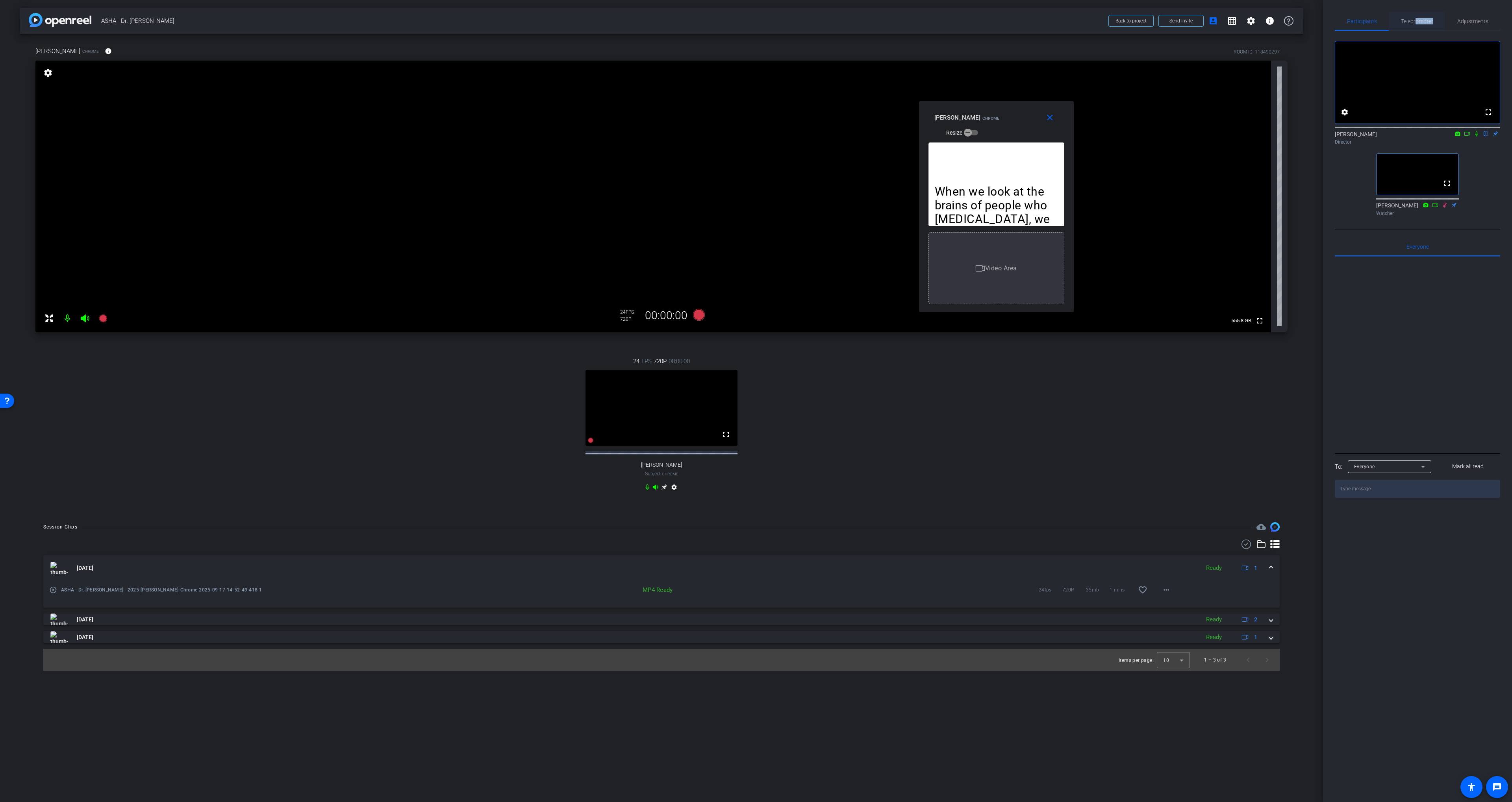
drag, startPoint x: 1415, startPoint y: 25, endPoint x: 1412, endPoint y: 28, distance: 4.2
click at [1415, 24] on span "Teleprompter" at bounding box center [1417, 21] width 32 height 19
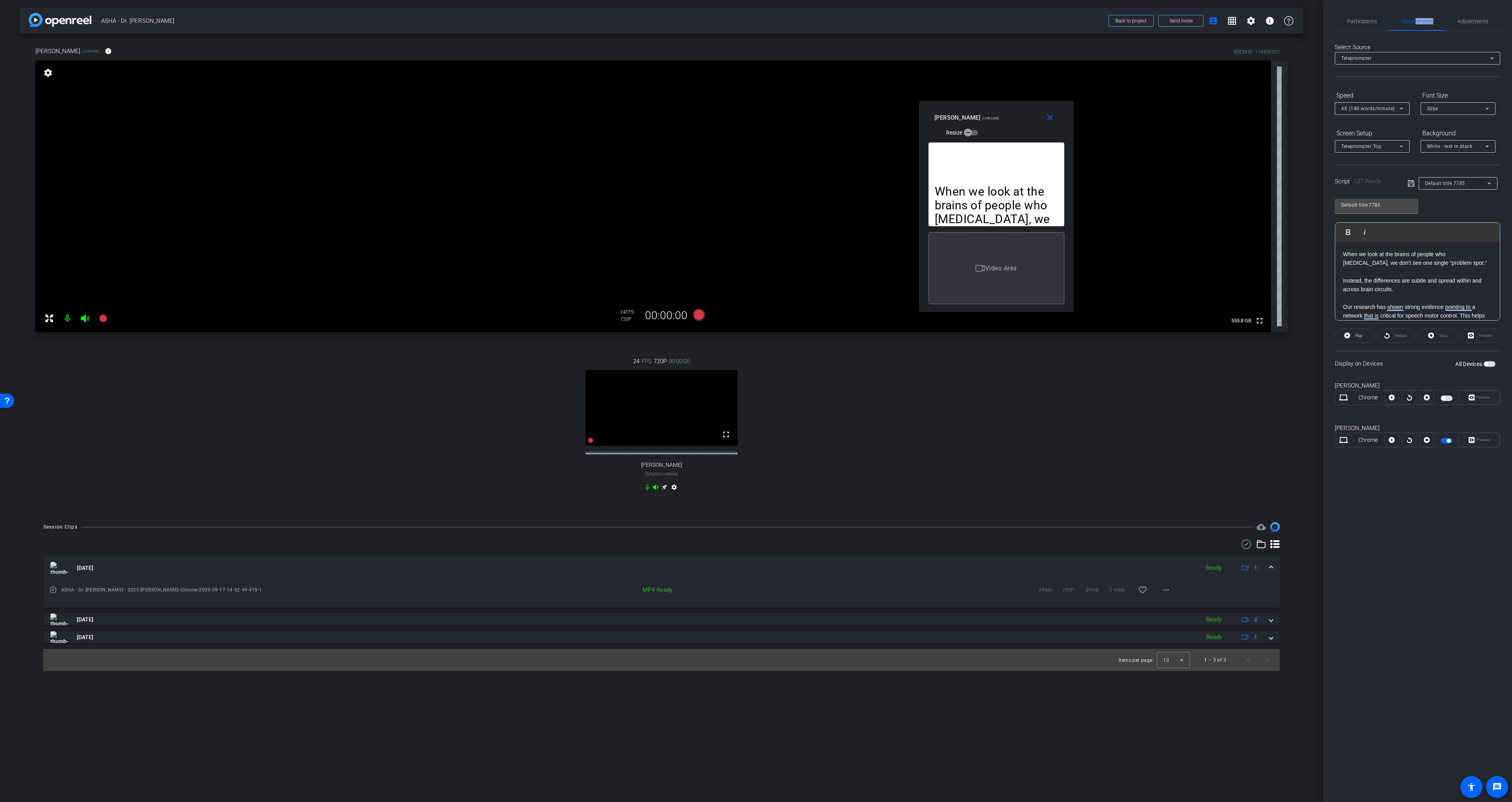
scroll to position [17, 0]
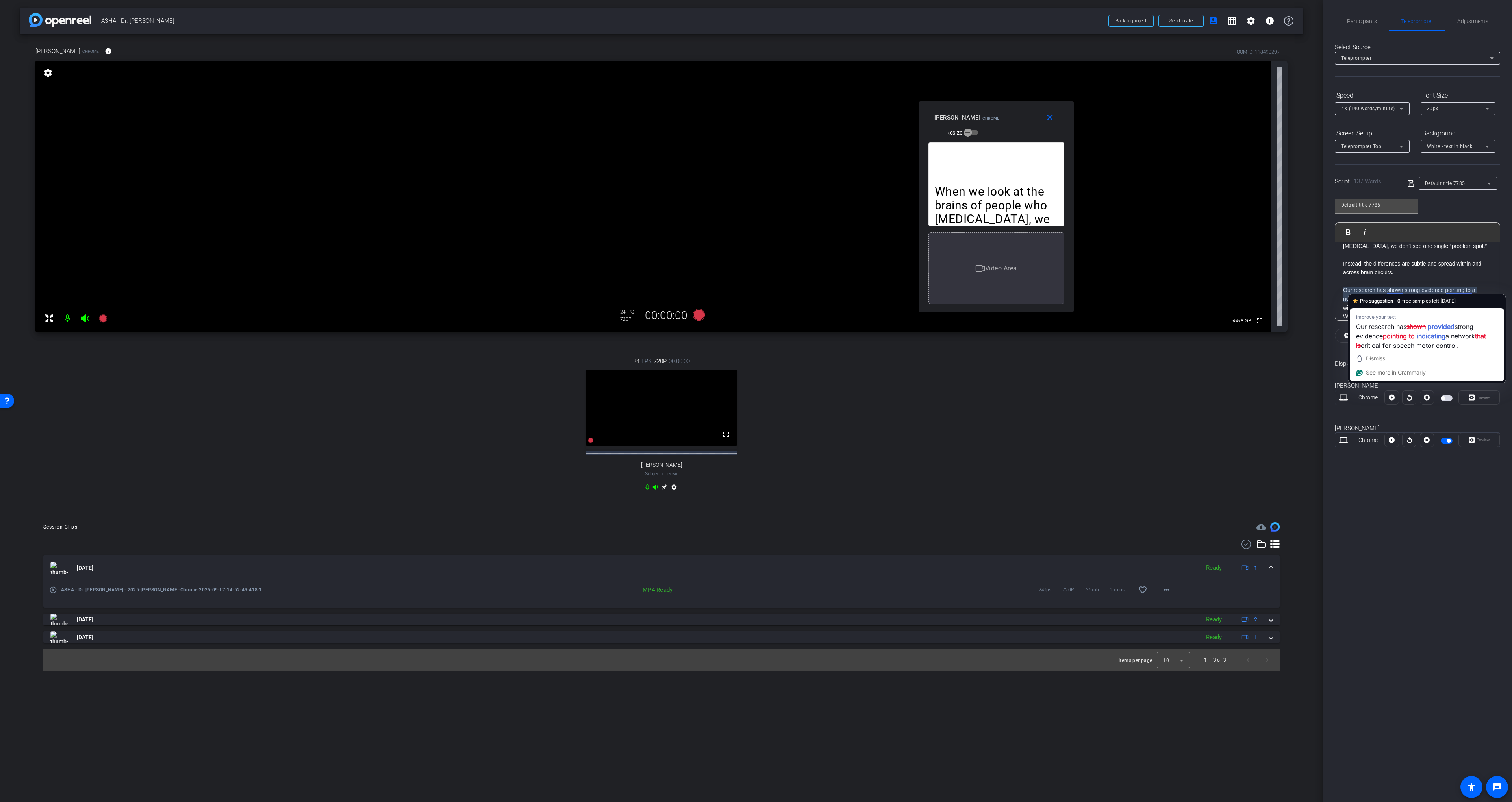
click at [1393, 289] on p "Our research has shown strong evidence pointing to a network that is critical f…" at bounding box center [1418, 299] width 149 height 26
drag, startPoint x: 1393, startPoint y: 289, endPoint x: 1406, endPoint y: 290, distance: 13.0
click at [1406, 290] on p "Our research has shown strong evidence pointing to a network that is critical f…" at bounding box center [1418, 300] width 149 height 26
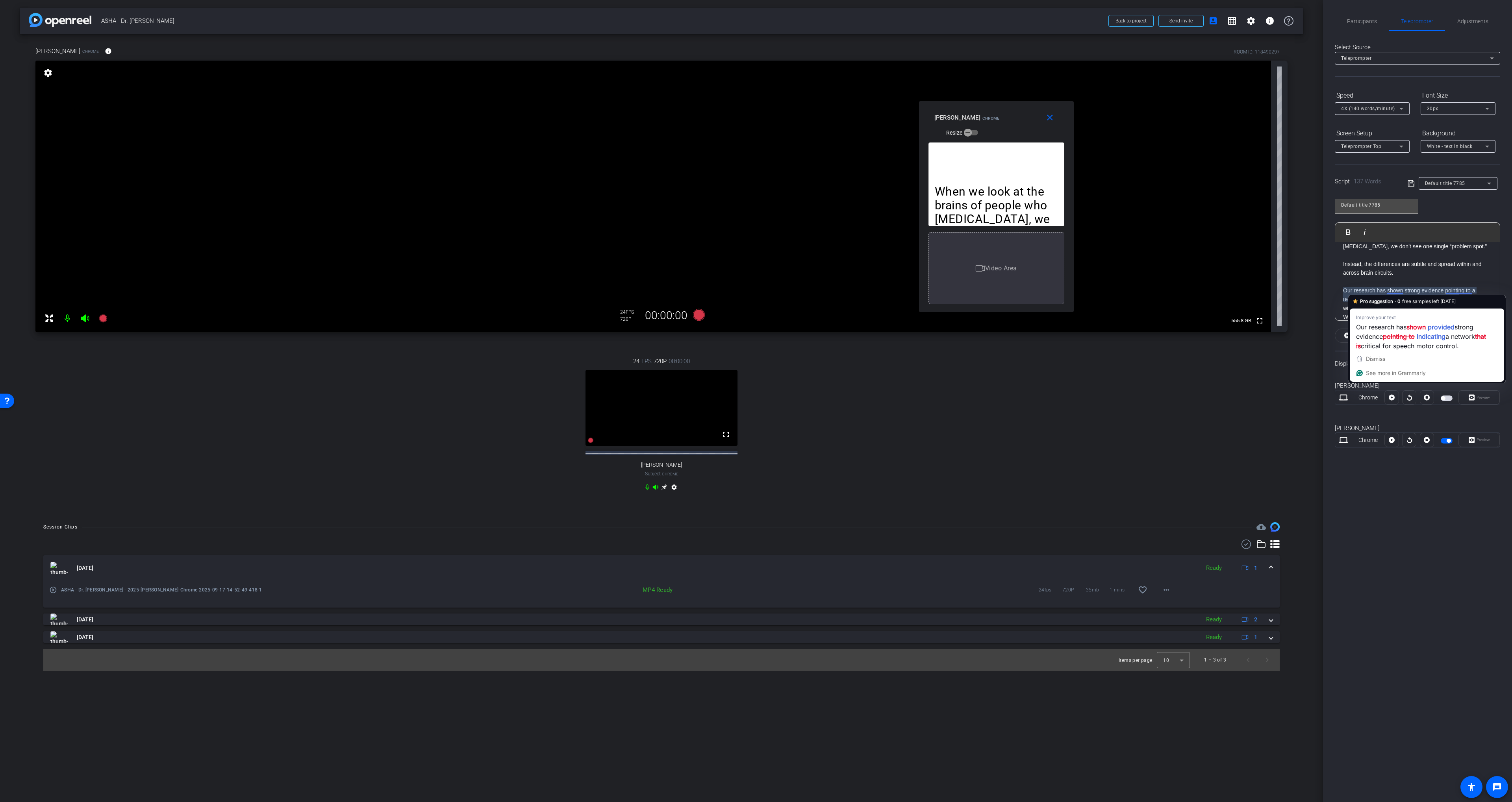
click at [1394, 291] on p "Our research has shown strong evidence pointing to a network that is critical f…" at bounding box center [1418, 299] width 149 height 26
click at [1344, 261] on p "Instead, the differences are subtle and spread within and across brain circuits." at bounding box center [1418, 269] width 149 height 18
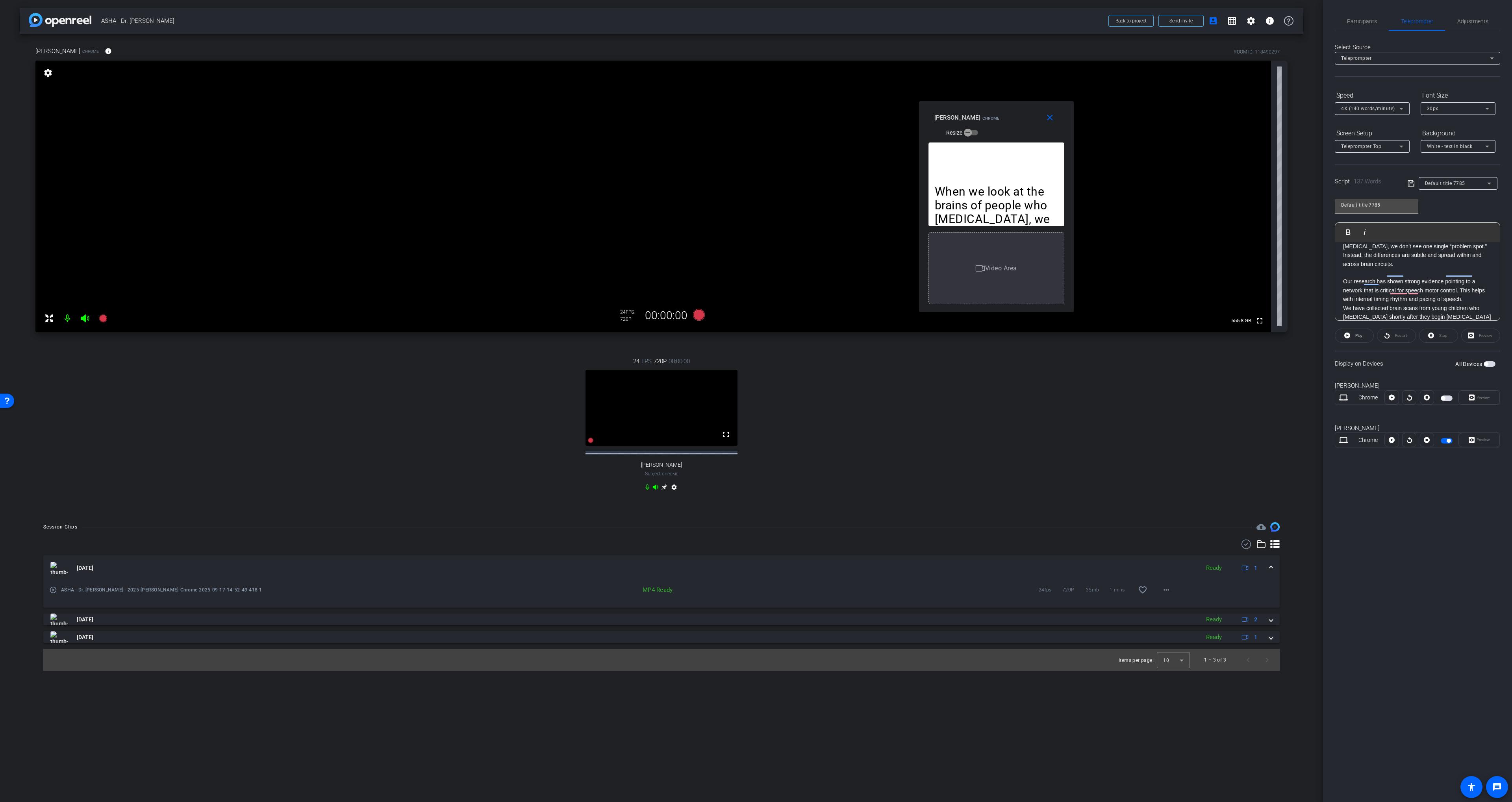
click at [1475, 289] on p "Our research has shown strong evidence pointing to a network that is critical f…" at bounding box center [1418, 290] width 149 height 26
click at [1410, 289] on p "Our research has shown strong evidence pointing to a network that is critical f…" at bounding box center [1418, 290] width 149 height 26
click at [1395, 277] on p "Our research has shown strong evidence pointing to a network that is critical f…" at bounding box center [1418, 290] width 149 height 26
click at [1416, 277] on p "Our research has shown strong evidence pointing to a network that is critical f…" at bounding box center [1418, 290] width 149 height 26
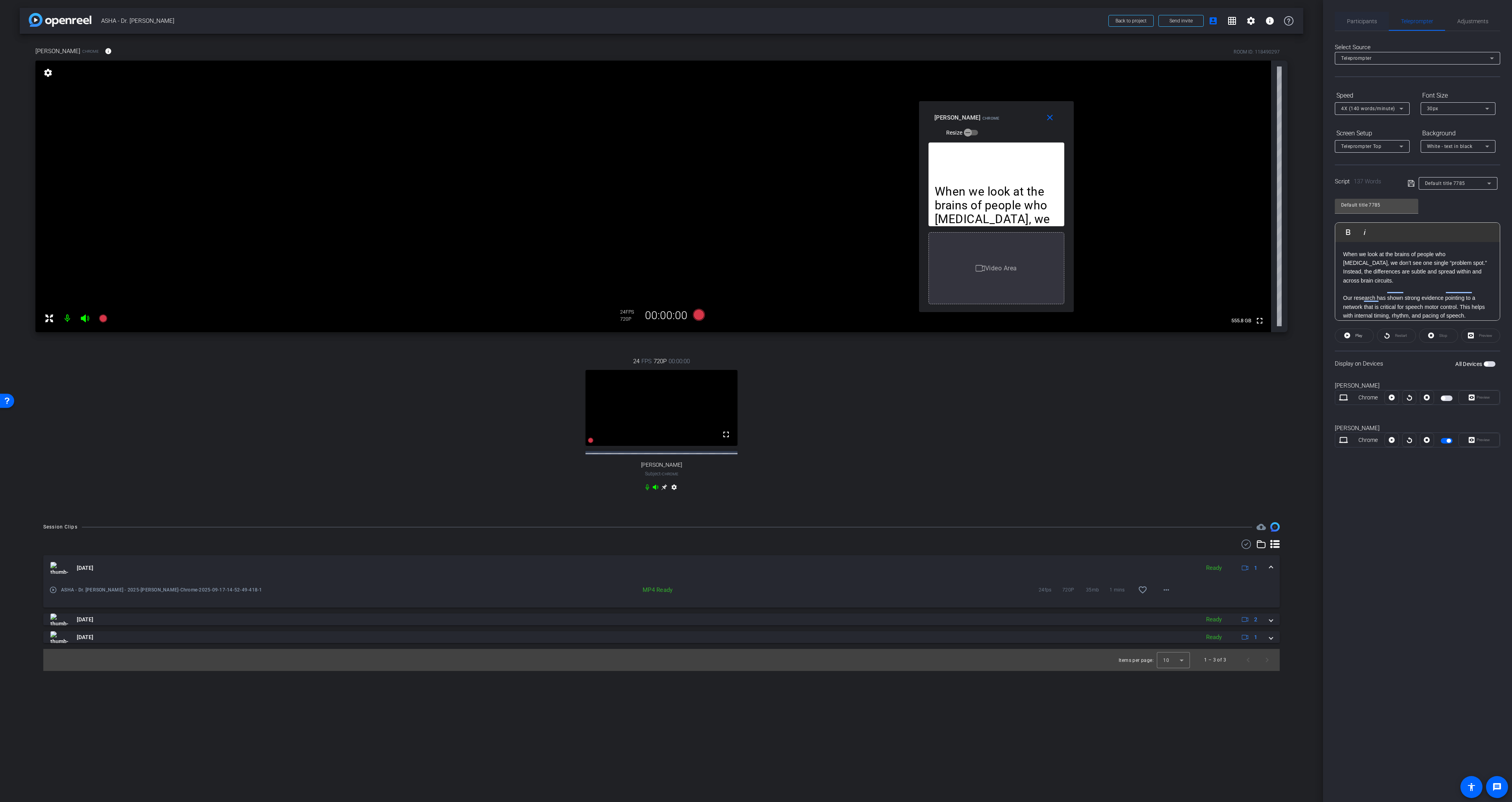
click at [1361, 19] on span "Participants" at bounding box center [1362, 21] width 30 height 5
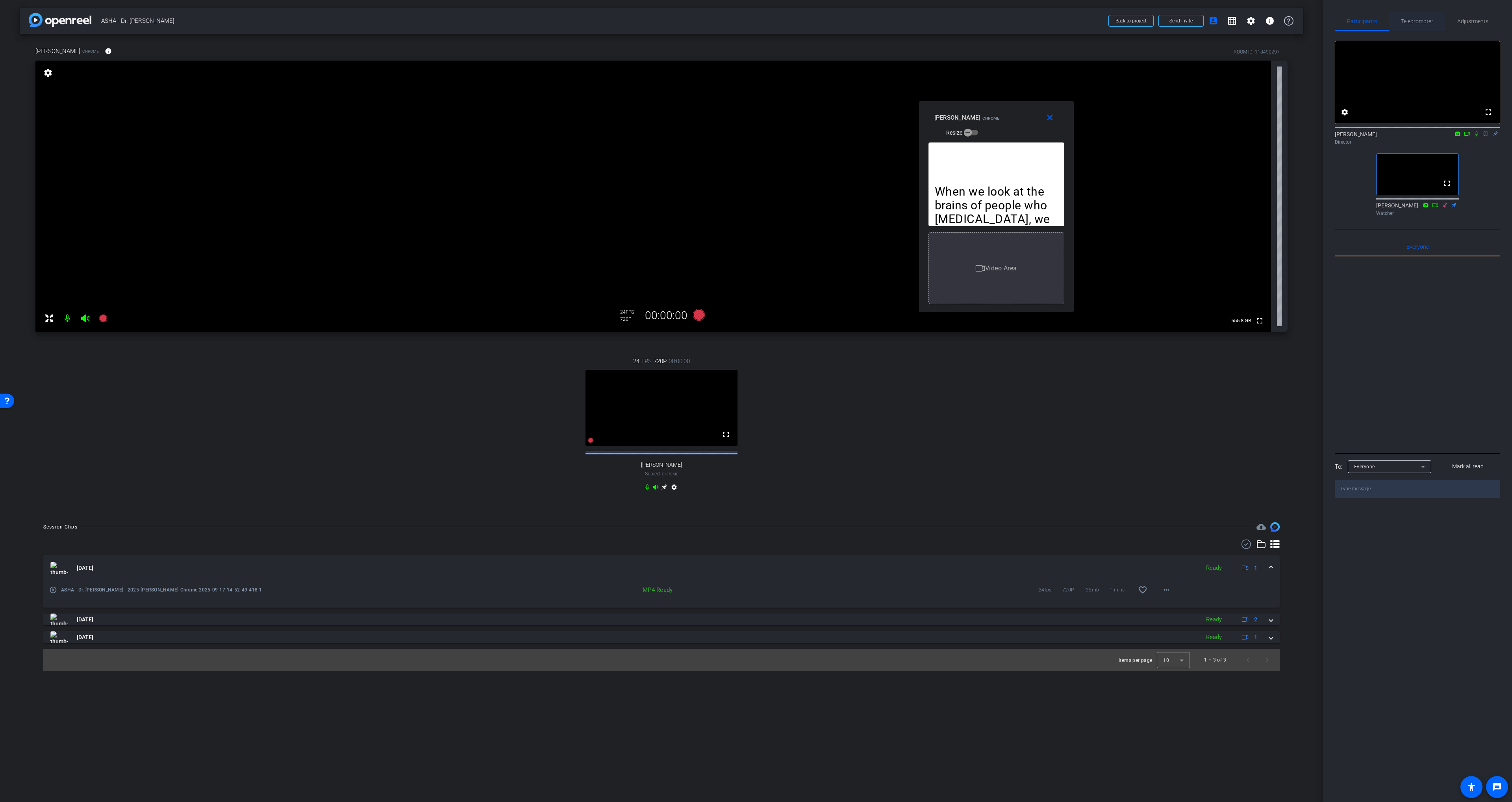
click at [1420, 27] on span "Teleprompter" at bounding box center [1417, 21] width 32 height 19
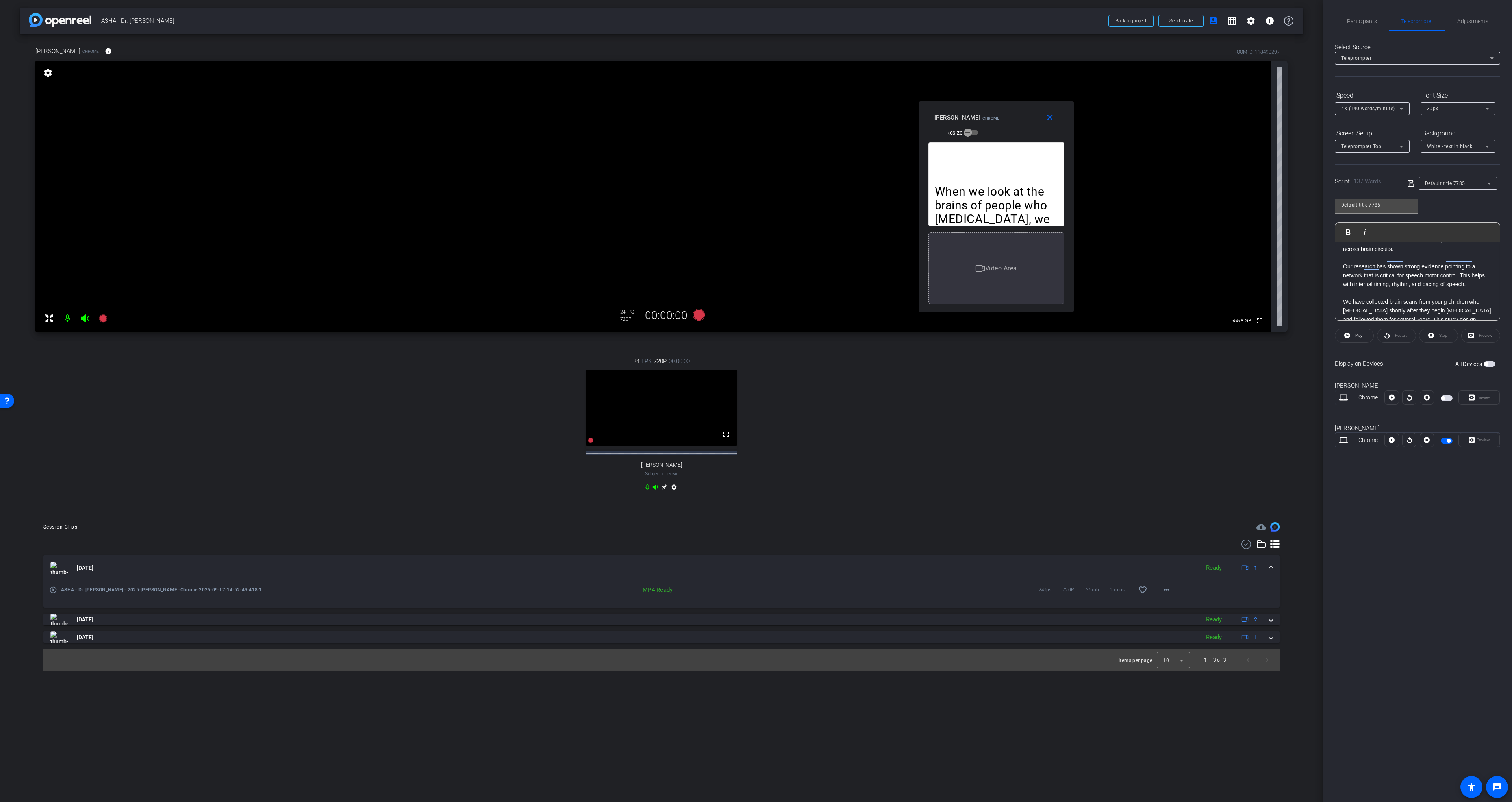
scroll to position [34, 0]
click at [1354, 22] on span "Participants" at bounding box center [1362, 21] width 30 height 5
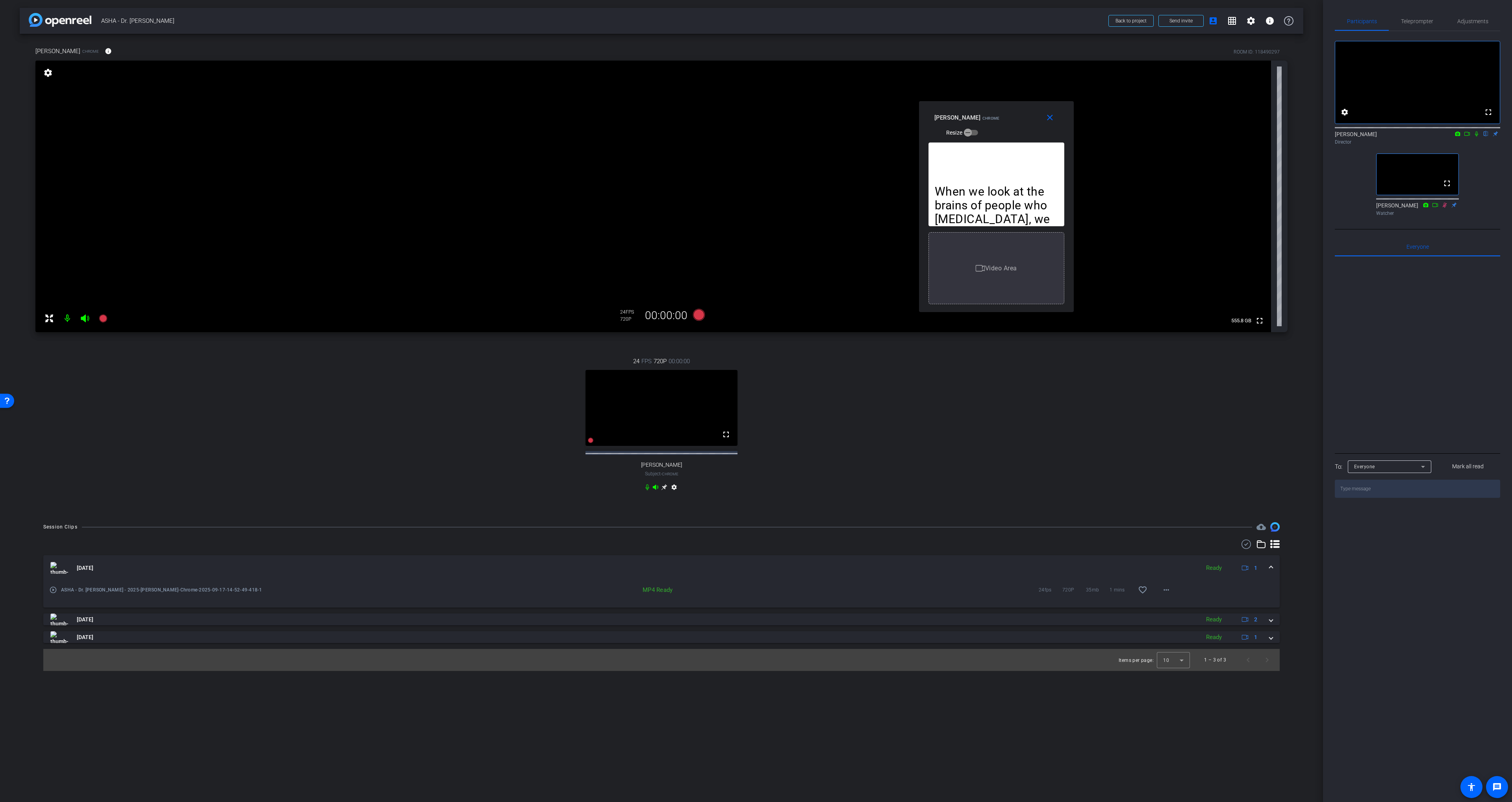
click at [1476, 137] on icon at bounding box center [1476, 133] width 6 height 5
drag, startPoint x: 1459, startPoint y: 22, endPoint x: 1450, endPoint y: 21, distance: 9.1
click at [1459, 22] on span "Adjustments" at bounding box center [1473, 21] width 31 height 5
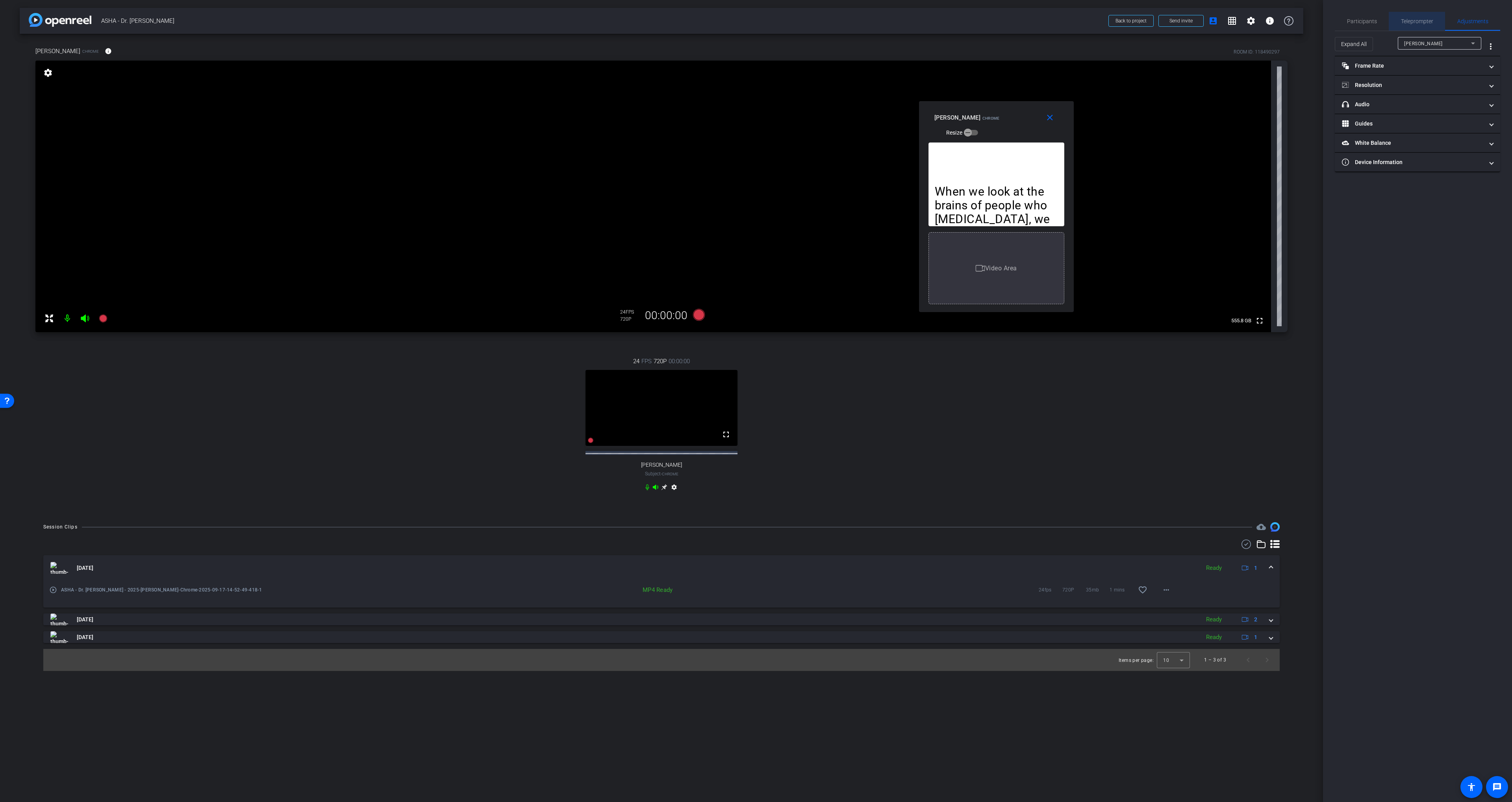
click at [1429, 20] on span "Teleprompter" at bounding box center [1417, 21] width 32 height 5
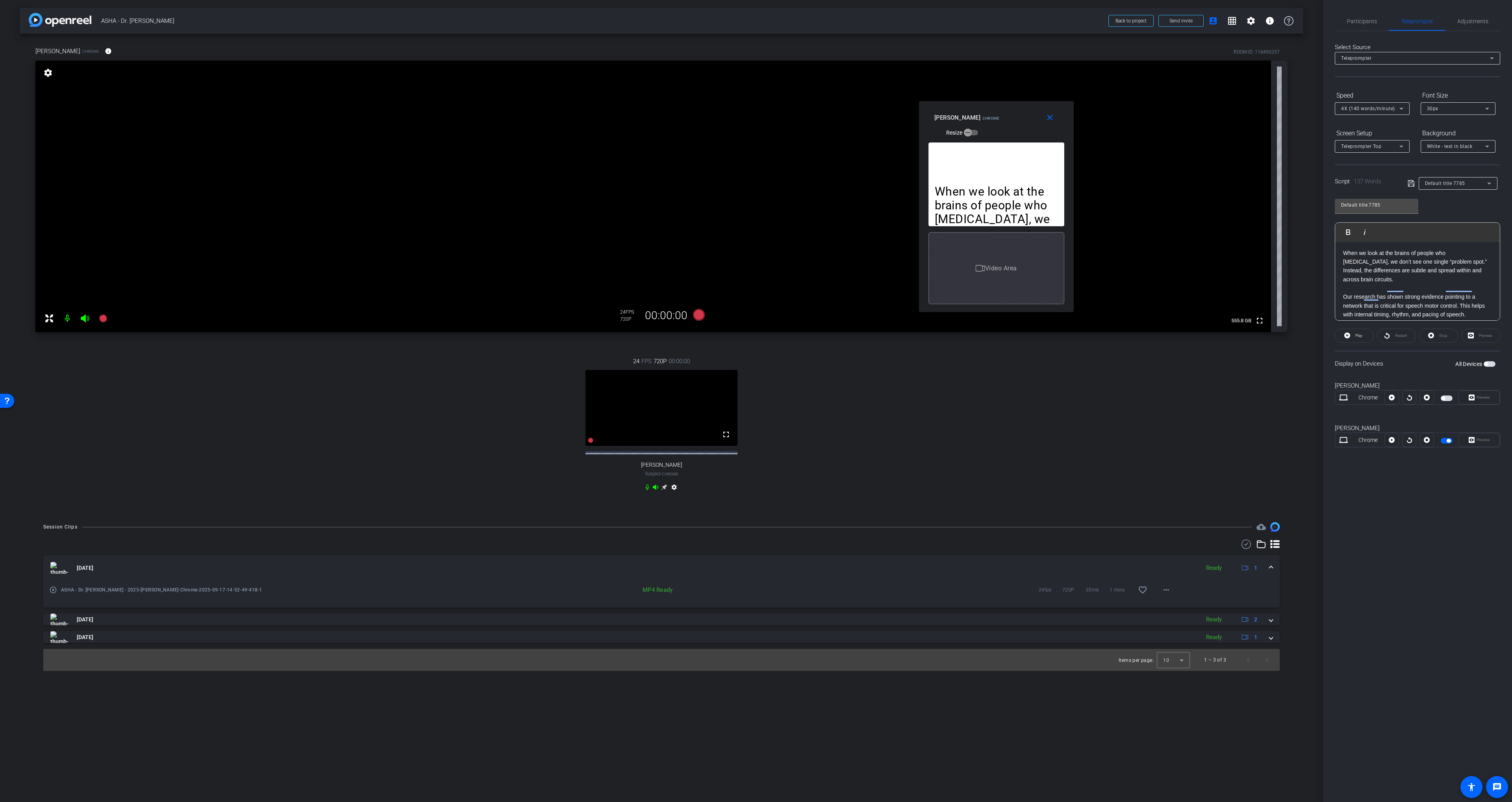
scroll to position [0, 0]
click at [1364, 21] on span "Participants" at bounding box center [1362, 21] width 30 height 5
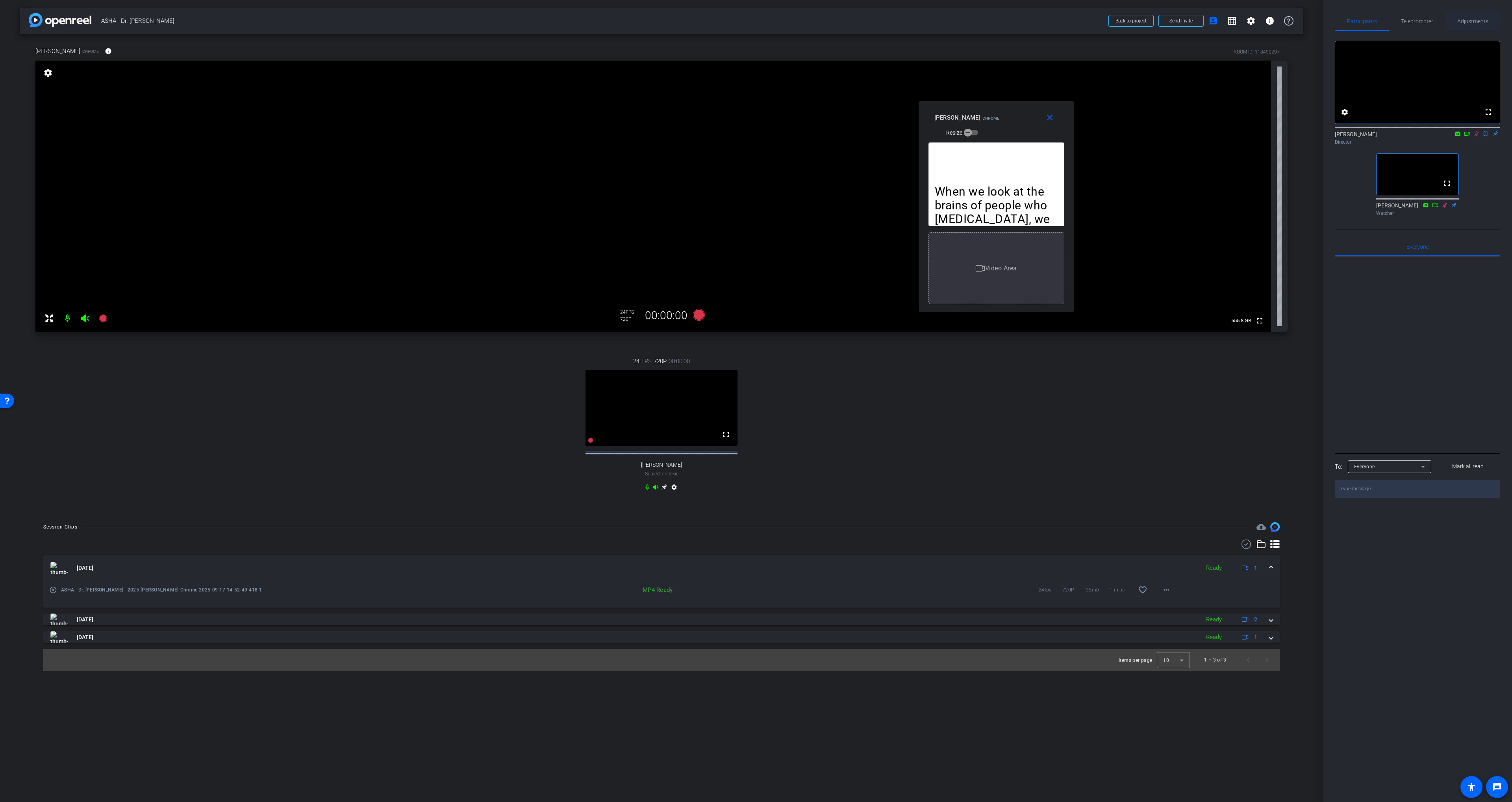
click at [1477, 19] on span "Adjustments" at bounding box center [1473, 21] width 31 height 5
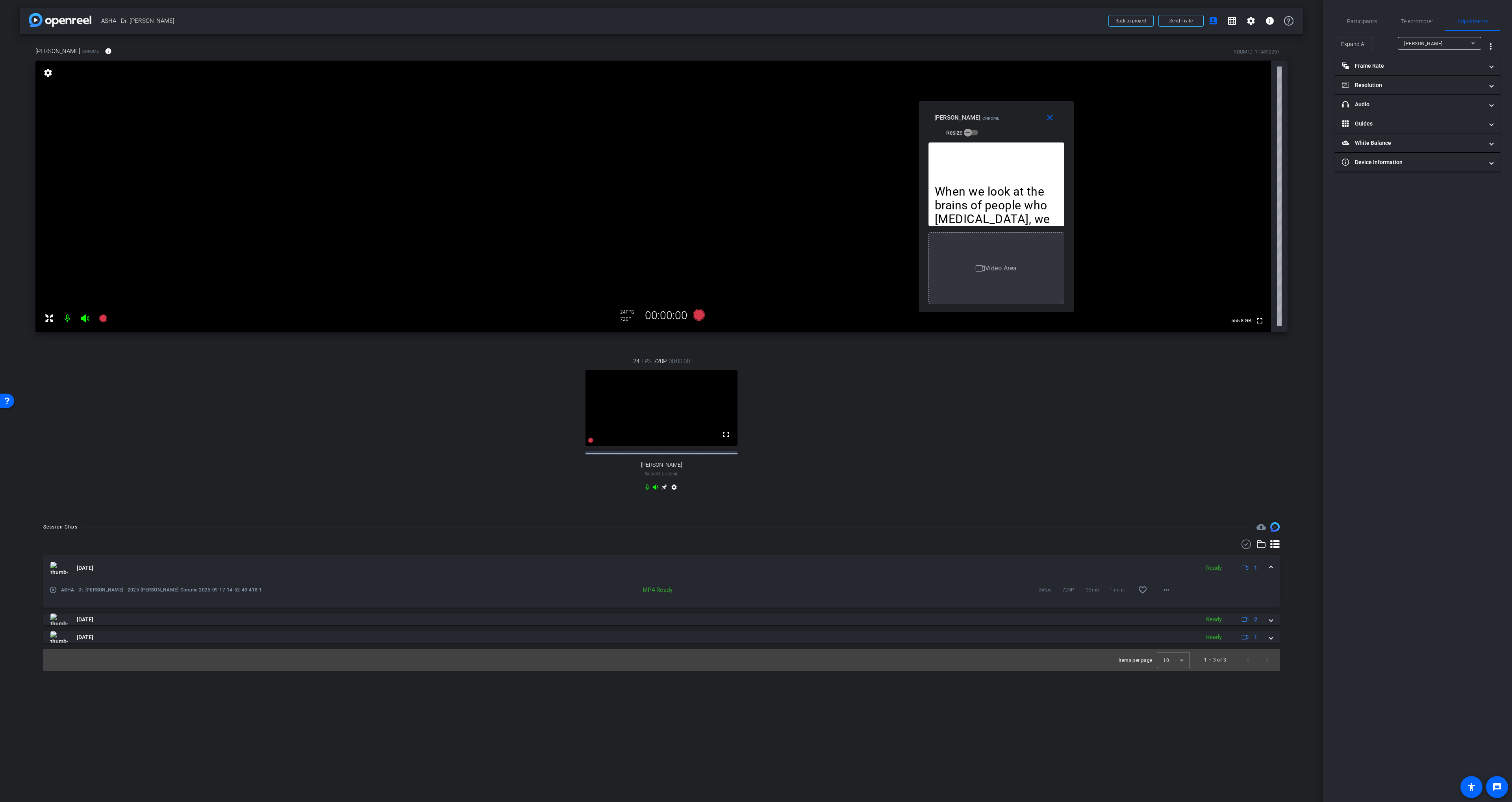
click at [1449, 50] on div at bounding box center [1439, 54] width 83 height 9
click at [1446, 43] on div "[PERSON_NAME]" at bounding box center [1437, 43] width 67 height 10
drag, startPoint x: 1432, startPoint y: 73, endPoint x: 1395, endPoint y: 66, distance: 37.7
click at [1430, 73] on span "[PERSON_NAME]" at bounding box center [1424, 72] width 40 height 9
click at [1386, 83] on mat-panel-title "Resolution" at bounding box center [1412, 85] width 141 height 8
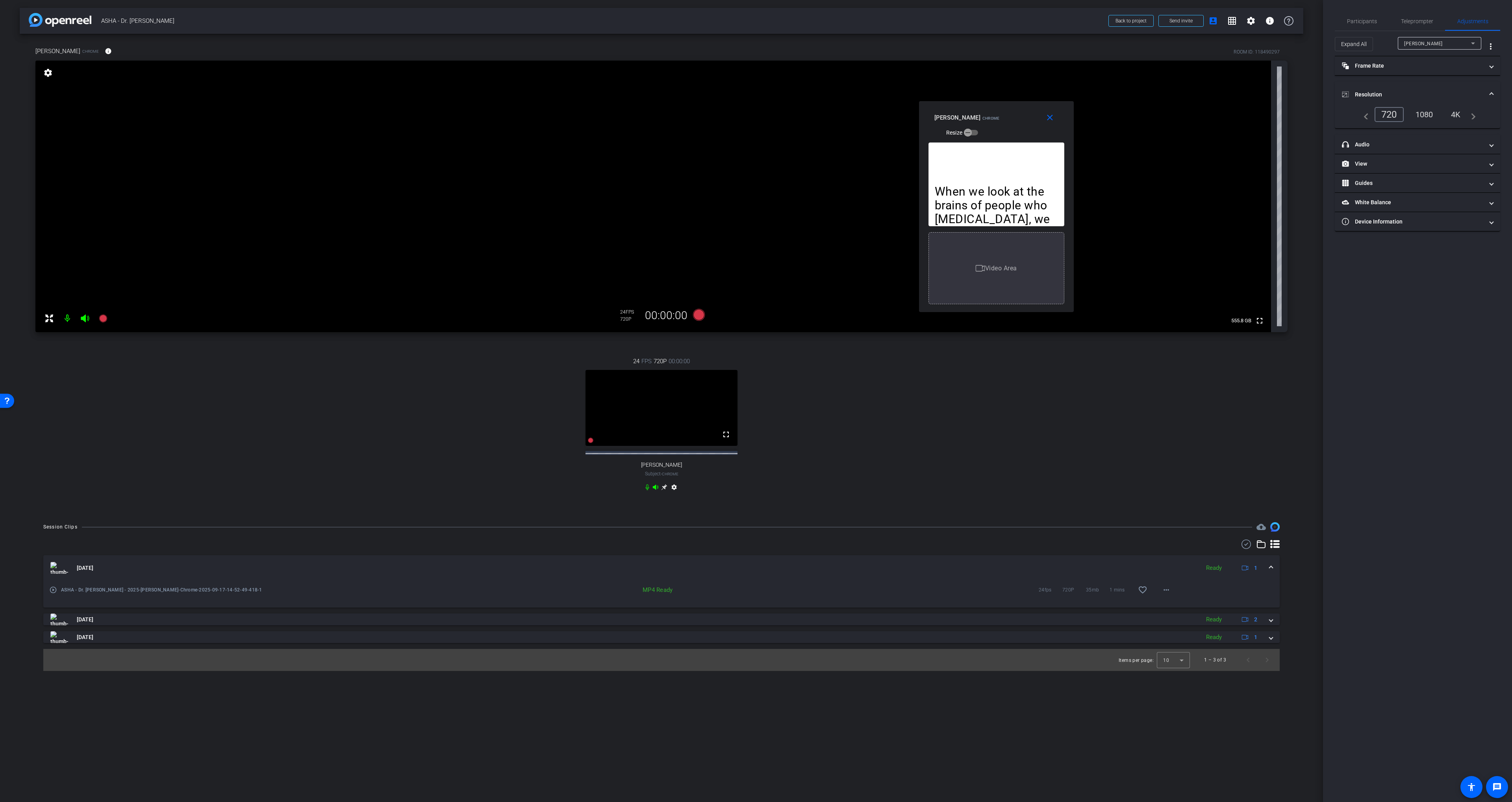
drag, startPoint x: 1425, startPoint y: 113, endPoint x: 1426, endPoint y: 107, distance: 6.1
click at [1425, 113] on div "1080" at bounding box center [1425, 114] width 29 height 13
click at [1363, 23] on span "Participants" at bounding box center [1362, 21] width 30 height 5
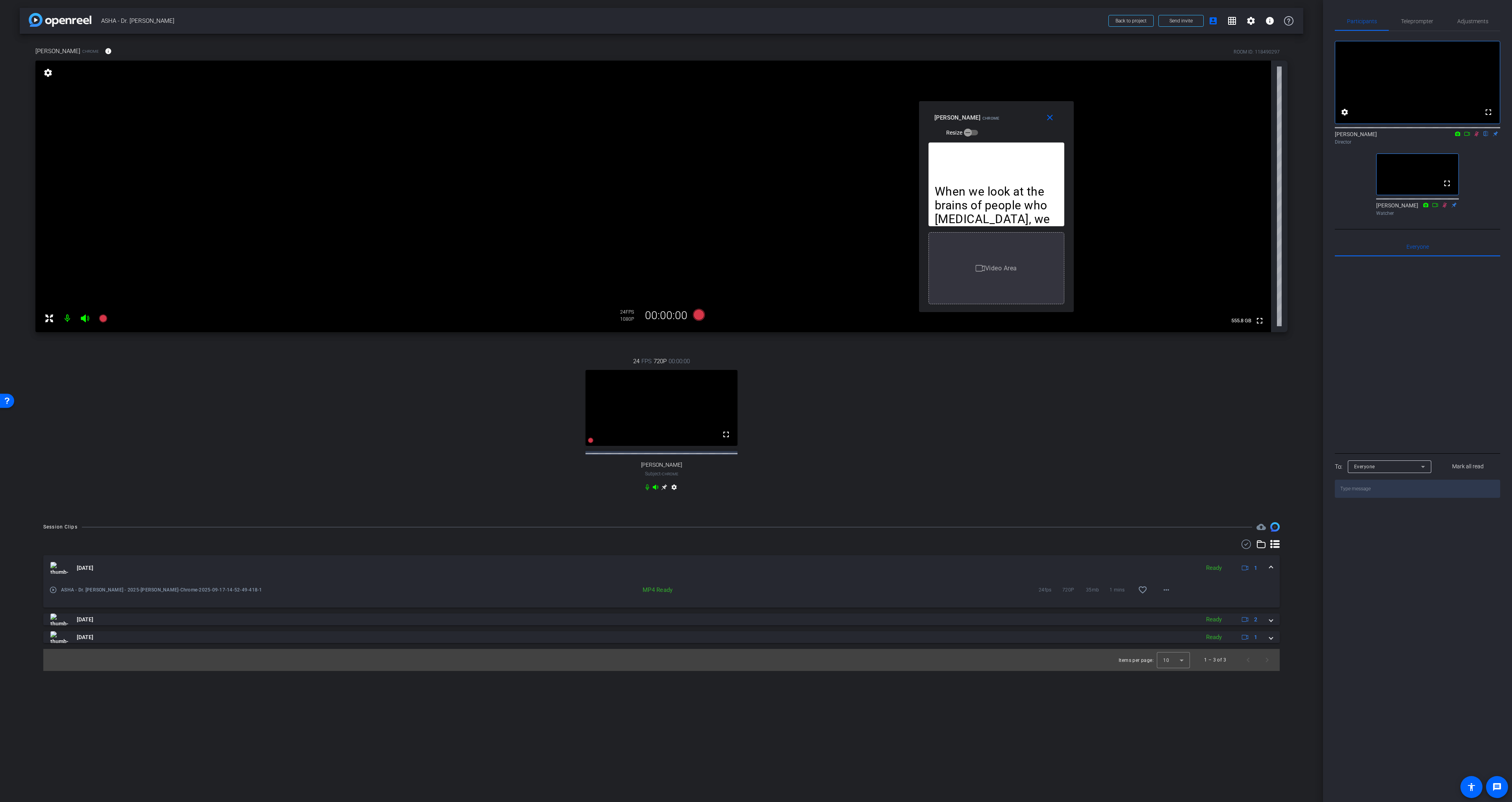
click at [1477, 137] on icon at bounding box center [1476, 134] width 4 height 5
click at [1479, 137] on icon at bounding box center [1476, 133] width 6 height 5
click at [1427, 22] on span "Teleprompter" at bounding box center [1417, 21] width 32 height 5
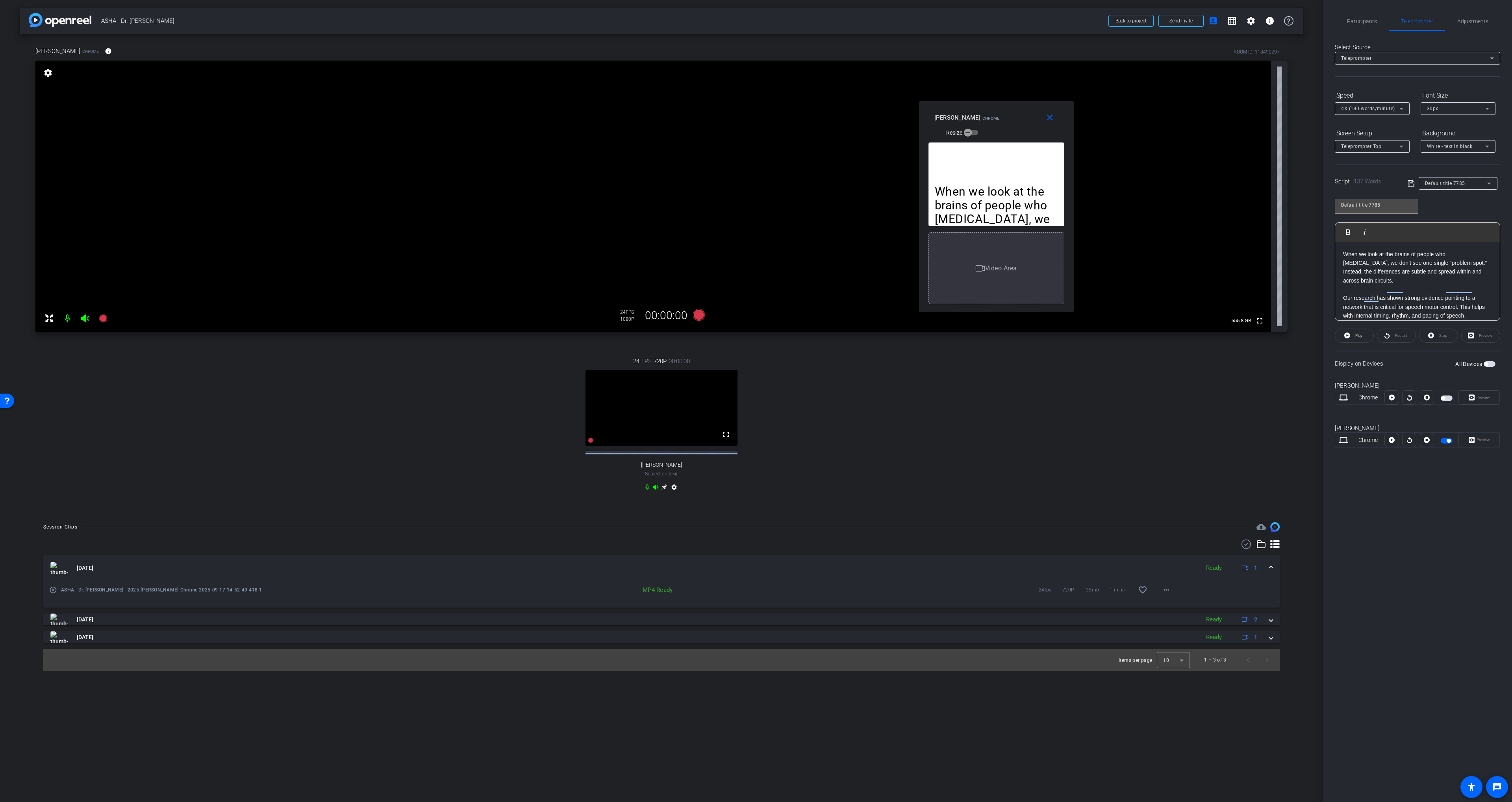
click at [1401, 285] on p "To enrich screen reader interactions, please activate Accessibility in Grammarl…" at bounding box center [1418, 289] width 149 height 9
click at [1479, 271] on p "When we look at the brains of people who [MEDICAL_DATA], we don’t see one singl…" at bounding box center [1418, 268] width 149 height 35
click at [1486, 273] on p "Our research has shown strong evidence pointing to a network that is critical f…" at bounding box center [1418, 275] width 149 height 26
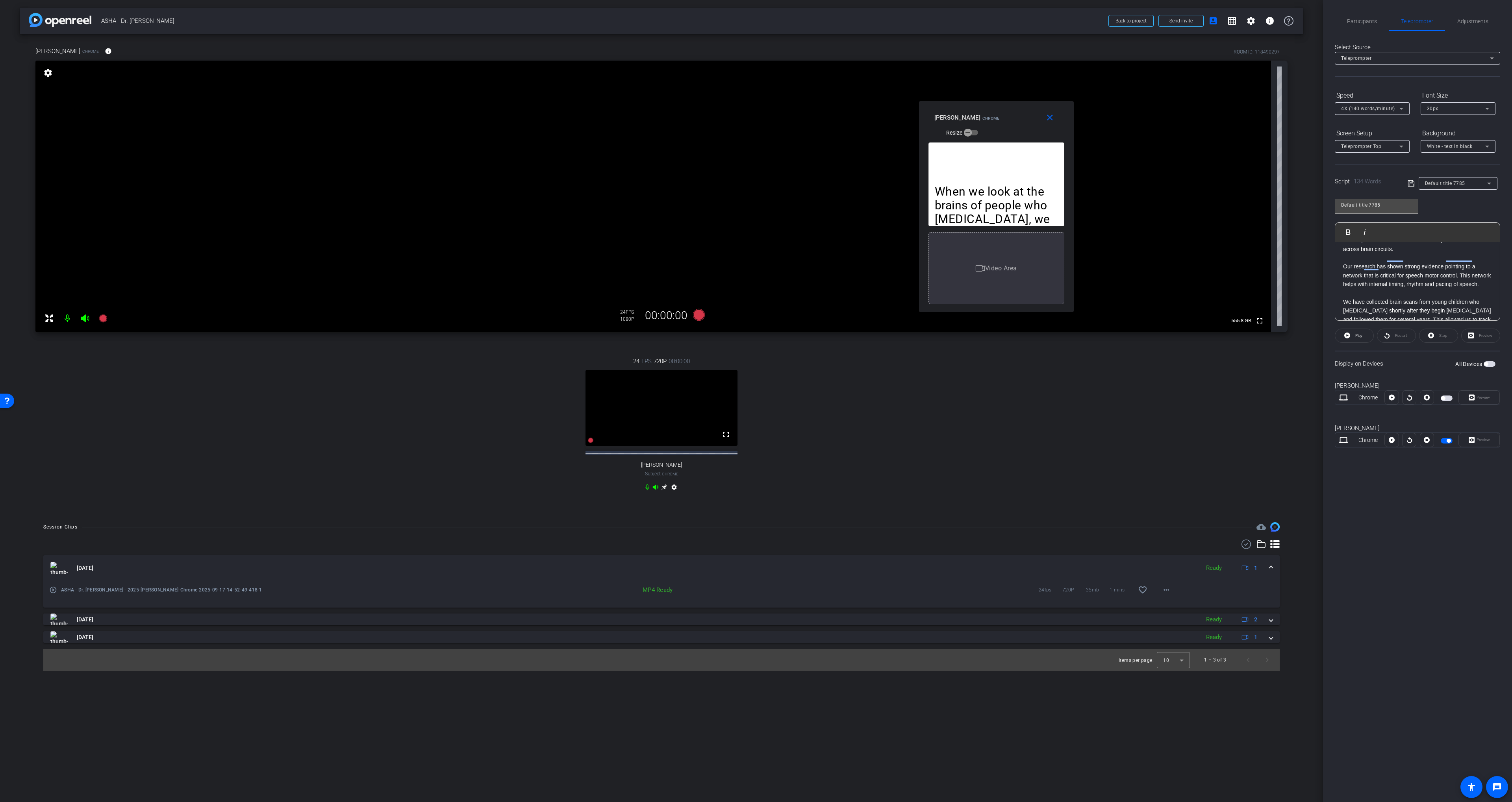
click at [1412, 184] on icon at bounding box center [1410, 183] width 6 height 6
click at [1408, 441] on div at bounding box center [1409, 440] width 14 height 14
click at [1408, 442] on div at bounding box center [1409, 440] width 14 height 14
click at [1426, 442] on div at bounding box center [1427, 440] width 14 height 14
click at [1426, 439] on div at bounding box center [1427, 440] width 14 height 14
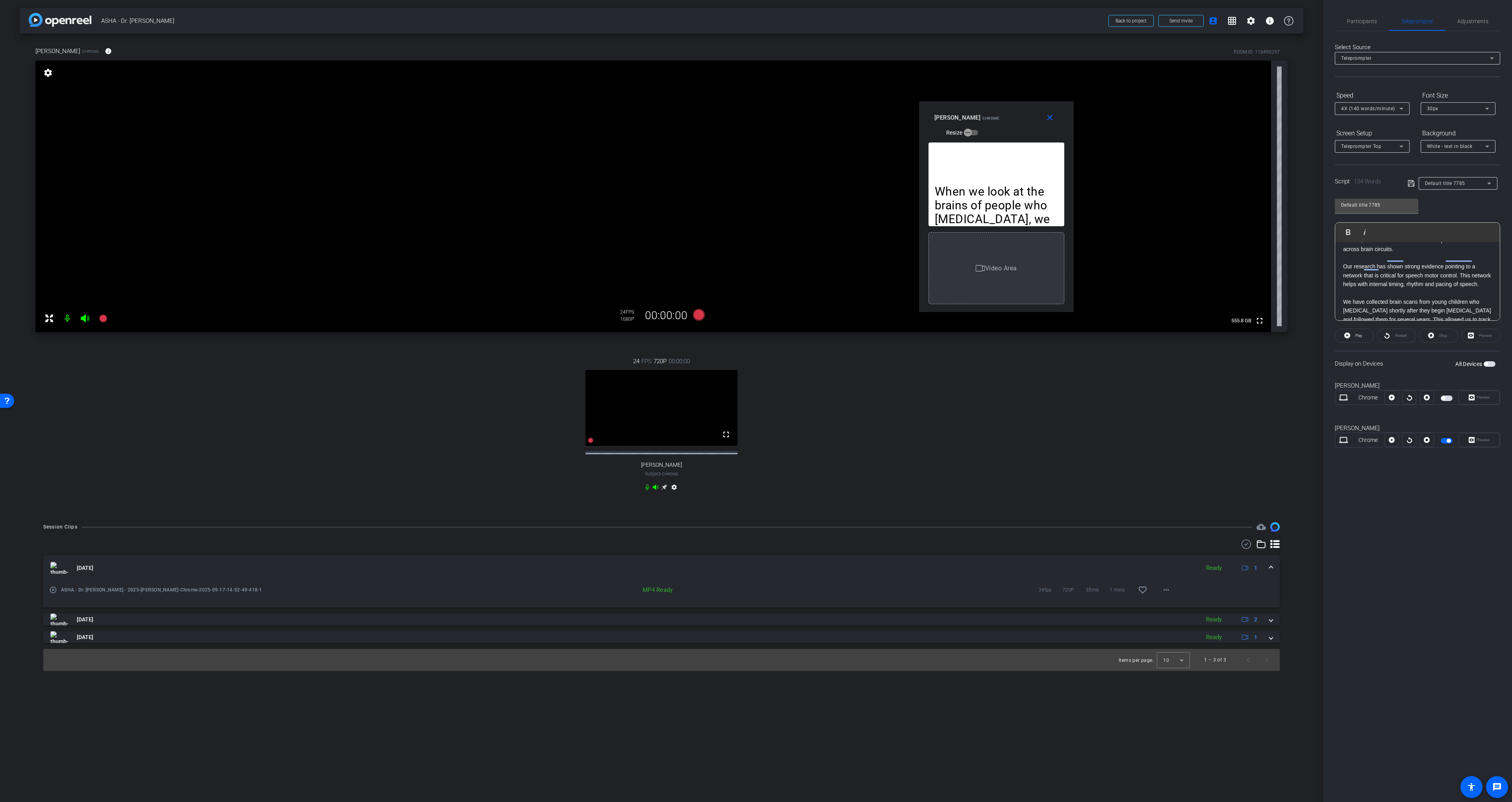
click at [1450, 442] on span "button" at bounding box center [1447, 441] width 12 height 5
click at [1448, 441] on span "button" at bounding box center [1447, 441] width 12 height 5
click at [1410, 184] on icon at bounding box center [1410, 183] width 6 height 6
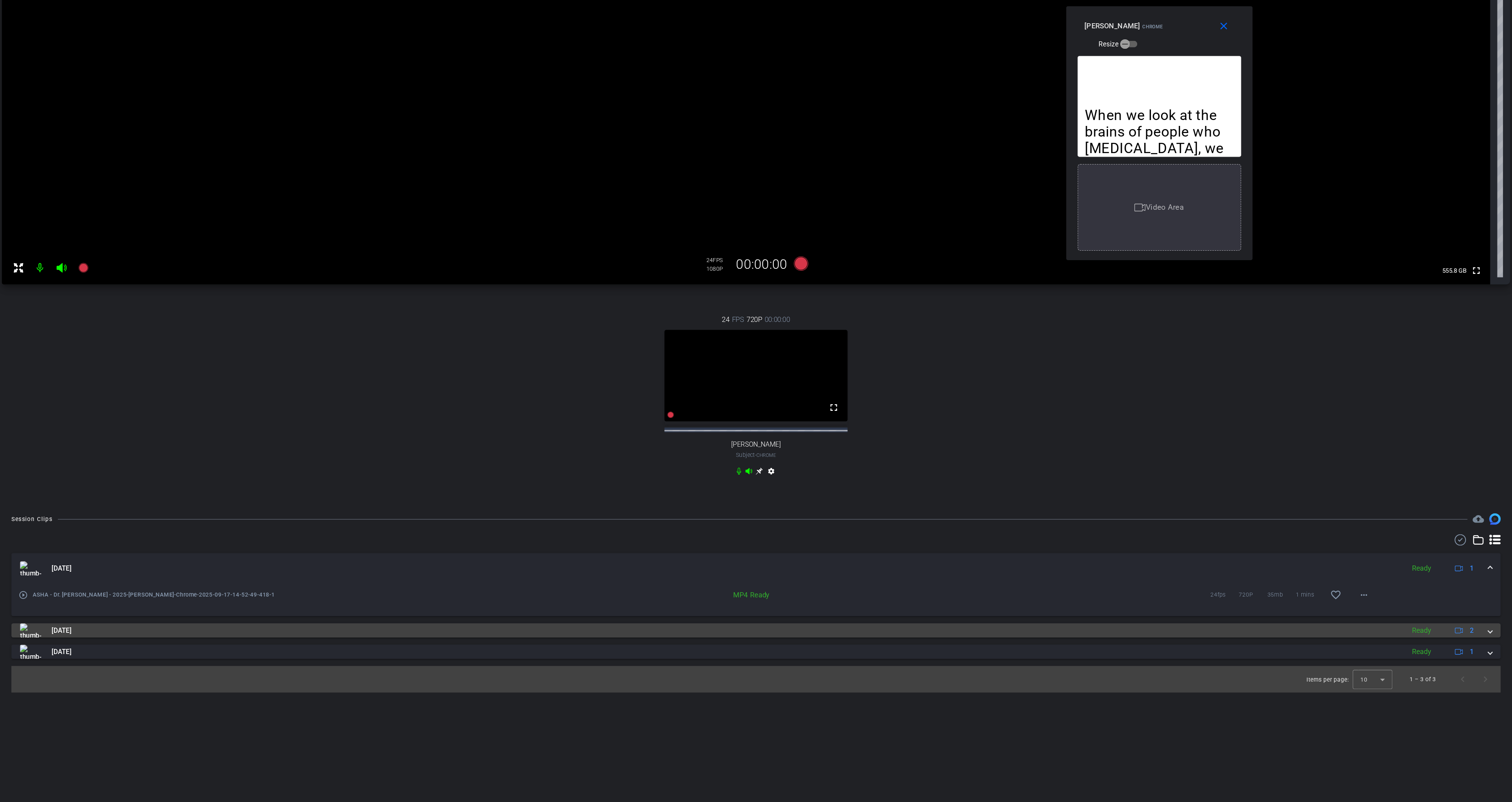
click at [354, 625] on mat-panel-title "[DATE]" at bounding box center [623, 620] width 1145 height 12
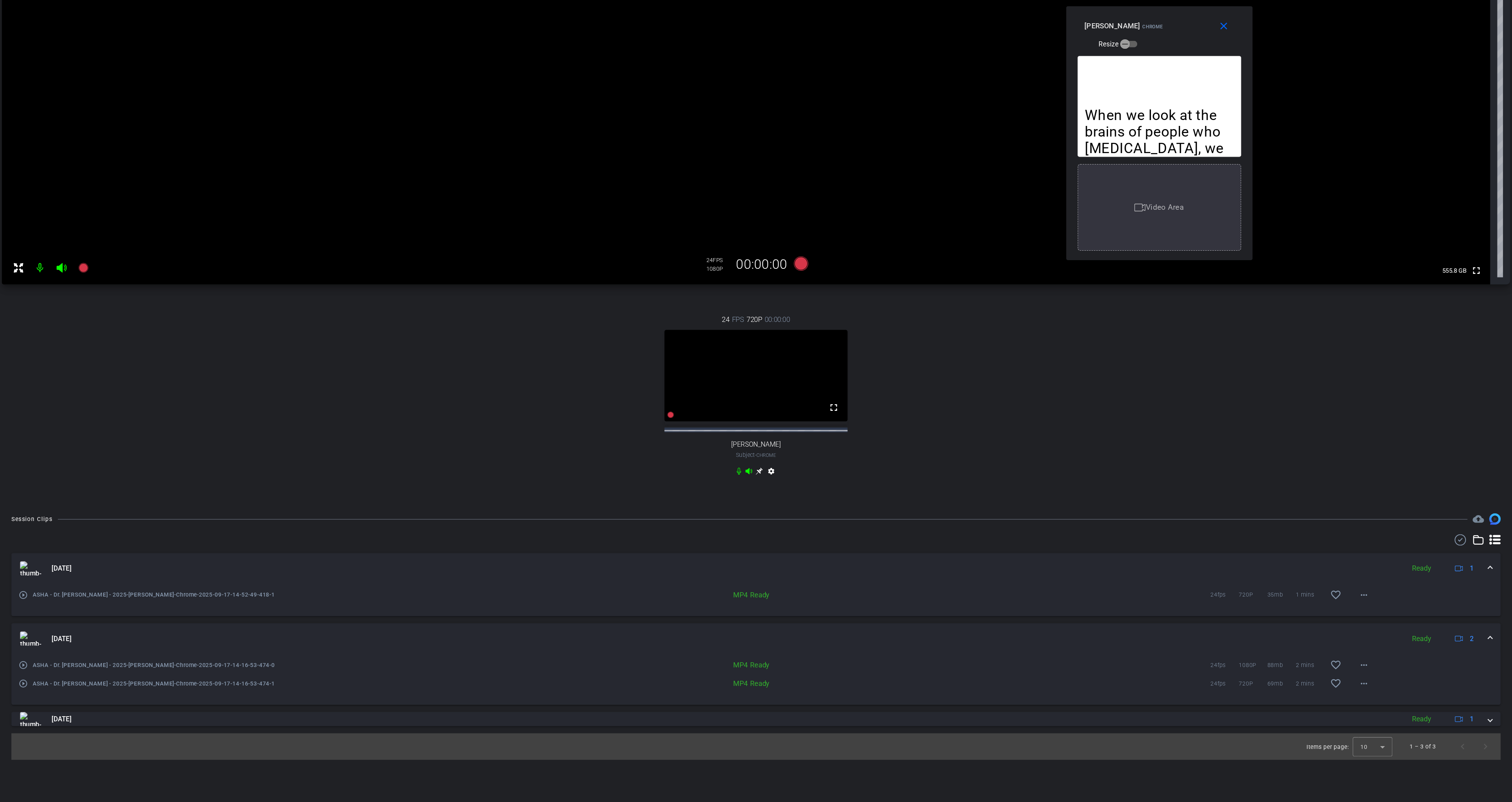
click at [50, 652] on mat-icon "play_circle_outline" at bounding box center [53, 648] width 8 height 8
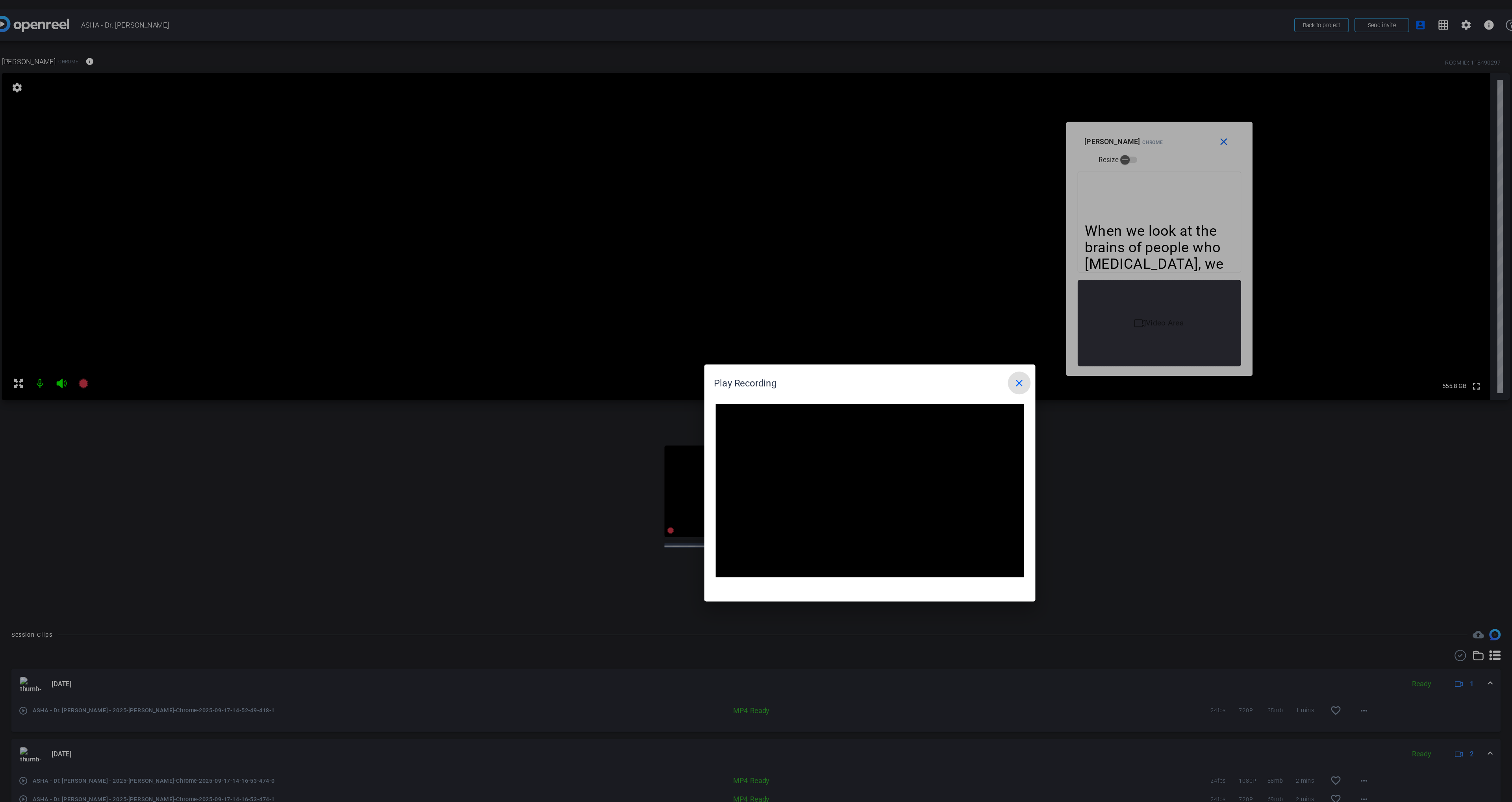
click at [875, 317] on span at bounding box center [880, 318] width 19 height 19
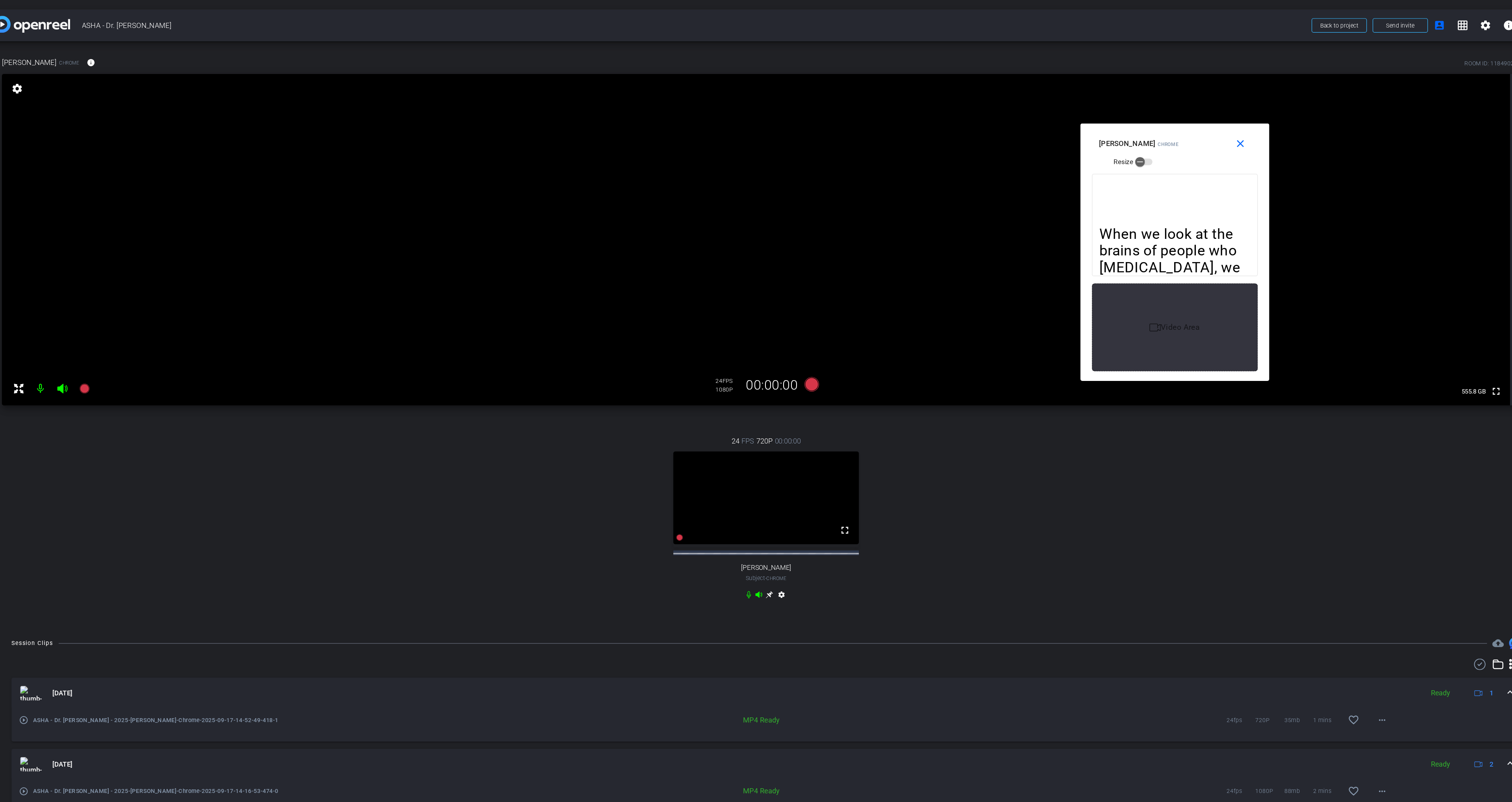
click at [741, 41] on div "Soo-Eun Chang Chrome info ROOM ID: 118490297 fullscreen settings 555.8 GB 24 FP…" at bounding box center [662, 274] width 1284 height 480
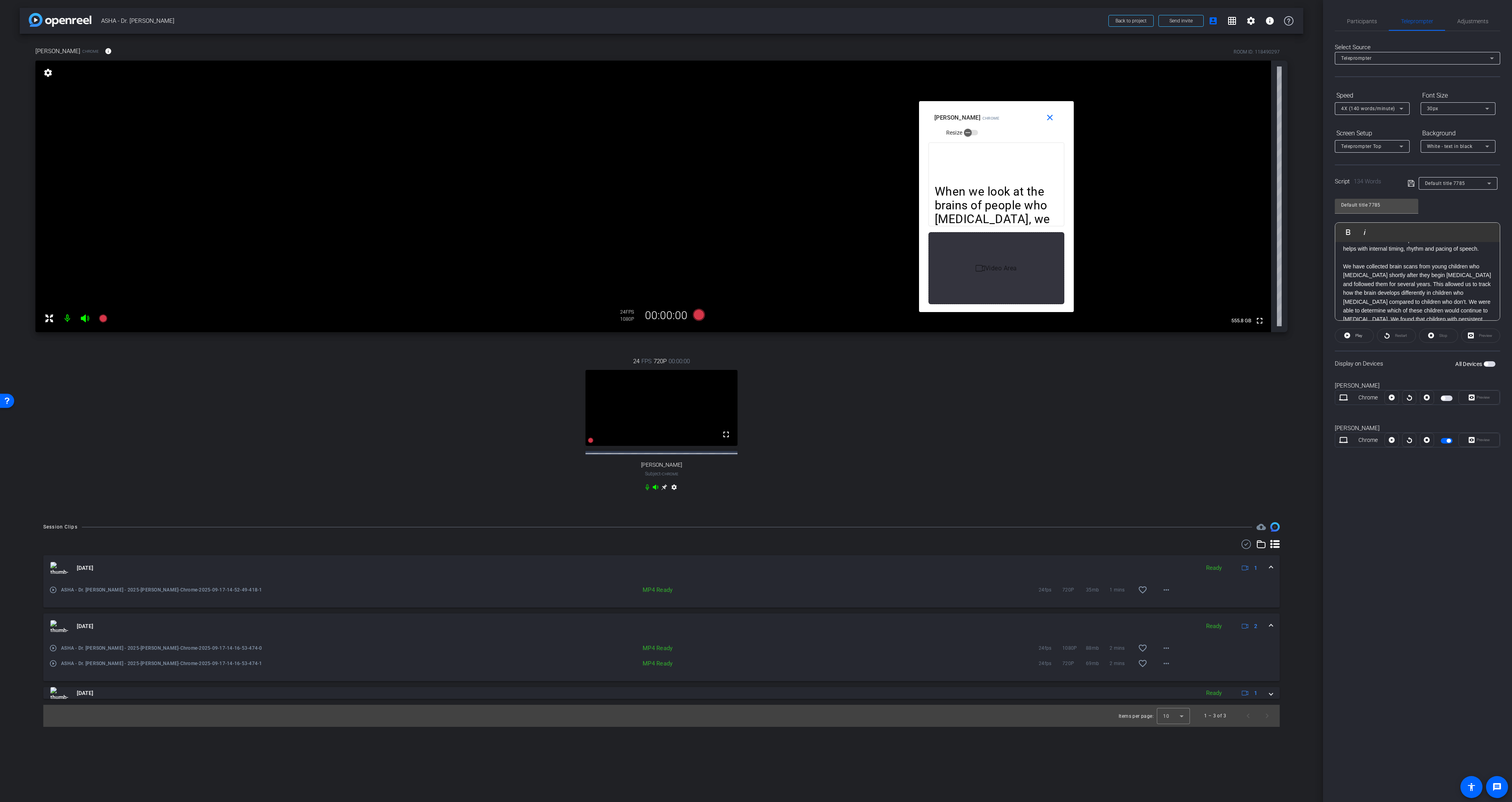
scroll to position [63, 0]
click at [1348, 269] on p "We have collected brain scans from young children who stutter shortly after the…" at bounding box center [1418, 306] width 149 height 80
drag, startPoint x: 1348, startPoint y: 269, endPoint x: 1467, endPoint y: 263, distance: 119.2
click at [1474, 269] on p "We have collected brain scans from young children who stutter shortly after the…" at bounding box center [1418, 309] width 149 height 80
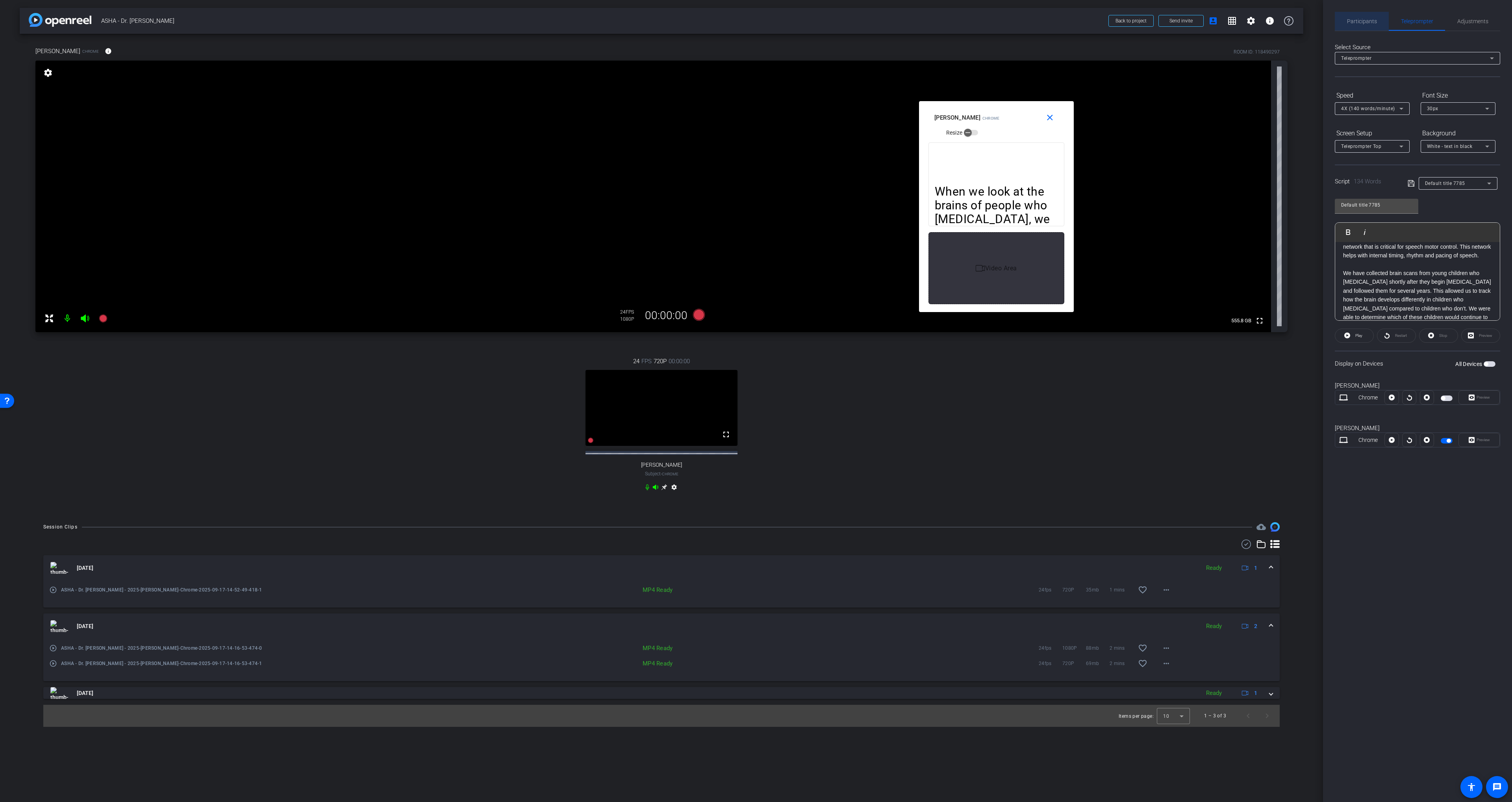
click at [1366, 19] on span "Participants" at bounding box center [1362, 21] width 30 height 5
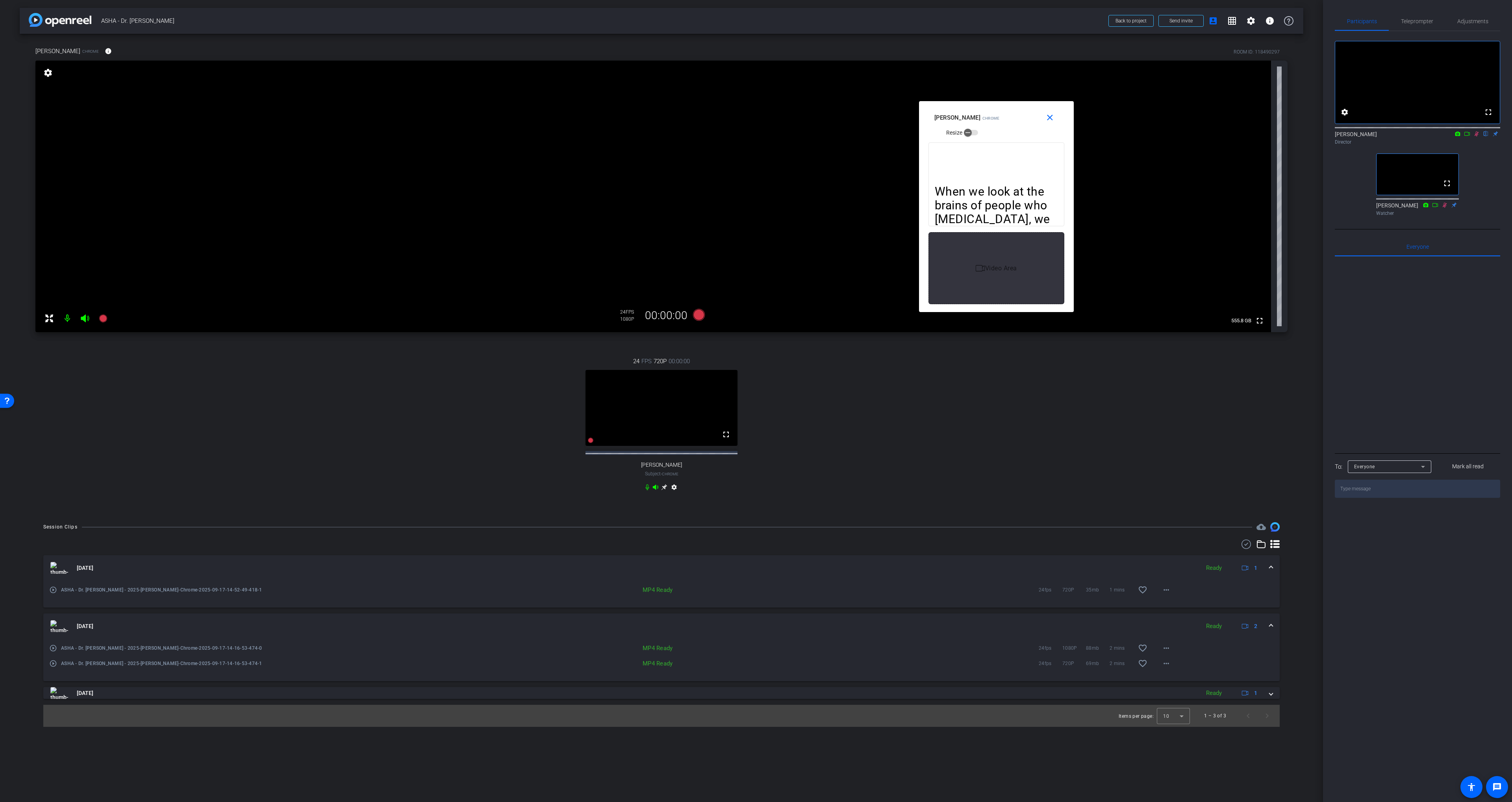
click at [1476, 137] on icon at bounding box center [1476, 134] width 4 height 5
click at [1413, 21] on span "Teleprompter" at bounding box center [1417, 21] width 32 height 5
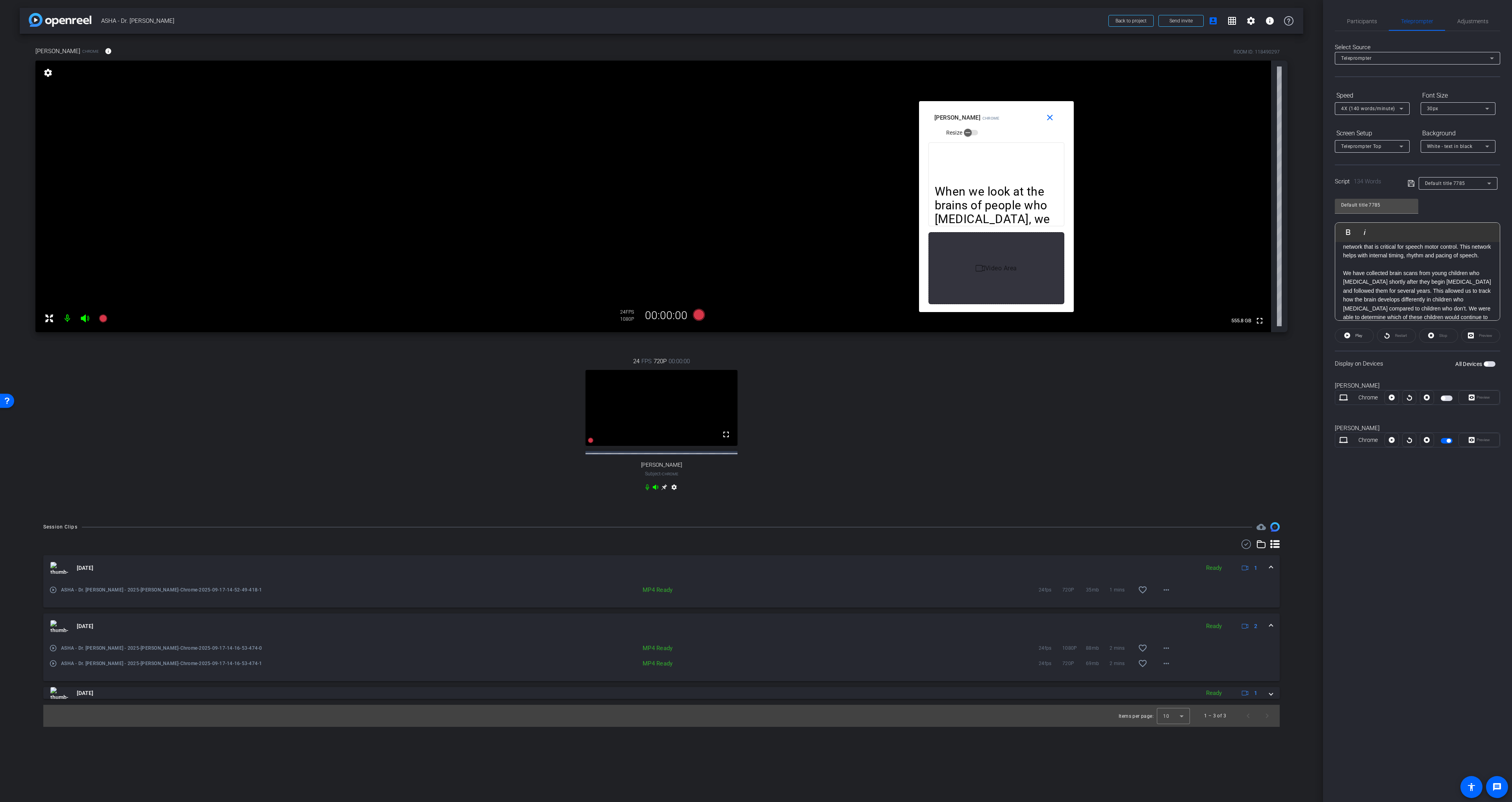
click at [1478, 269] on p "We have collected brain scans from young children who stutter shortly after the…" at bounding box center [1418, 309] width 149 height 80
drag, startPoint x: 1478, startPoint y: 263, endPoint x: 1354, endPoint y: 269, distance: 124.1
click at [1354, 269] on p "We have collected brain scans from young children who stutter shortly after the…" at bounding box center [1418, 309] width 149 height 80
click at [1474, 269] on p "We have collected brain scans from young children who stutter shortly after the…" at bounding box center [1418, 309] width 149 height 80
drag, startPoint x: 1474, startPoint y: 262, endPoint x: 1346, endPoint y: 273, distance: 128.5
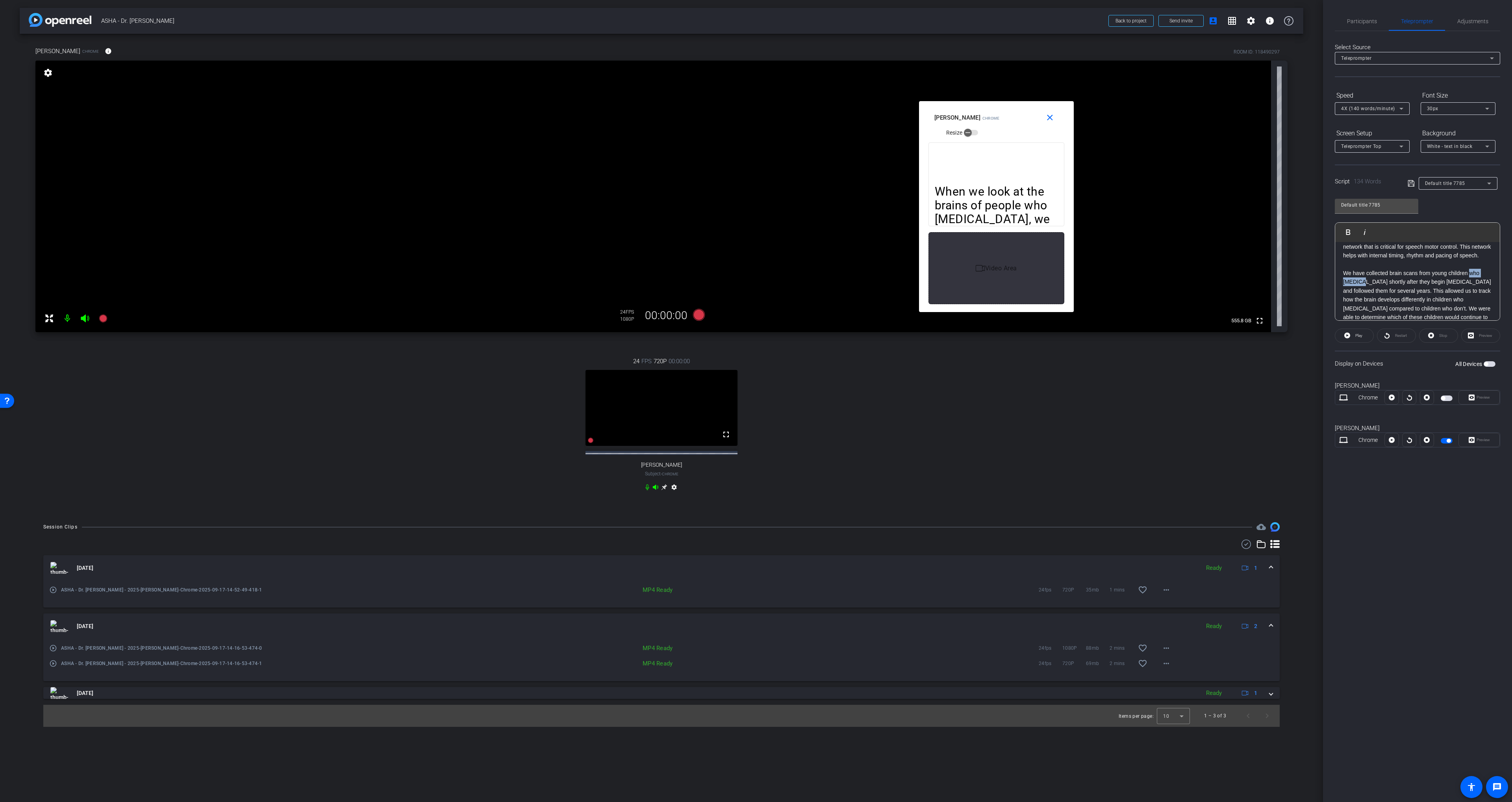
click at [1346, 273] on p "We have collected brain scans from young children who stutter shortly after the…" at bounding box center [1418, 309] width 149 height 80
click at [1413, 184] on icon at bounding box center [1410, 183] width 6 height 6
click at [1368, 21] on span "Participants" at bounding box center [1362, 21] width 30 height 5
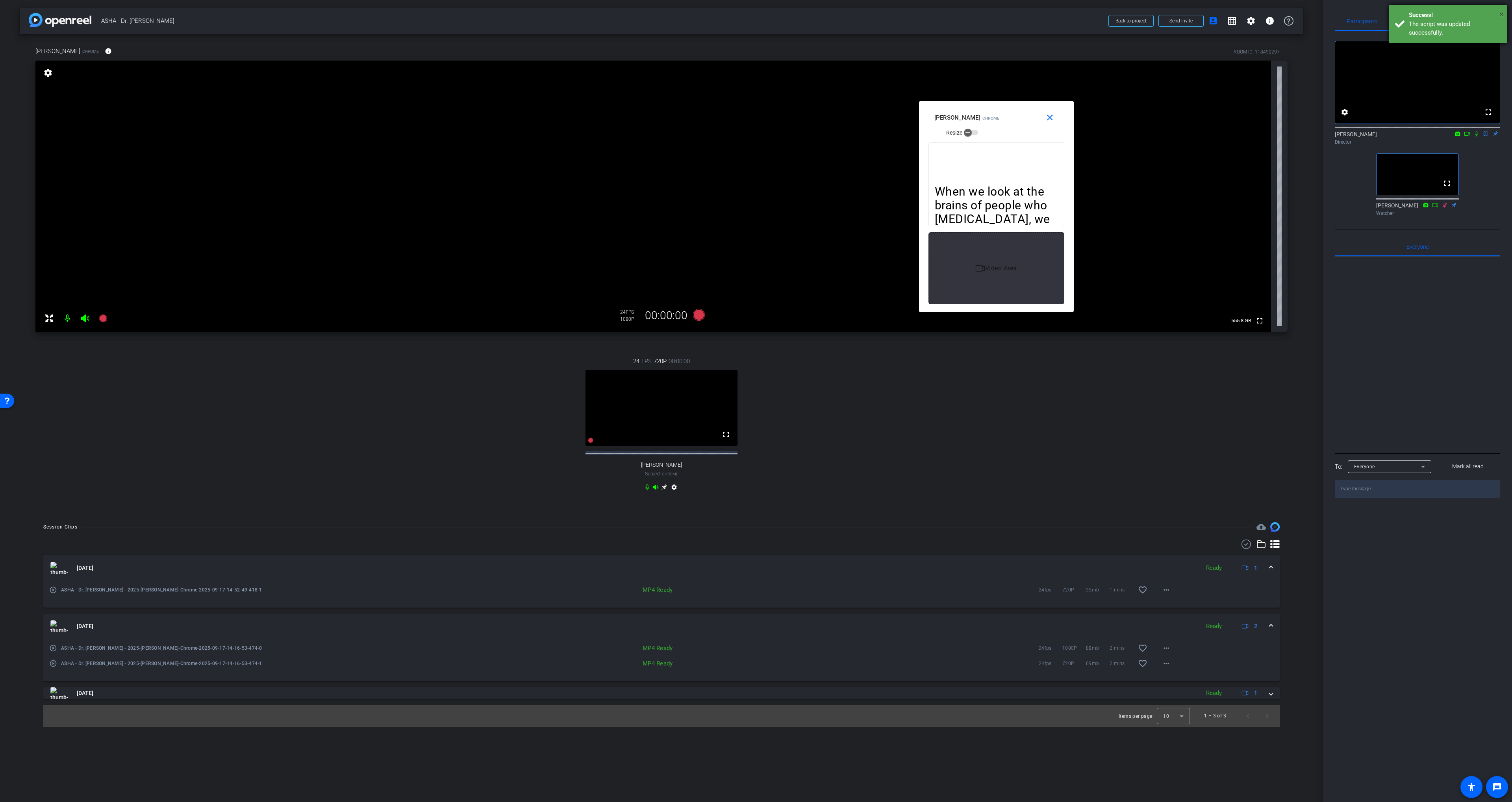
drag, startPoint x: 1500, startPoint y: 11, endPoint x: 1475, endPoint y: 19, distance: 26.2
click at [1500, 11] on span "×" at bounding box center [1501, 14] width 4 height 9
click at [1419, 22] on span "Teleprompter" at bounding box center [1417, 21] width 32 height 5
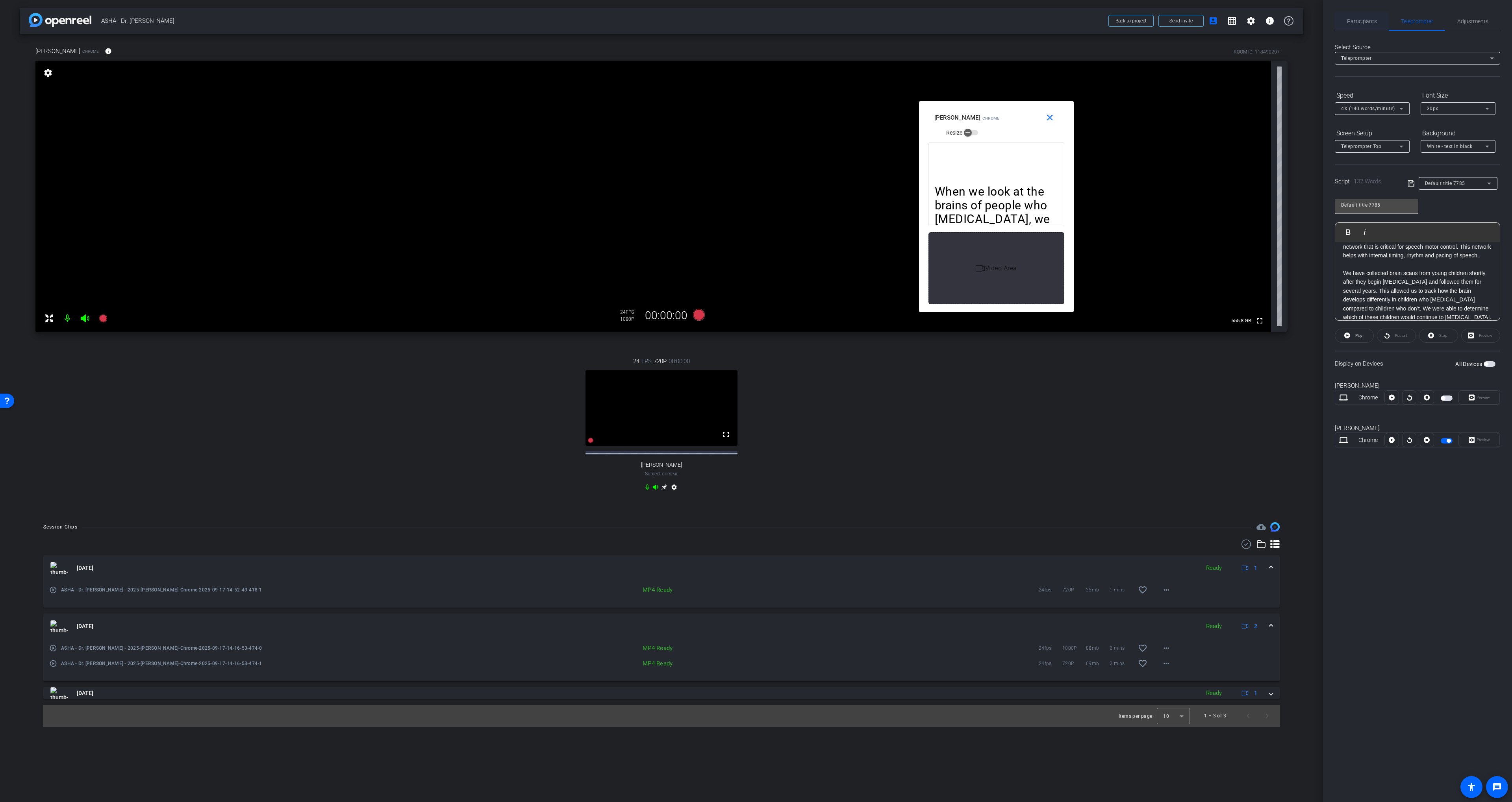
click at [1363, 22] on span "Participants" at bounding box center [1362, 21] width 30 height 5
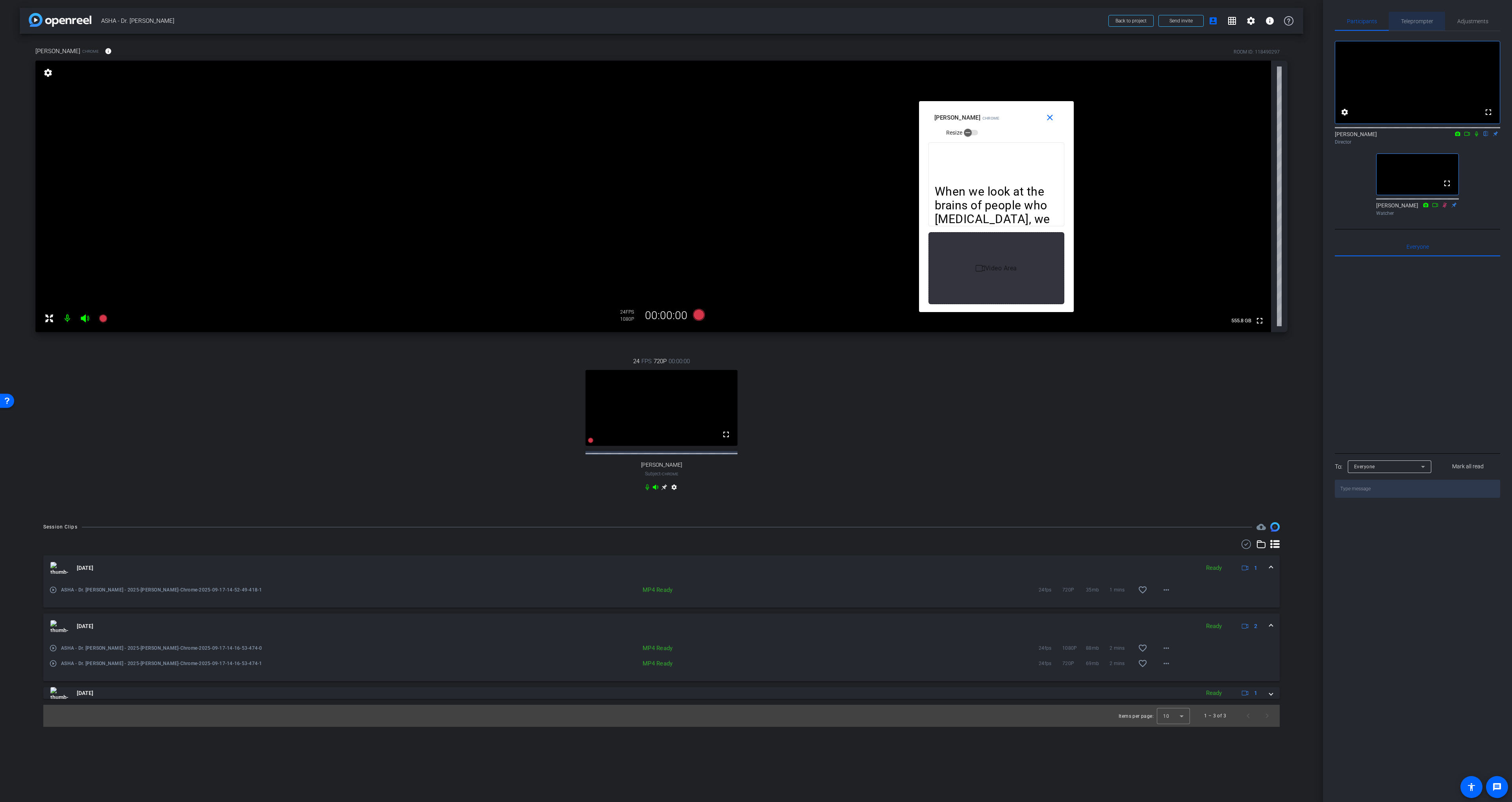
drag, startPoint x: 1410, startPoint y: 18, endPoint x: 1445, endPoint y: 222, distance: 207.0
click at [1410, 19] on span "Teleprompter" at bounding box center [1417, 21] width 32 height 5
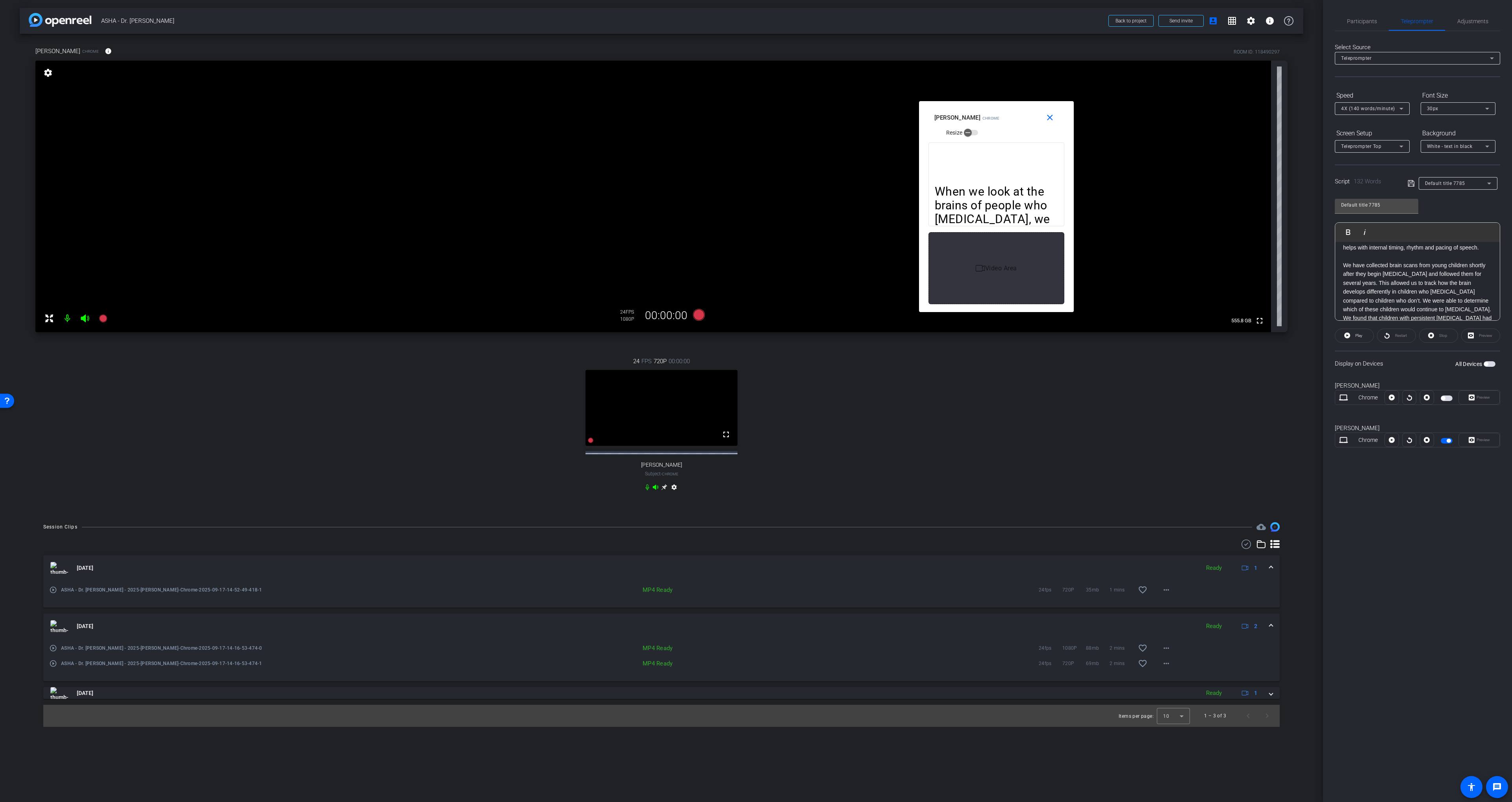
scroll to position [69, 0]
click at [1416, 182] on span at bounding box center [1413, 183] width 11 height 7
click at [1412, 183] on icon at bounding box center [1411, 184] width 7 height 9
click at [1358, 23] on span "Participants" at bounding box center [1362, 21] width 30 height 5
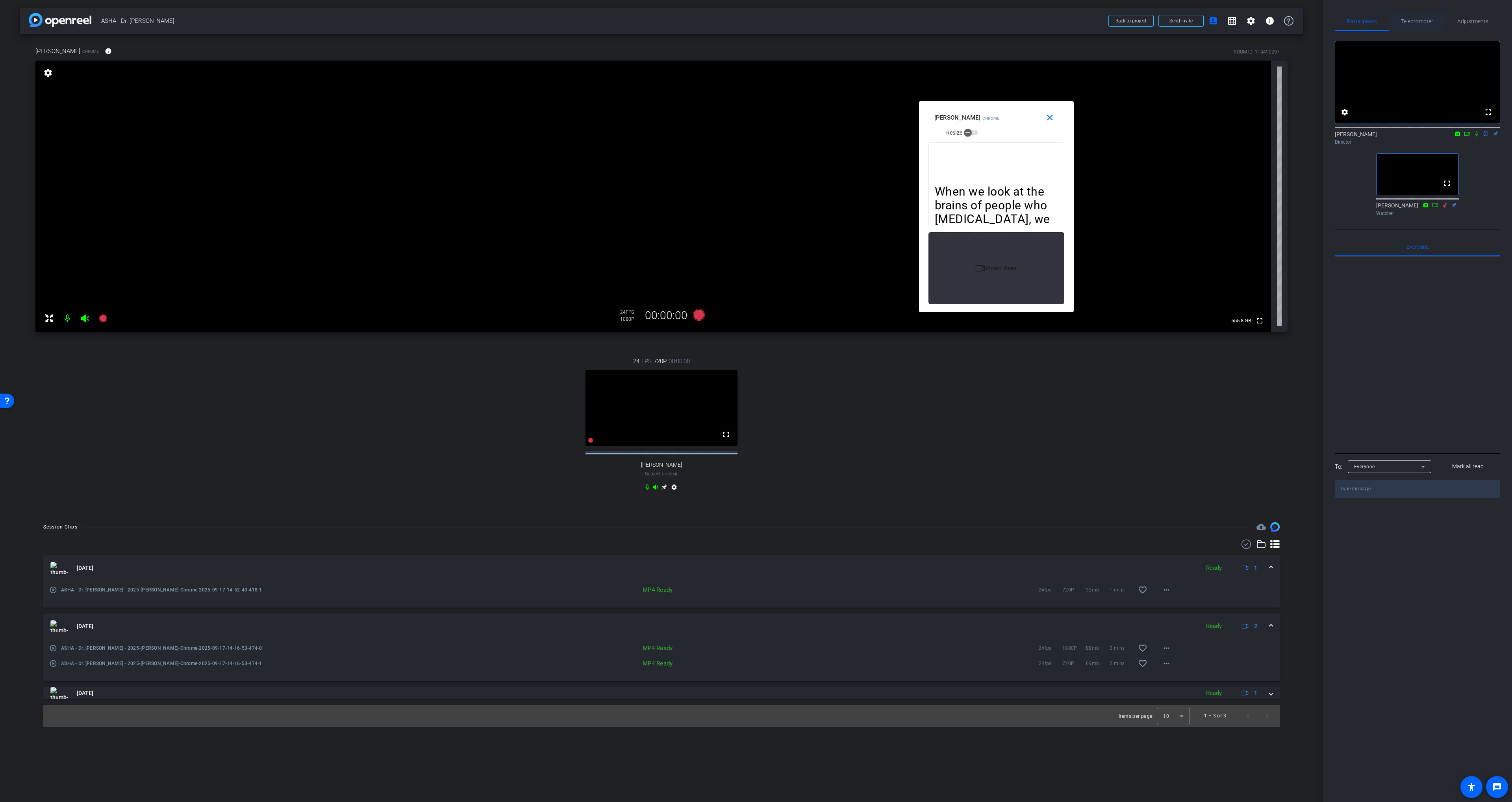
click at [1418, 19] on span "Teleprompter" at bounding box center [1417, 21] width 32 height 5
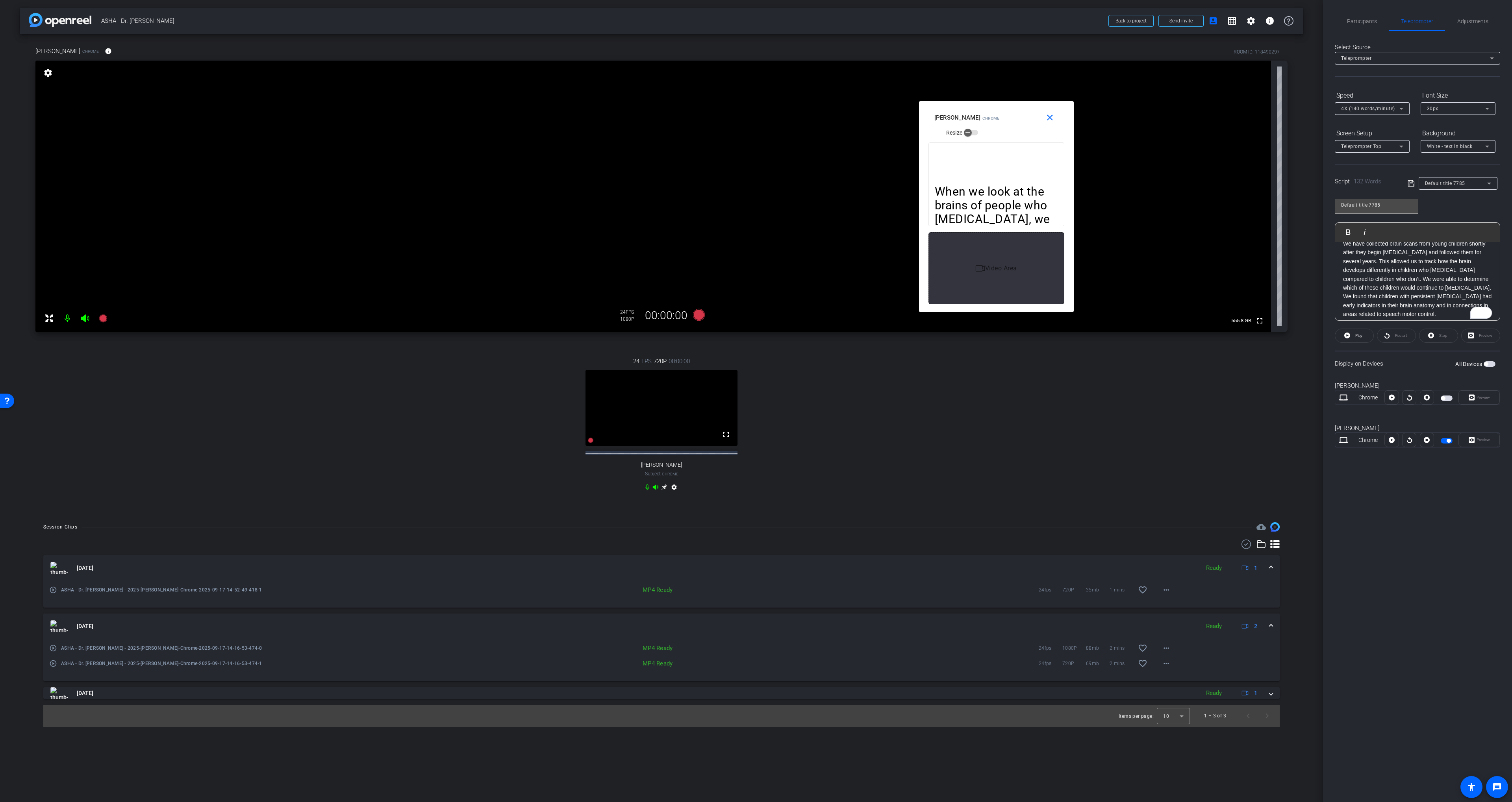
scroll to position [90, 0]
click at [1384, 305] on p "We have collected brain scans from young children shortly after they begin stut…" at bounding box center [1418, 279] width 149 height 80
drag, startPoint x: 1385, startPoint y: 305, endPoint x: 1406, endPoint y: 275, distance: 36.6
click at [1406, 275] on div "When we look at the brains of people who stutter, we don’t see one single “prob…" at bounding box center [1418, 241] width 164 height 183
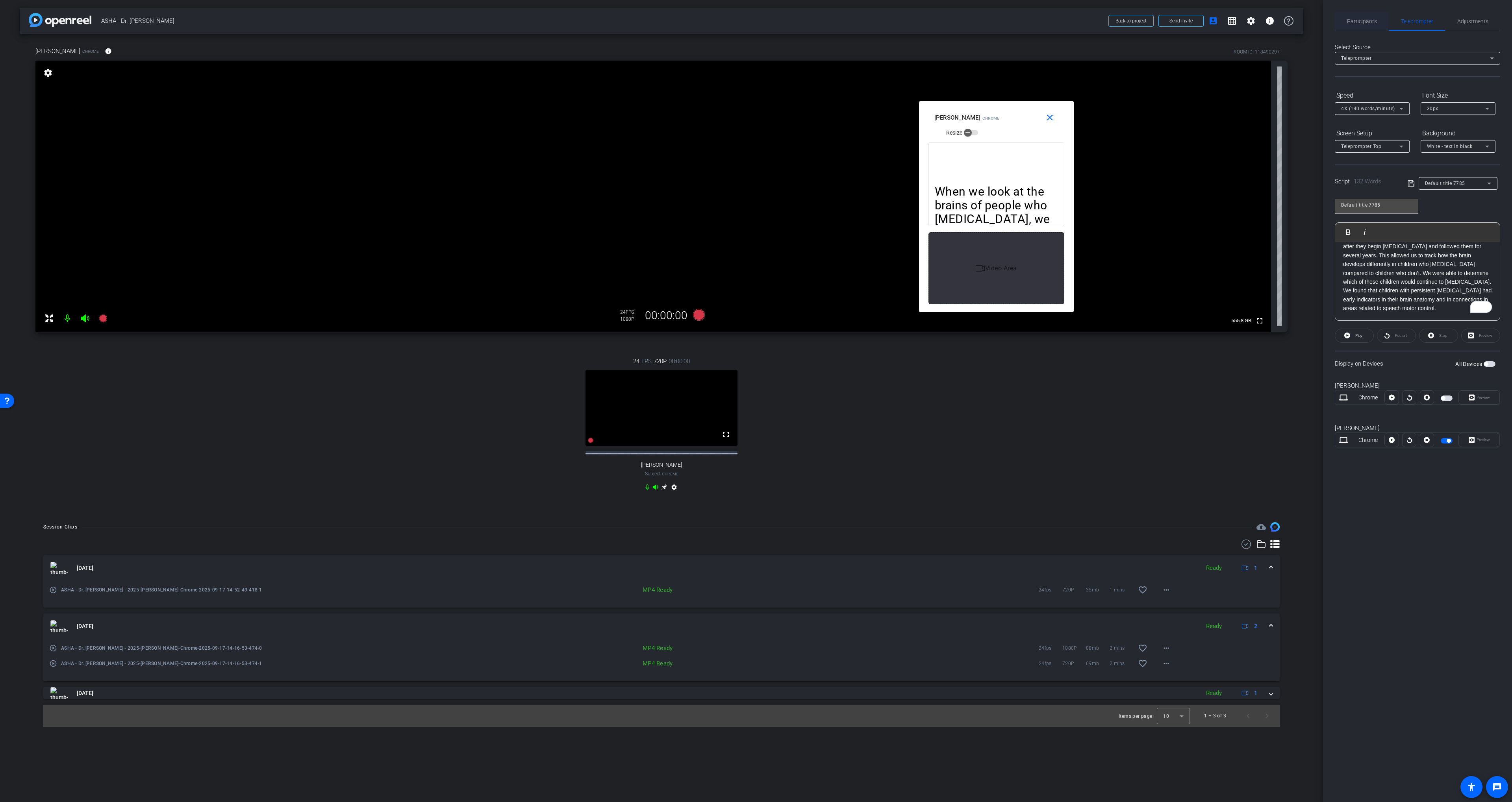
click at [1358, 25] on span "Participants" at bounding box center [1362, 21] width 30 height 19
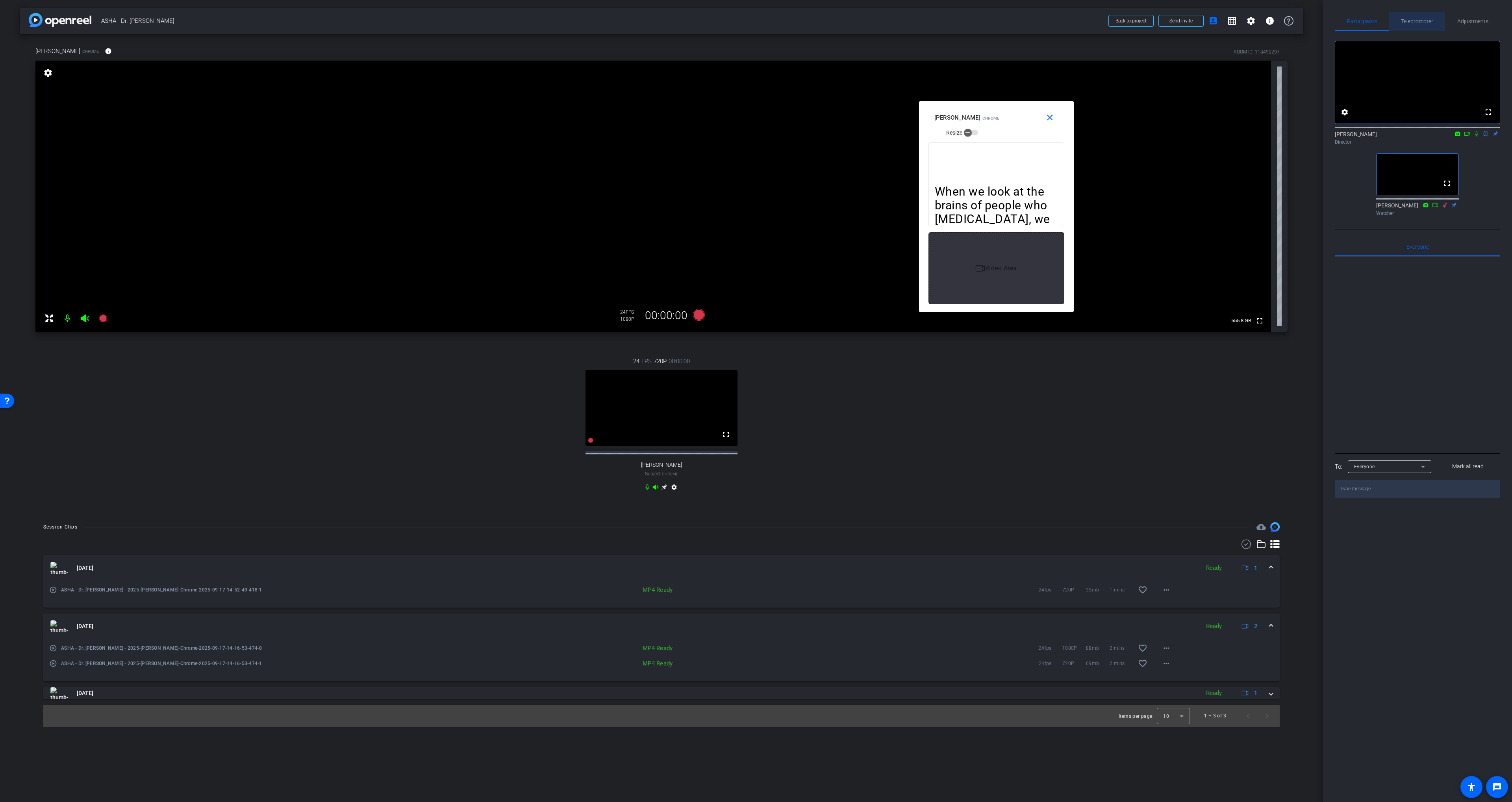
click at [1418, 25] on span "Teleprompter" at bounding box center [1417, 21] width 32 height 19
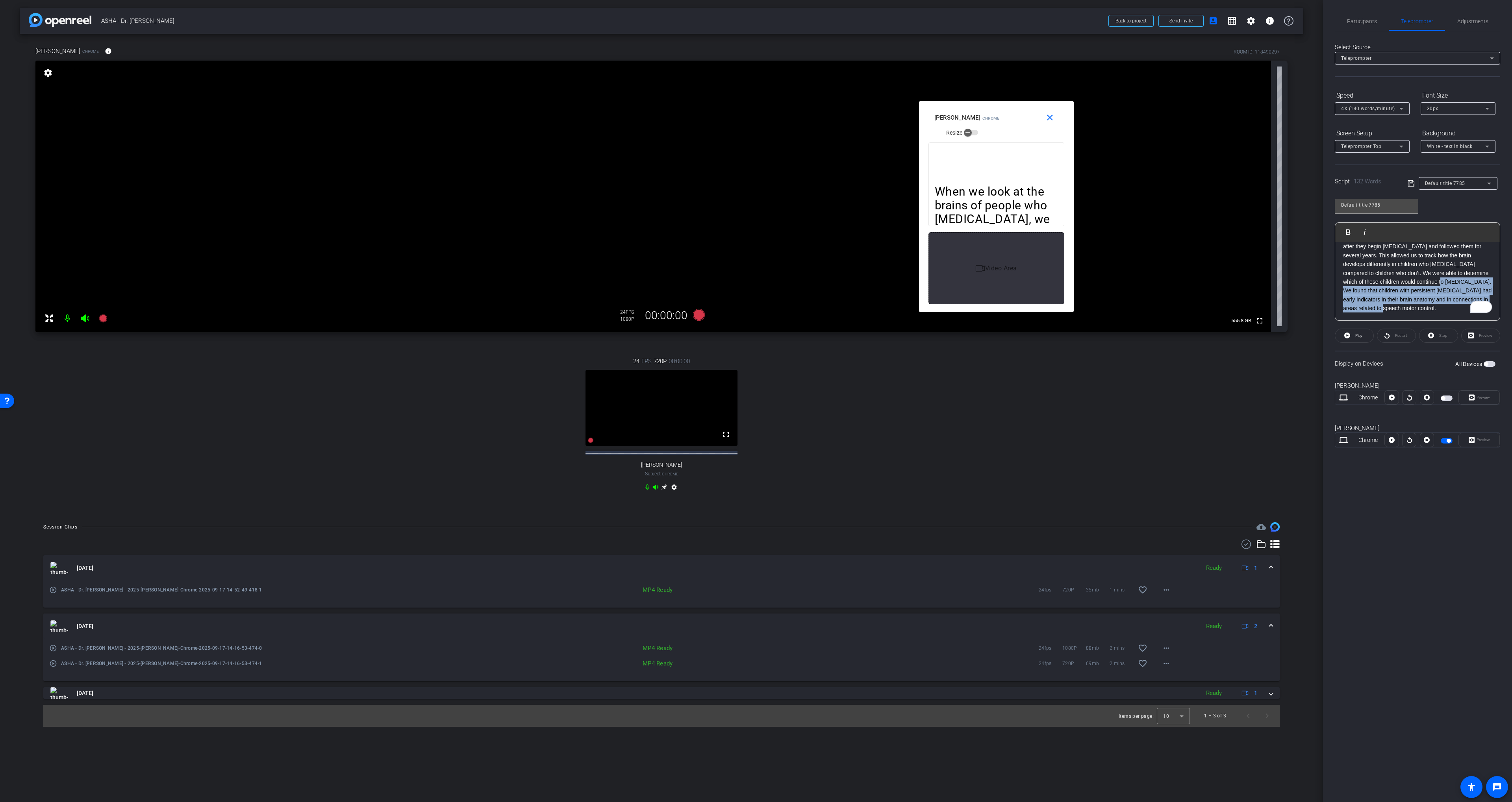
drag, startPoint x: 1415, startPoint y: 276, endPoint x: 1406, endPoint y: 273, distance: 9.5
click at [1406, 270] on p "We have collected brain scans from young children shortly after they begin stut…" at bounding box center [1418, 273] width 149 height 80
click at [1372, 23] on span "Participants" at bounding box center [1362, 21] width 30 height 5
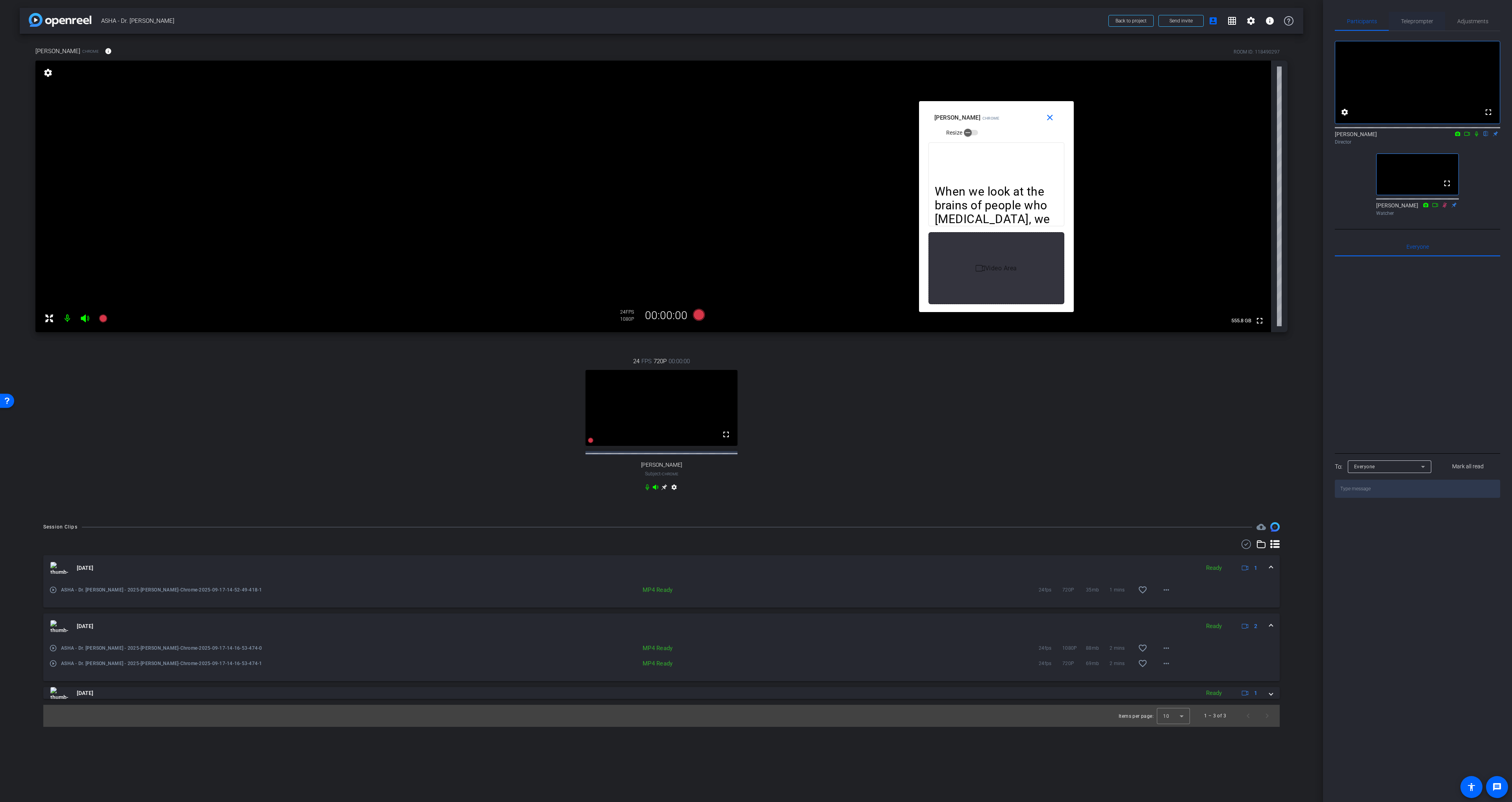
drag, startPoint x: 1419, startPoint y: 19, endPoint x: 1430, endPoint y: 18, distance: 11.0
click at [1419, 19] on span "Teleprompter" at bounding box center [1417, 21] width 32 height 5
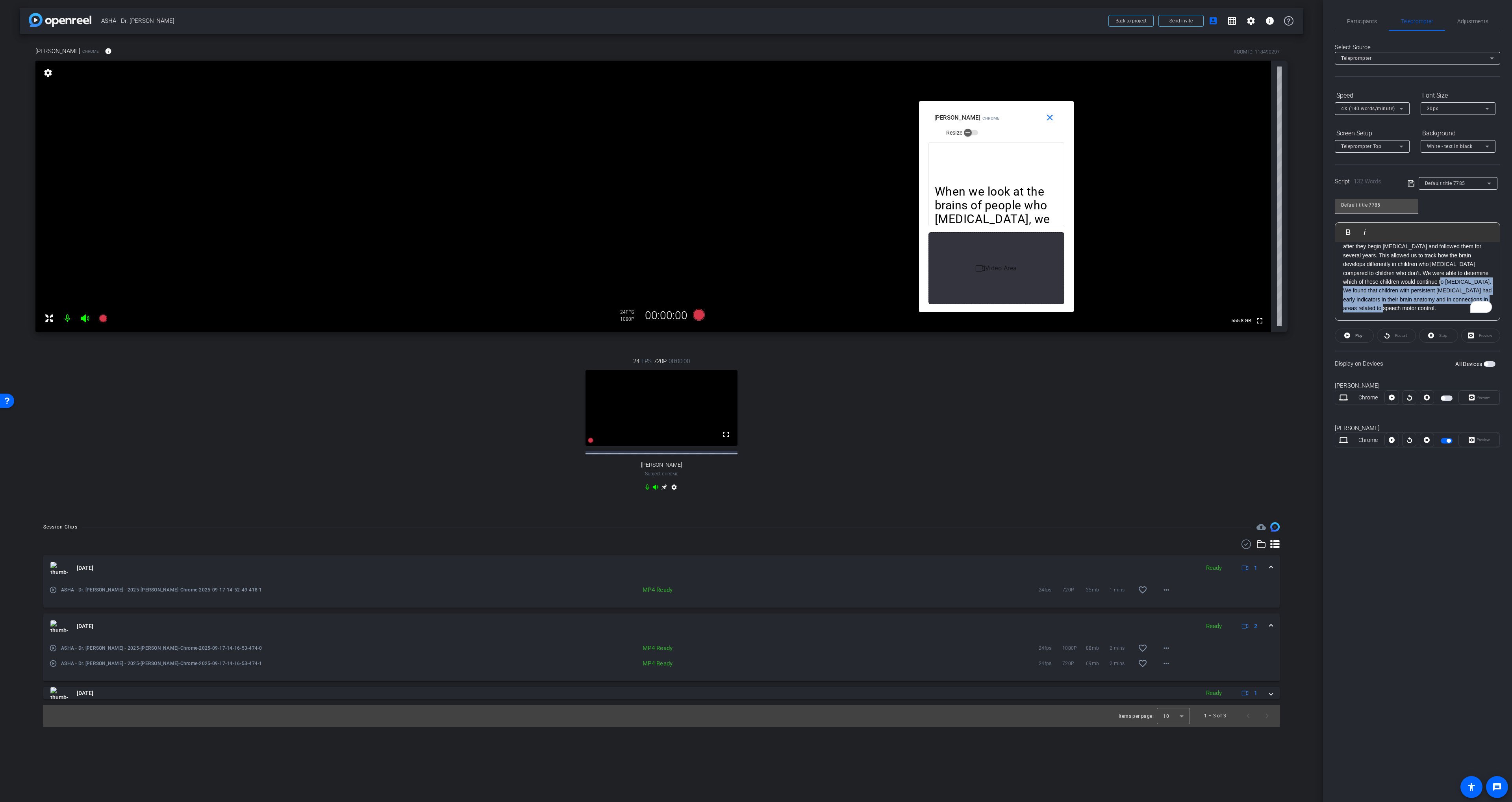
drag, startPoint x: 1410, startPoint y: 302, endPoint x: 1407, endPoint y: 271, distance: 31.1
click at [1407, 271] on p "We have collected brain scans from young children shortly after they begin stut…" at bounding box center [1418, 273] width 149 height 80
click at [1362, 22] on span "Participants" at bounding box center [1362, 21] width 30 height 5
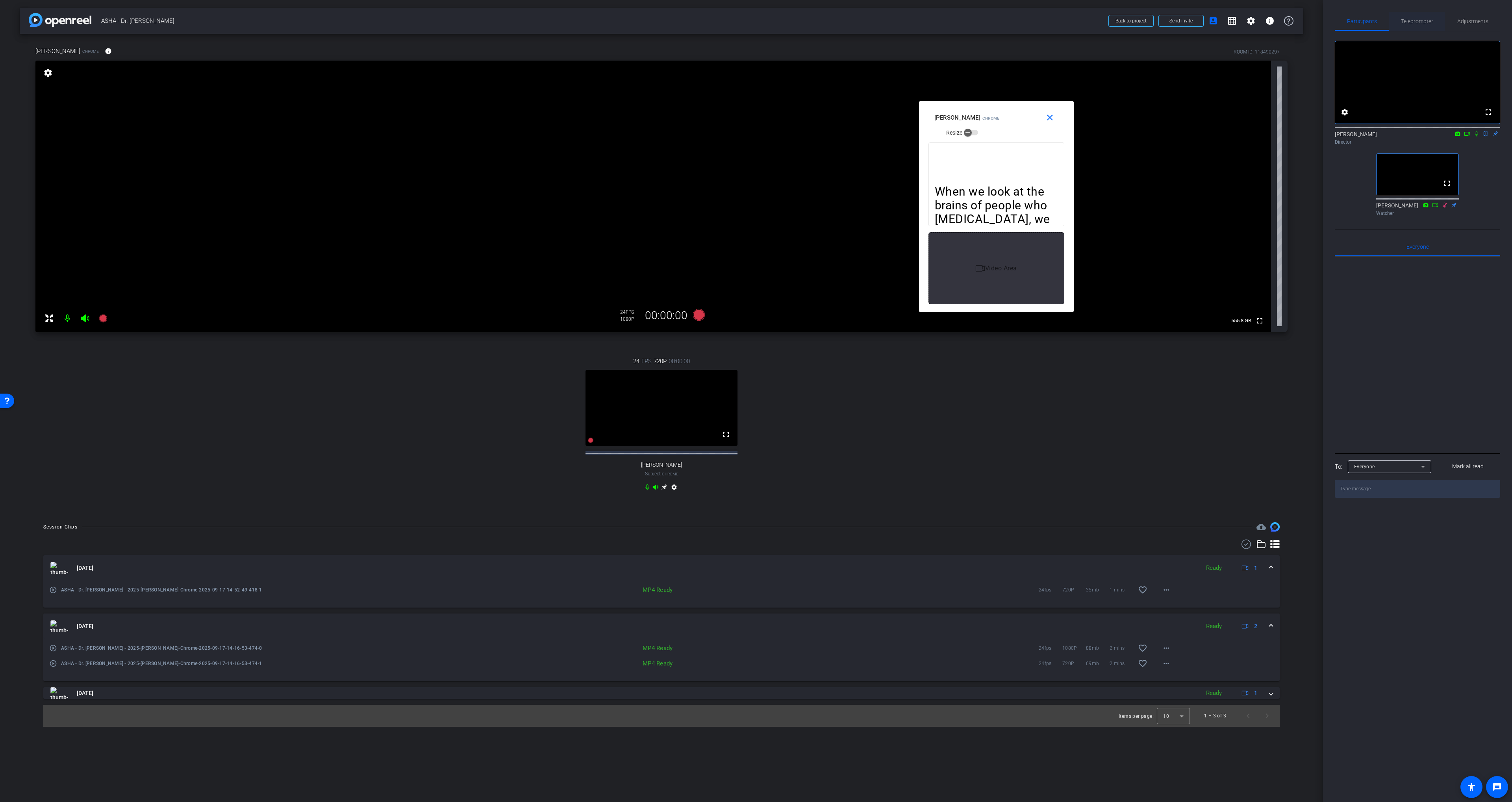
click at [1409, 22] on span "Teleprompter" at bounding box center [1417, 21] width 32 height 5
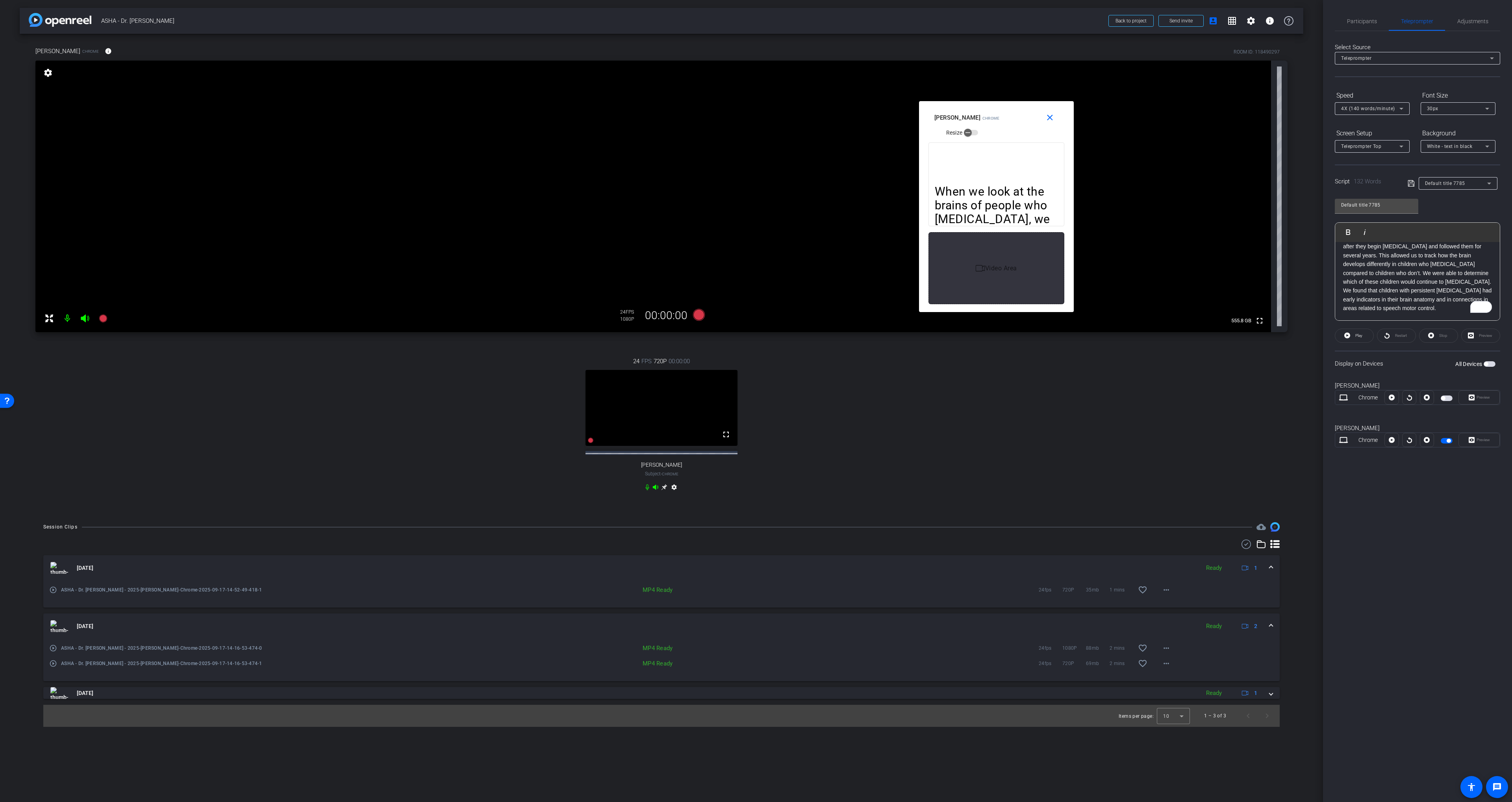
click at [1415, 290] on p "We have collected brain scans from young children shortly after they begin stut…" at bounding box center [1418, 273] width 149 height 80
drag, startPoint x: 1415, startPoint y: 290, endPoint x: 1415, endPoint y: 296, distance: 6.0
click at [1415, 296] on p "We have collected brain scans from young children shortly after they begin stut…" at bounding box center [1418, 273] width 149 height 80
click at [1385, 290] on p "We have collected brain scans from young children shortly after they begin stut…" at bounding box center [1418, 273] width 149 height 80
drag, startPoint x: 1385, startPoint y: 290, endPoint x: 1385, endPoint y: 296, distance: 6.0
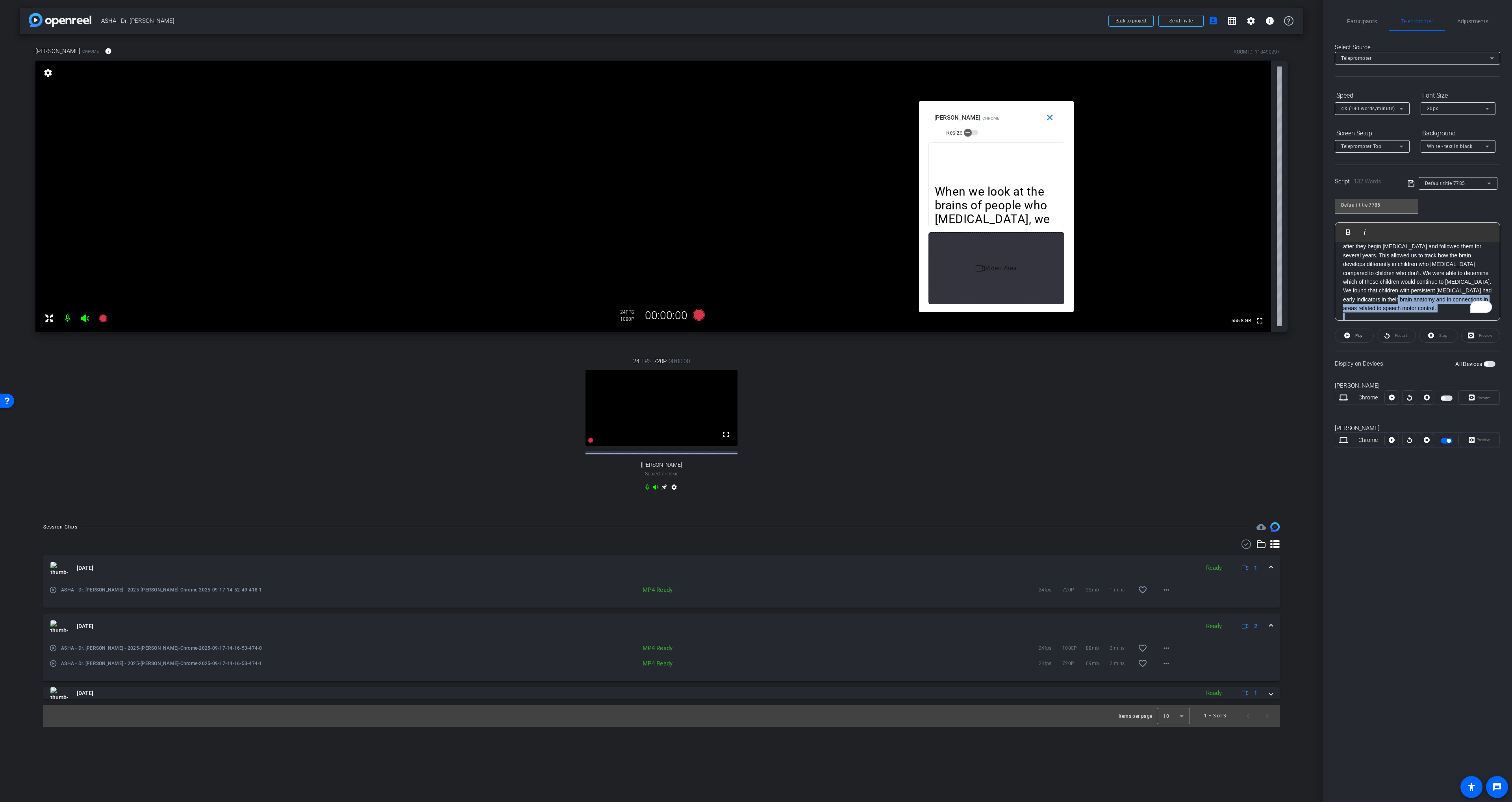
click at [1385, 296] on p "We have collected brain scans from young children shortly after they begin stut…" at bounding box center [1418, 273] width 149 height 80
drag, startPoint x: 1383, startPoint y: 292, endPoint x: 1383, endPoint y: 298, distance: 6.0
click at [1383, 292] on p "We have collected brain scans from young children shortly after they begin stut…" at bounding box center [1418, 273] width 149 height 80
click at [1449, 289] on p "We have collected brain scans from young children shortly after they begin stut…" at bounding box center [1418, 273] width 149 height 80
drag, startPoint x: 1449, startPoint y: 289, endPoint x: 1364, endPoint y: 300, distance: 85.7
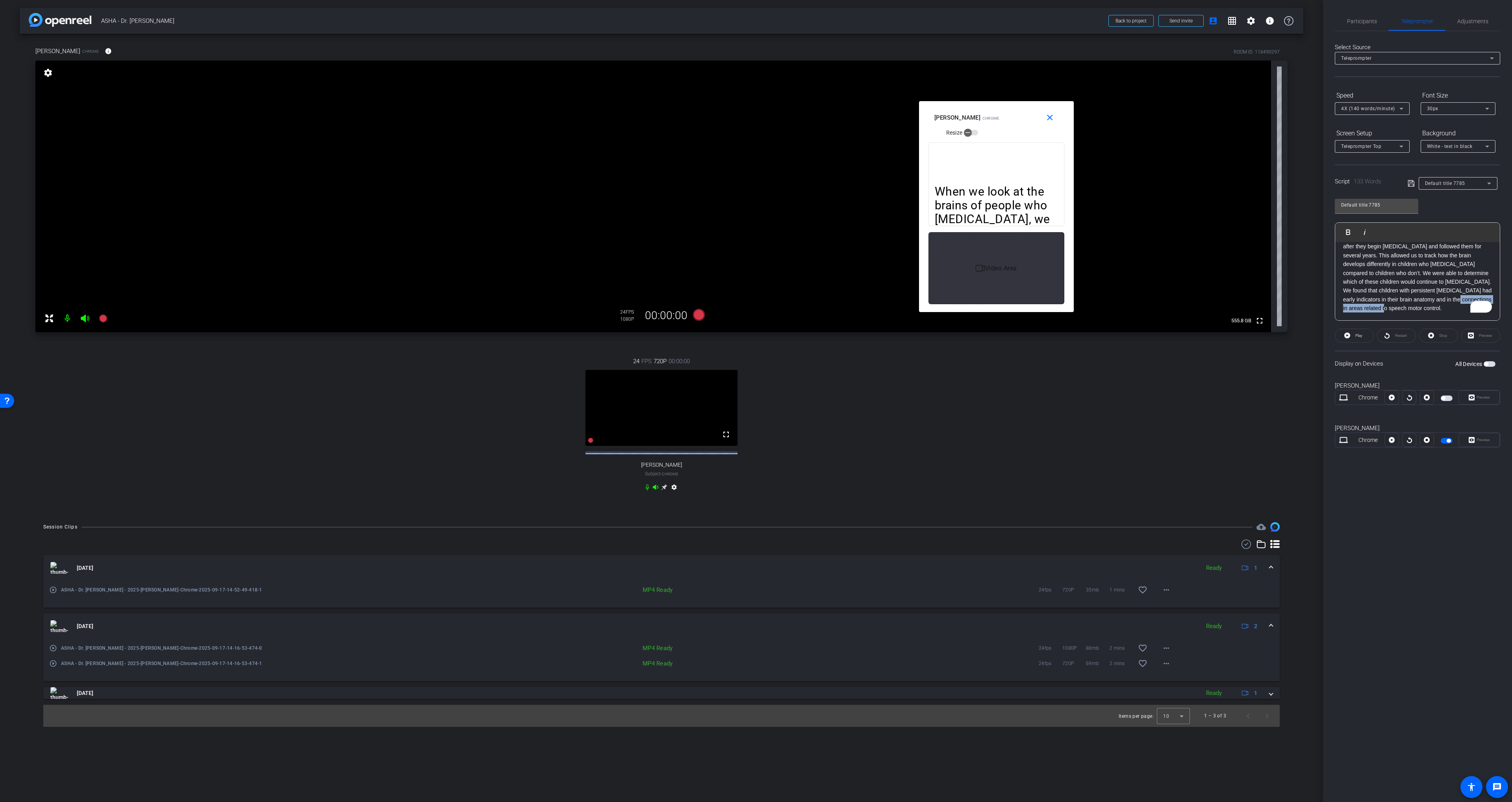
click at [1364, 300] on p "We have collected brain scans from young children shortly after they begin stut…" at bounding box center [1418, 273] width 149 height 80
drag, startPoint x: 1419, startPoint y: 307, endPoint x: 1419, endPoint y: 302, distance: 5.0
click at [1419, 313] on p "To enrich screen reader interactions, please activate Accessibility in Grammarl…" at bounding box center [1418, 317] width 149 height 9
click at [1412, 184] on icon at bounding box center [1411, 184] width 7 height 9
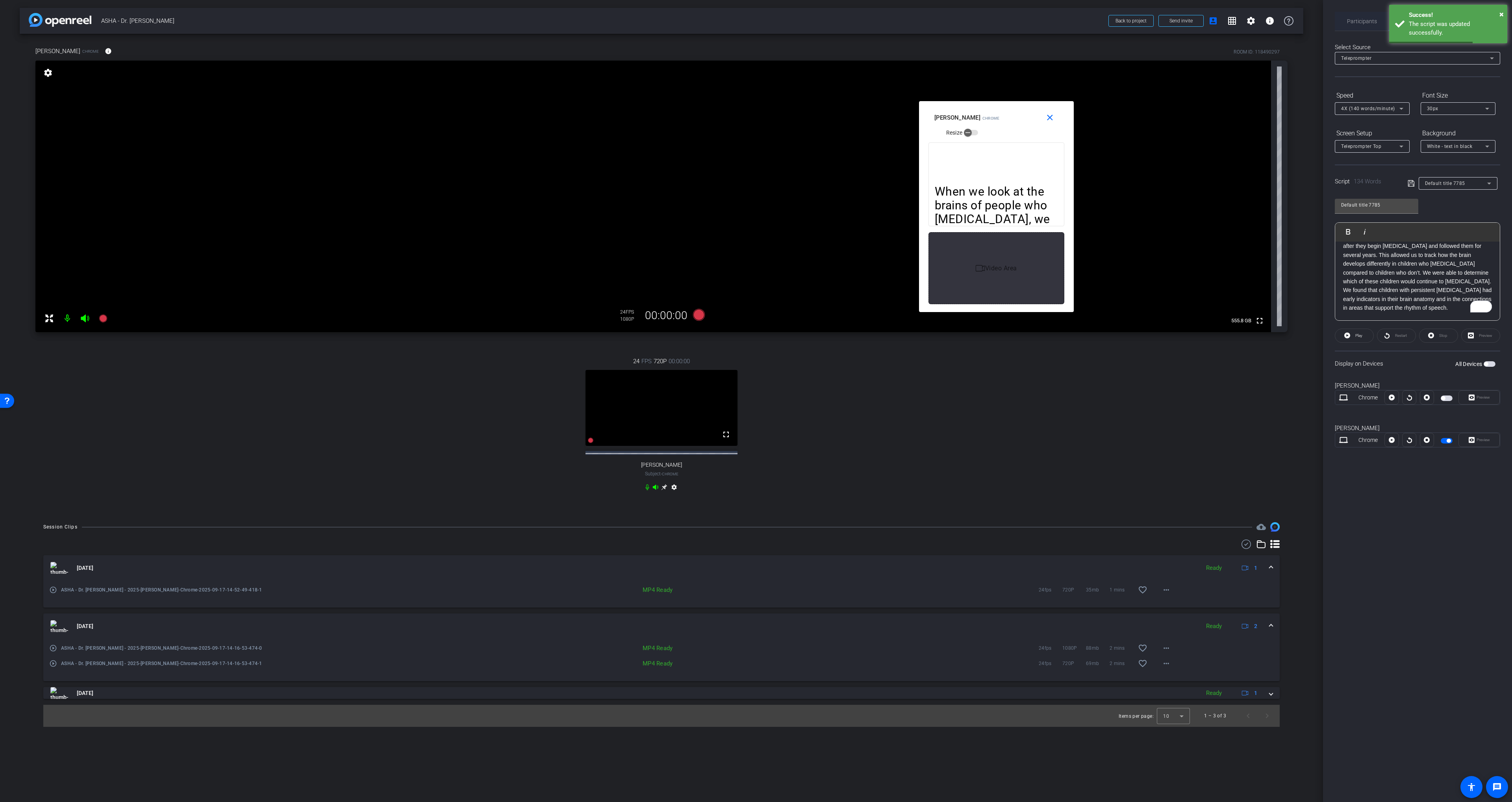
click at [1355, 21] on span "Participants" at bounding box center [1362, 21] width 30 height 5
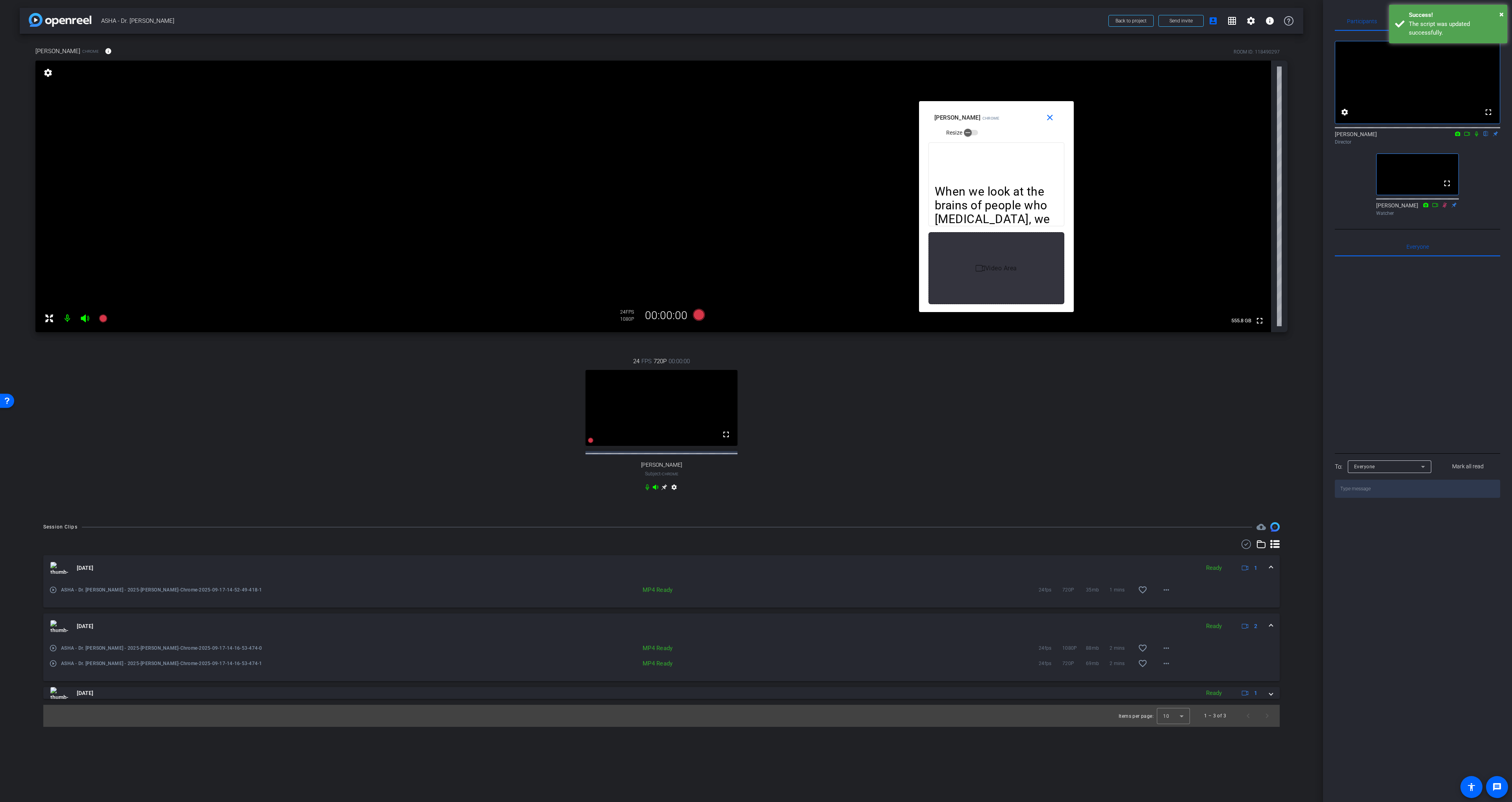
click at [867, 442] on div "24 FPS 720P 00:00:00 fullscreen Diane Paul Subject - Chrome settings" at bounding box center [661, 425] width 1252 height 163
click at [734, 377] on video at bounding box center [662, 408] width 152 height 76
click at [785, 346] on div "24 FPS 720P 00:00:00 fullscreen Diane Paul Subject - Chrome settings" at bounding box center [661, 425] width 1252 height 163
click at [1460, 31] on div "fullscreen settings [PERSON_NAME] flip Director fullscreen [PERSON_NAME] Watcher" at bounding box center [1418, 125] width 166 height 188
click at [1418, 23] on span "Teleprompter" at bounding box center [1417, 21] width 32 height 5
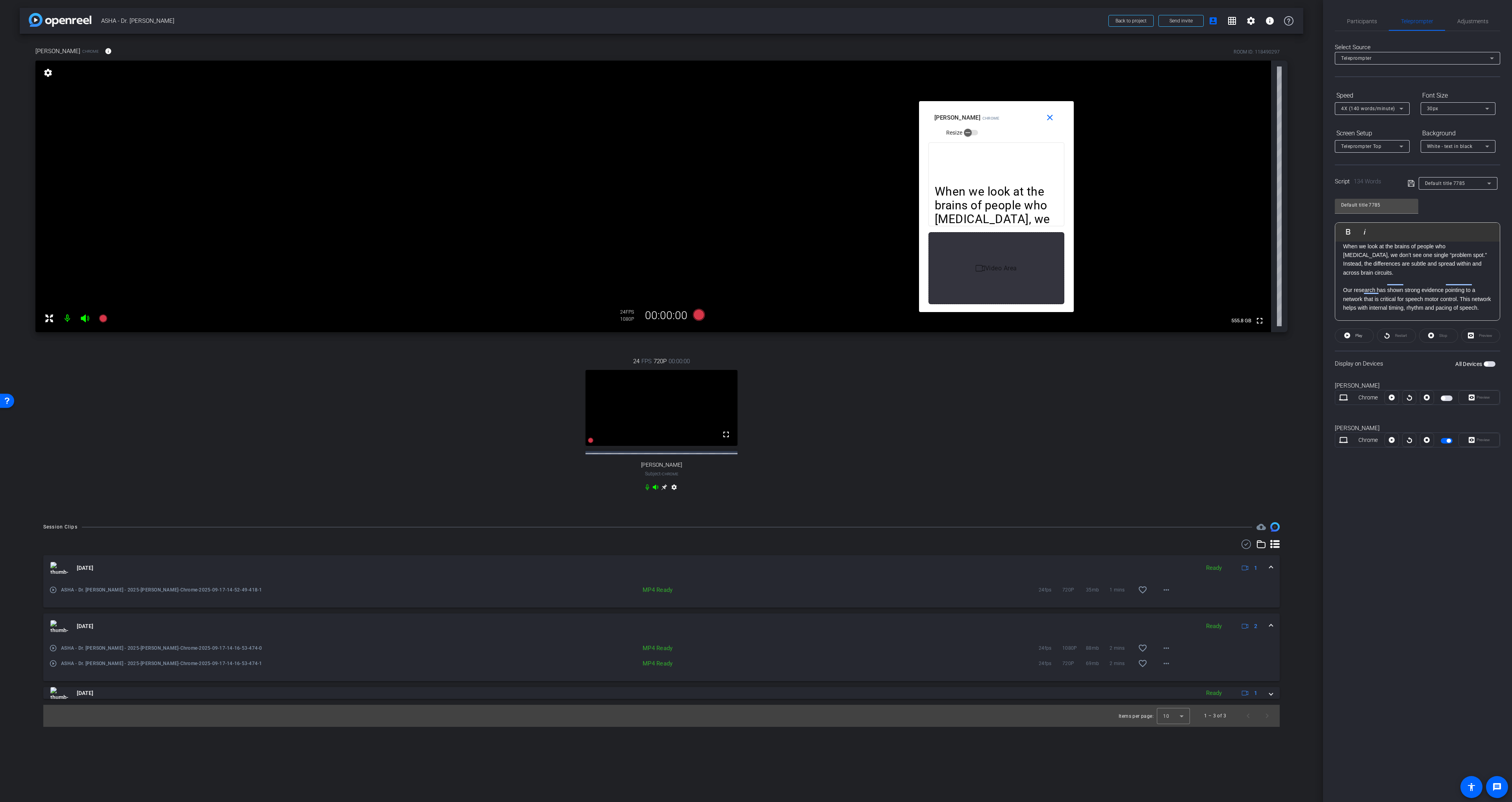
scroll to position [4, 0]
click at [1362, 16] on span "Participants" at bounding box center [1362, 21] width 30 height 19
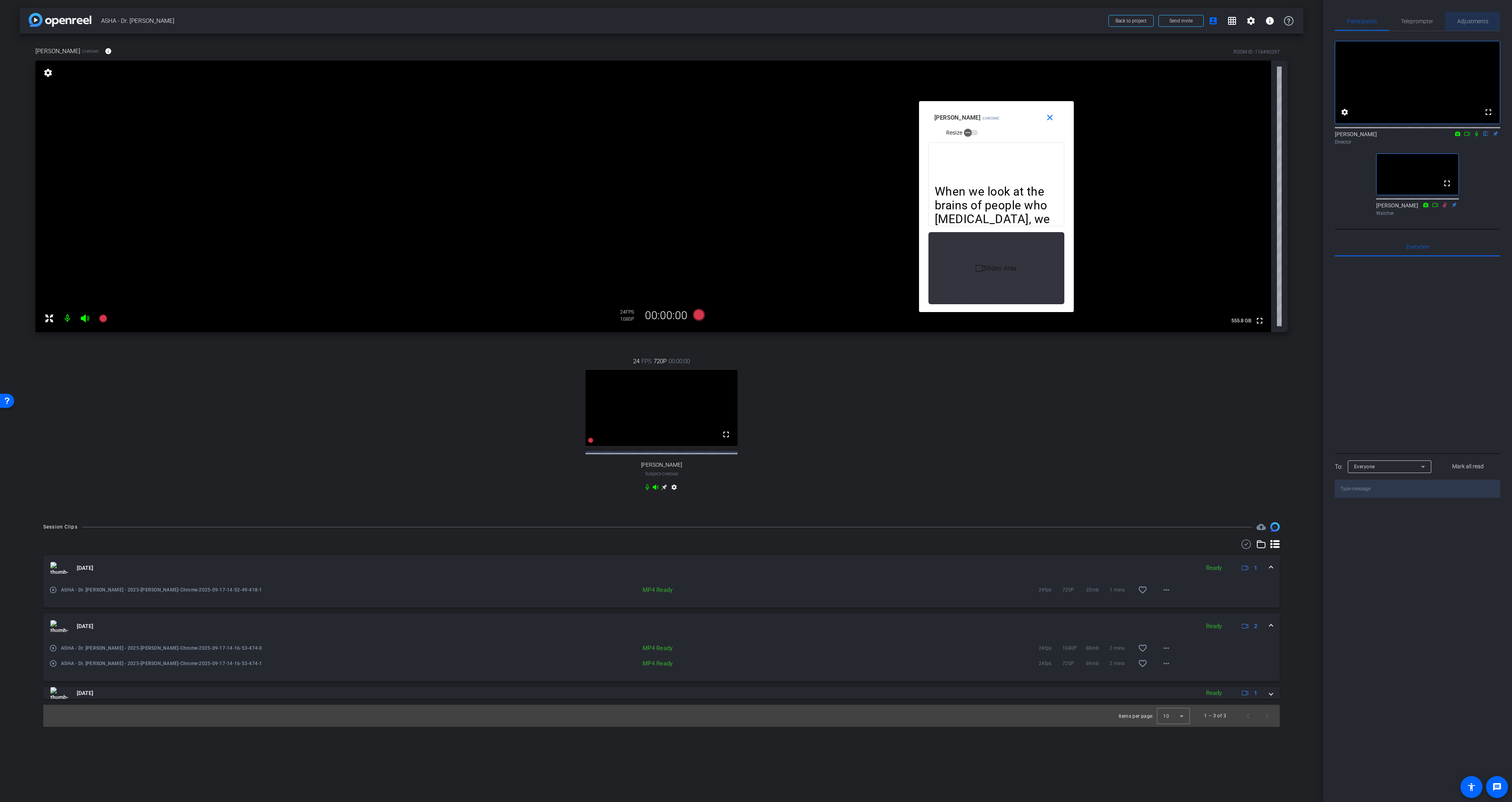
click at [1471, 18] on span "Adjustments" at bounding box center [1473, 21] width 31 height 19
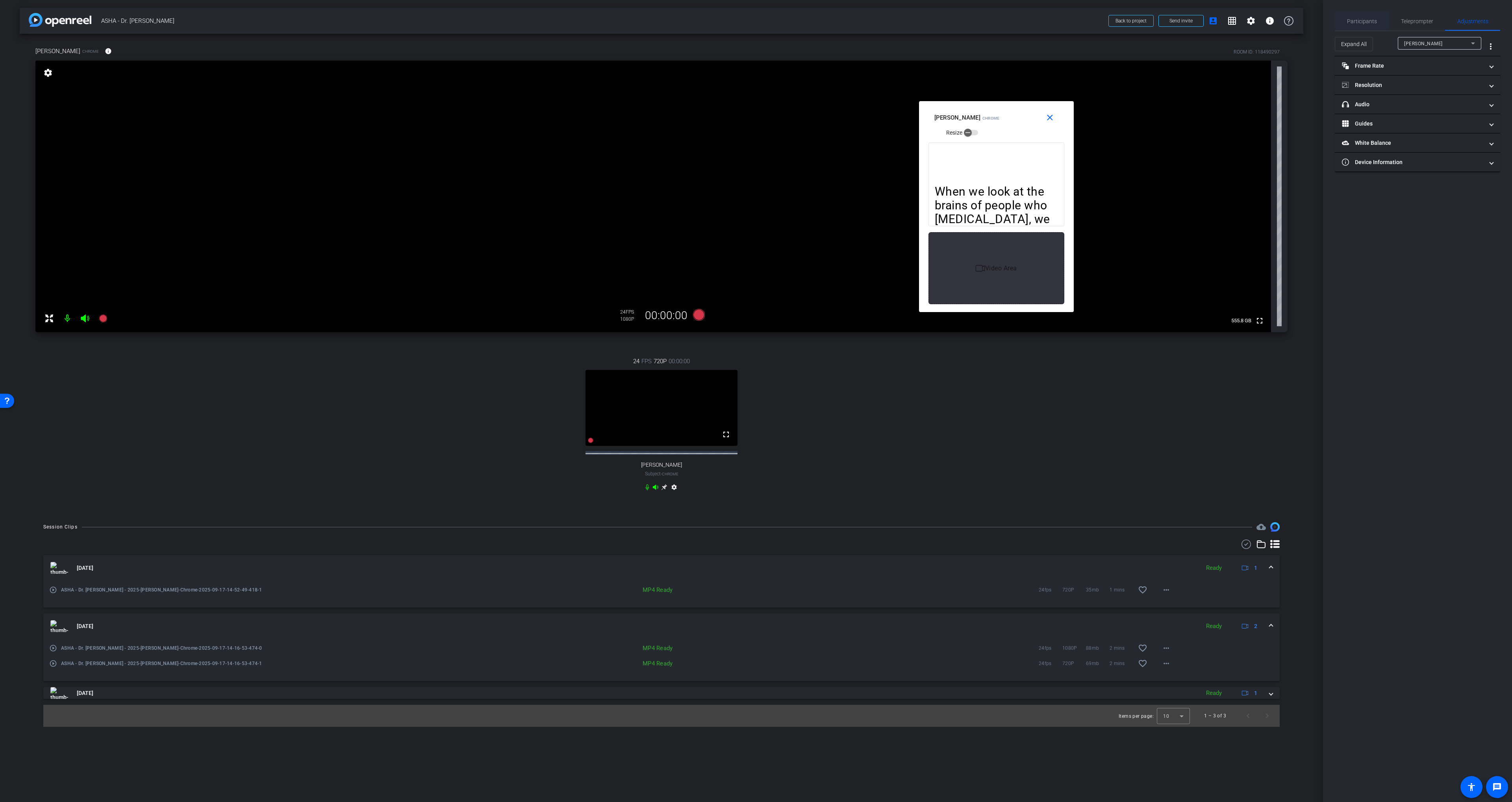
click at [1367, 17] on span "Participants" at bounding box center [1362, 21] width 30 height 19
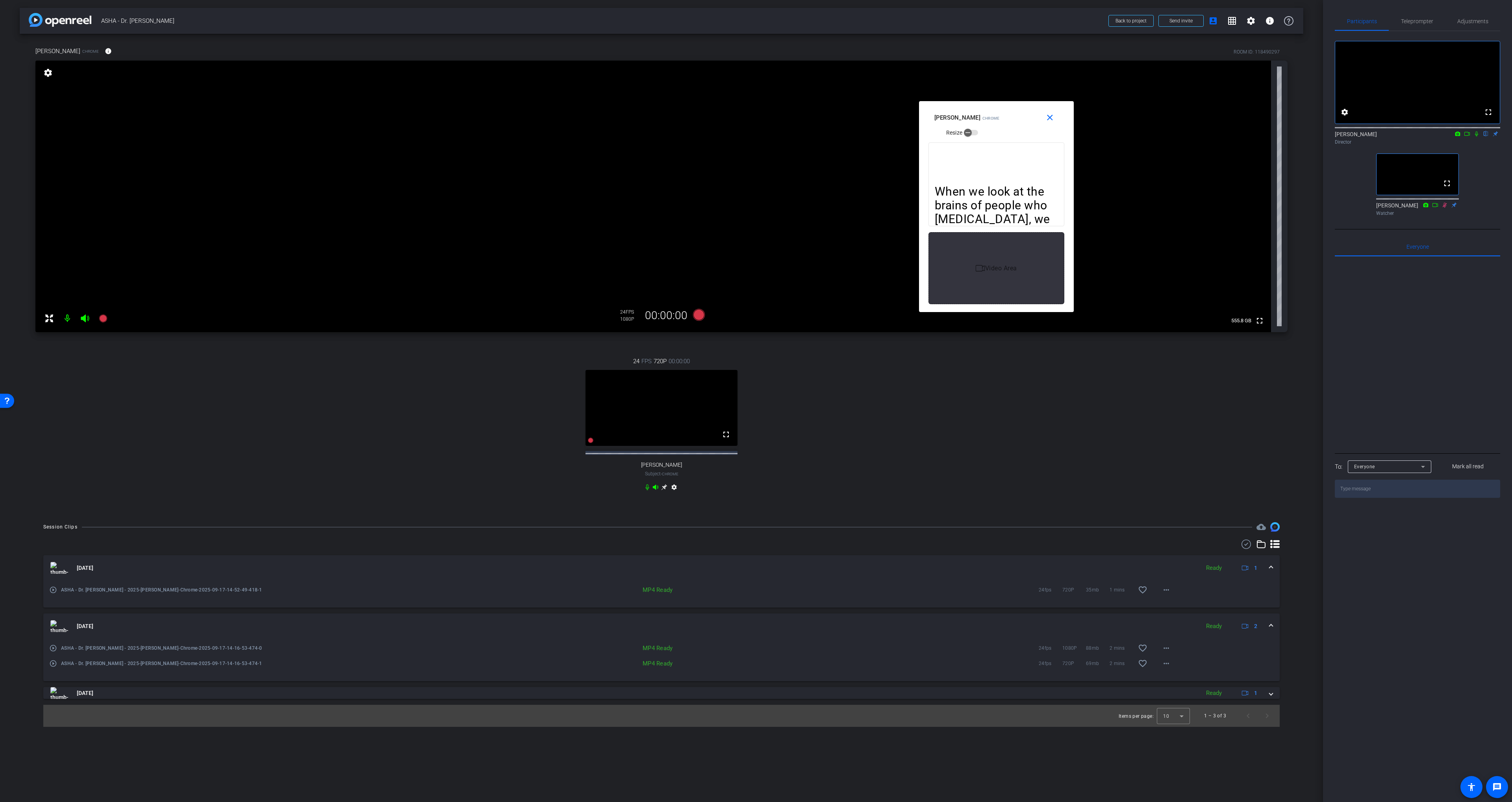
click at [851, 422] on div "24 FPS 720P 00:00:00 fullscreen Diane Paul Subject - Chrome settings" at bounding box center [661, 425] width 1252 height 163
click at [698, 317] on icon at bounding box center [699, 315] width 12 height 12
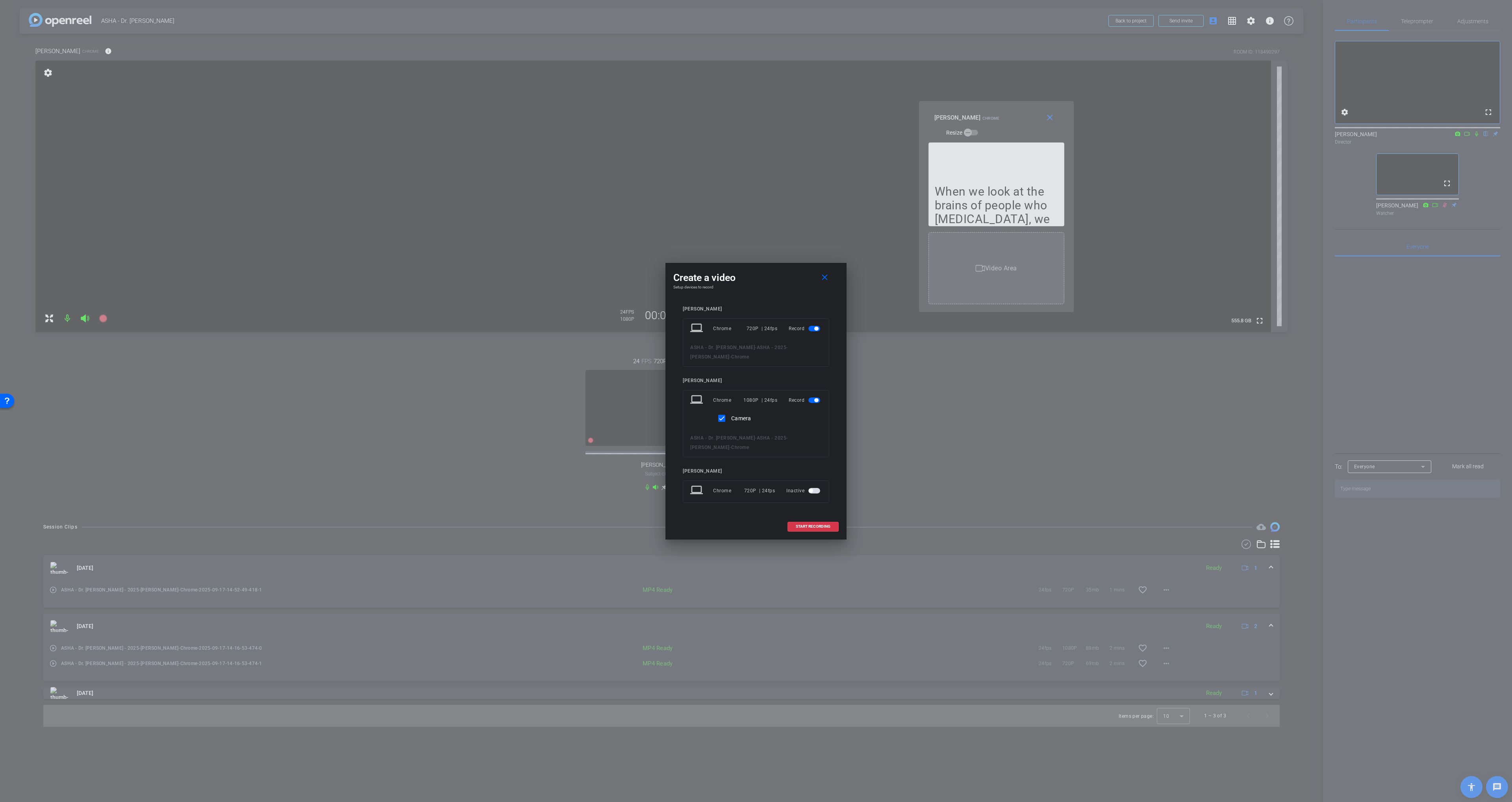
click at [813, 331] on span "button" at bounding box center [814, 328] width 12 height 5
click at [813, 517] on span at bounding box center [813, 513] width 50 height 19
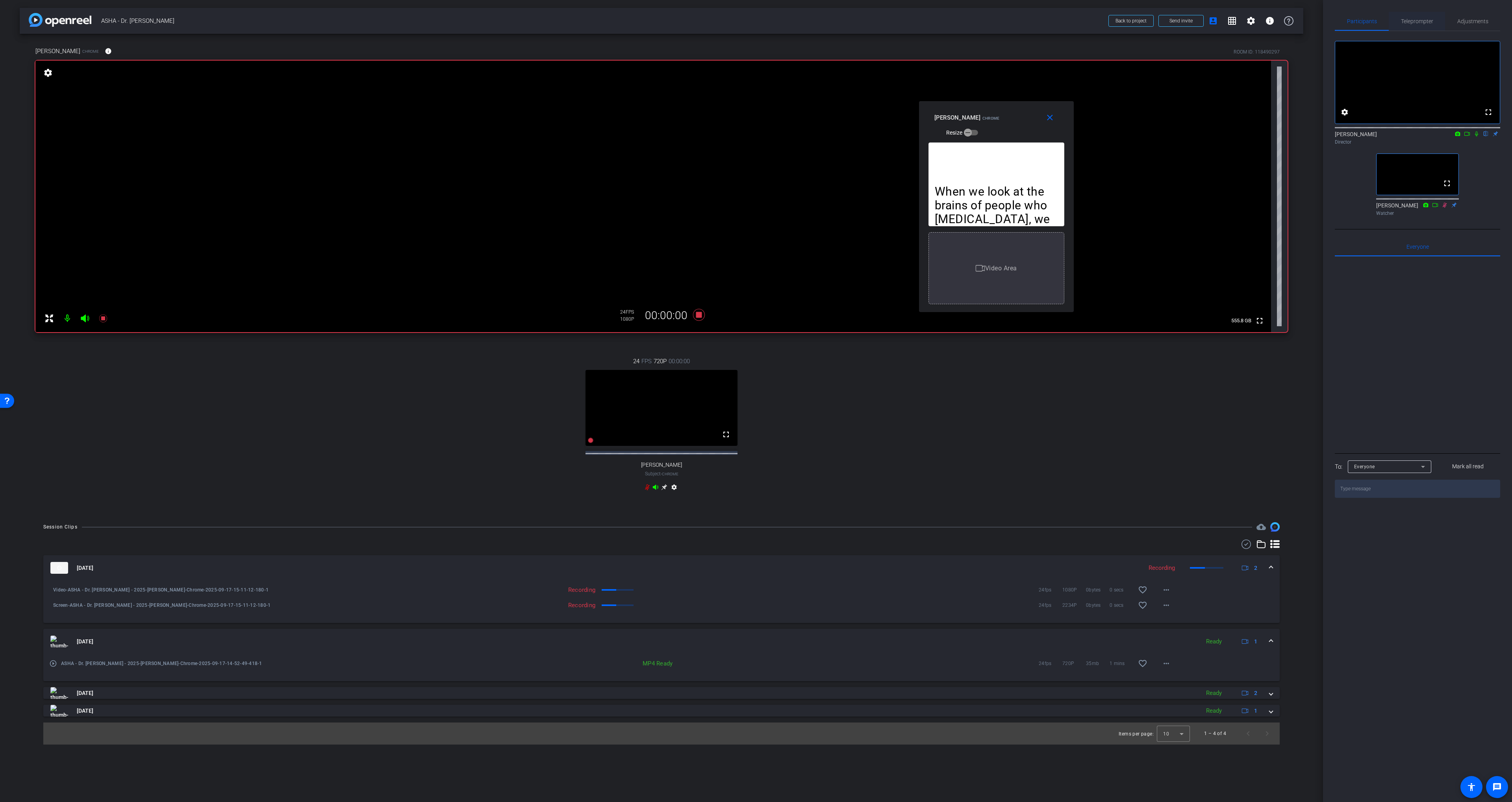
click at [1427, 22] on span "Teleprompter" at bounding box center [1417, 21] width 32 height 5
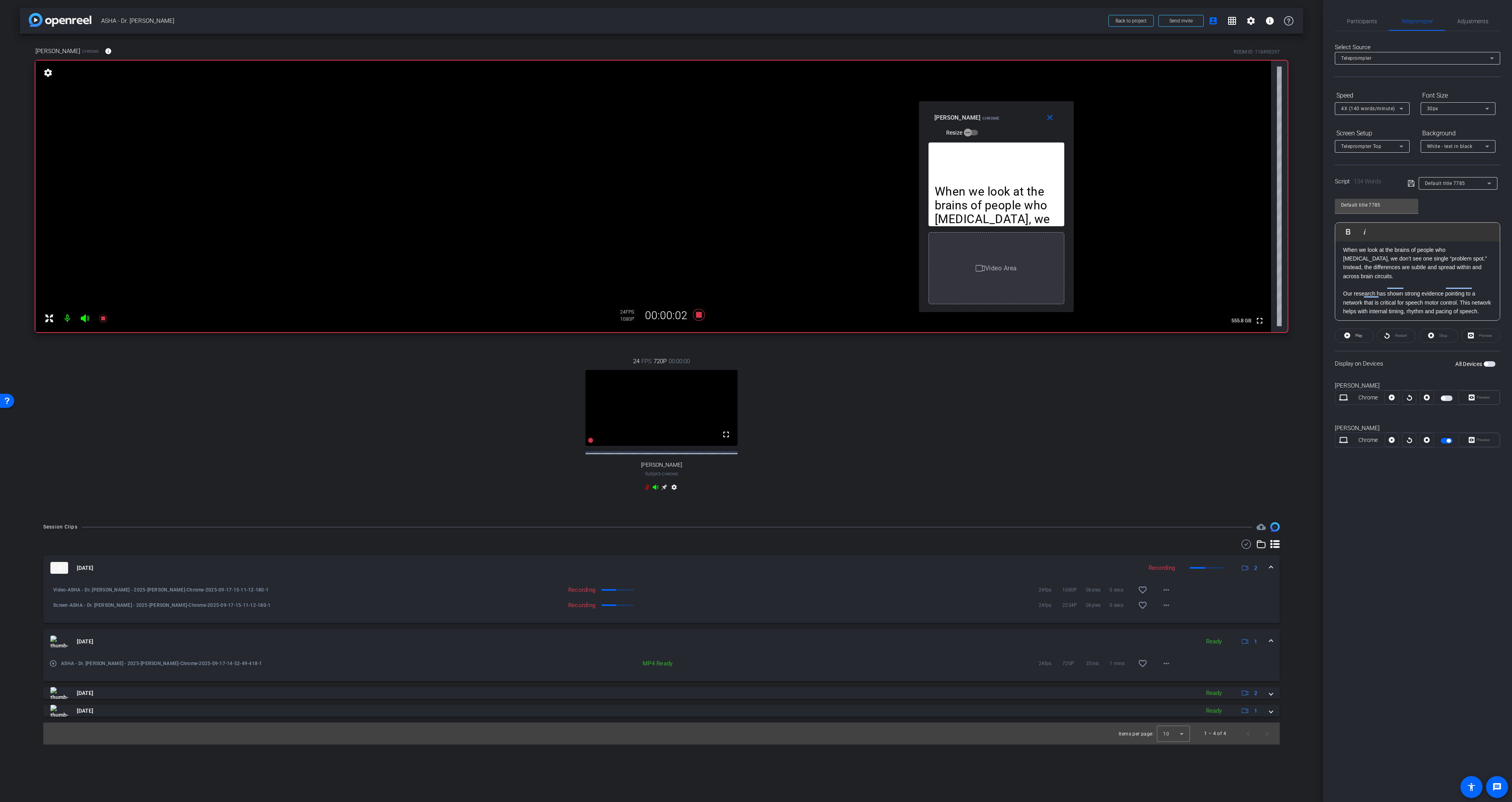
click at [1409, 442] on div at bounding box center [1409, 440] width 14 height 14
click at [1392, 442] on icon at bounding box center [1392, 440] width 6 height 6
drag, startPoint x: 1371, startPoint y: 25, endPoint x: 1385, endPoint y: 31, distance: 15.2
click at [1371, 25] on span "Participants" at bounding box center [1362, 21] width 30 height 19
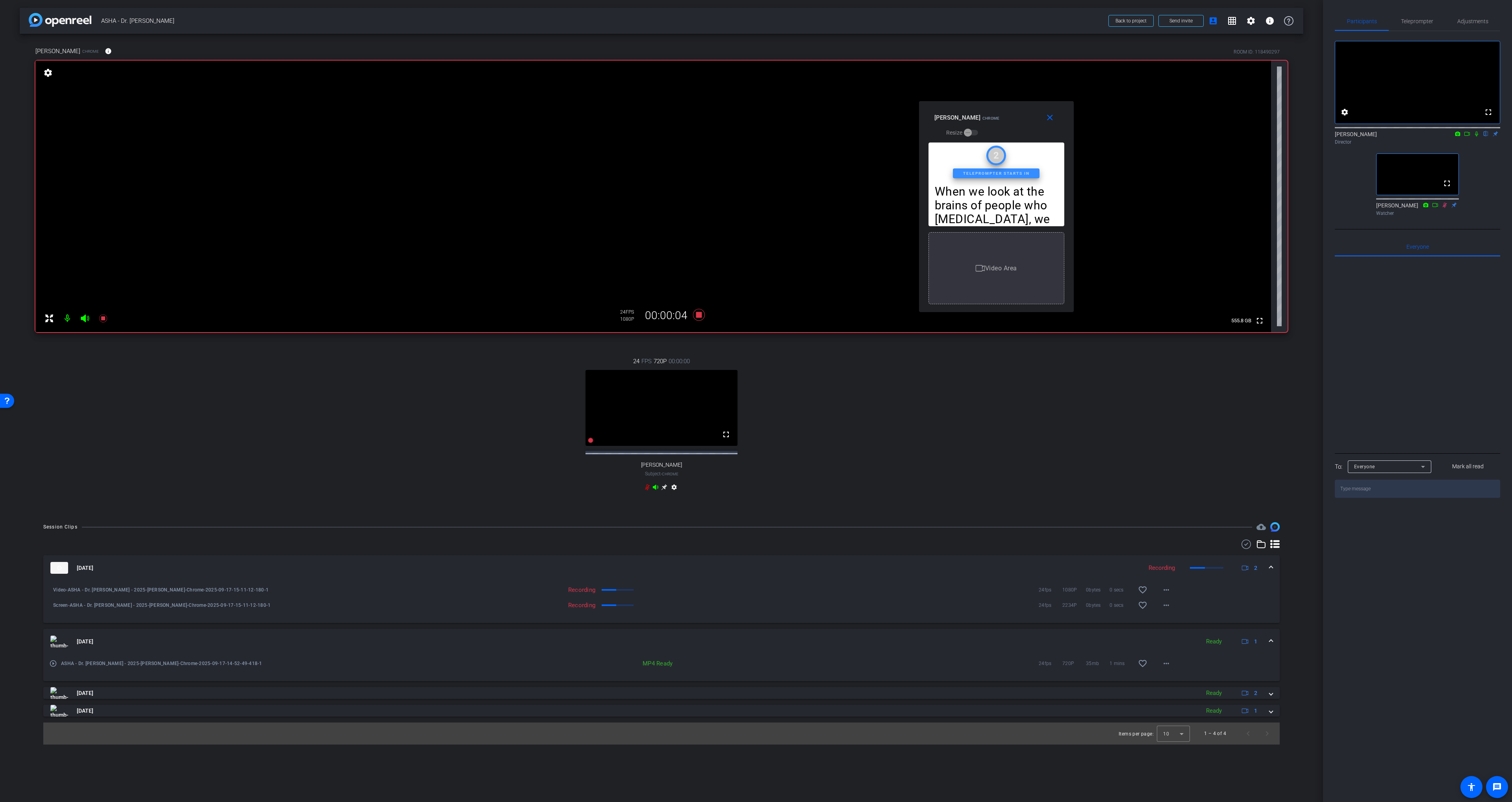
click at [1476, 137] on icon at bounding box center [1476, 134] width 3 height 5
click at [696, 317] on icon at bounding box center [699, 315] width 12 height 12
click at [1476, 137] on icon at bounding box center [1476, 134] width 4 height 5
click at [1012, 371] on div "24 FPS 720P 00:00:00 fullscreen Diane Paul Subject - Chrome settings" at bounding box center [661, 425] width 1252 height 163
click at [647, 490] on icon at bounding box center [647, 487] width 6 height 6
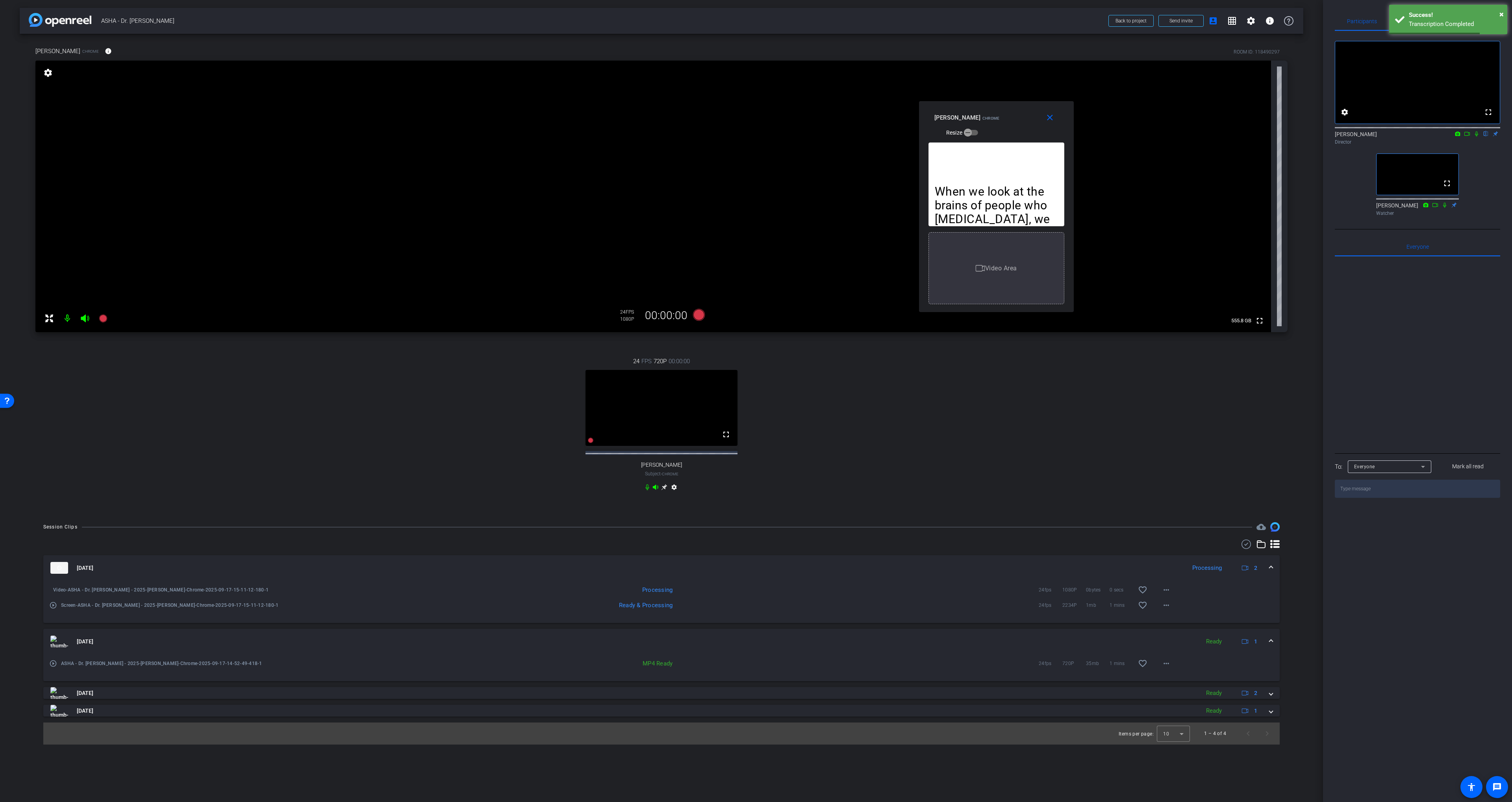
click at [838, 429] on div "24 FPS 720P 00:00:00 fullscreen Diane Paul Subject - Chrome settings" at bounding box center [661, 425] width 1252 height 163
click at [791, 419] on div "24 FPS 720P 00:00:00 fullscreen Diane Paul Subject - Chrome settings" at bounding box center [661, 425] width 1252 height 163
click at [1501, 13] on span "×" at bounding box center [1501, 14] width 4 height 9
click at [1433, 19] on div "Teleprompter" at bounding box center [1417, 21] width 56 height 19
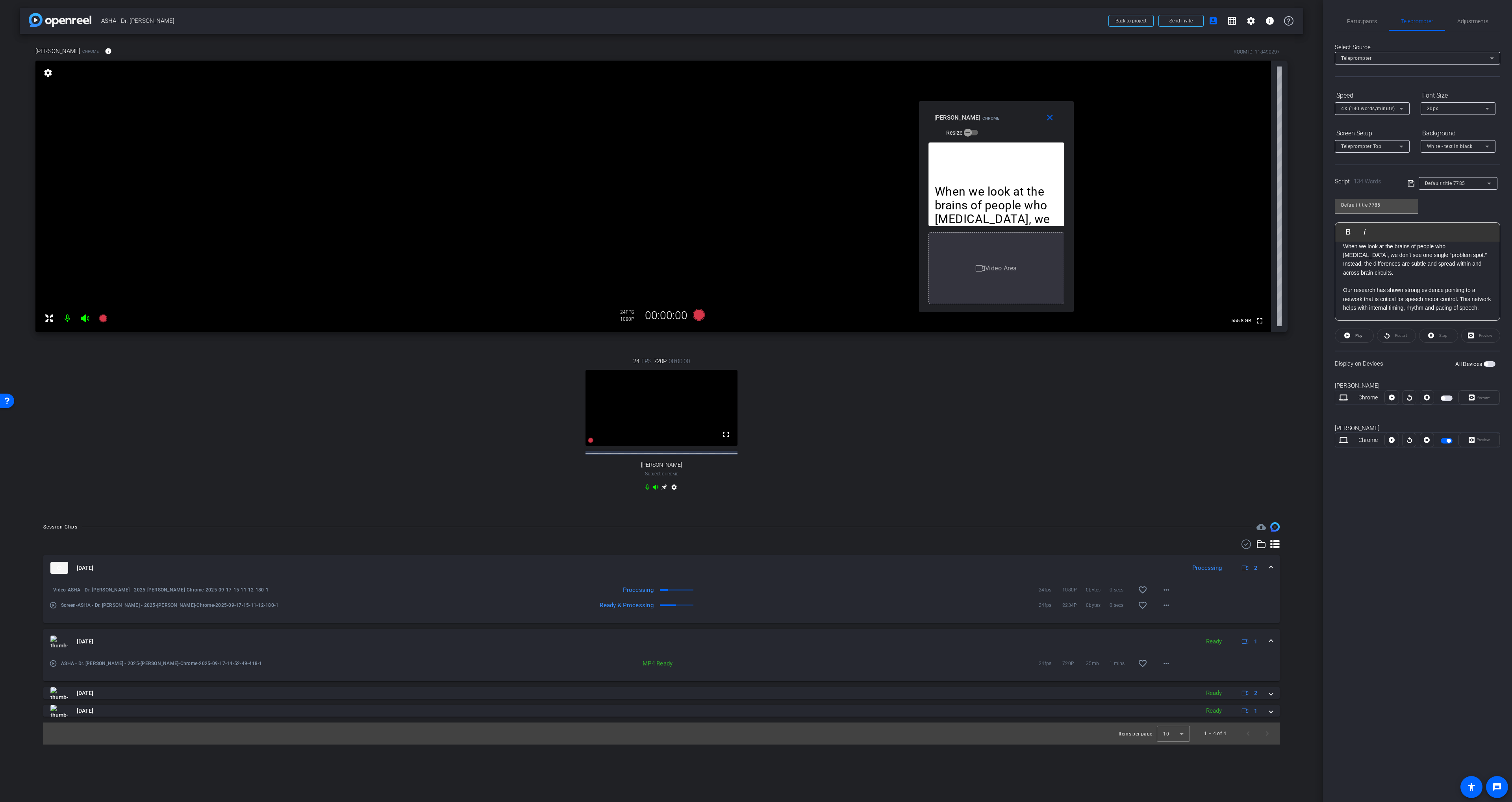
scroll to position [0, 0]
click at [1356, 15] on span "Participants" at bounding box center [1362, 21] width 30 height 19
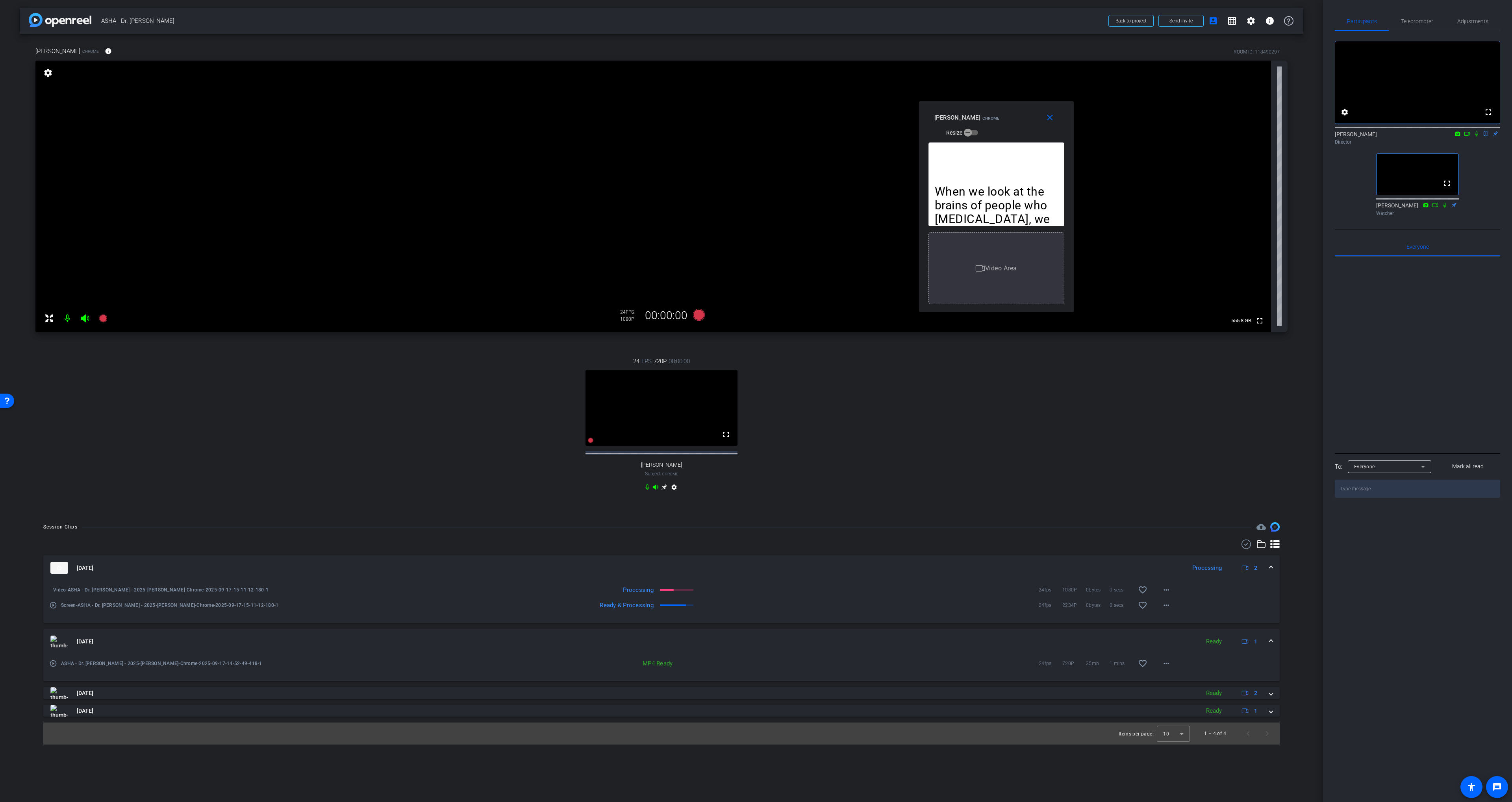
click at [50, 609] on mat-icon "play_circle_outline" at bounding box center [53, 605] width 8 height 8
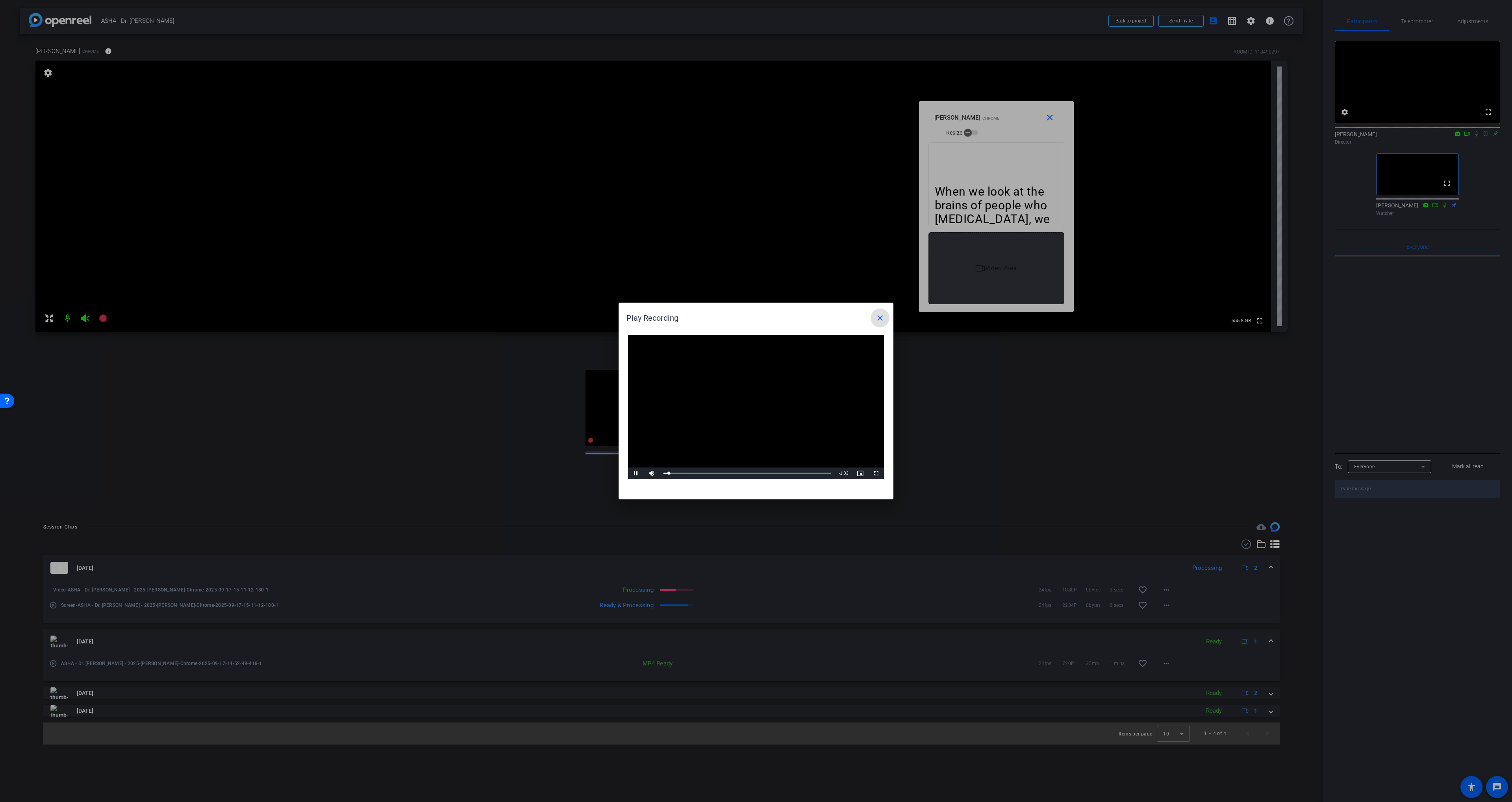
click at [883, 314] on mat-icon "close" at bounding box center [880, 318] width 9 height 9
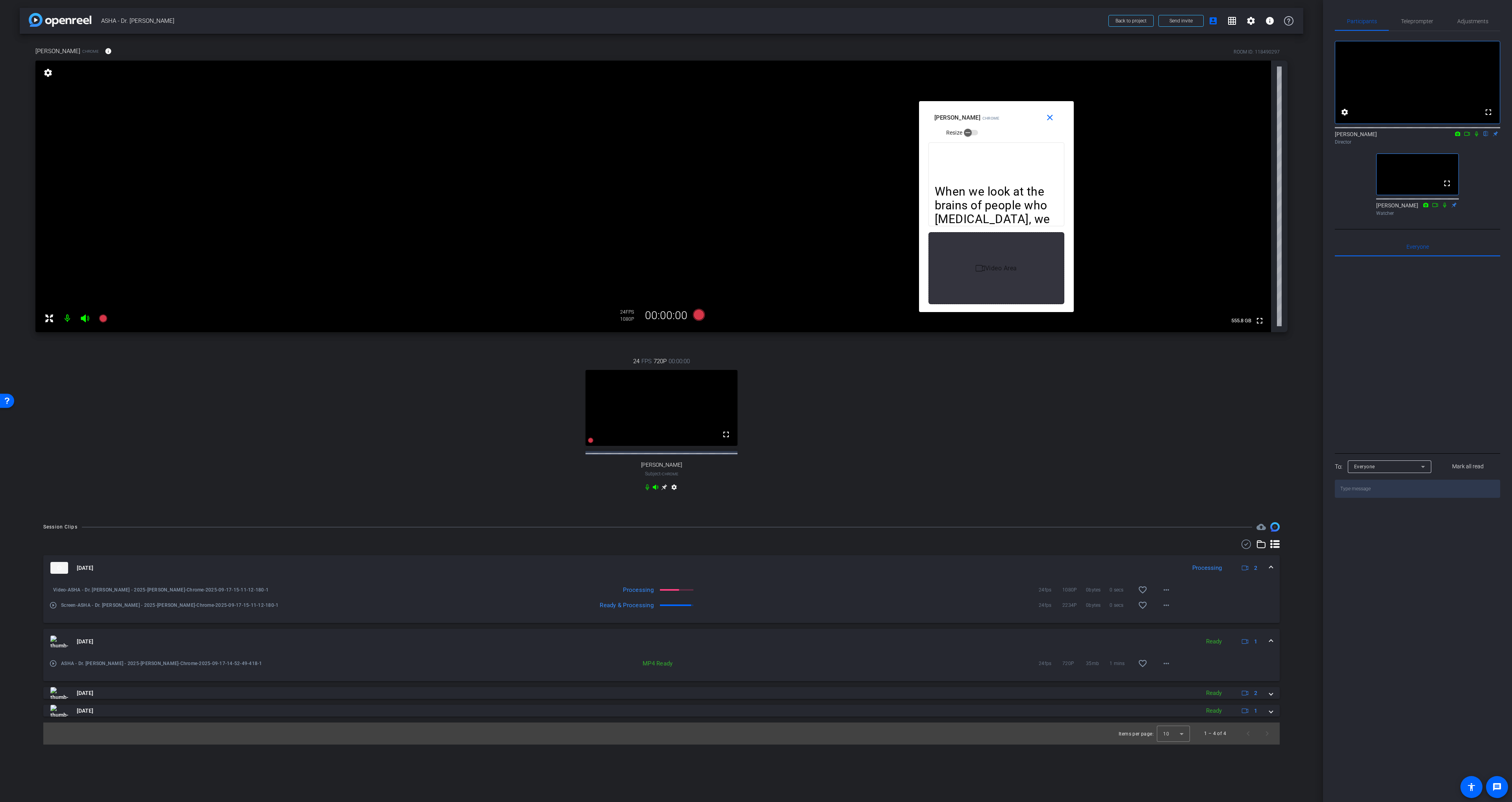
click at [750, 490] on div "24 FPS 720P 00:00:00 fullscreen Diane Paul Subject - Chrome settings" at bounding box center [661, 425] width 1252 height 163
click at [814, 453] on div "24 FPS 720P 00:00:00 fullscreen Diane Paul Subject - Chrome settings" at bounding box center [661, 425] width 1252 height 163
click at [827, 390] on div "24 FPS 720P 00:00:00 fullscreen Diane Paul Subject - Chrome settings" at bounding box center [661, 425] width 1252 height 163
drag, startPoint x: 698, startPoint y: 315, endPoint x: 833, endPoint y: 404, distance: 161.7
click at [833, 404] on div "Soo-Eun Chang Chrome info ROOM ID: 118490297 fullscreen settings 555.8 GB 24 FP…" at bounding box center [662, 274] width 1284 height 480
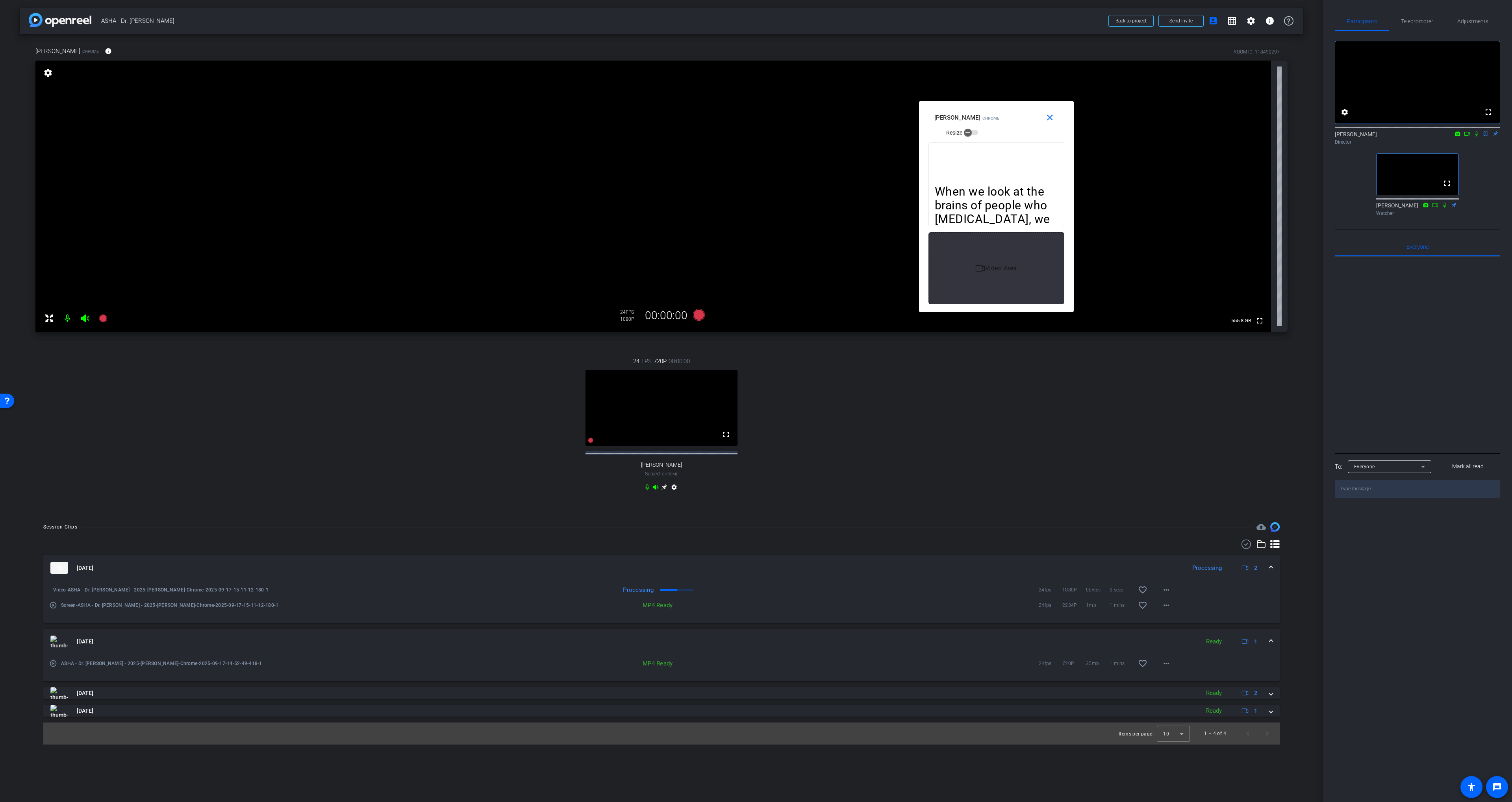
click at [833, 404] on div "24 FPS 720P 00:00:00 fullscreen Diane Paul Subject - Chrome settings" at bounding box center [661, 425] width 1252 height 163
click at [1430, 20] on span "Teleprompter" at bounding box center [1417, 21] width 32 height 5
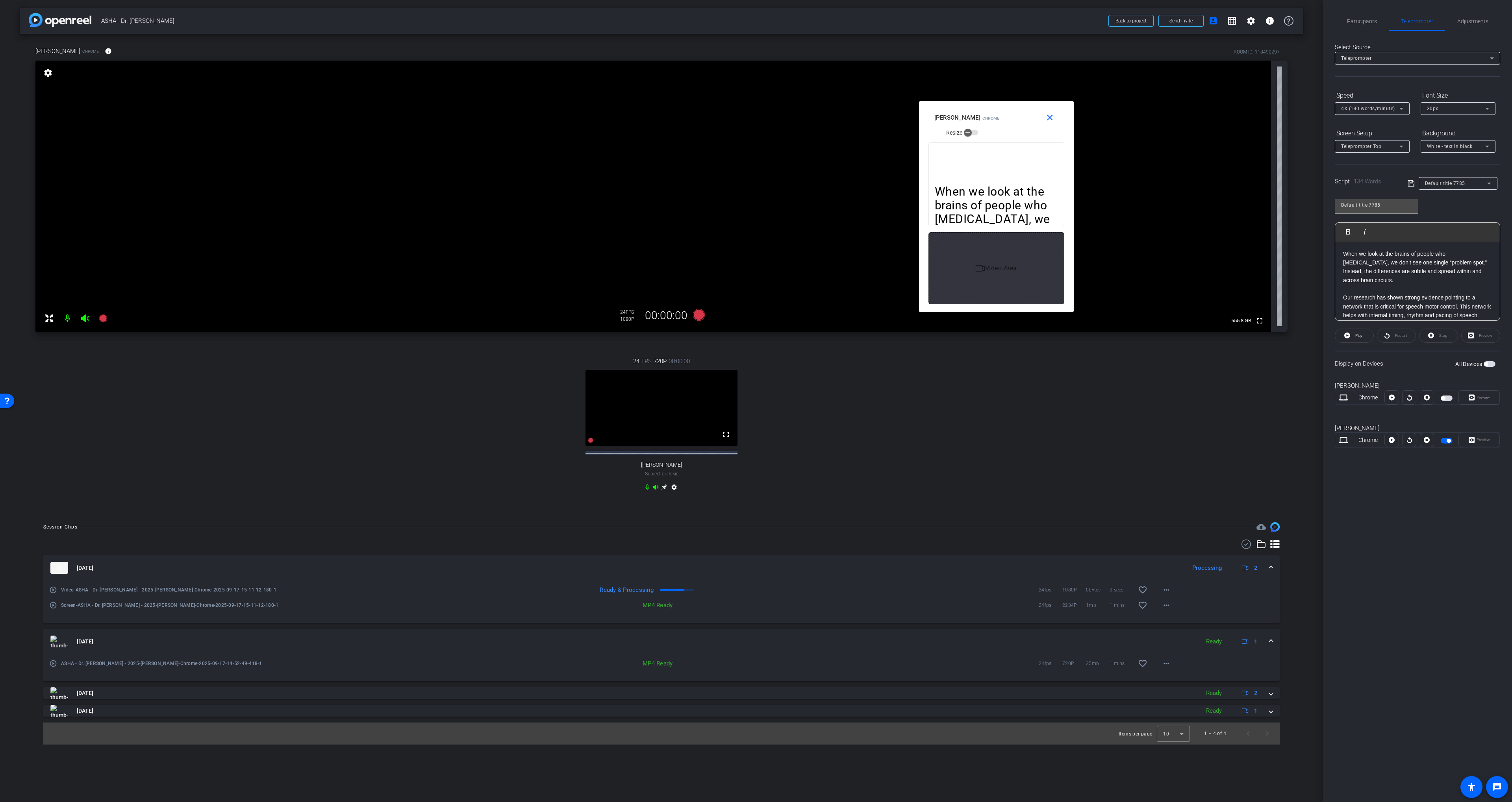
click at [1075, 370] on div "24 FPS 720P 00:00:00 fullscreen Diane Paul Subject - Chrome settings" at bounding box center [661, 425] width 1252 height 163
click at [802, 413] on div "24 FPS 720P 00:00:00 fullscreen Diane Paul Subject - Chrome settings" at bounding box center [661, 425] width 1252 height 163
click at [1358, 21] on span "Participants" at bounding box center [1362, 21] width 30 height 5
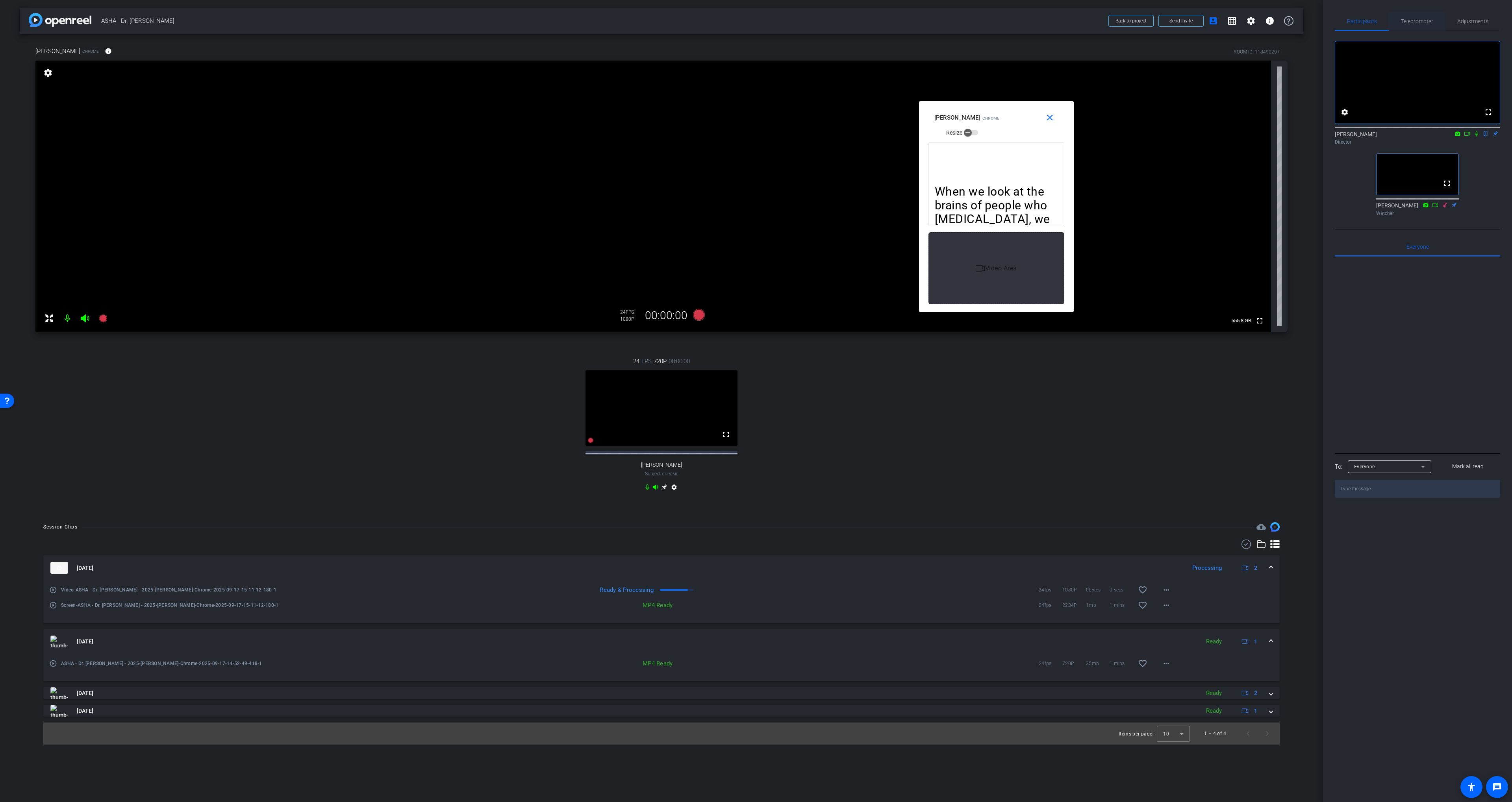
click at [1406, 25] on span "Teleprompter" at bounding box center [1417, 21] width 32 height 19
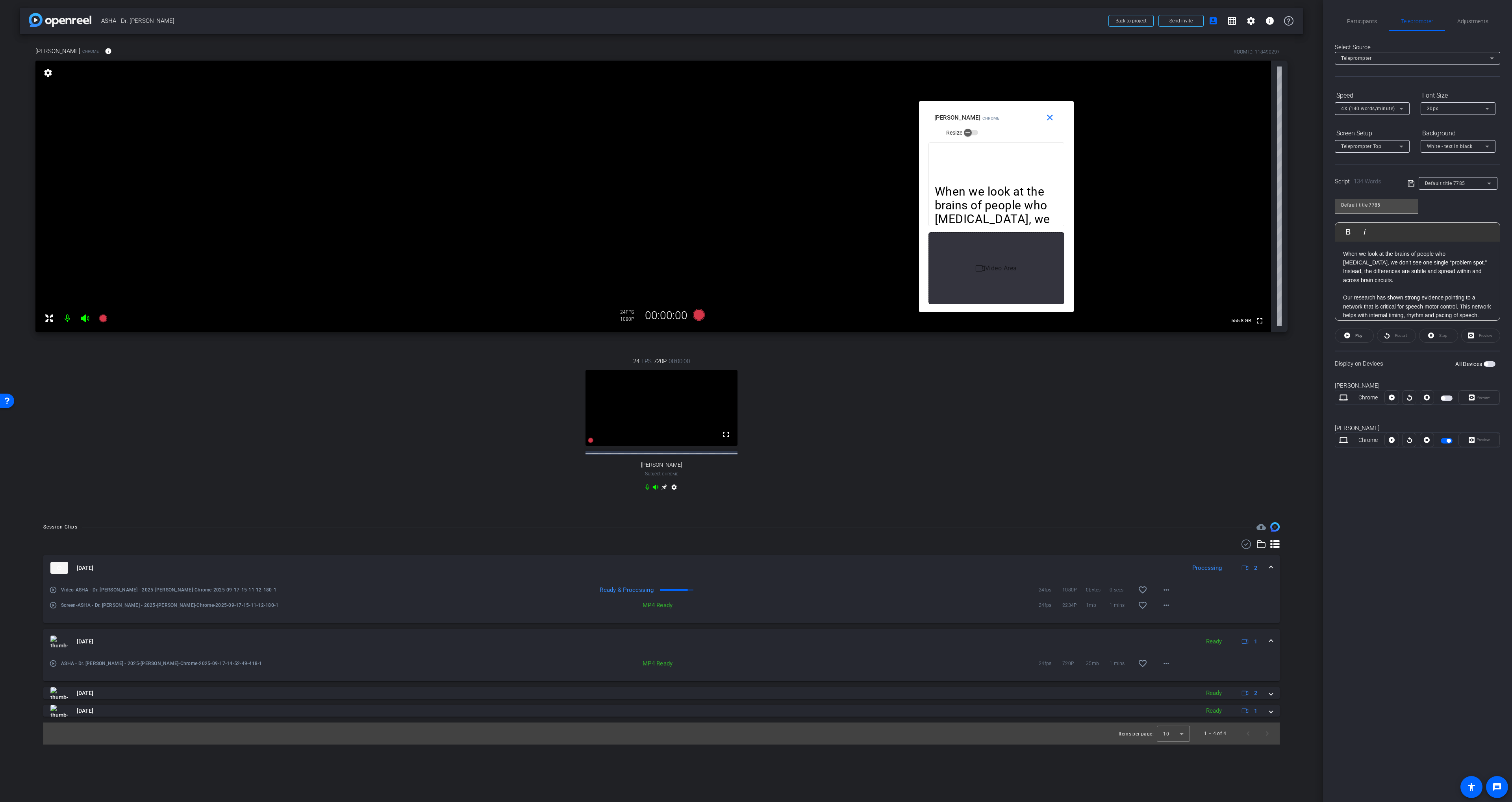
click at [844, 452] on div "24 FPS 720P 00:00:00 fullscreen Diane Paul Subject - Chrome settings" at bounding box center [661, 425] width 1252 height 163
click at [870, 472] on div "24 FPS 720P 00:00:00 fullscreen Diane Paul Subject - Chrome settings" at bounding box center [661, 425] width 1252 height 163
click at [1351, 22] on span "Participants" at bounding box center [1362, 21] width 30 height 5
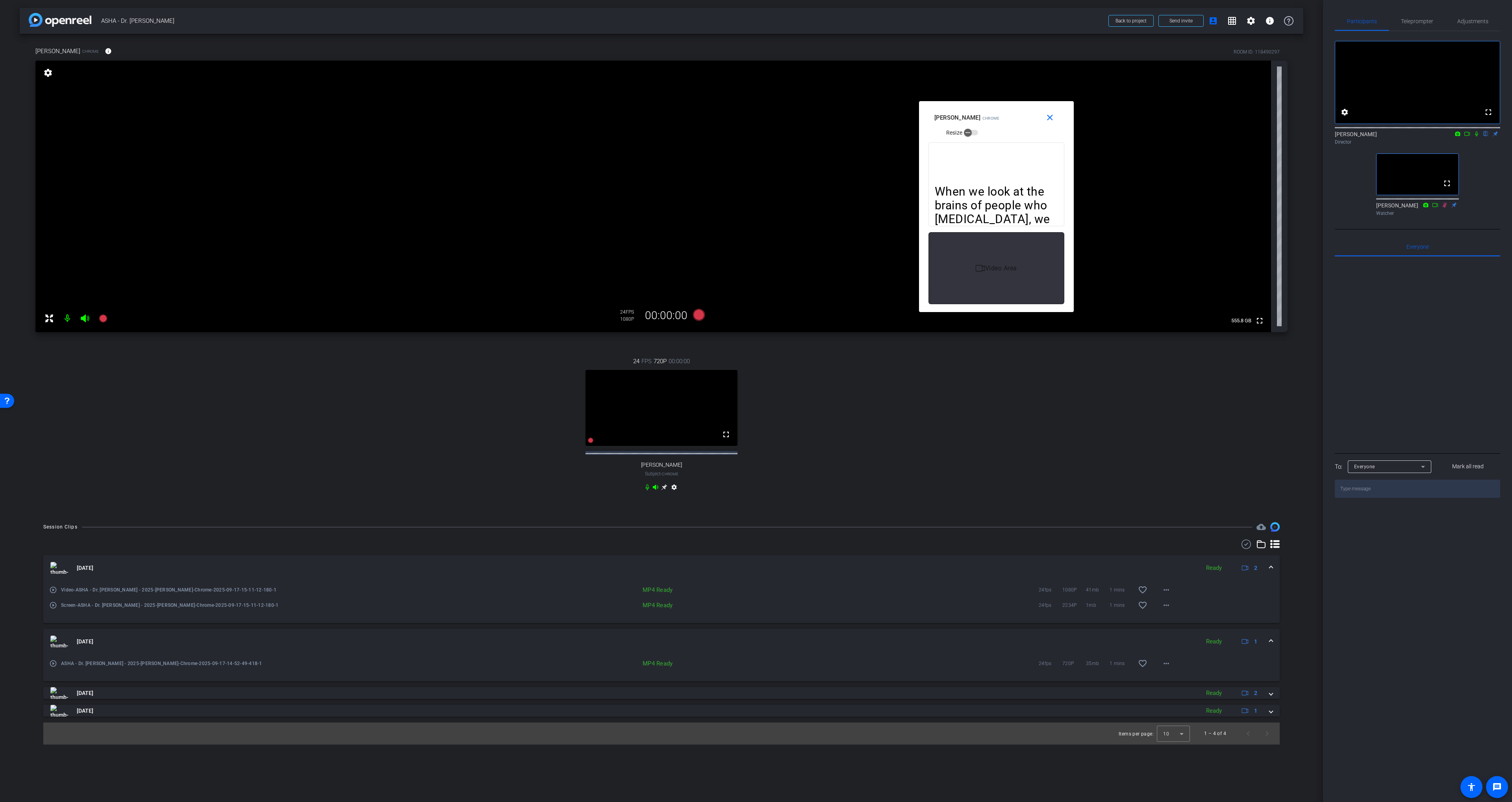
drag, startPoint x: 976, startPoint y: 458, endPoint x: 944, endPoint y: 443, distance: 35.3
click at [975, 458] on div "24 FPS 720P 00:00:00 fullscreen Diane Paul Subject - Chrome settings" at bounding box center [661, 425] width 1252 height 163
drag, startPoint x: 706, startPoint y: 338, endPoint x: 704, endPoint y: 333, distance: 5.4
click at [706, 338] on div "Soo-Eun Chang Chrome info ROOM ID: 118490297 fullscreen settings 555.8 GB 24 FP…" at bounding box center [662, 274] width 1284 height 480
click at [772, 350] on div "24 FPS 720P 00:00:00 fullscreen Diane Paul Subject - Chrome settings" at bounding box center [661, 425] width 1252 height 163
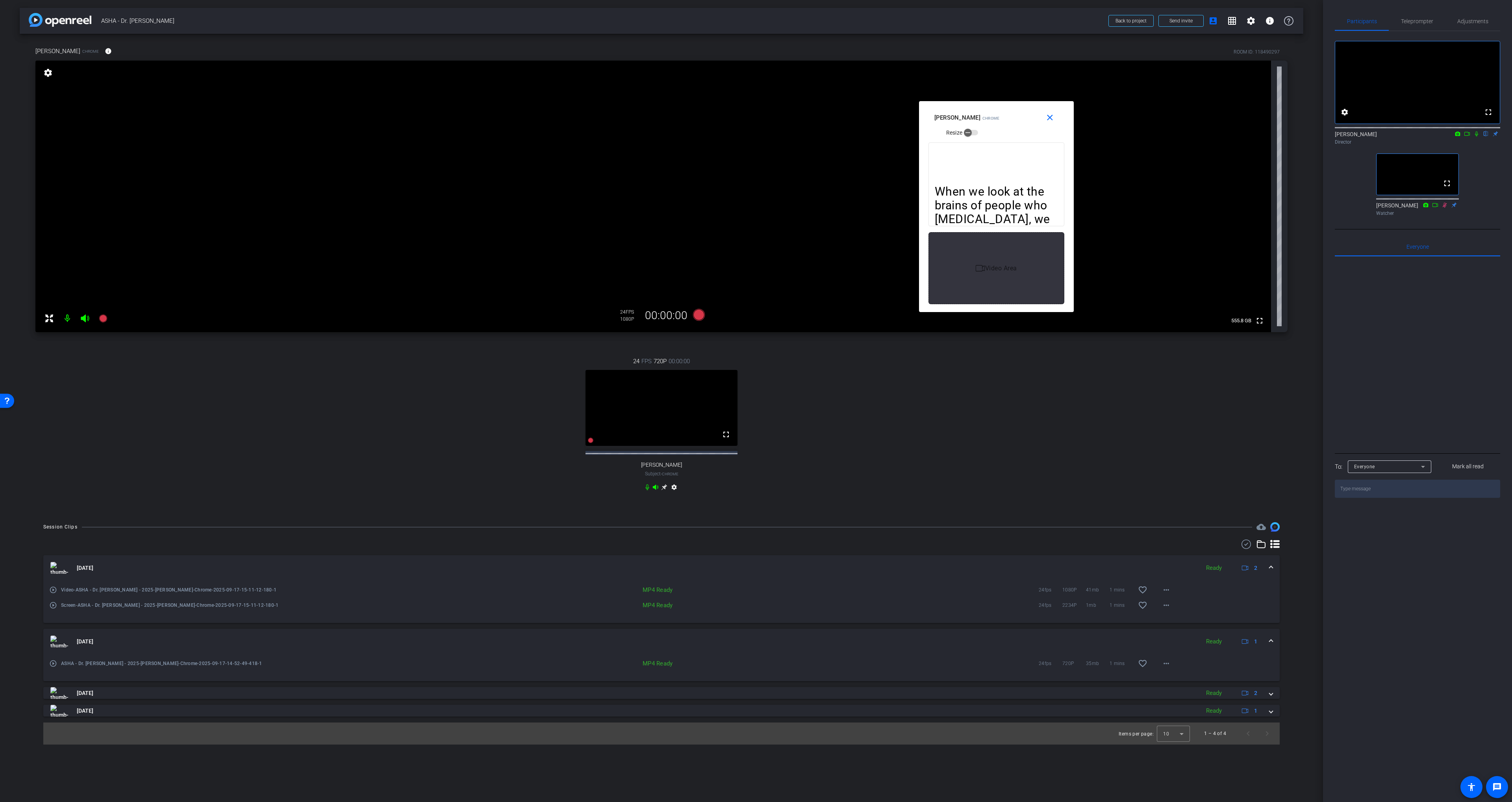
click at [722, 341] on div "Soo-Eun Chang Chrome info ROOM ID: 118490297 fullscreen settings 555.8 GB 24 FP…" at bounding box center [662, 274] width 1284 height 480
click at [709, 344] on div "24 FPS 720P 00:00:00 fullscreen Diane Paul Subject - Chrome settings" at bounding box center [661, 425] width 1252 height 163
click at [707, 338] on div "Soo-Eun Chang Chrome info ROOM ID: 118490297 fullscreen settings 555.8 GB 24 FP…" at bounding box center [662, 274] width 1284 height 480
click at [698, 316] on icon at bounding box center [699, 315] width 12 height 12
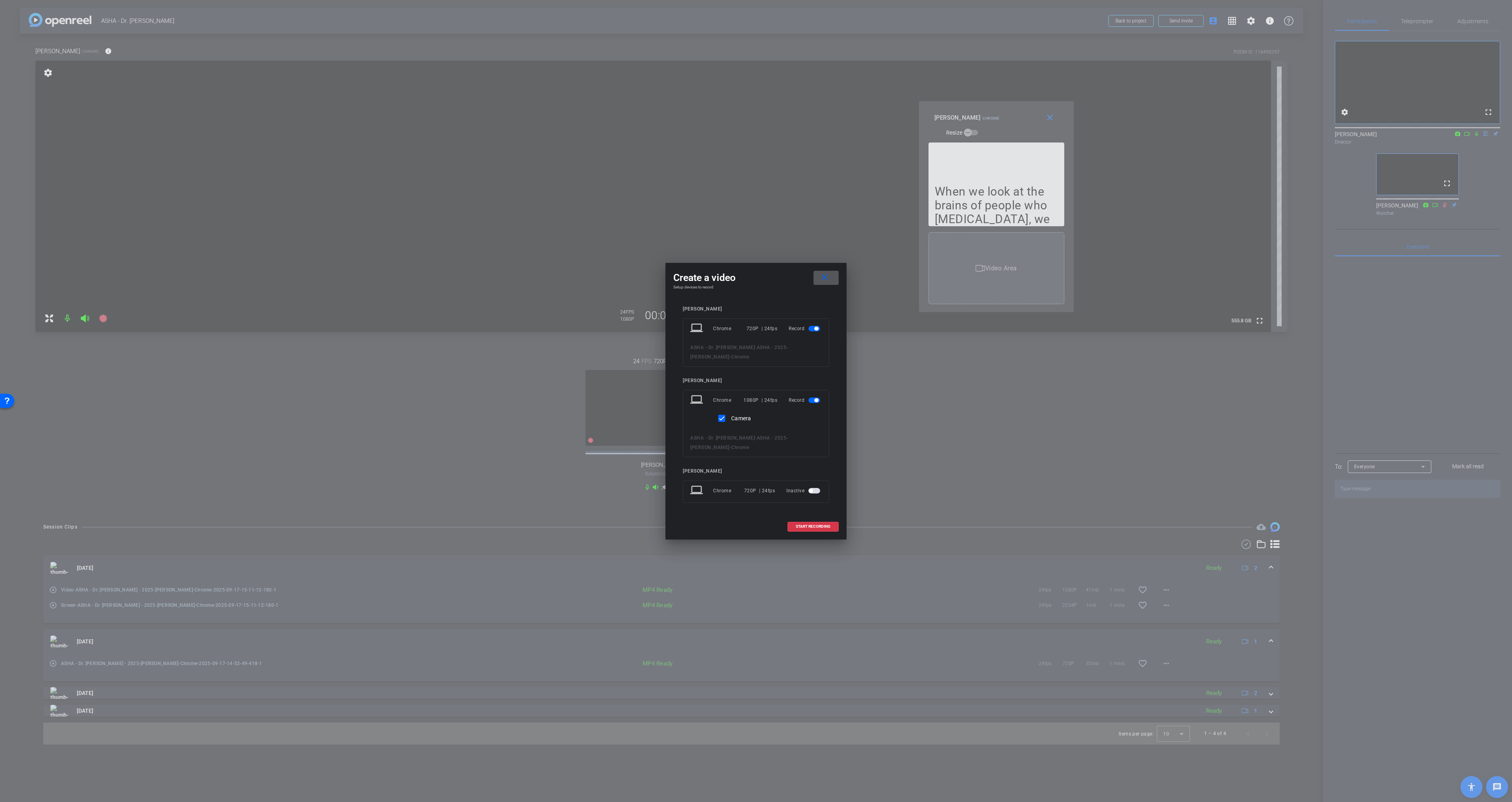
click at [809, 328] on span "button" at bounding box center [814, 328] width 12 height 5
click at [812, 515] on span "START RECORDING" at bounding box center [813, 513] width 35 height 4
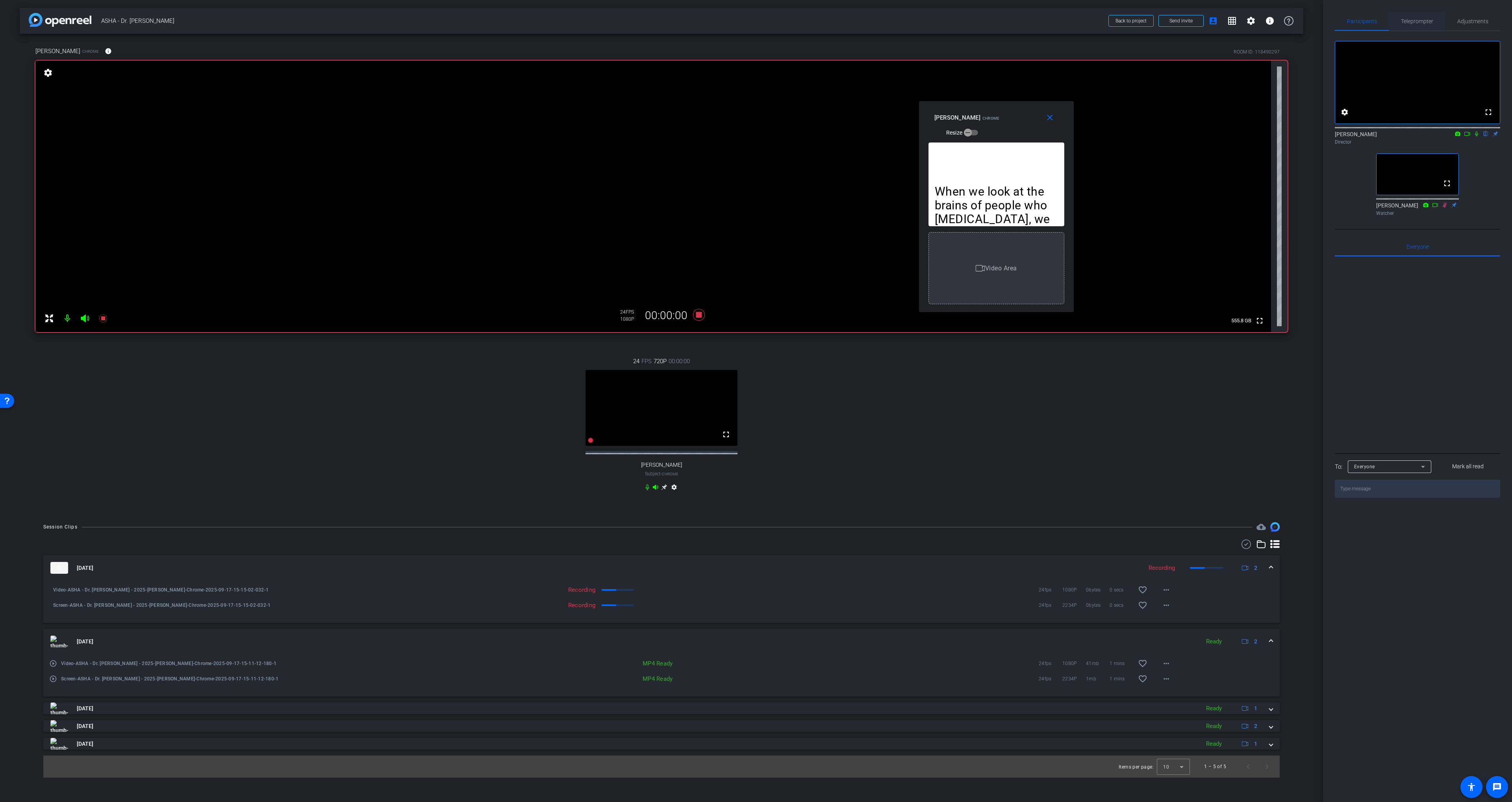
click at [1419, 21] on span "Teleprompter" at bounding box center [1417, 21] width 32 height 5
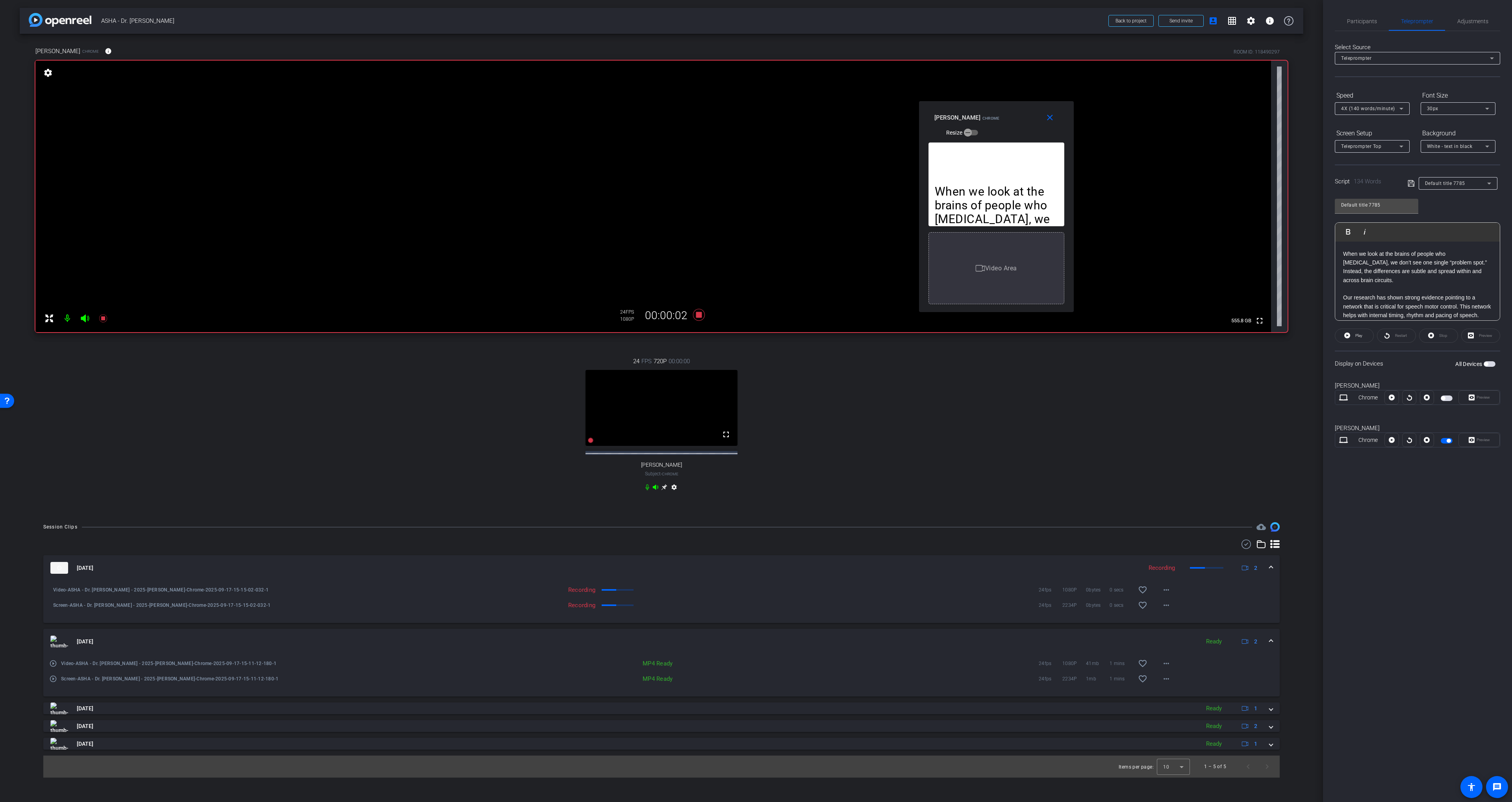
click at [1409, 438] on div at bounding box center [1409, 440] width 14 height 14
click at [1392, 441] on icon at bounding box center [1392, 440] width 6 height 6
click at [1365, 27] on span "Participants" at bounding box center [1362, 21] width 30 height 19
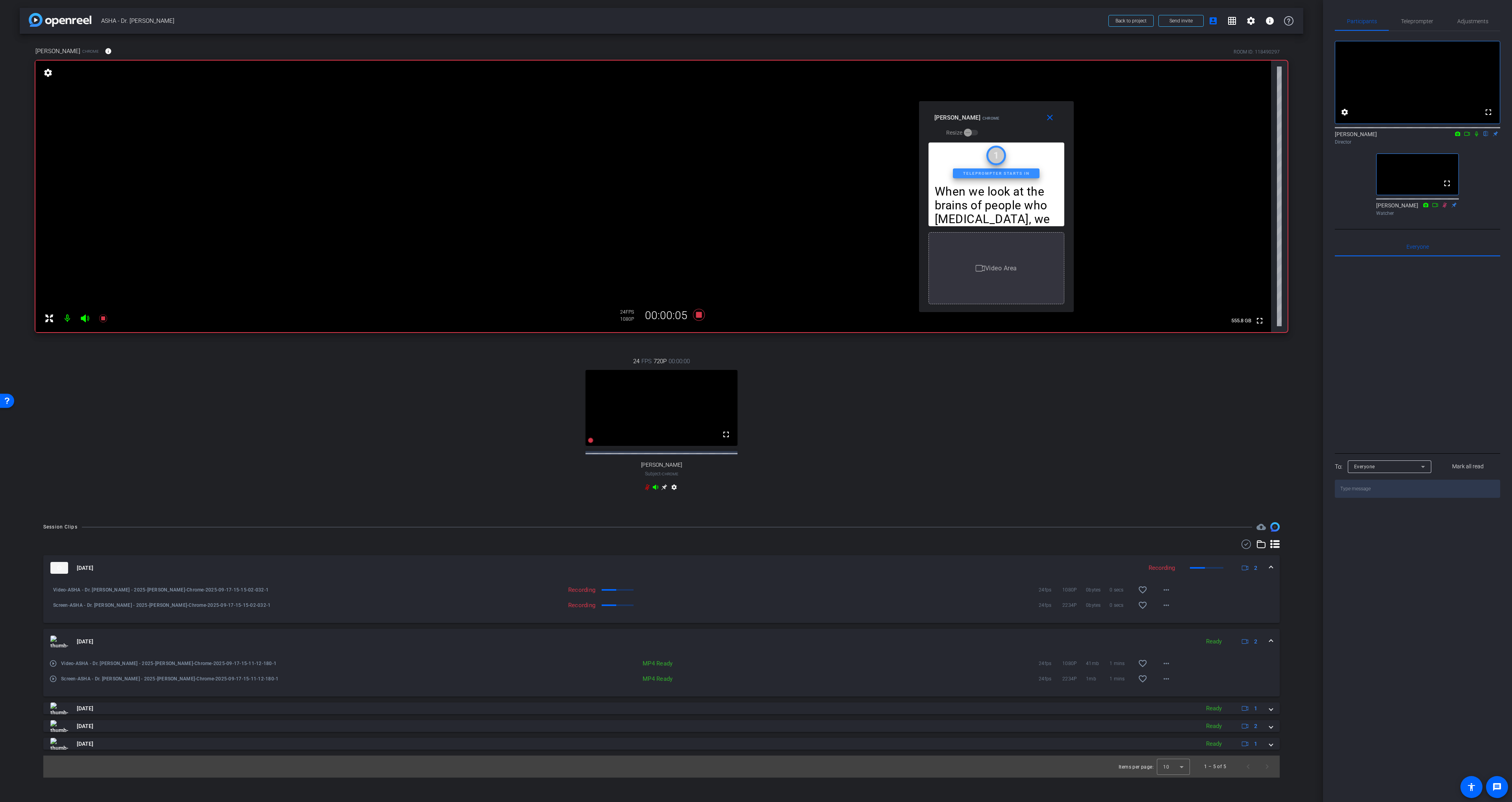
drag, startPoint x: 1479, startPoint y: 143, endPoint x: 1229, endPoint y: 189, distance: 254.2
click at [1479, 137] on icon at bounding box center [1476, 133] width 6 height 5
click at [696, 316] on icon at bounding box center [699, 315] width 12 height 12
click at [1473, 137] on icon at bounding box center [1476, 133] width 6 height 5
click at [1500, 13] on span "×" at bounding box center [1501, 14] width 4 height 9
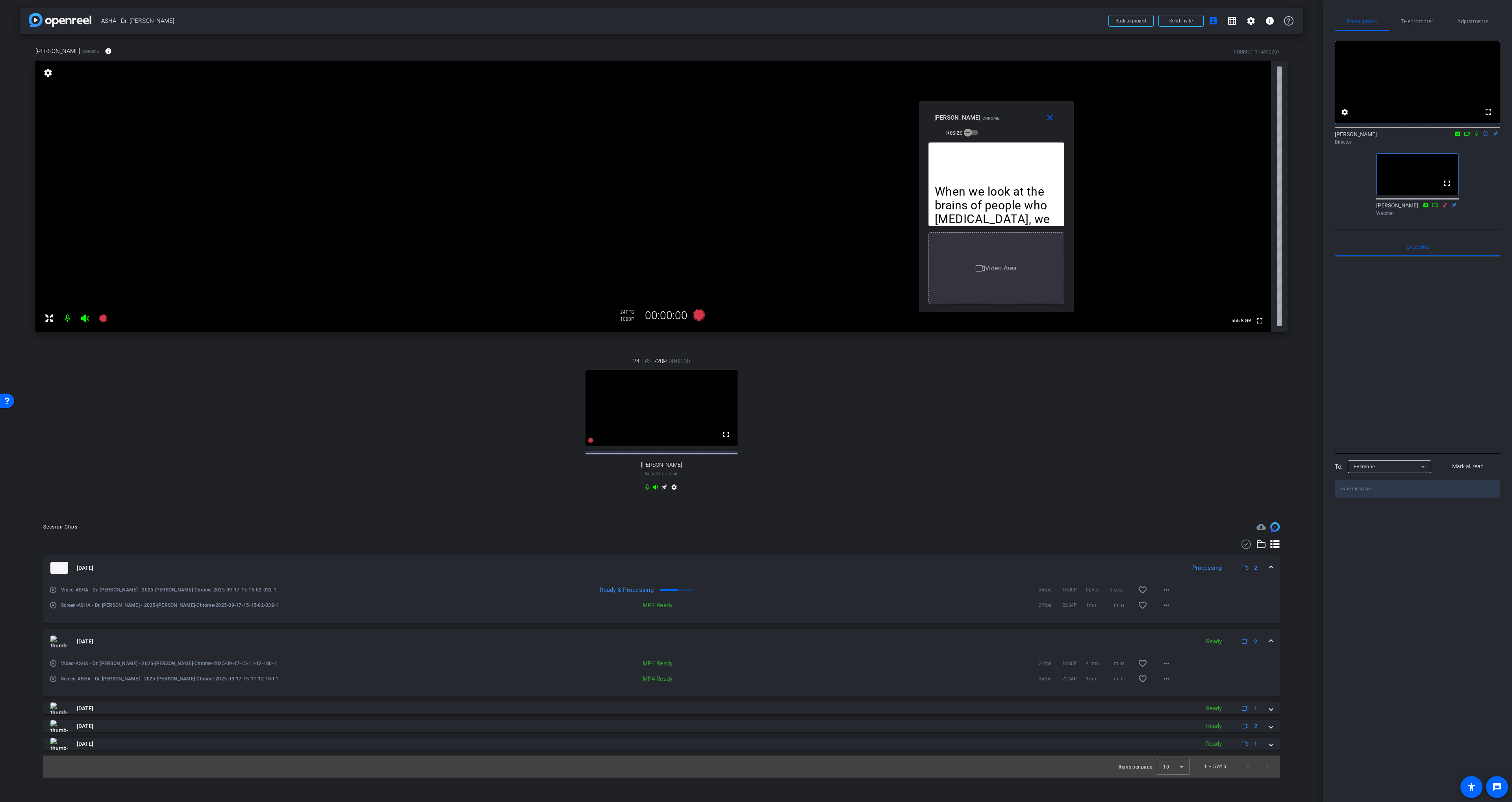
click at [1478, 137] on icon at bounding box center [1476, 133] width 6 height 5
click at [1475, 137] on icon at bounding box center [1476, 134] width 4 height 5
drag, startPoint x: 1143, startPoint y: 595, endPoint x: 973, endPoint y: 554, distance: 174.9
click at [1143, 595] on mat-icon "favorite_border" at bounding box center [1143, 590] width 9 height 9
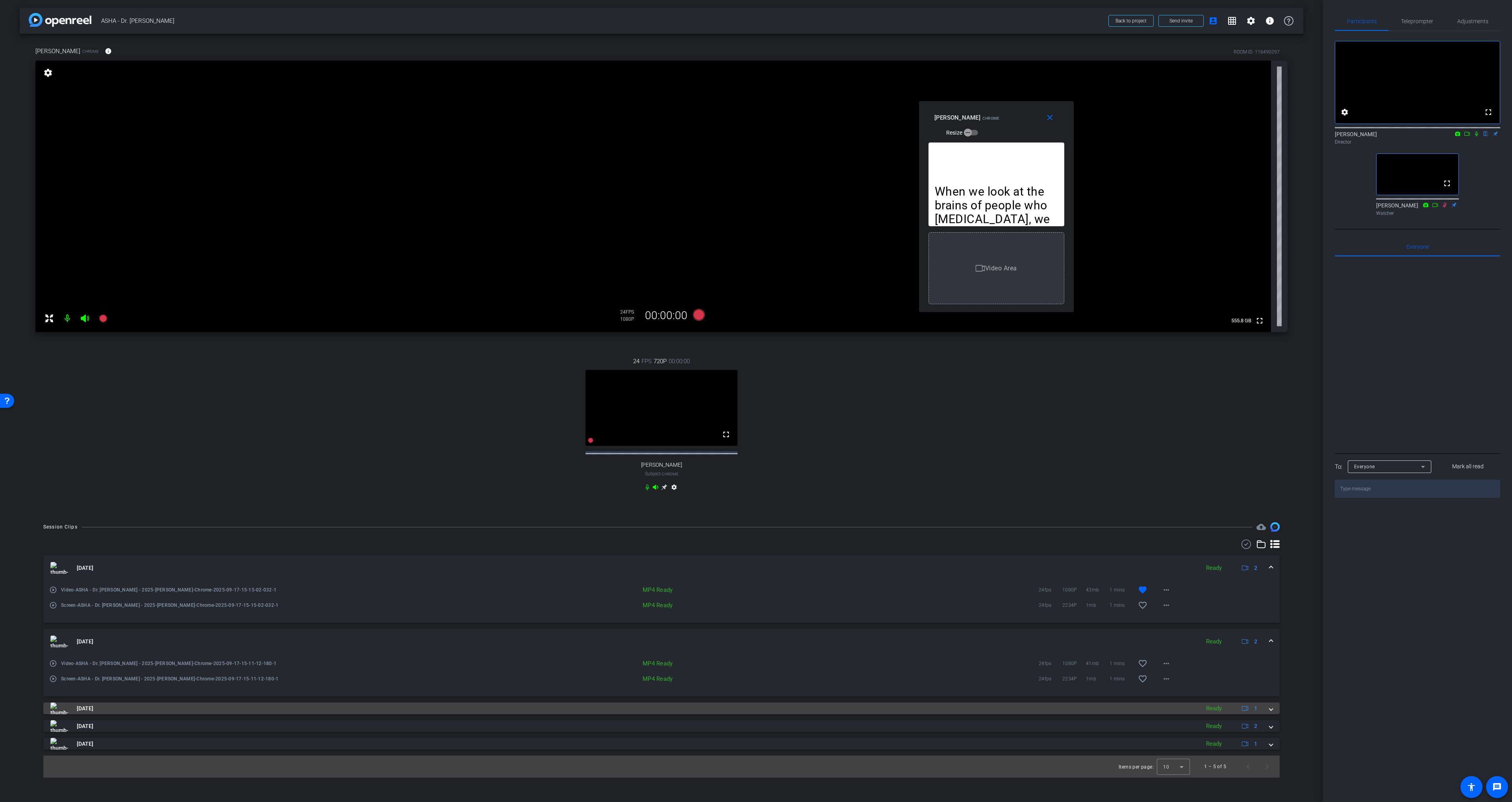
click at [1055, 713] on mat-panel-title "[DATE]" at bounding box center [623, 708] width 1145 height 12
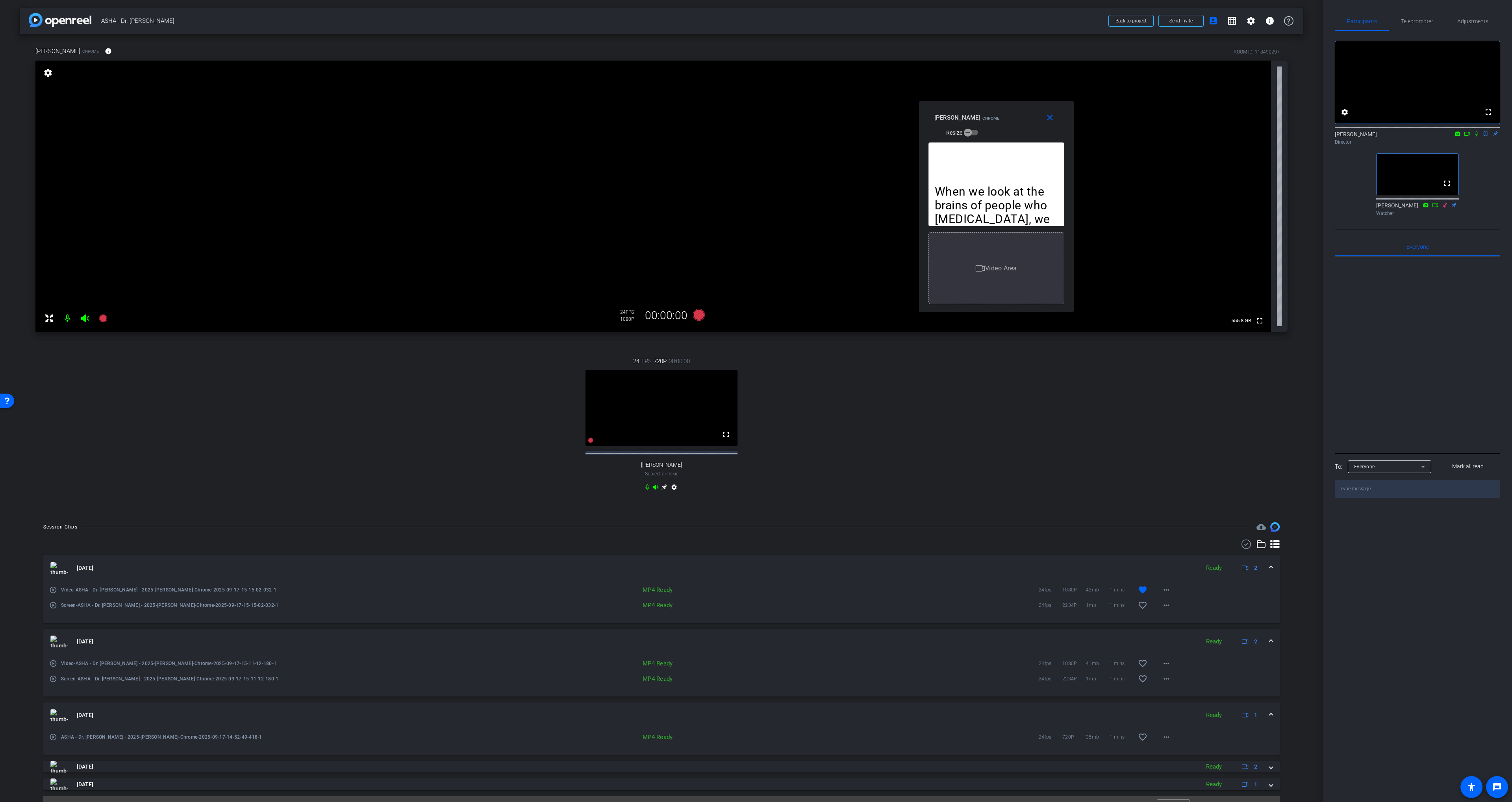
scroll to position [23, 0]
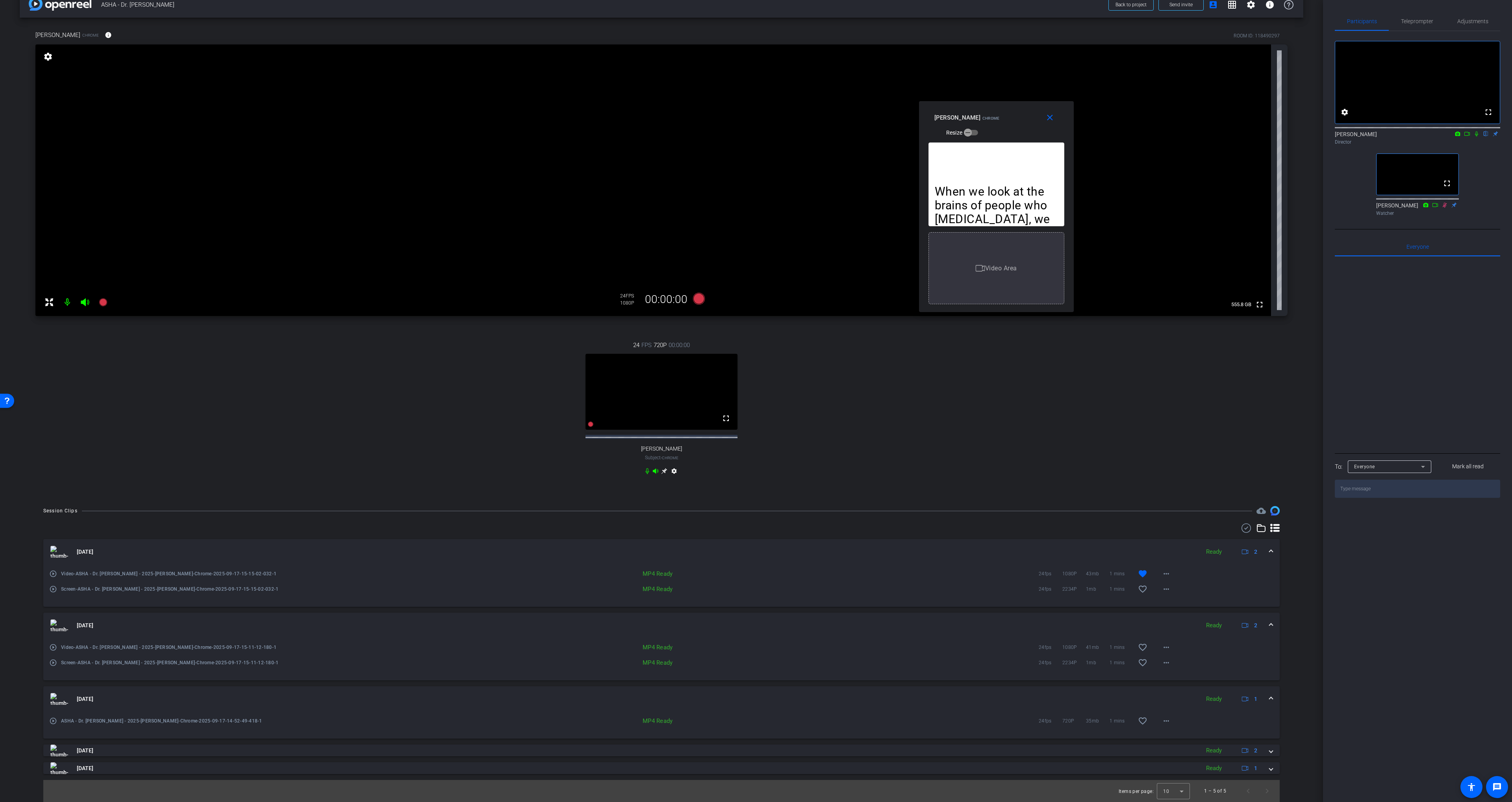
click at [1051, 744] on div "Sep 17, 2025 Ready 2 play_circle_outline Video-ASHA - Dr. Soo-Eun Chang-ASHA - …" at bounding box center [662, 657] width 1236 height 235
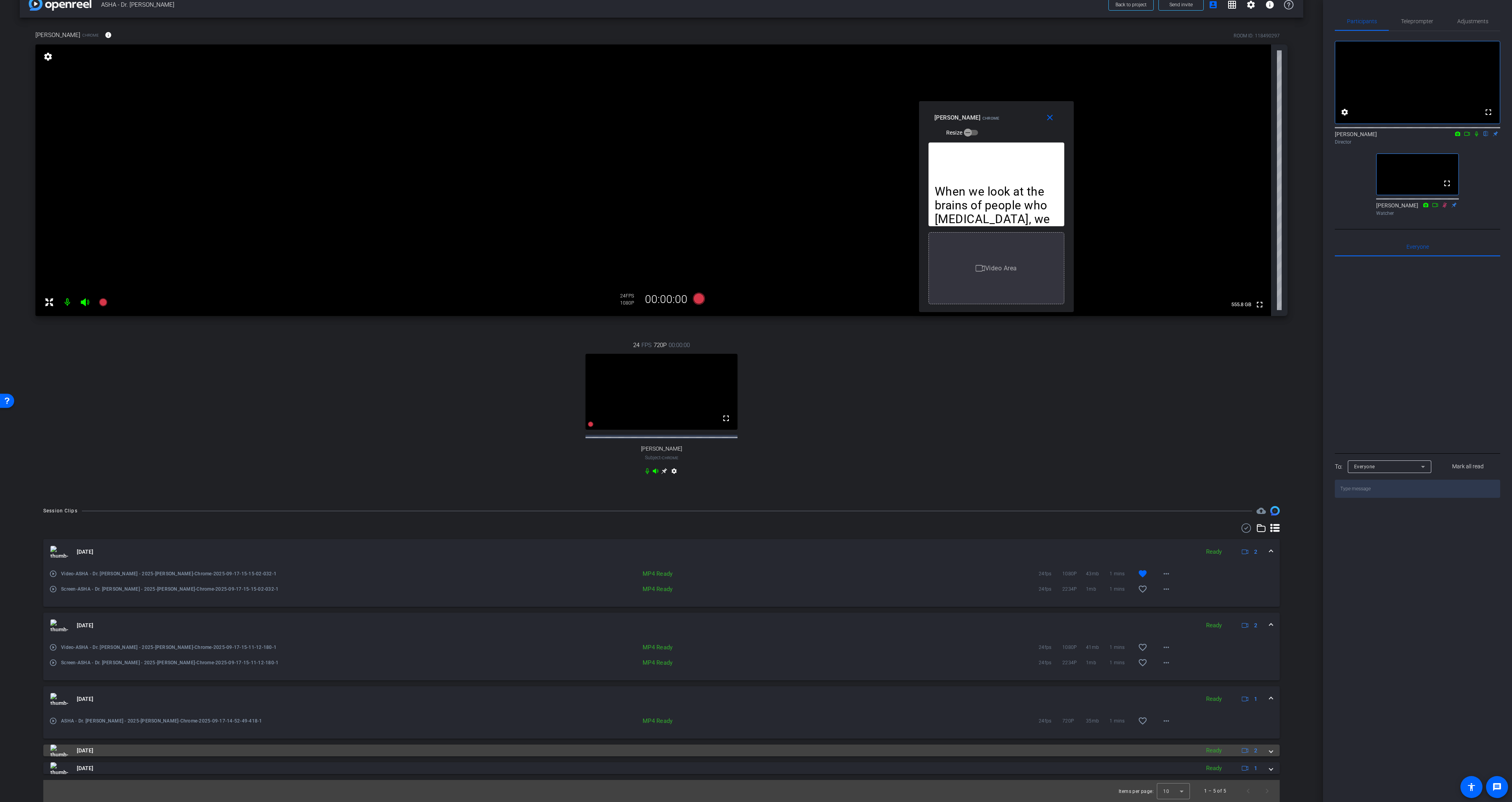
click at [1048, 752] on mat-panel-title "[DATE]" at bounding box center [623, 750] width 1145 height 12
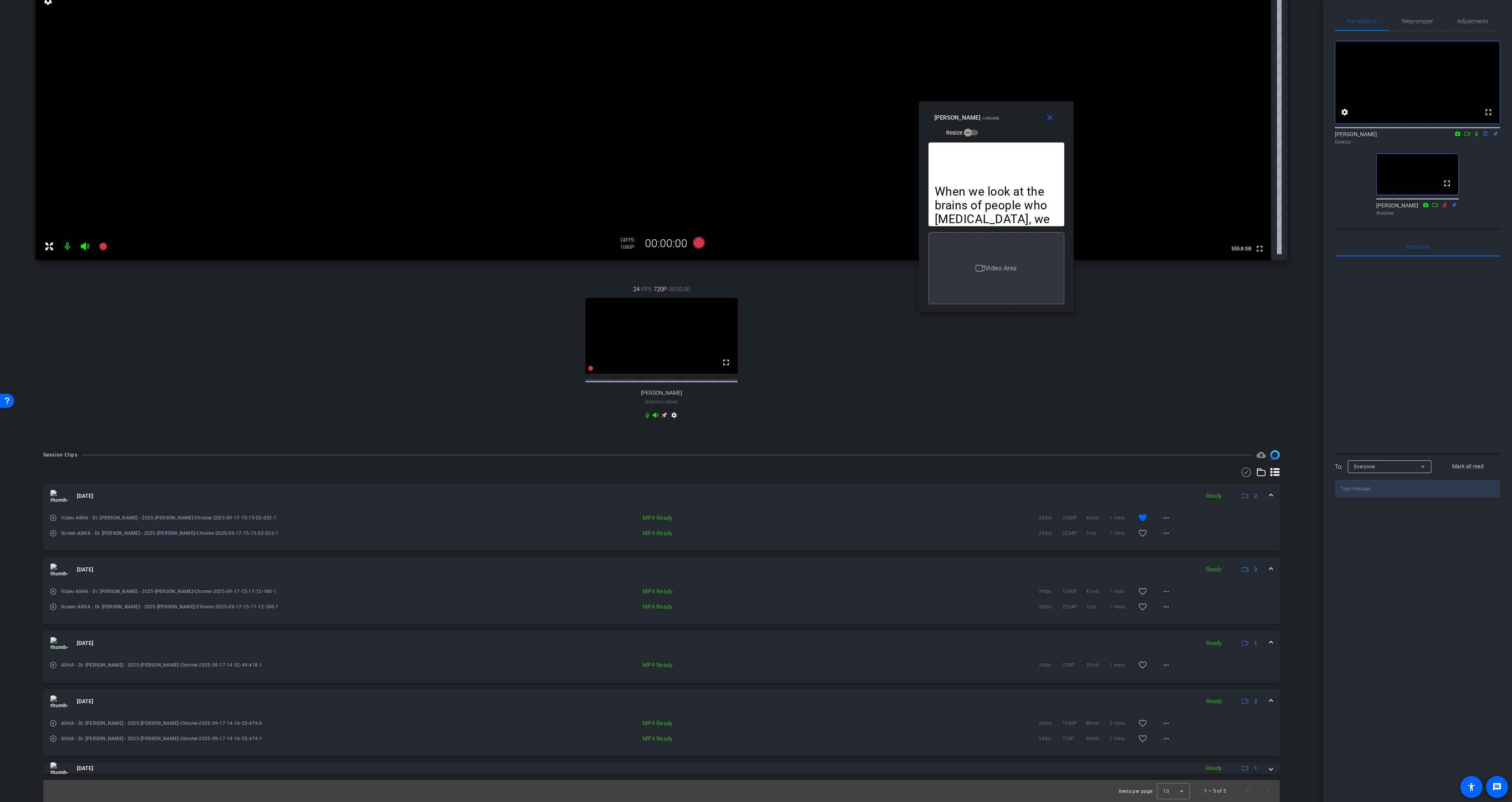
scroll to position [79, 0]
click at [1146, 722] on mat-icon "favorite_border" at bounding box center [1143, 723] width 9 height 9
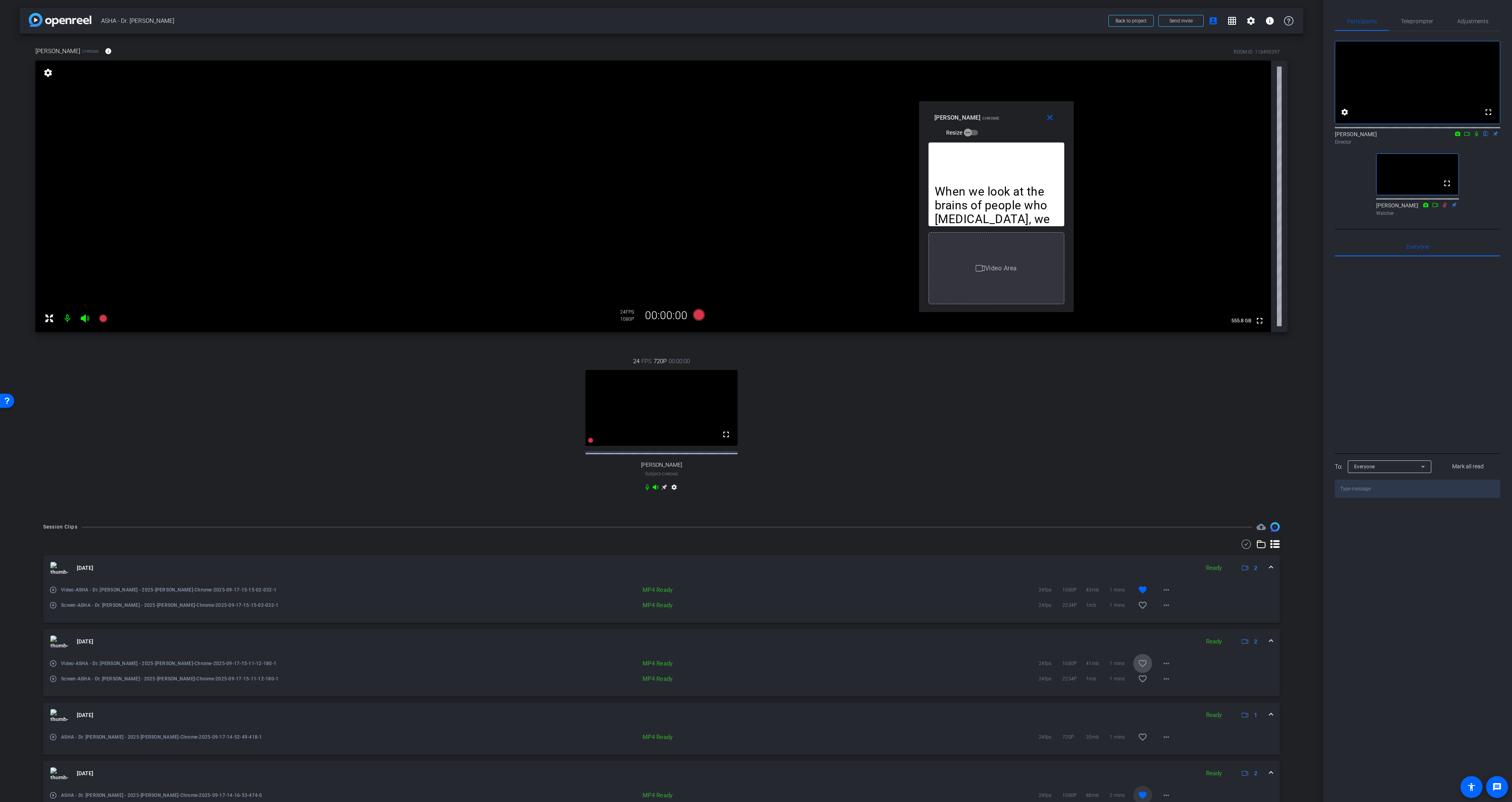
click at [1140, 668] on mat-icon "favorite_border" at bounding box center [1143, 664] width 9 height 9
drag, startPoint x: 1180, startPoint y: 472, endPoint x: 1201, endPoint y: 516, distance: 48.8
click at [1180, 471] on div "24 FPS 720P 00:00:00 fullscreen Diane Paul Subject - Chrome settings" at bounding box center [661, 425] width 1252 height 163
drag, startPoint x: 1245, startPoint y: 551, endPoint x: 973, endPoint y: 492, distance: 278.3
click at [1244, 549] on use at bounding box center [1246, 544] width 9 height 9
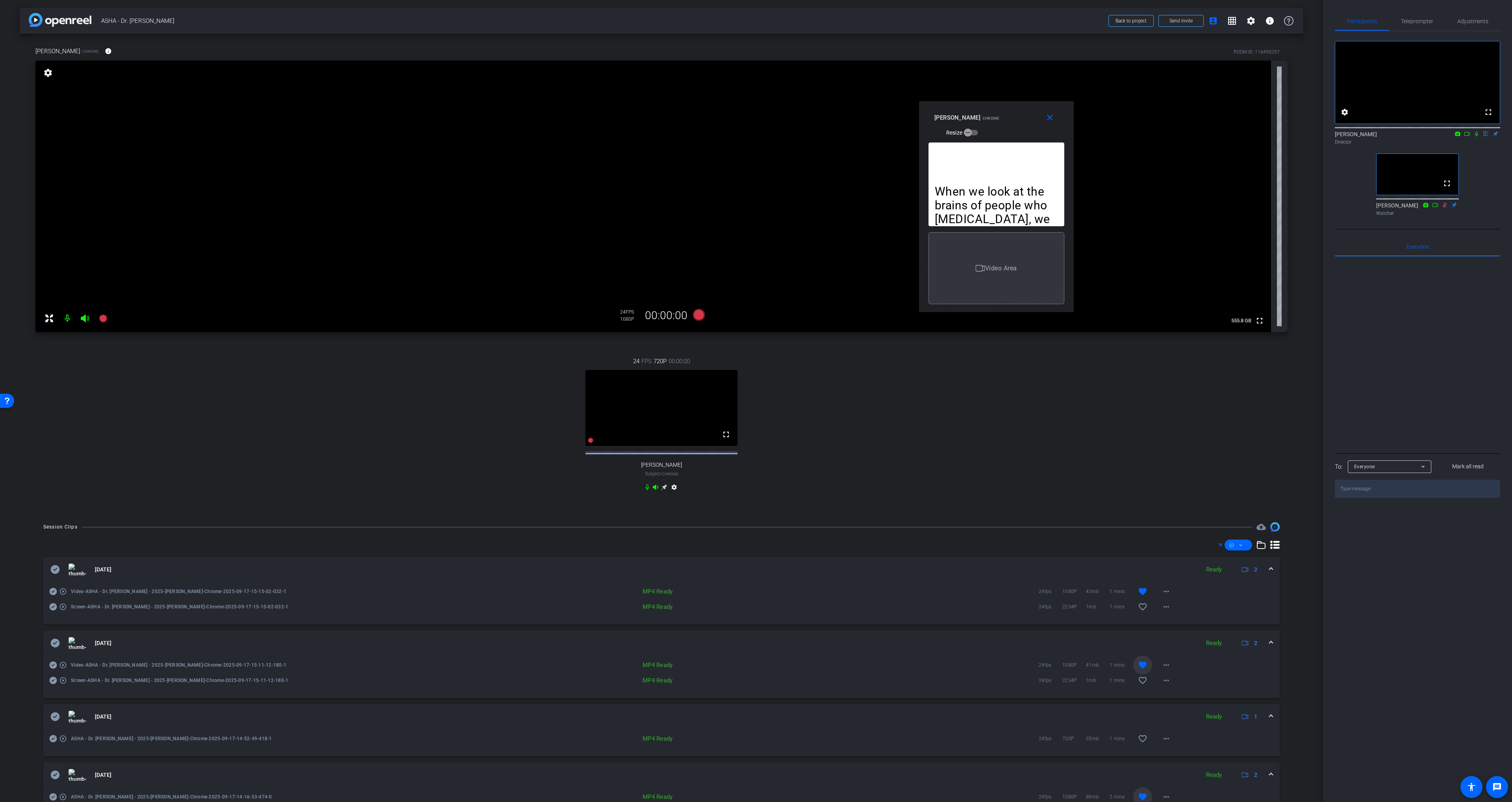
scroll to position [81, 0]
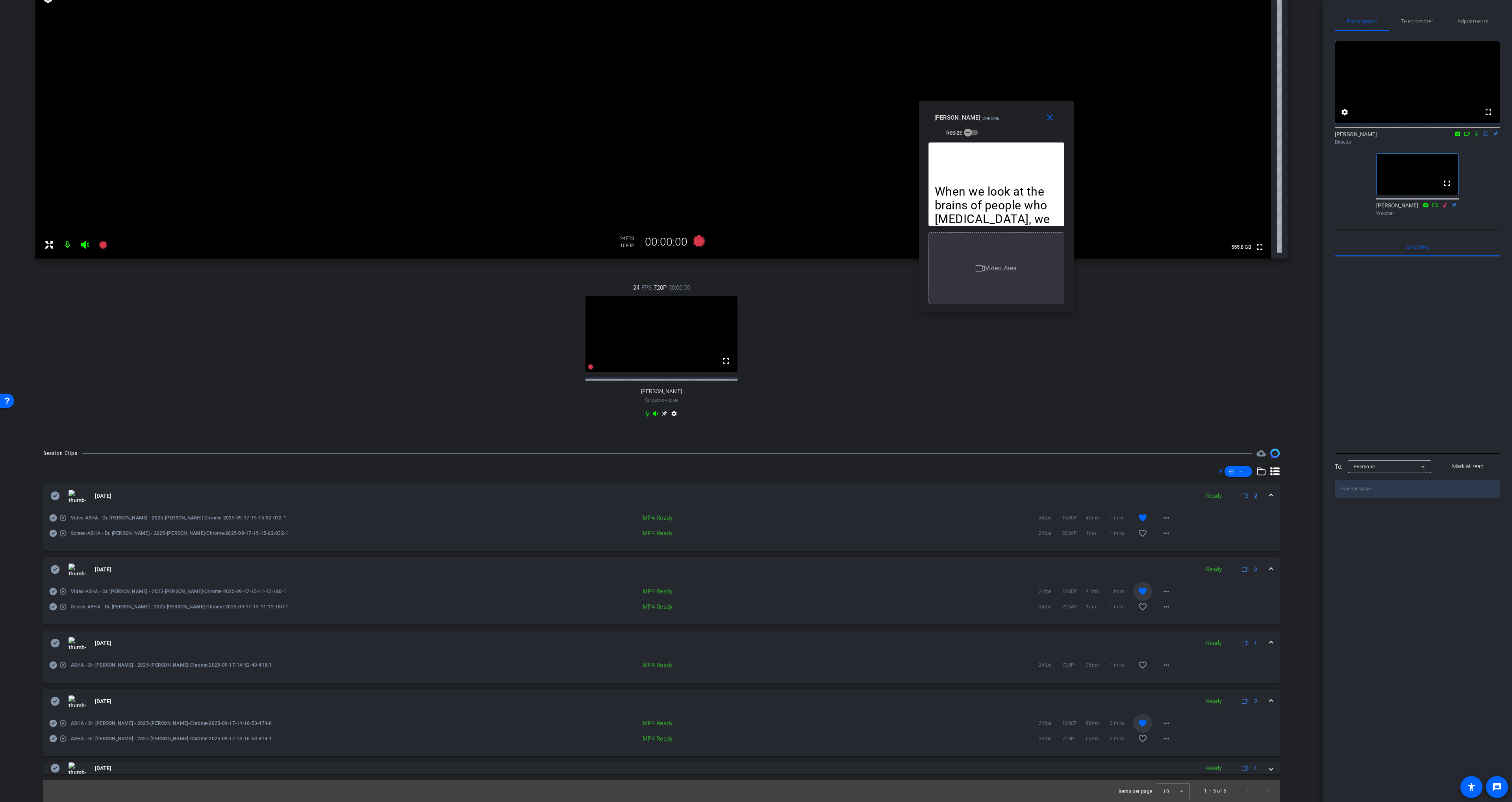
click at [52, 722] on icon at bounding box center [53, 723] width 8 height 8
click at [53, 590] on icon at bounding box center [53, 591] width 8 height 8
click at [54, 519] on icon at bounding box center [53, 518] width 8 height 8
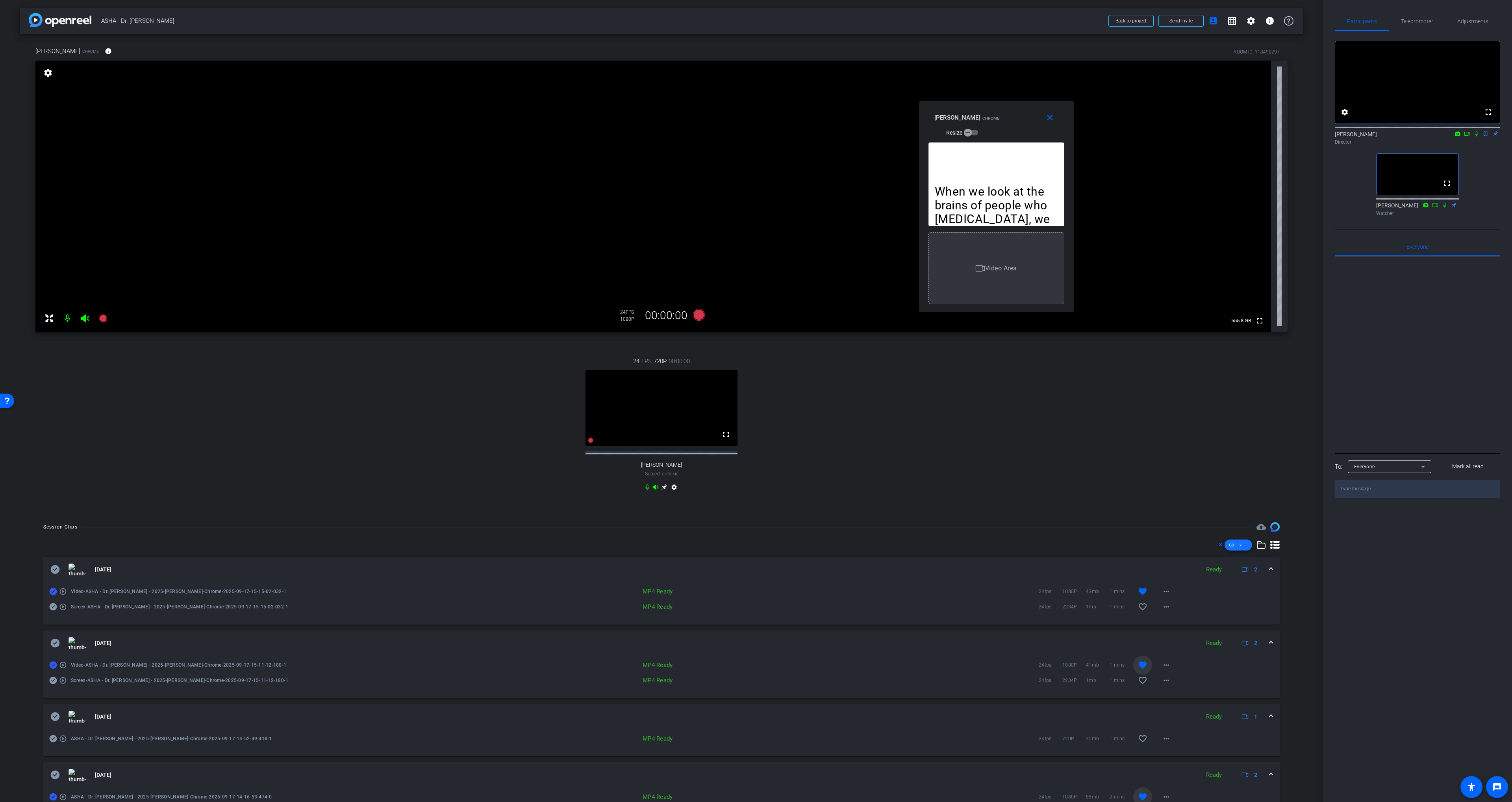
click at [1237, 551] on span at bounding box center [1238, 545] width 28 height 19
click at [1244, 594] on span "Download MP4" at bounding box center [1251, 594] width 42 height 9
click at [930, 427] on div "24 FPS 720P 00:00:00 fullscreen Diane Paul Subject - Chrome settings" at bounding box center [661, 425] width 1252 height 163
click at [947, 471] on div "24 FPS 720P 00:00:00 fullscreen Diane Paul Subject - Chrome settings" at bounding box center [661, 425] width 1252 height 163
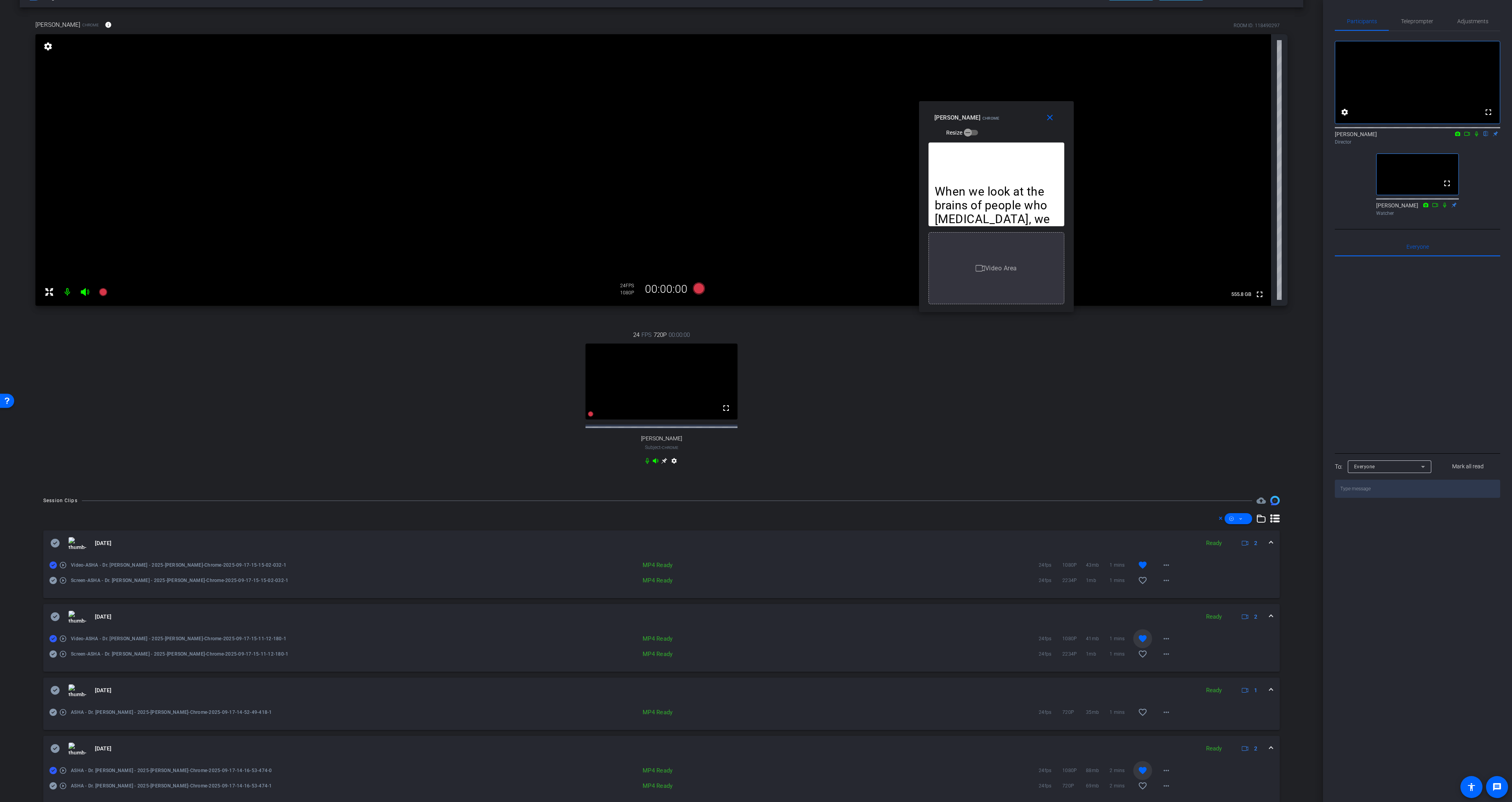
scroll to position [27, 0]
click at [1075, 422] on div "24 FPS 720P 00:00:00 fullscreen Diane Paul Subject - Chrome settings" at bounding box center [661, 398] width 1252 height 163
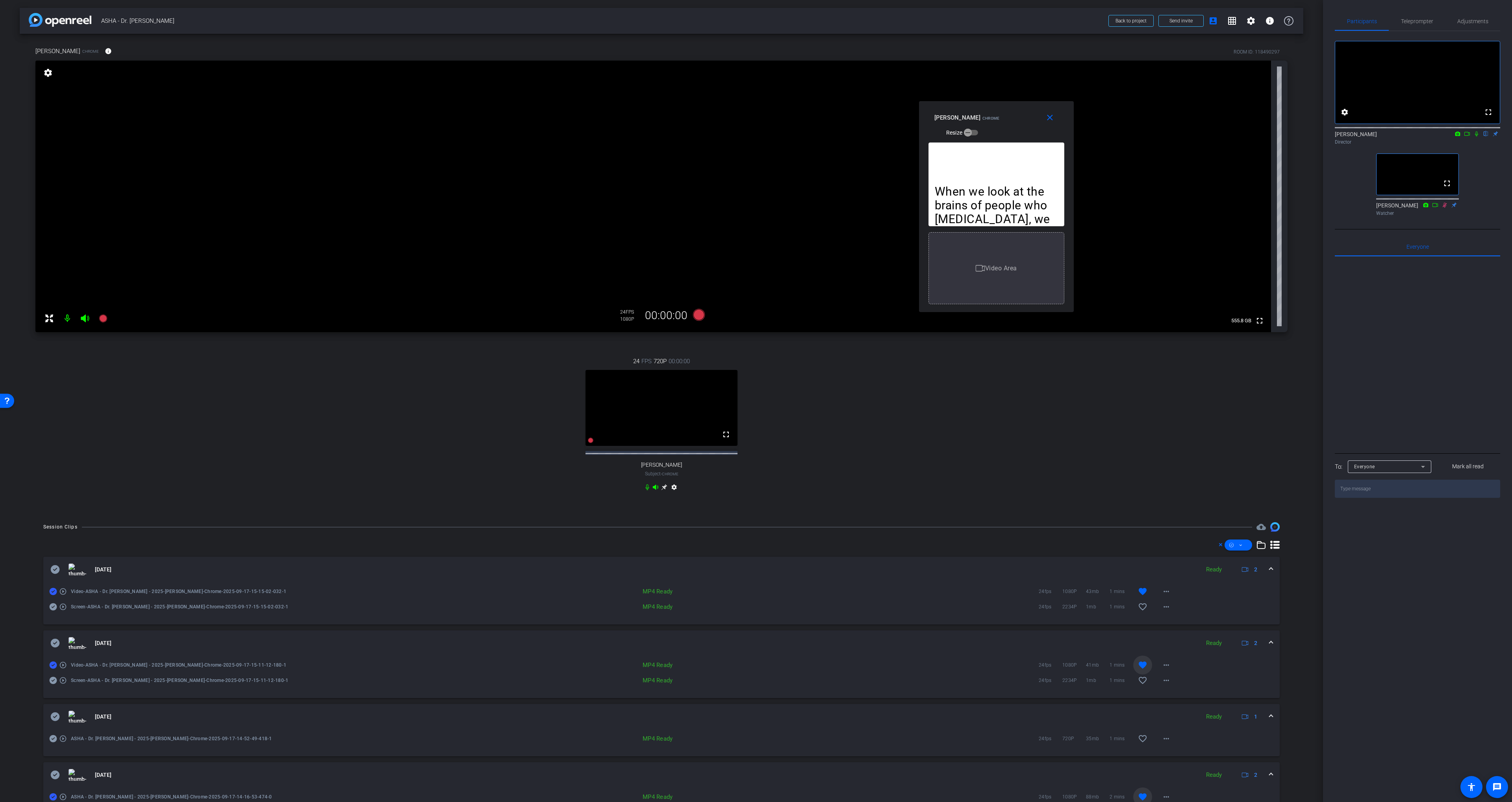
scroll to position [57, 0]
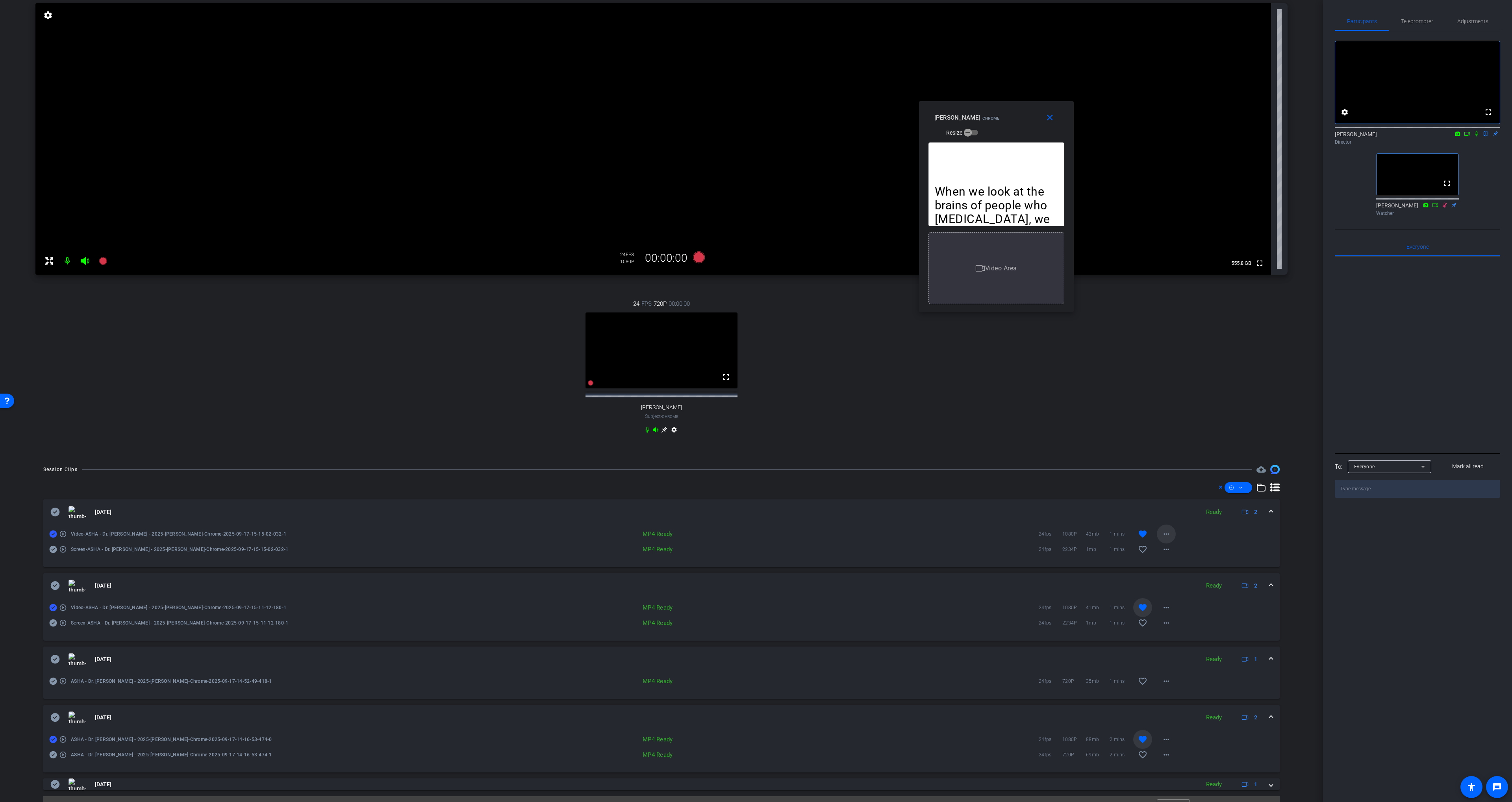
click at [1172, 542] on span at bounding box center [1166, 534] width 19 height 19
click at [1190, 587] on span "Share MP4" at bounding box center [1187, 587] width 47 height 9
click at [1382, 498] on textarea at bounding box center [1418, 489] width 166 height 18
paste textarea "[URL][DOMAIN_NAME].."
type textarea "[URL][DOMAIN_NAME].."
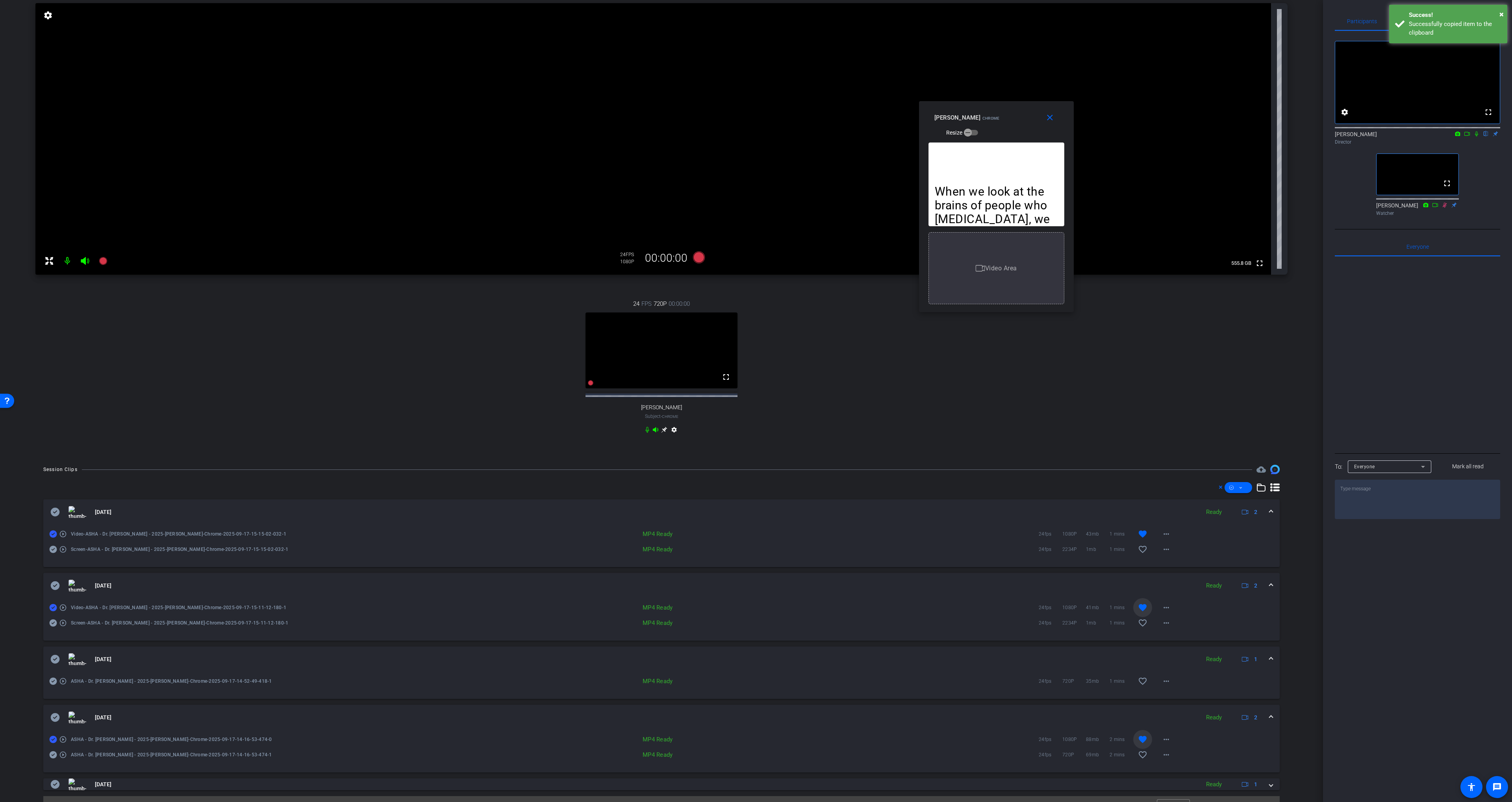
scroll to position [0, 0]
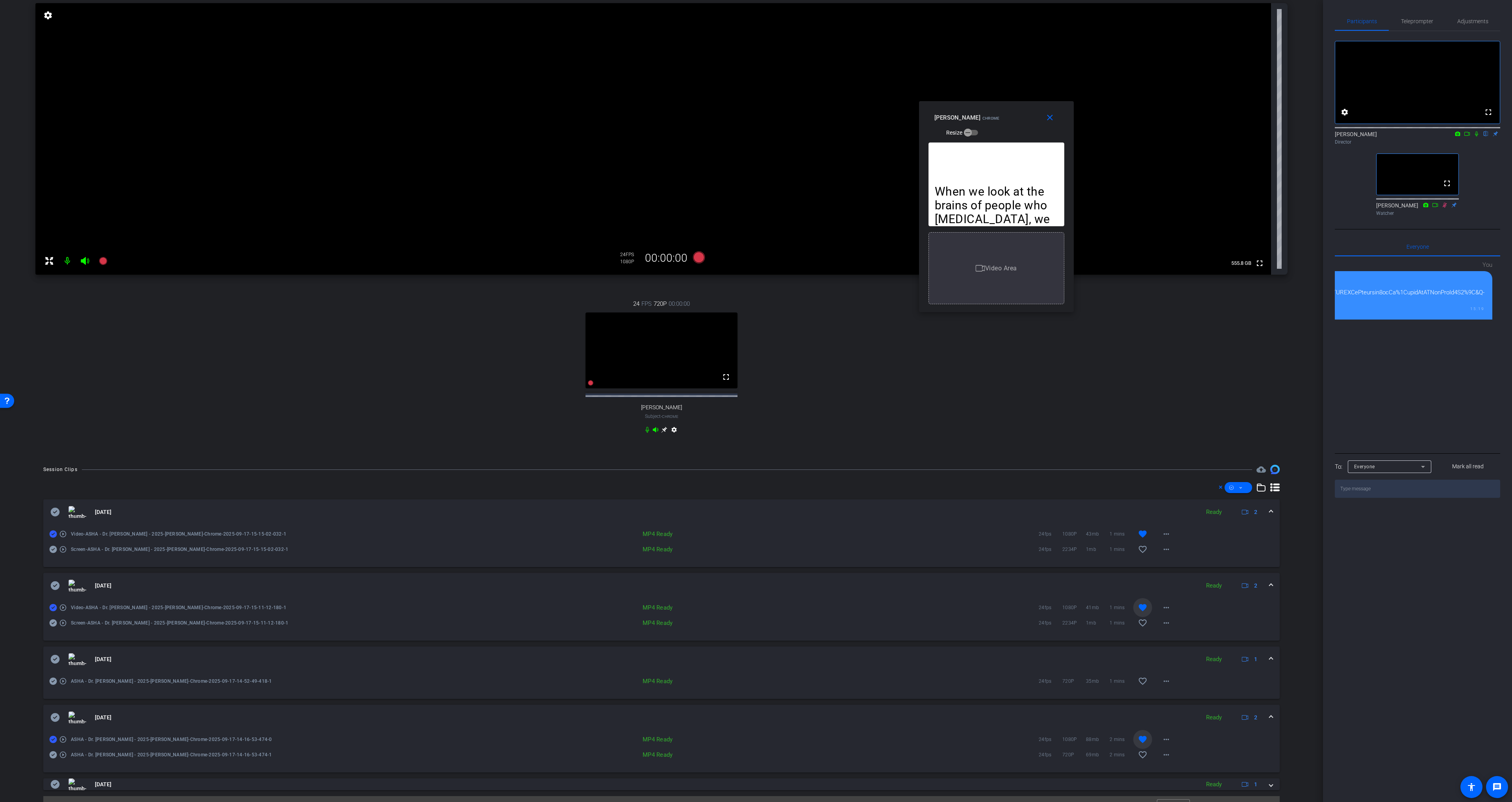
click at [1378, 498] on textarea "To enrich screen reader interactions, please activate Accessibility in Grammarl…" at bounding box center [1418, 489] width 166 height 18
click at [1162, 539] on mat-icon "more_horiz" at bounding box center [1166, 534] width 9 height 9
click at [1183, 568] on span "Share Original" at bounding box center [1187, 567] width 47 height 9
click at [1378, 498] on textarea "To enrich screen reader interactions, please activate Accessibility in Grammarl…" at bounding box center [1418, 489] width 166 height 18
paste textarea "https://openreel-primary.s3.us-east-1.amazonaws.com/openreel-videos/workerbee/r…"
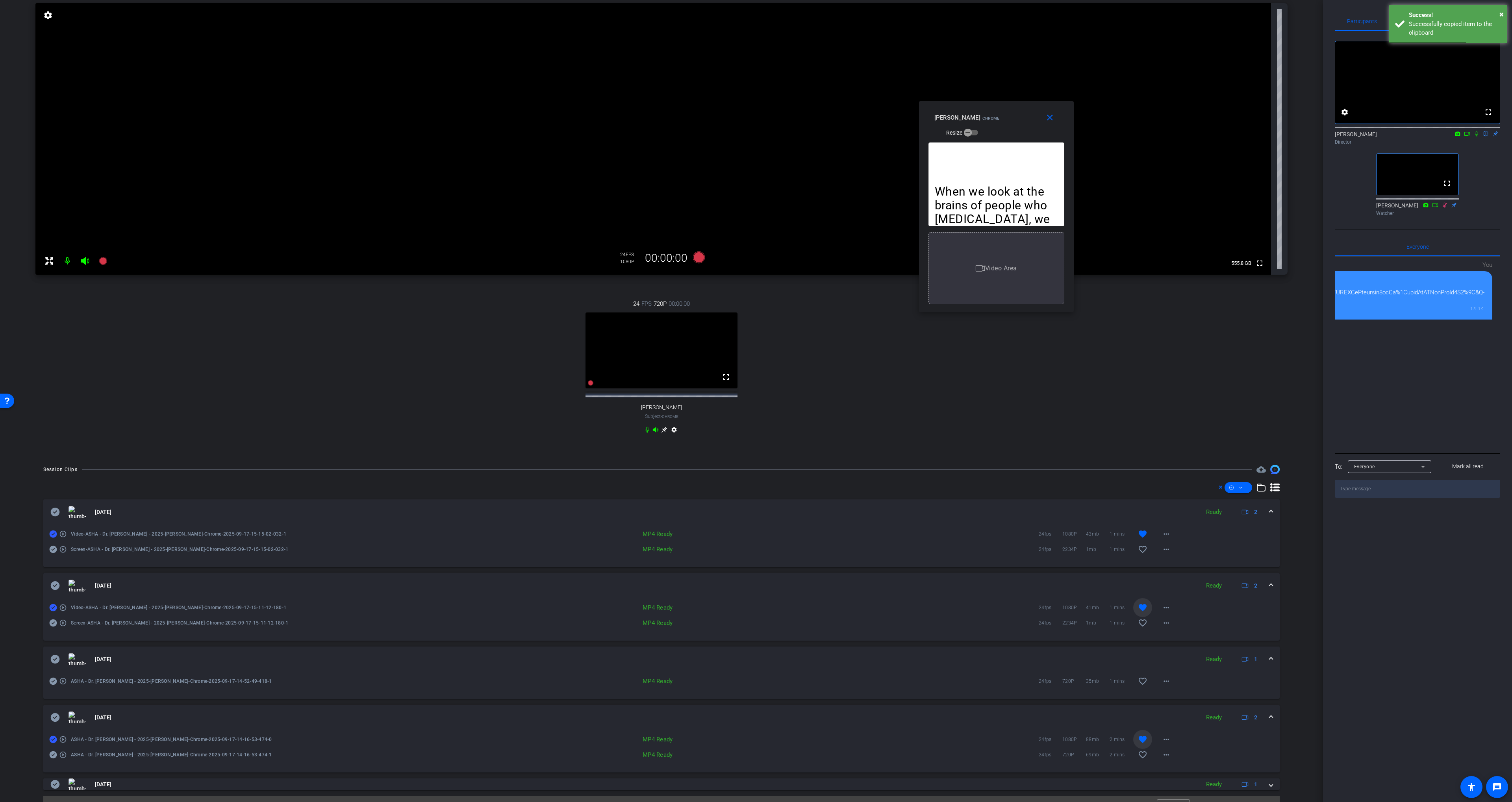
type textarea "https://openreel-primary.s3.us-east-1.amazonaws.com/openreel-videos/workerbee/r…"
click at [1169, 539] on mat-icon "more_horiz" at bounding box center [1166, 534] width 9 height 9
click at [1333, 589] on div at bounding box center [756, 401] width 1512 height 802
click at [1439, 306] on div at bounding box center [185, 293] width 2599 height 27
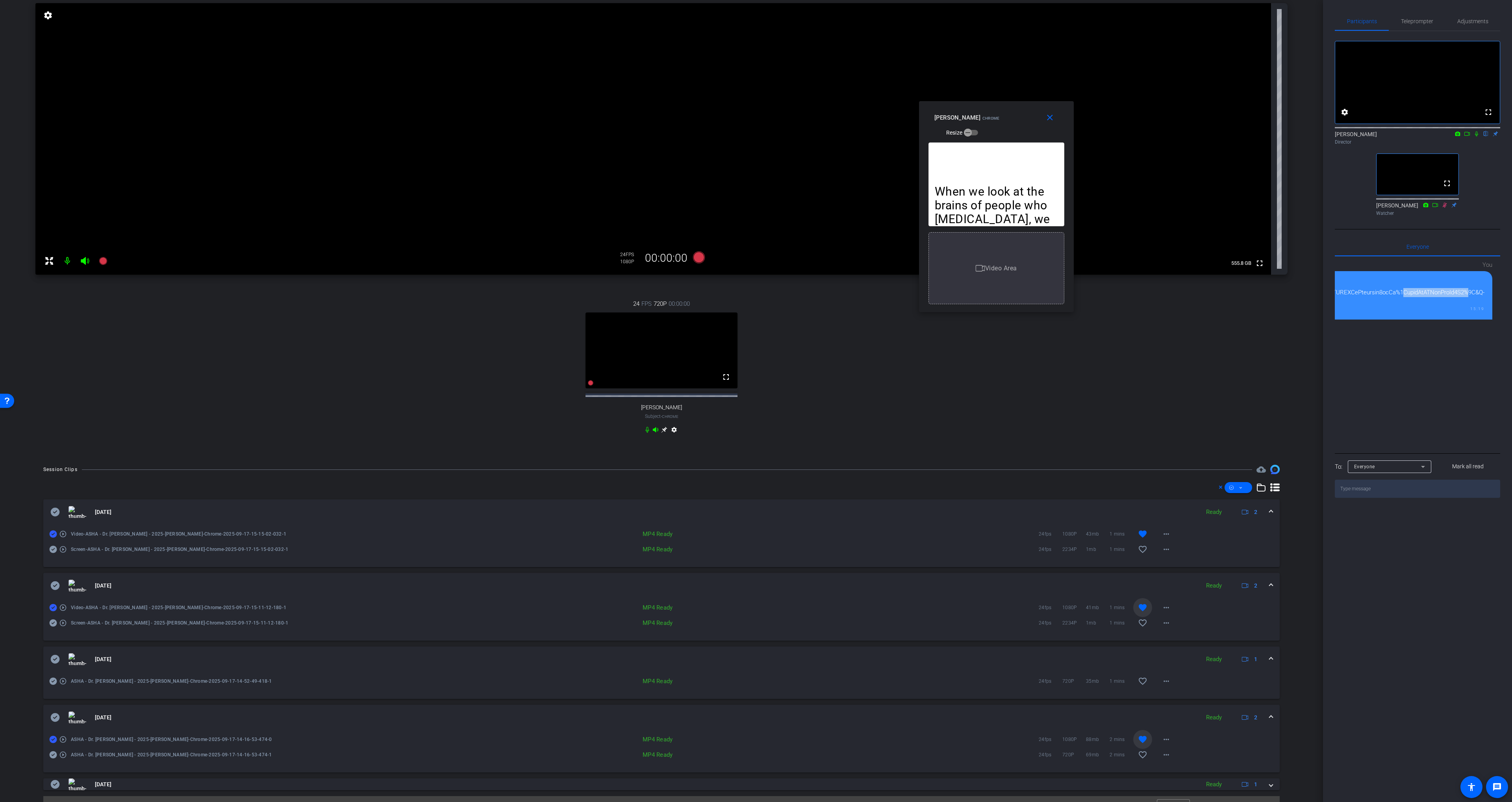
click at [1439, 306] on div at bounding box center [185, 293] width 2599 height 27
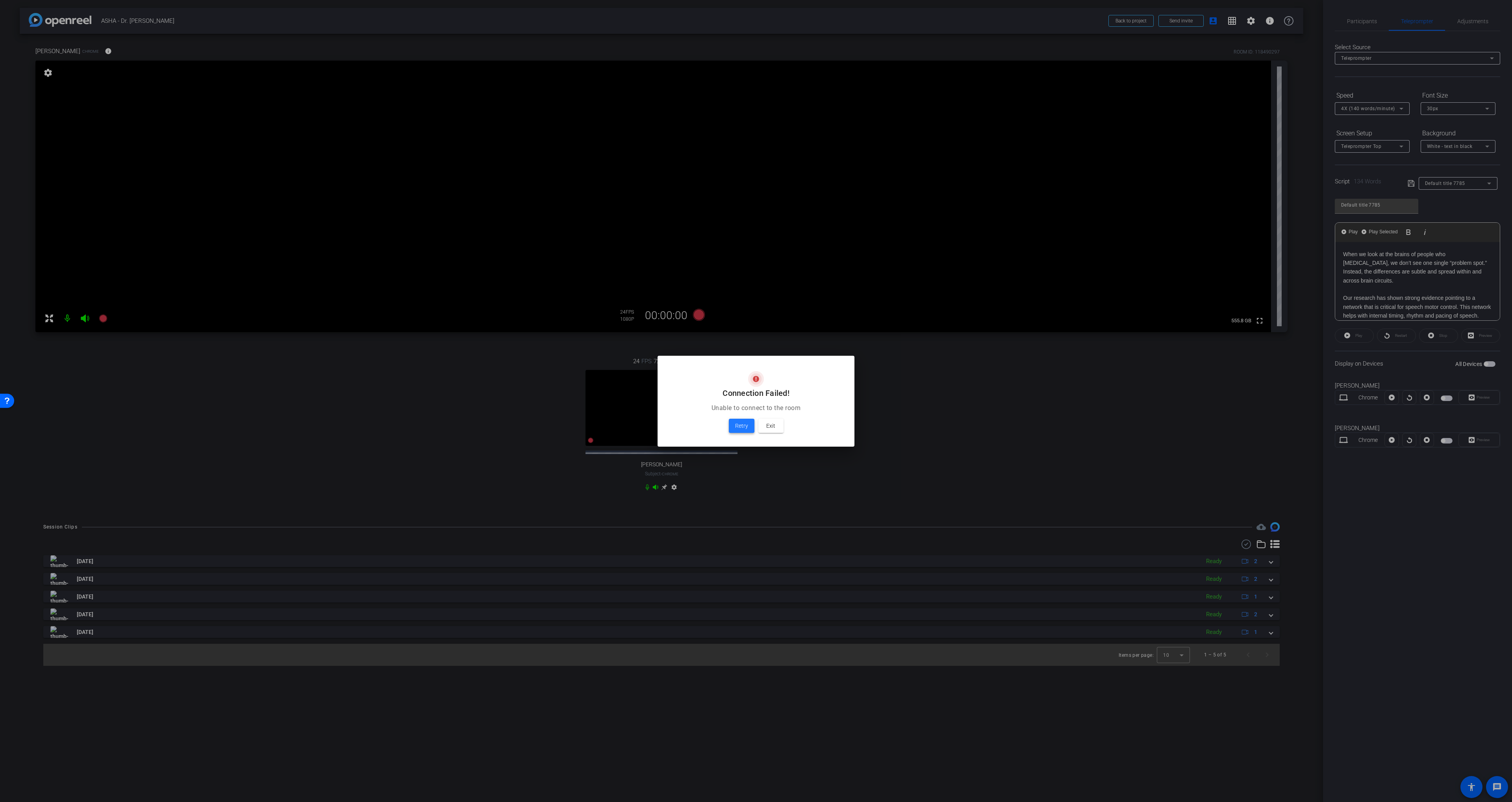
click at [747, 428] on span "Retry" at bounding box center [741, 426] width 13 height 9
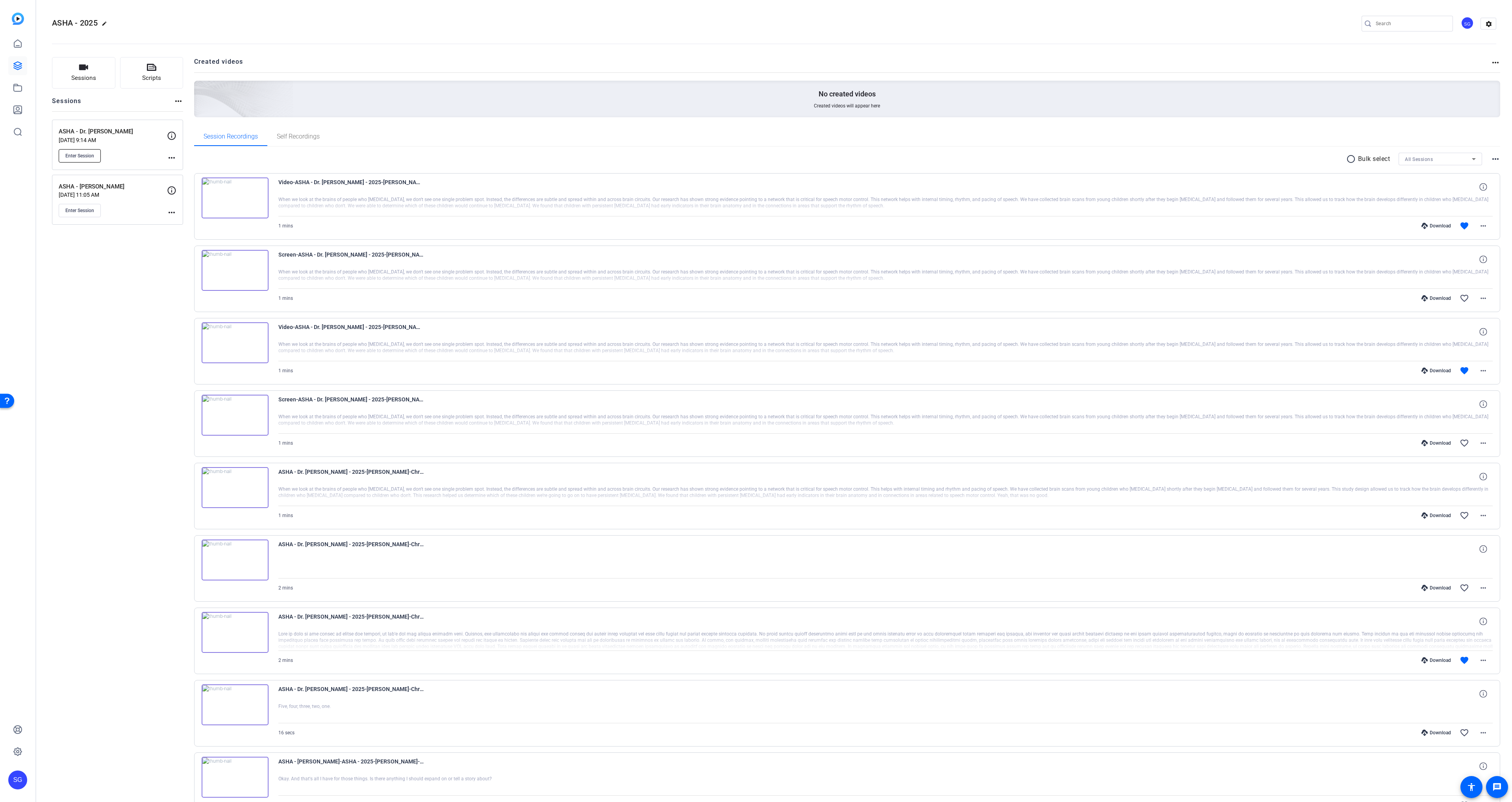
click at [88, 154] on span "Enter Session" at bounding box center [79, 155] width 29 height 6
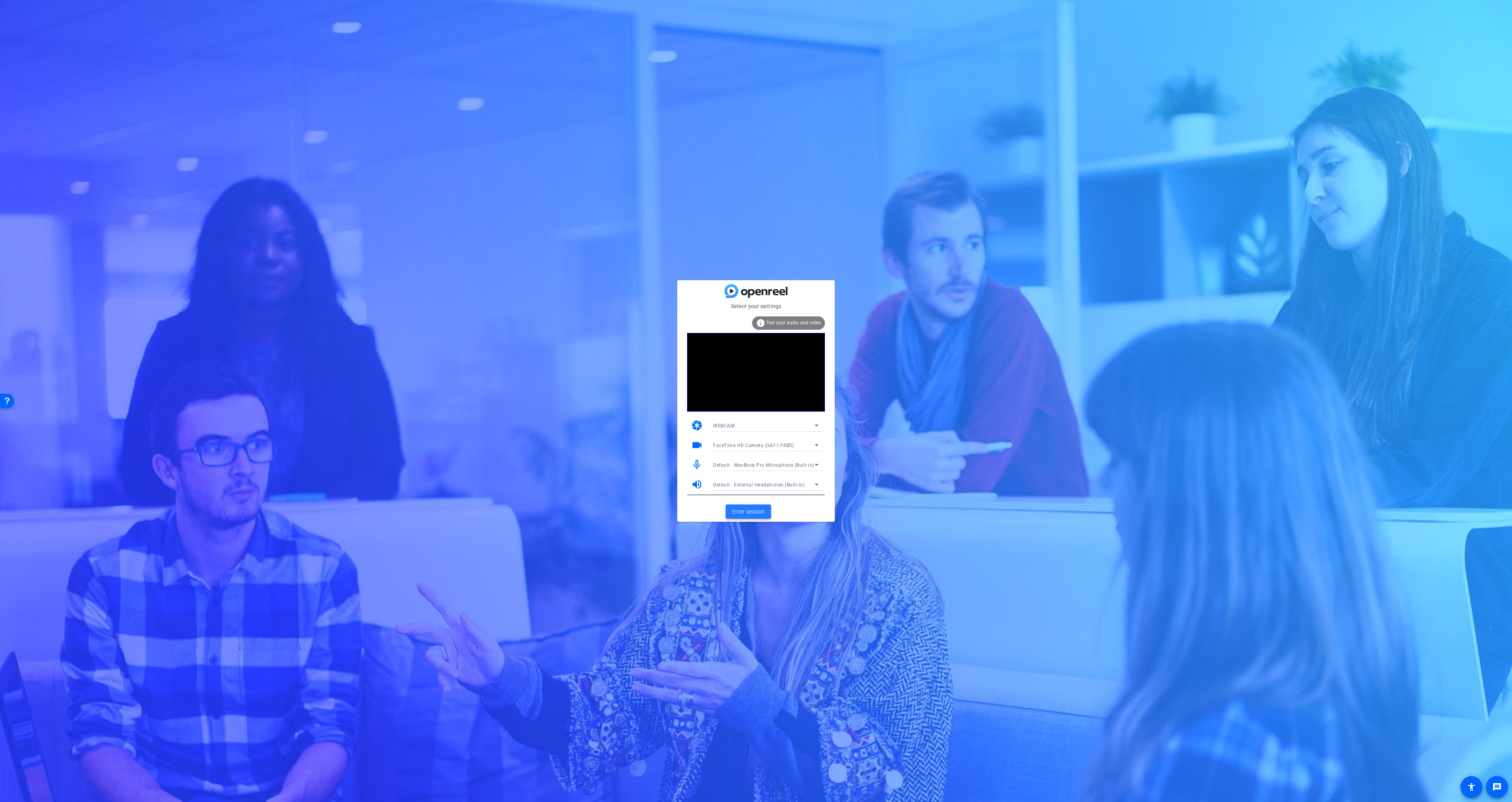
click at [755, 512] on span "Enter session" at bounding box center [748, 512] width 33 height 8
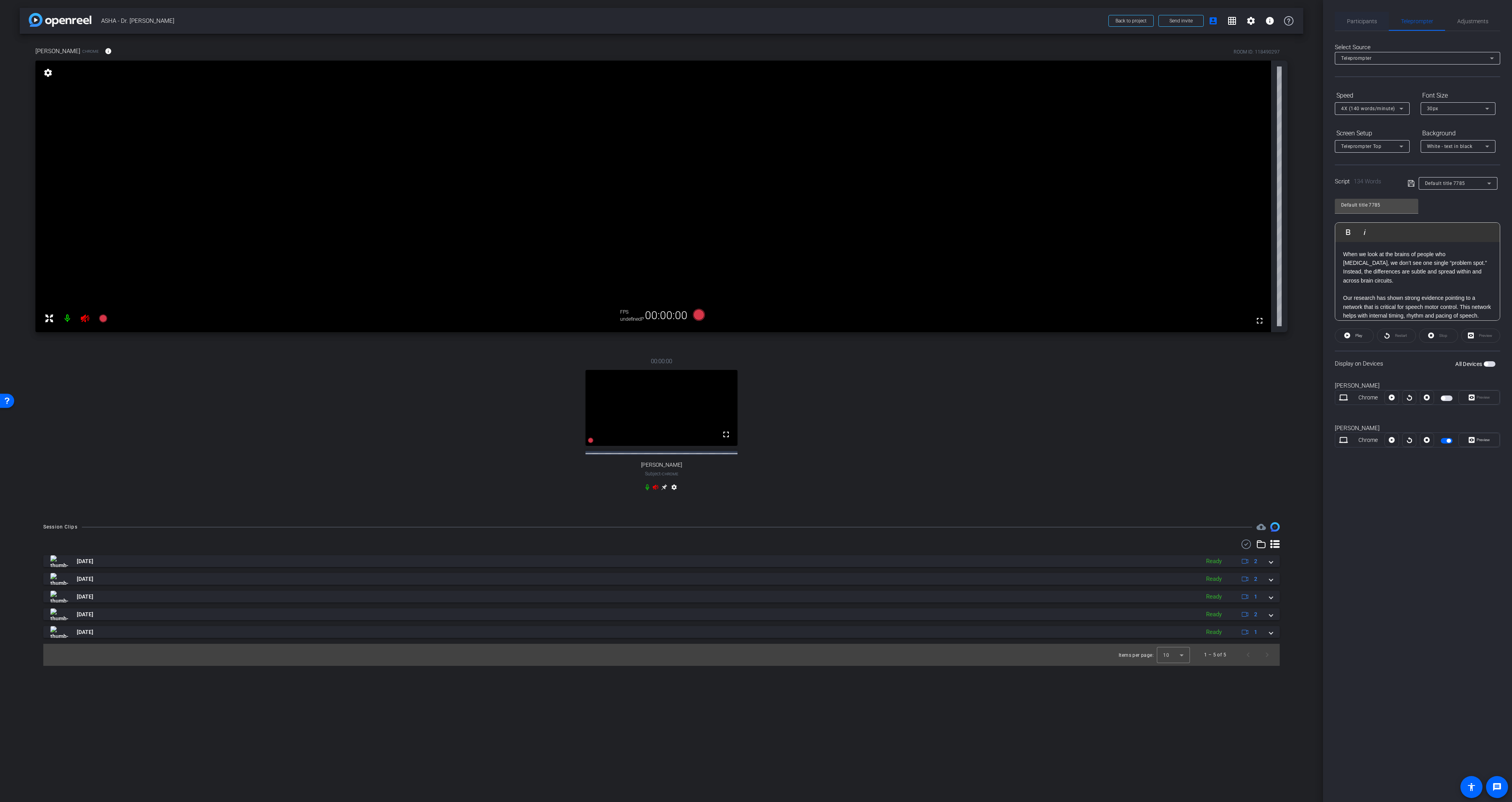
click at [1361, 23] on span "Participants" at bounding box center [1362, 21] width 30 height 5
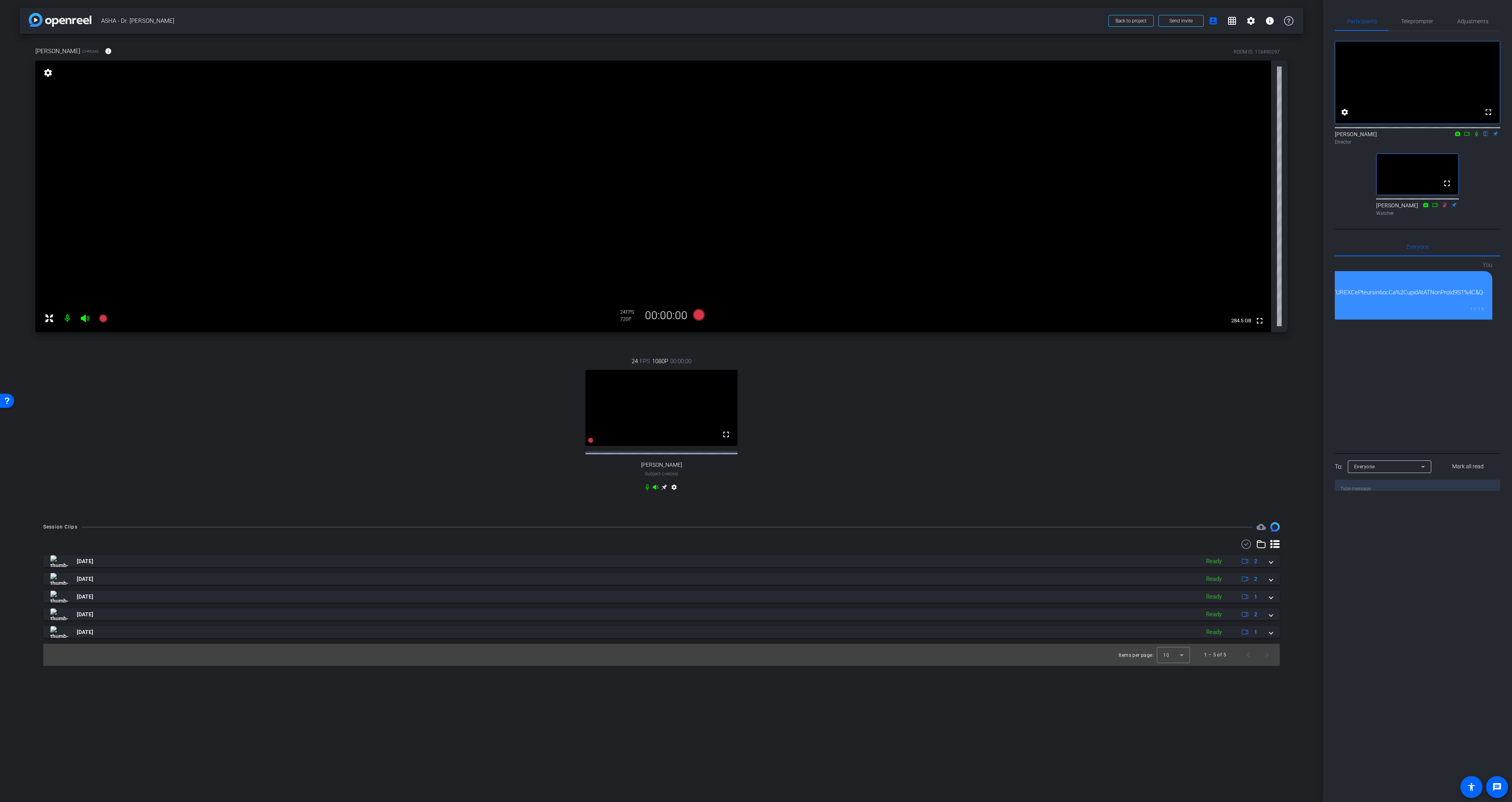
click at [1406, 306] on div at bounding box center [185, 293] width 2599 height 27
click at [1405, 306] on div at bounding box center [185, 293] width 2599 height 27
click at [1403, 306] on div at bounding box center [185, 293] width 2599 height 27
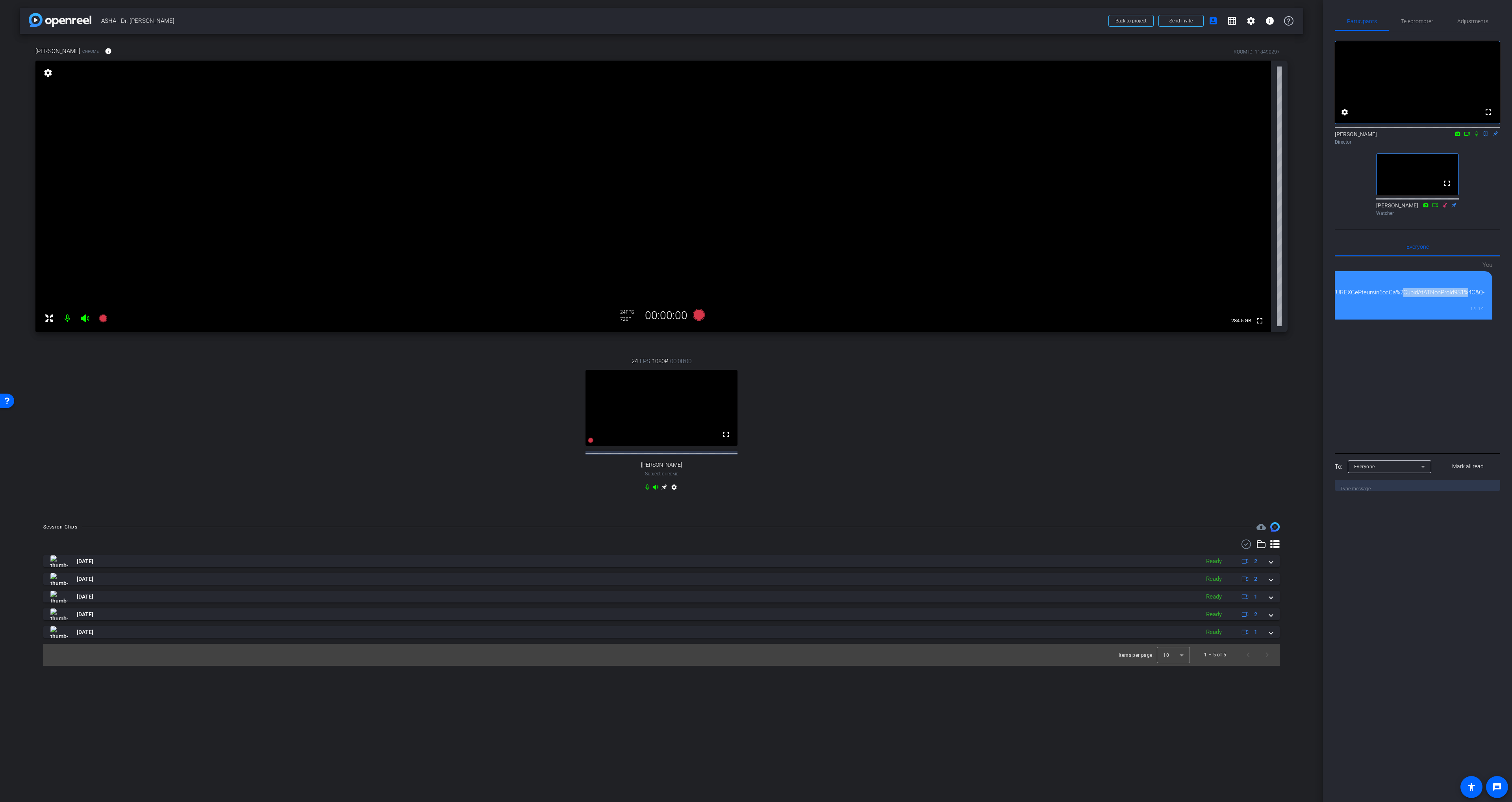
click at [1403, 306] on div at bounding box center [185, 293] width 2599 height 27
click at [1394, 306] on div at bounding box center [185, 293] width 2599 height 27
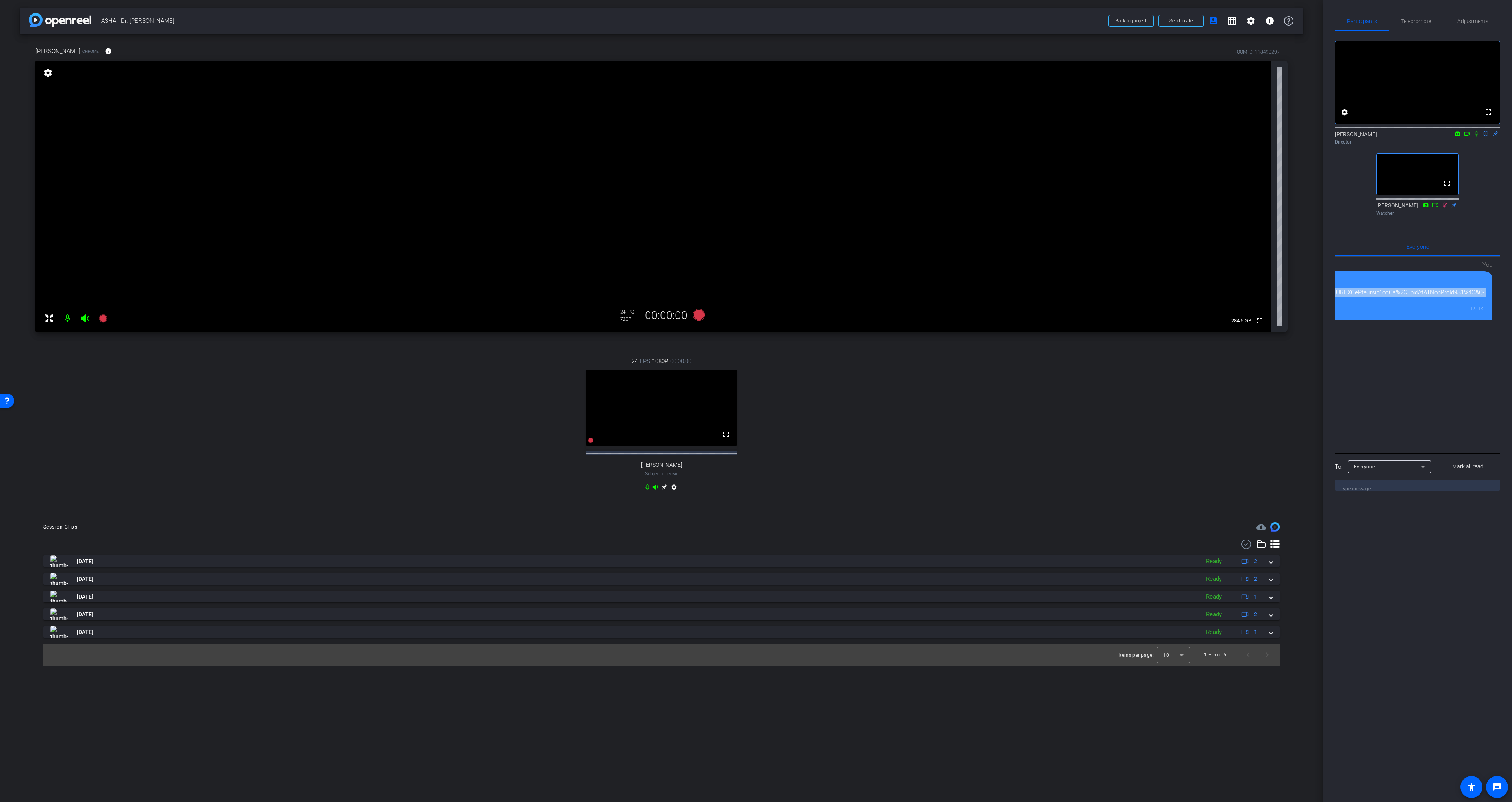
click at [1394, 306] on div at bounding box center [185, 293] width 2599 height 27
click at [1376, 306] on div at bounding box center [185, 293] width 2599 height 27
click at [1368, 306] on div at bounding box center [185, 293] width 2599 height 27
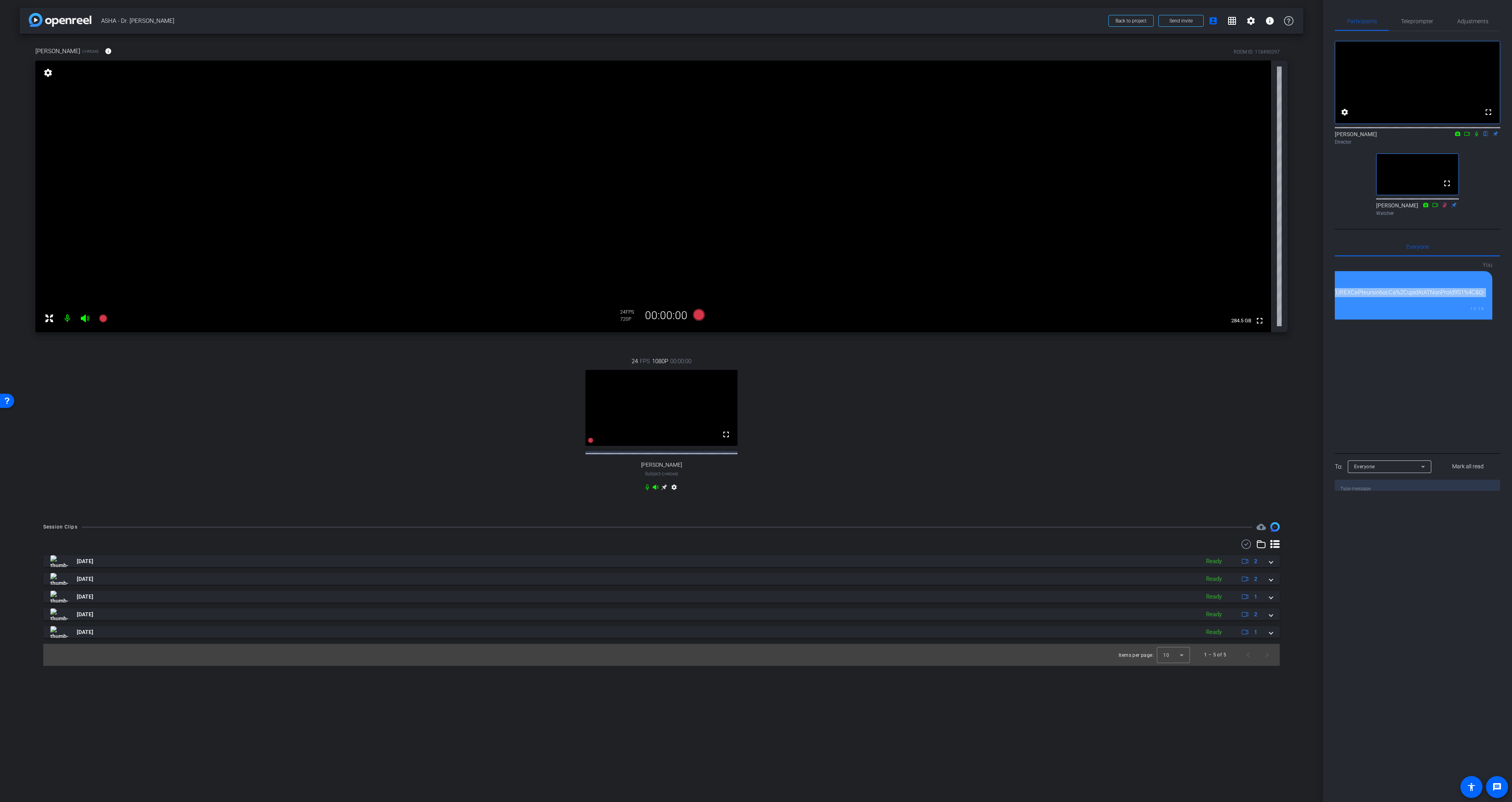
click at [1368, 306] on div at bounding box center [185, 293] width 2599 height 27
copy div "[URL][DOMAIN_NAME].."
click at [667, 490] on icon at bounding box center [664, 487] width 6 height 6
click at [1473, 164] on div "fullscreen settings [PERSON_NAME] flip Director fullscreen [PERSON_NAME] Watcher" at bounding box center [1418, 125] width 166 height 188
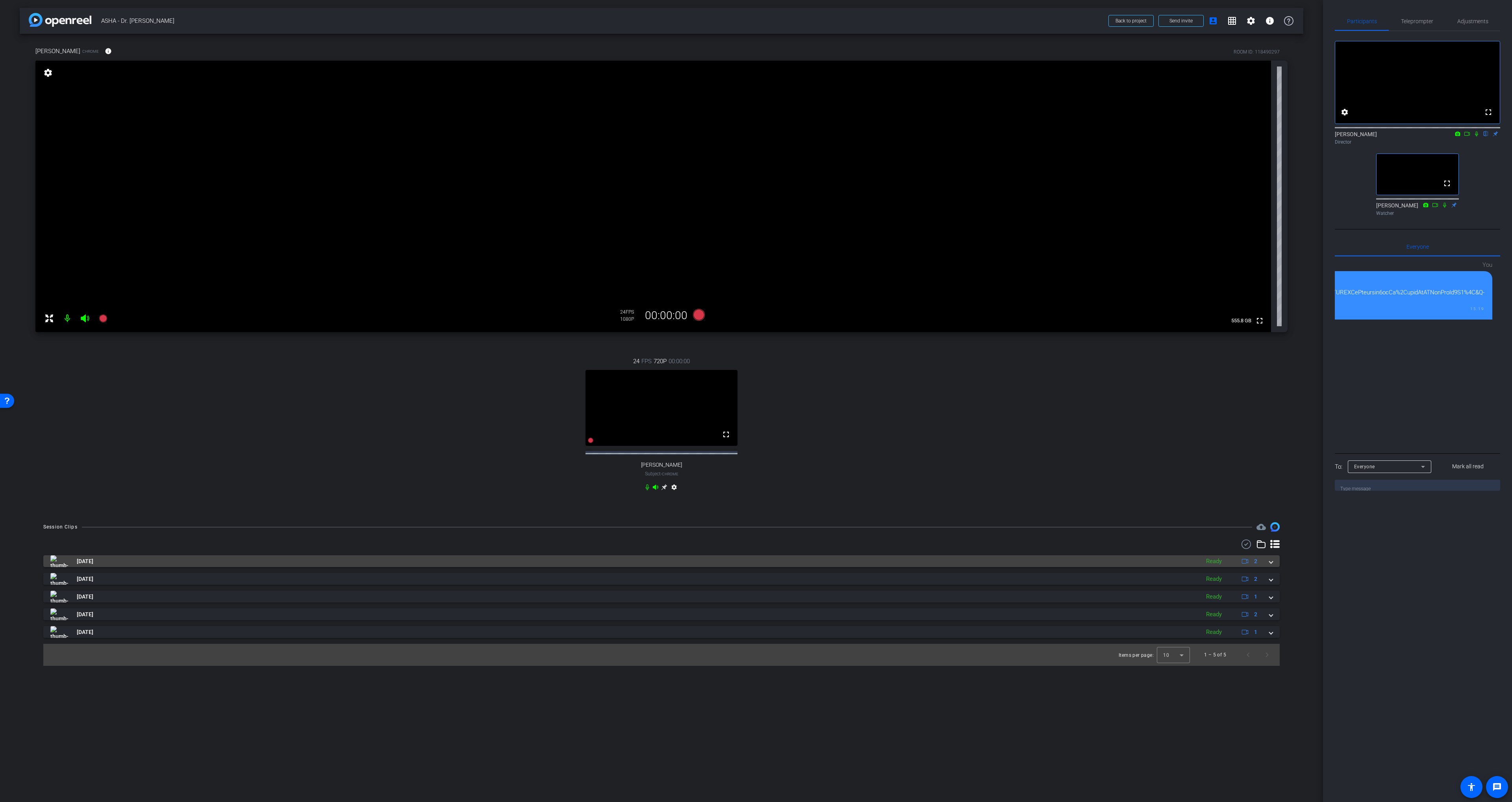
click at [811, 567] on mat-panel-title "[DATE]" at bounding box center [623, 561] width 1145 height 12
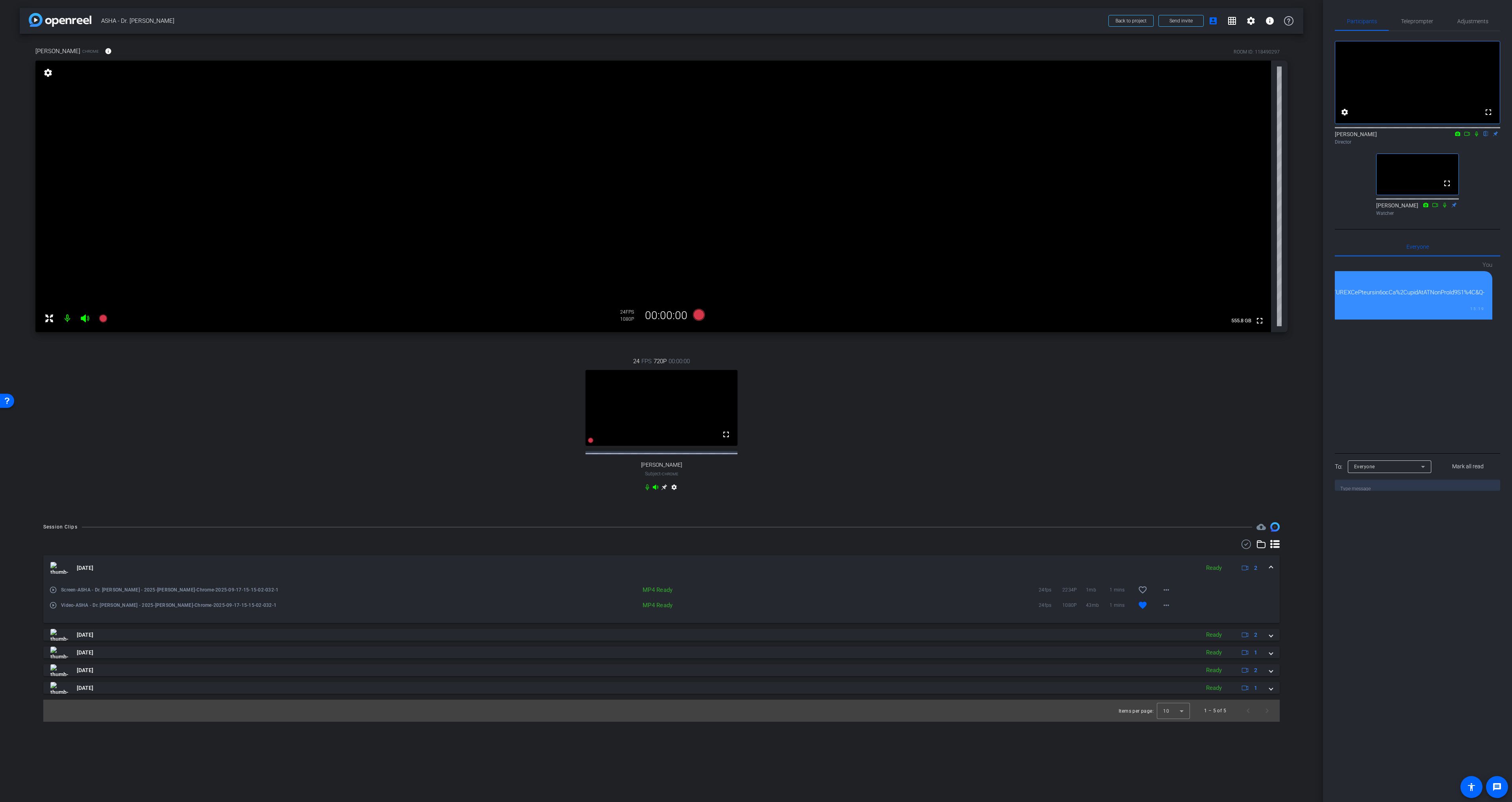
click at [810, 568] on mat-panel-title "[DATE]" at bounding box center [623, 568] width 1145 height 12
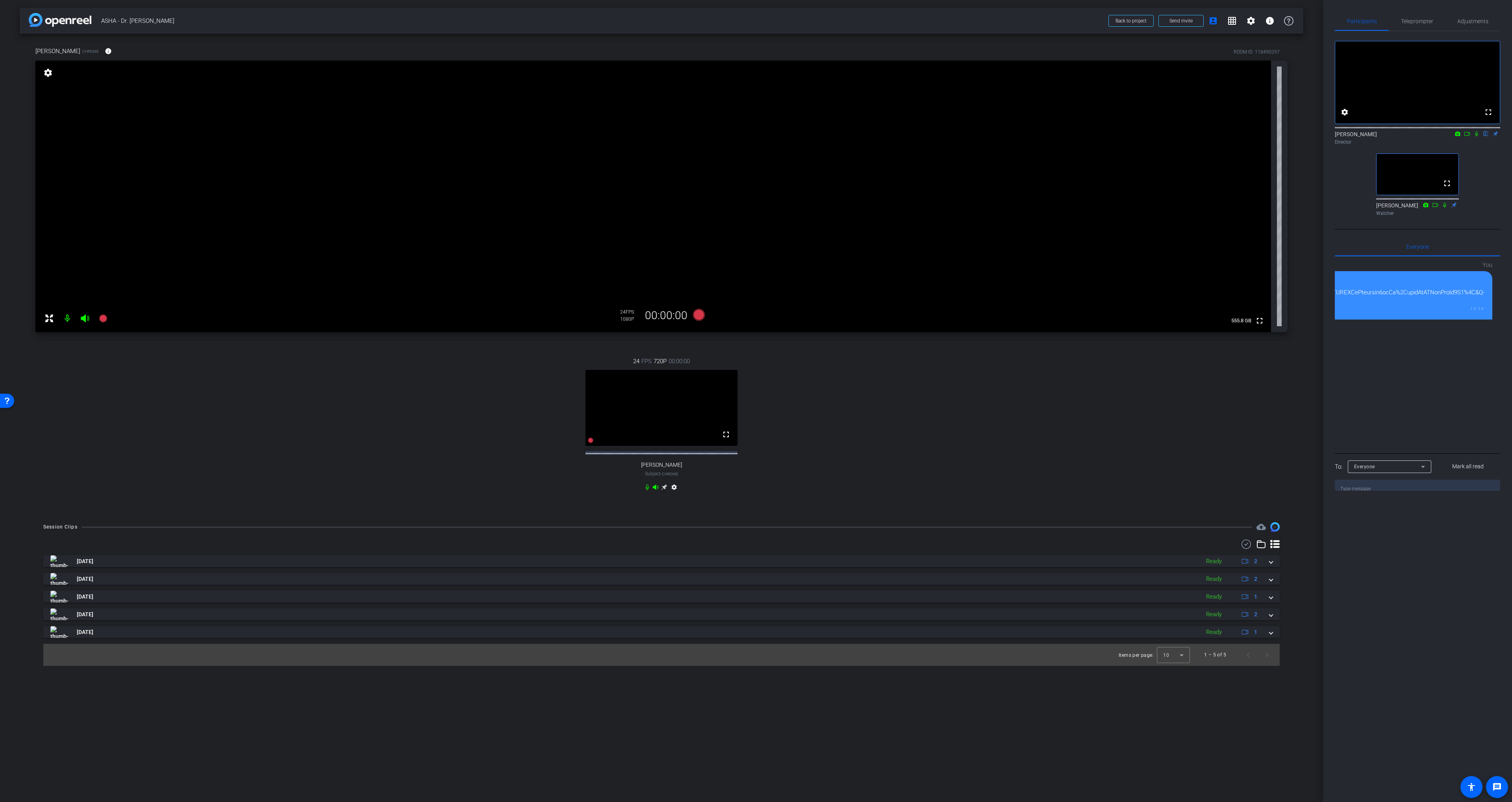
click at [39, 52] on span "[PERSON_NAME]" at bounding box center [58, 51] width 45 height 9
drag, startPoint x: 39, startPoint y: 52, endPoint x: 58, endPoint y: 52, distance: 19.0
click at [58, 52] on span "[PERSON_NAME]" at bounding box center [58, 51] width 45 height 9
copy span "[PERSON_NAME]"
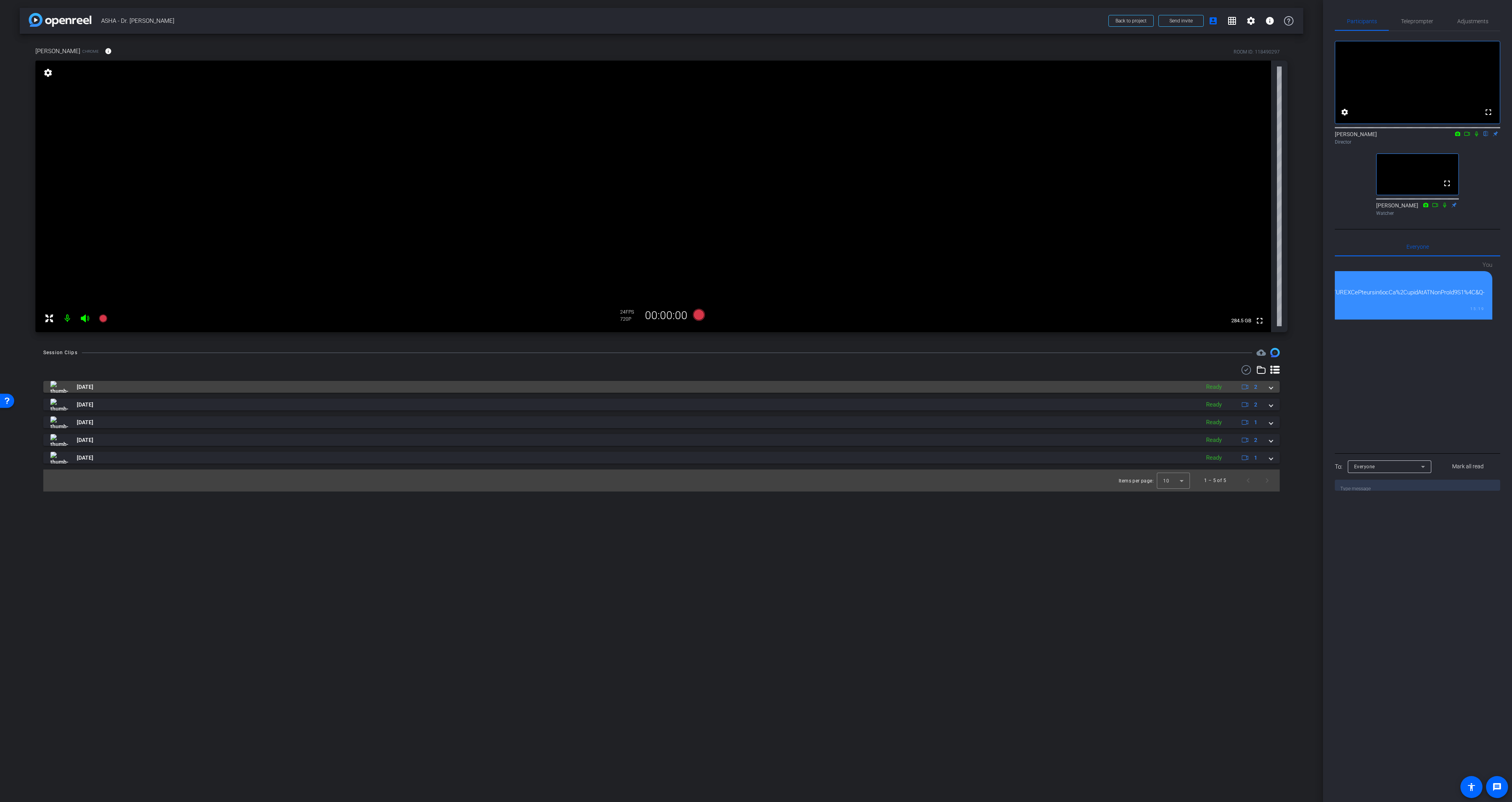
click at [138, 387] on mat-panel-title "[DATE]" at bounding box center [623, 387] width 1145 height 12
